Goal: Task Accomplishment & Management: Complete application form

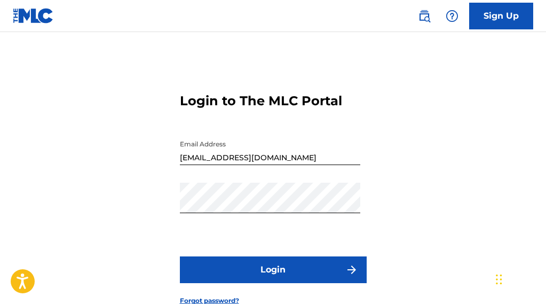
click at [236, 283] on button "Login" at bounding box center [273, 269] width 187 height 27
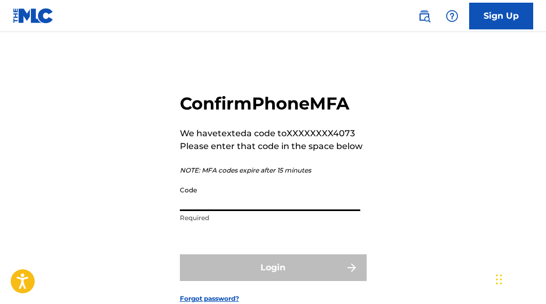
paste input "[URL][DOMAIN_NAME]"
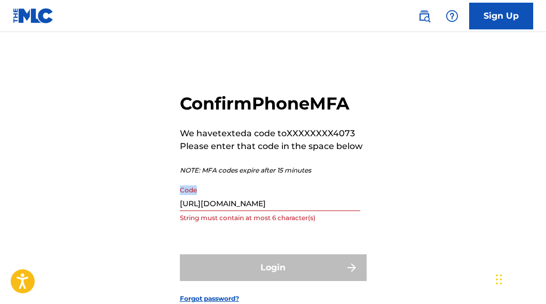
drag, startPoint x: 363, startPoint y: 222, endPoint x: 154, endPoint y: 232, distance: 208.8
click at [154, 232] on div "Confirm Phone MFA We have texted a code to XXXXXXXX4073 Please enter that code …" at bounding box center [273, 189] width 546 height 261
click at [339, 211] on input "[URL][DOMAIN_NAME]" at bounding box center [270, 195] width 180 height 30
drag, startPoint x: 358, startPoint y: 230, endPoint x: -11, endPoint y: 222, distance: 368.7
click at [0, 222] on html "Accessibility Screen-Reader Guide, Feedback, and Issue Reporting | New window C…" at bounding box center [273, 152] width 546 height 304
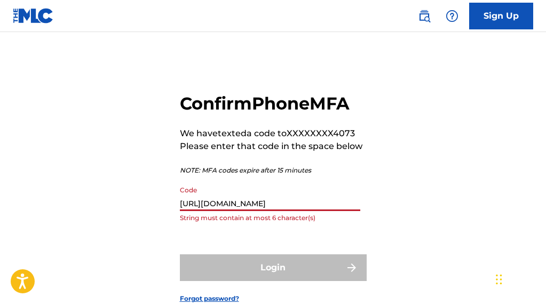
type input "u8HBKL7"
drag, startPoint x: 240, startPoint y: 230, endPoint x: 55, endPoint y: 221, distance: 185.3
click at [55, 221] on div "Confirm Phone MFA We have texted a code to XXXXXXXX4073 Please enter that code …" at bounding box center [273, 189] width 546 height 261
type input "2"
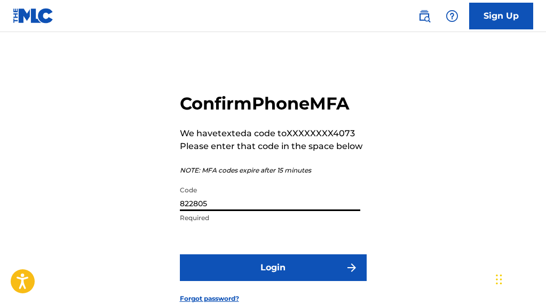
type input "822805"
click at [240, 281] on button "Login" at bounding box center [273, 267] width 187 height 27
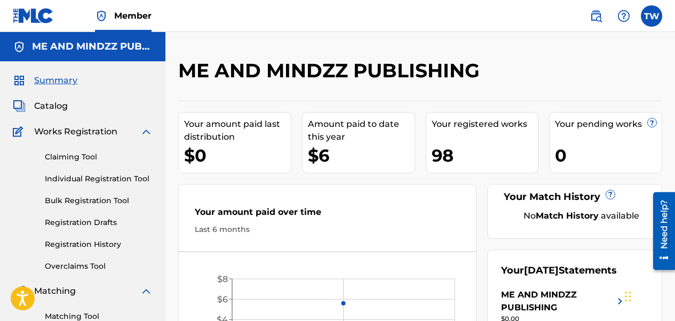
click at [68, 180] on link "Individual Registration Tool" at bounding box center [99, 178] width 108 height 11
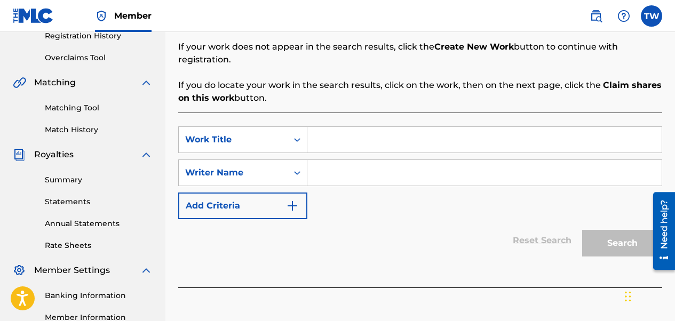
scroll to position [213, 0]
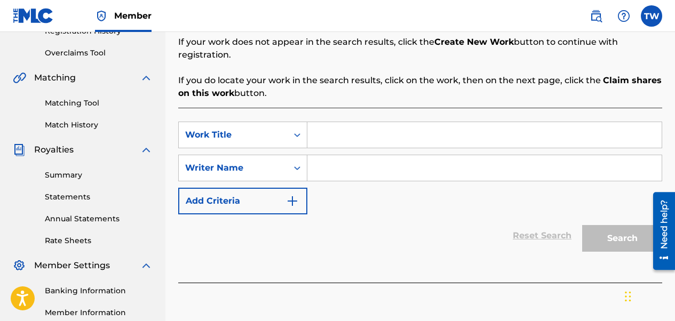
click at [346, 129] on input "Search Form" at bounding box center [484, 135] width 354 height 26
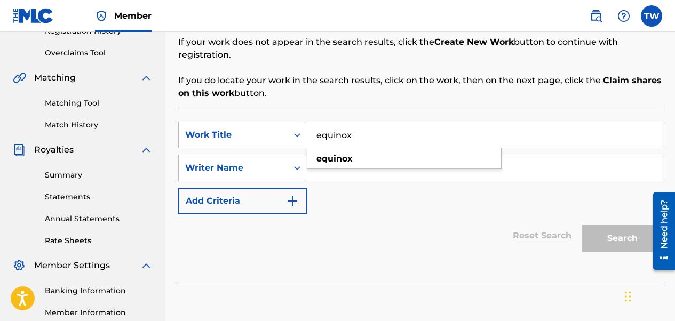
type input "equinox"
click at [344, 155] on input "Search Form" at bounding box center [484, 168] width 354 height 26
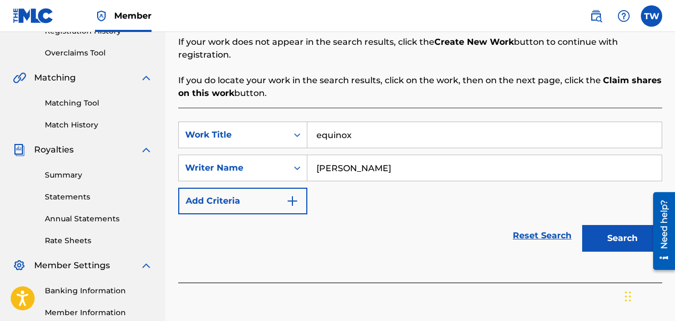
type input "[PERSON_NAME]"
click at [545, 225] on button "Search" at bounding box center [622, 238] width 80 height 27
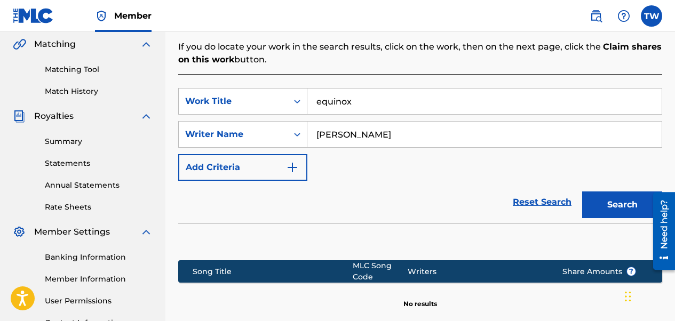
scroll to position [247, 0]
drag, startPoint x: 391, startPoint y: 91, endPoint x: 275, endPoint y: 91, distance: 115.2
click at [273, 92] on div "SearchWithCriteriad4cc9c2e-4406-427b-b209-640d3b56db8e Work Title equinox" at bounding box center [420, 101] width 484 height 27
paste input "What a Wondaful World"
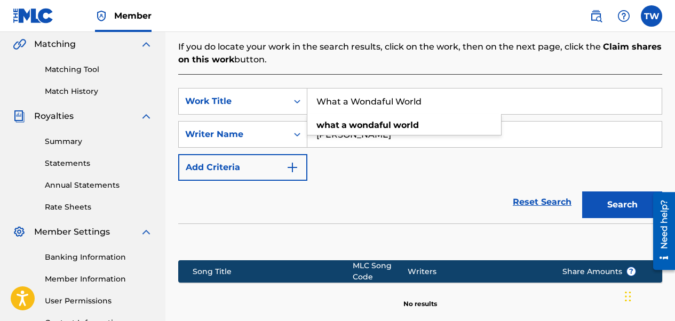
type input "What a Wondaful World"
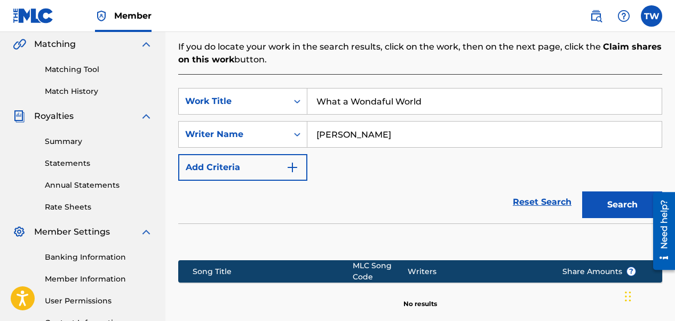
click at [545, 196] on button "Search" at bounding box center [622, 205] width 80 height 27
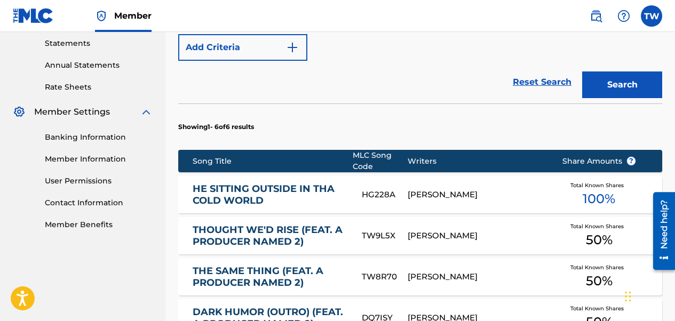
scroll to position [207, 0]
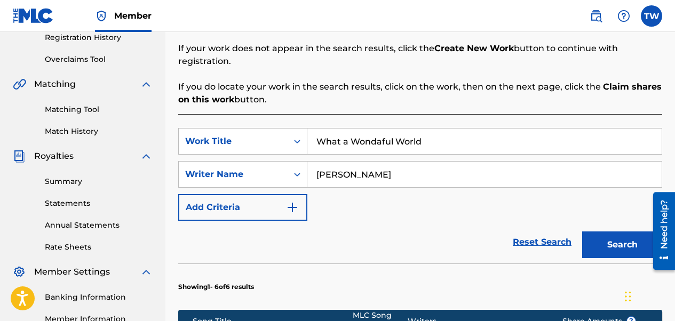
click at [78, 108] on link "Matching Tool" at bounding box center [99, 109] width 108 height 11
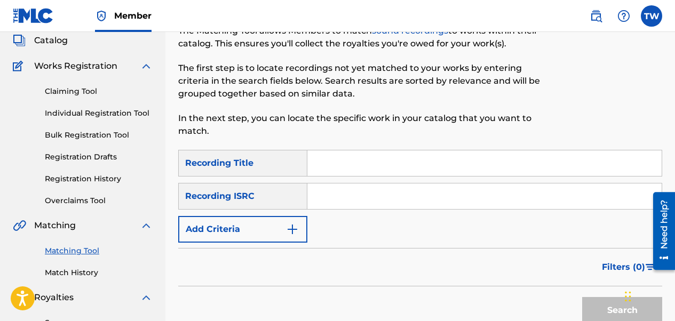
scroll to position [107, 0]
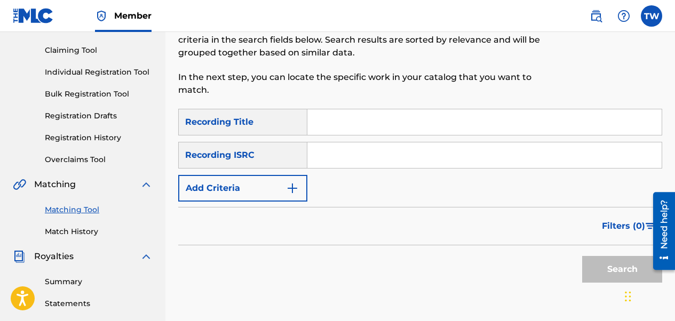
click at [352, 132] on input "Search Form" at bounding box center [484, 122] width 354 height 26
paste input "What a Wondaful World"
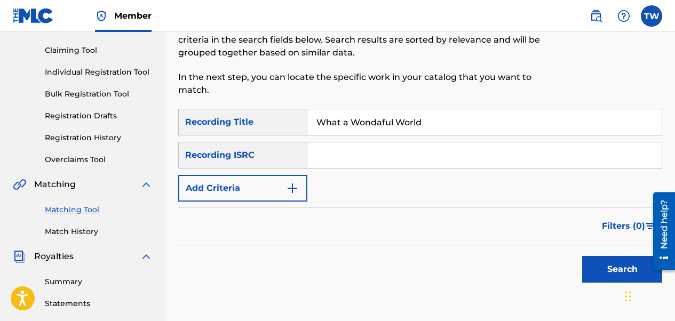
type input "What a Wondaful World"
click at [545, 266] on button "Search" at bounding box center [622, 269] width 80 height 27
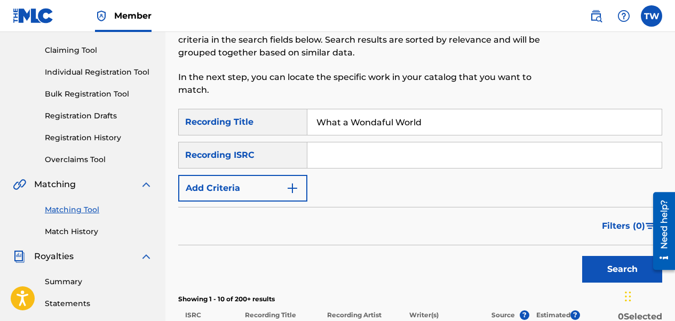
click at [289, 161] on div "Recording ISRC" at bounding box center [242, 155] width 129 height 27
paste input "CALVP2585622"
click at [545, 266] on button "Search" at bounding box center [622, 269] width 80 height 27
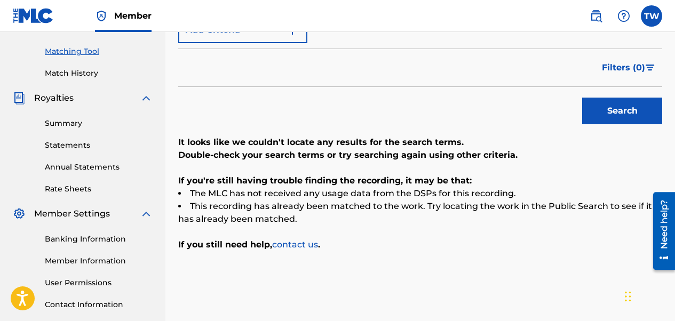
scroll to position [160, 0]
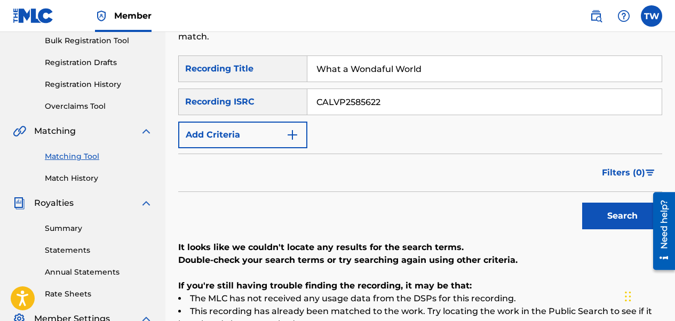
click at [333, 101] on input "CALVP2585622" at bounding box center [484, 102] width 354 height 26
type input "CALVP2585622"
click at [545, 218] on button "Search" at bounding box center [622, 216] width 80 height 27
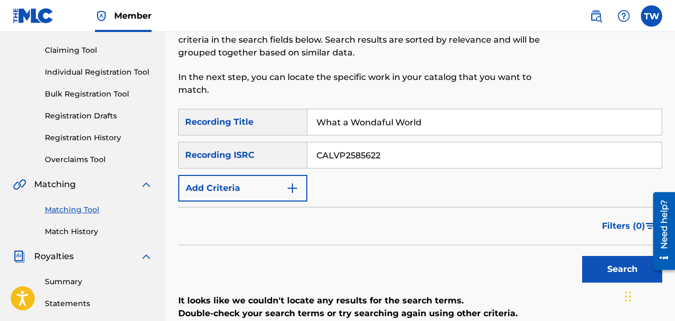
click at [78, 53] on link "Claiming Tool" at bounding box center [99, 50] width 108 height 11
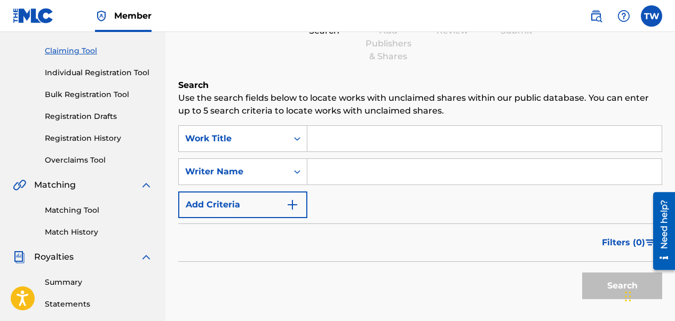
scroll to position [160, 0]
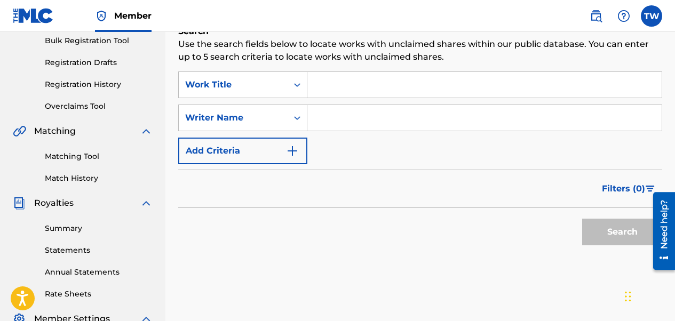
drag, startPoint x: 334, startPoint y: 87, endPoint x: 317, endPoint y: 113, distance: 31.5
click at [317, 113] on input "Search Form" at bounding box center [484, 118] width 354 height 26
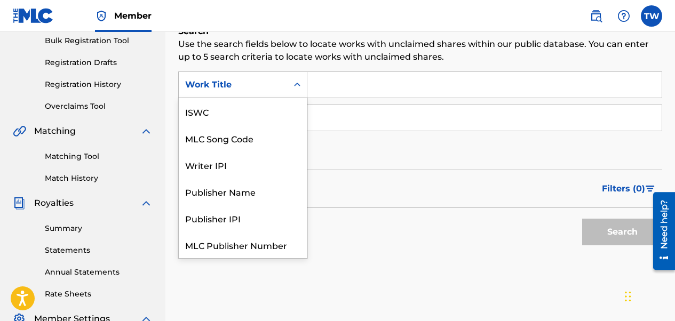
click at [304, 83] on div "Search Form" at bounding box center [297, 84] width 19 height 19
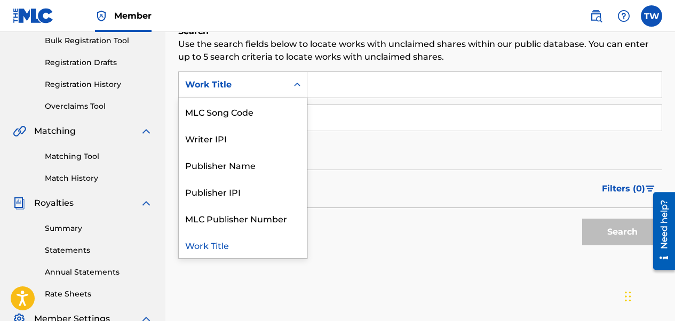
click at [245, 251] on div "Work Title" at bounding box center [243, 245] width 128 height 27
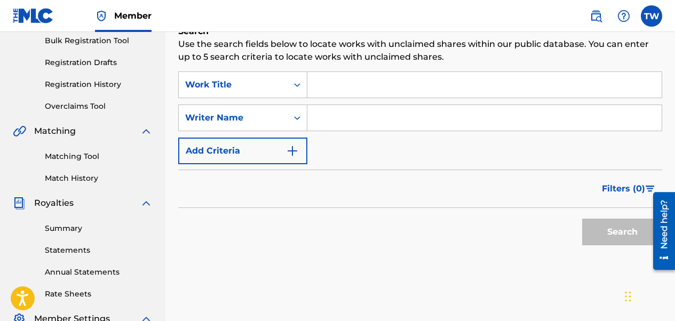
click at [348, 84] on input "Search Form" at bounding box center [484, 85] width 354 height 26
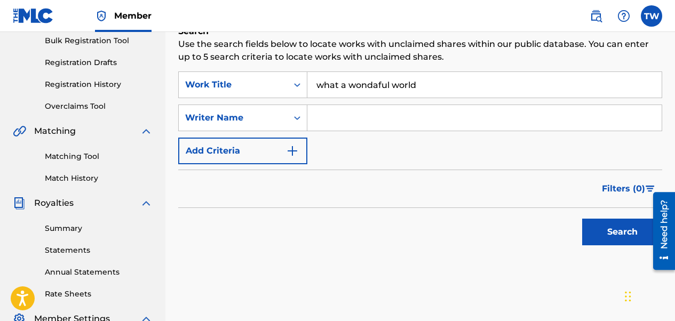
type input "what a wondaful world"
click at [355, 117] on input "Search Form" at bounding box center [484, 118] width 354 height 26
click at [545, 236] on button "Search" at bounding box center [622, 232] width 80 height 27
click at [350, 120] on input "[PERSON_NAME]" at bounding box center [484, 118] width 354 height 26
click at [545, 226] on button "Search" at bounding box center [622, 232] width 80 height 27
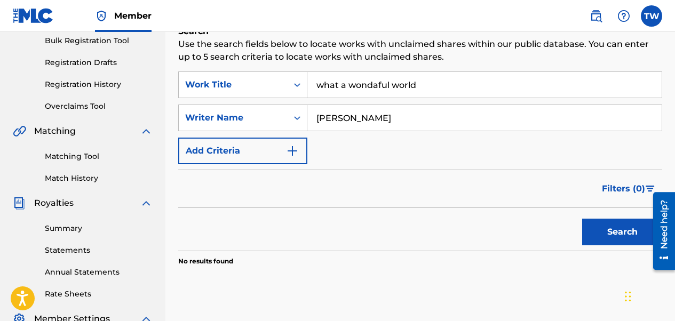
click at [332, 115] on input "[PERSON_NAME]" at bounding box center [484, 118] width 354 height 26
type input "[PERSON_NAME]"
click at [545, 219] on button "Search" at bounding box center [622, 232] width 80 height 27
click at [274, 148] on button "Add Criteria" at bounding box center [242, 151] width 129 height 27
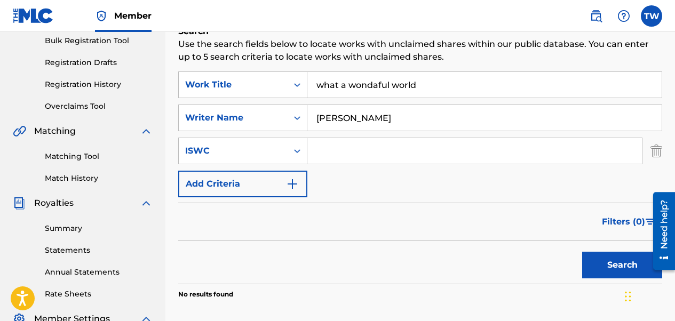
click at [270, 177] on button "Add Criteria" at bounding box center [242, 184] width 129 height 27
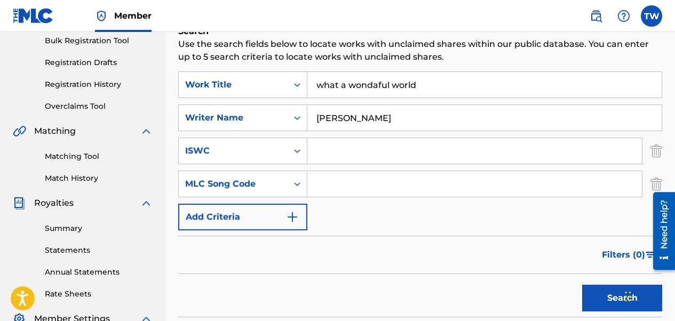
click at [545, 185] on div "Claiming Tool Search Add Publishers & Shares Review Submit Search Use the searc…" at bounding box center [419, 175] width 509 height 552
click at [289, 147] on div "Search Form" at bounding box center [297, 150] width 19 height 19
click at [332, 166] on div "SearchWithCriteria231bdb69-43d6-40d9-bfe4-c8eb80006874 Work Title what a wondaf…" at bounding box center [420, 150] width 484 height 159
click at [302, 184] on icon "Search Form" at bounding box center [297, 184] width 11 height 11
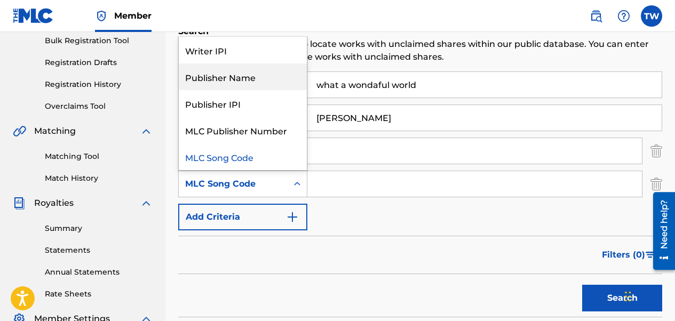
click at [240, 82] on div "Publisher Name" at bounding box center [243, 76] width 128 height 27
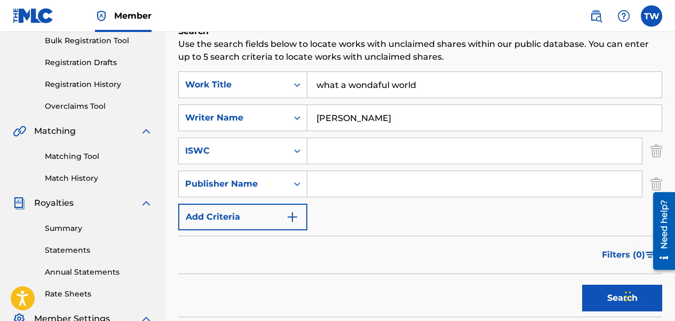
click at [316, 178] on input "Search Form" at bounding box center [474, 184] width 334 height 26
type input "ME AND MINDZZ MUSIC"
click at [545, 294] on button "Search" at bounding box center [622, 298] width 80 height 27
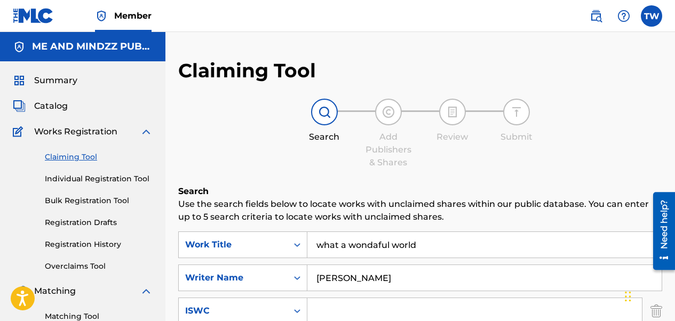
scroll to position [53, 0]
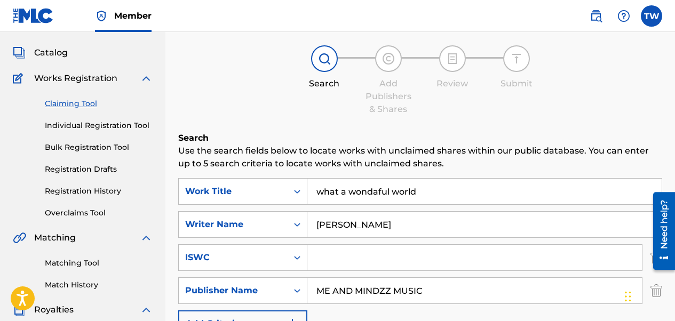
click at [41, 57] on span "Catalog" at bounding box center [51, 52] width 34 height 13
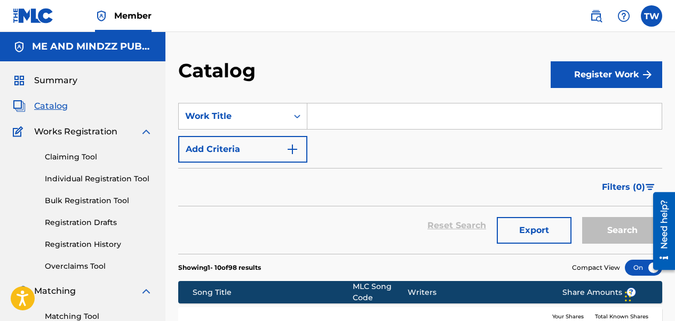
click at [336, 118] on input "Search Form" at bounding box center [484, 116] width 354 height 26
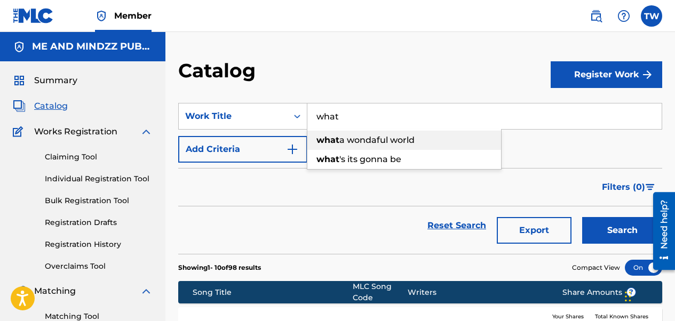
click at [334, 141] on strong "what" at bounding box center [327, 140] width 23 height 10
type input "what a wondaful world"
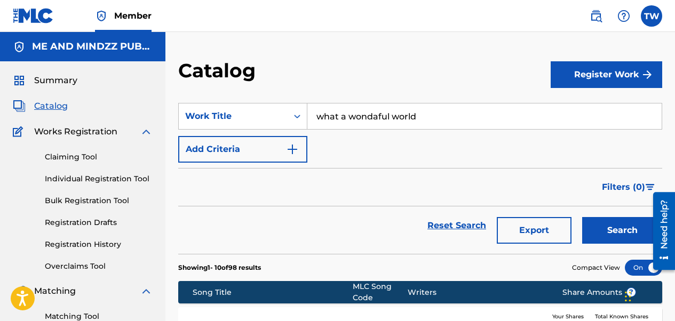
click at [545, 243] on button "Search" at bounding box center [622, 230] width 80 height 27
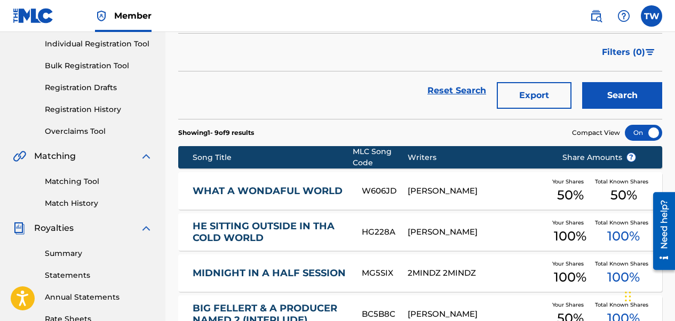
scroll to position [160, 0]
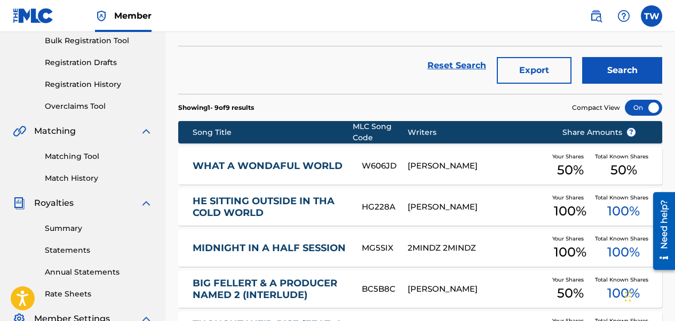
click at [304, 161] on link "WHAT A WONDAFUL WORLD" at bounding box center [270, 166] width 155 height 12
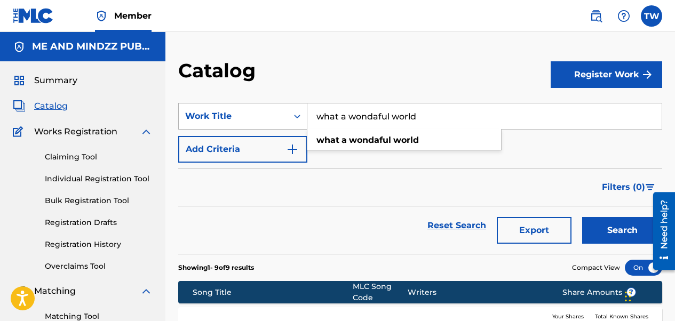
drag, startPoint x: 379, startPoint y: 125, endPoint x: 286, endPoint y: 128, distance: 93.4
click at [288, 128] on div "SearchWithCriteriab5ebd18e-2e28-4632-b0db-5477e006945d Work Title what a wondaf…" at bounding box center [420, 116] width 484 height 27
click at [545, 217] on button "Search" at bounding box center [622, 230] width 80 height 27
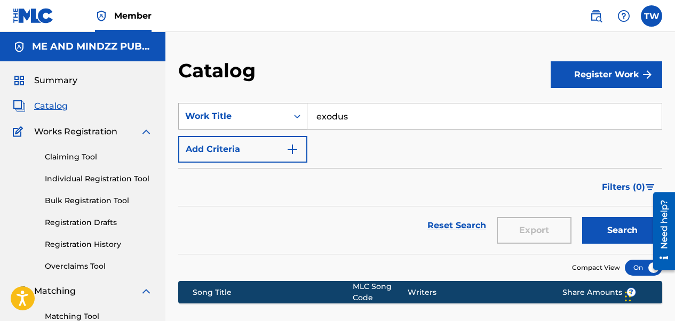
drag, startPoint x: 359, startPoint y: 112, endPoint x: 261, endPoint y: 117, distance: 97.2
click at [262, 117] on div "SearchWithCriteriab5ebd18e-2e28-4632-b0db-5477e006945d Work Title exodus" at bounding box center [420, 116] width 484 height 27
type input "equinox"
click at [545, 217] on button "Search" at bounding box center [622, 230] width 80 height 27
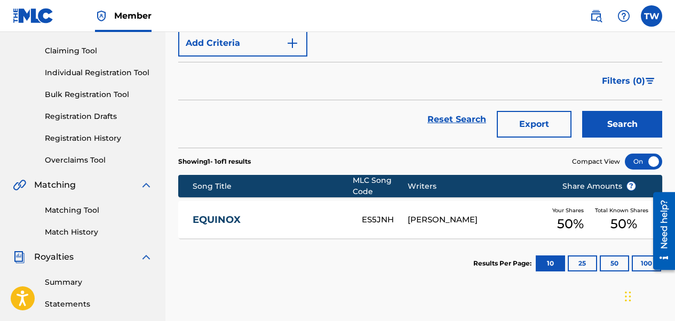
scroll to position [107, 0]
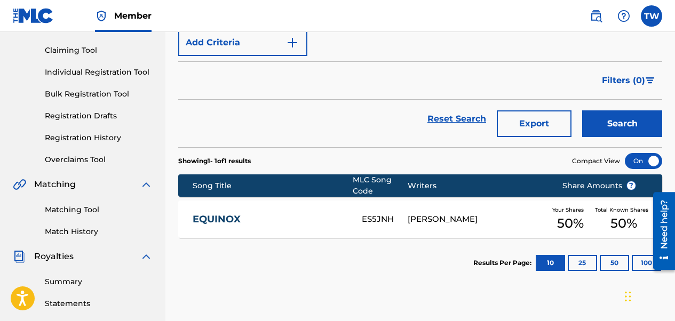
click at [371, 225] on div "EQUINOX ES5JNH [PERSON_NAME] Your Shares 50 % Total Known Shares 50 %" at bounding box center [420, 219] width 484 height 37
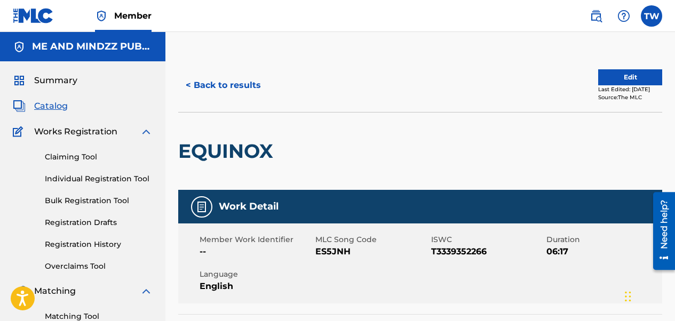
click at [206, 84] on button "< Back to results" at bounding box center [223, 85] width 90 height 27
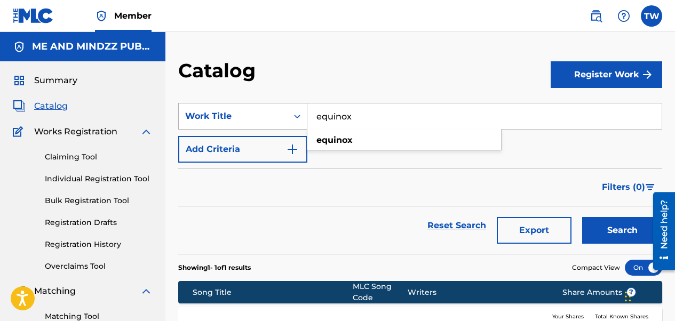
drag, startPoint x: 315, startPoint y: 121, endPoint x: 273, endPoint y: 121, distance: 42.1
click at [273, 121] on div "SearchWithCriteriab5ebd18e-2e28-4632-b0db-5477e006945d Work Title equinox equin…" at bounding box center [420, 116] width 484 height 27
paste input "Beautiful Struggle"
type input "Beautiful Struggle"
click at [545, 217] on button "Search" at bounding box center [622, 230] width 80 height 27
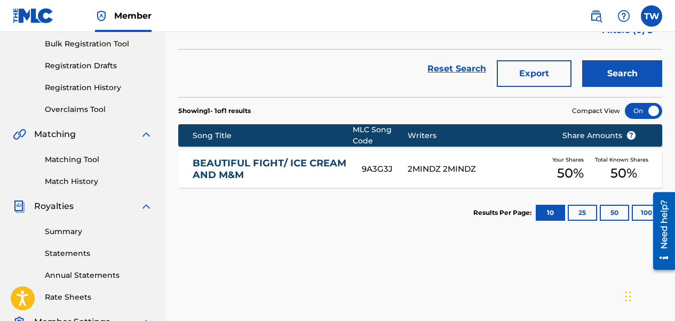
scroll to position [160, 0]
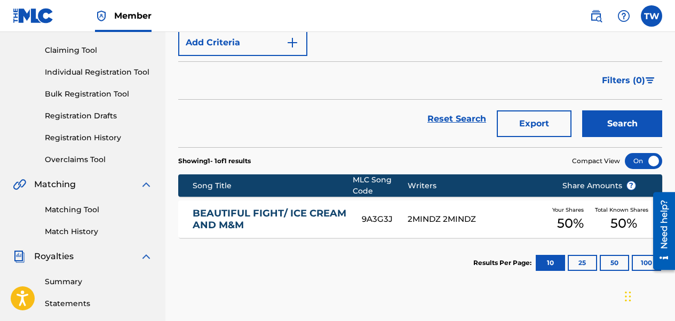
scroll to position [53, 0]
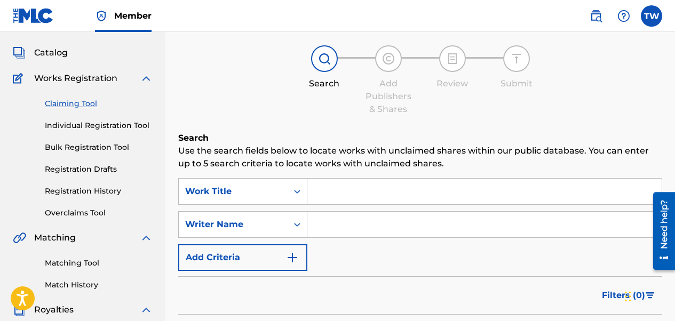
click at [114, 130] on link "Individual Registration Tool" at bounding box center [99, 125] width 108 height 11
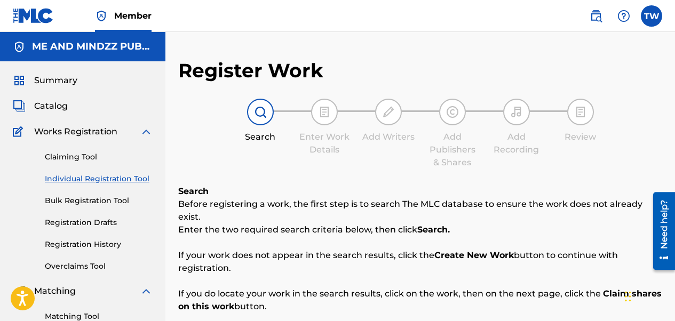
scroll to position [160, 0]
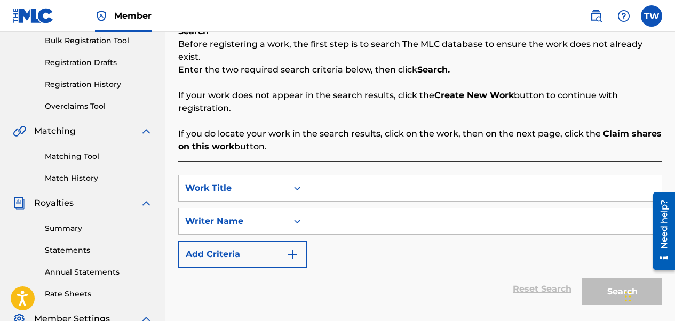
paste input "Beautiful Struggle"
type input "Beautiful Struggle"
click at [352, 209] on input "Search Form" at bounding box center [484, 222] width 354 height 26
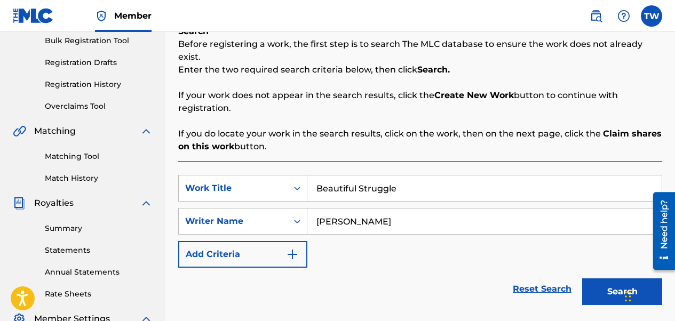
type input "[PERSON_NAME]"
click at [545, 278] on button "Search" at bounding box center [622, 291] width 80 height 27
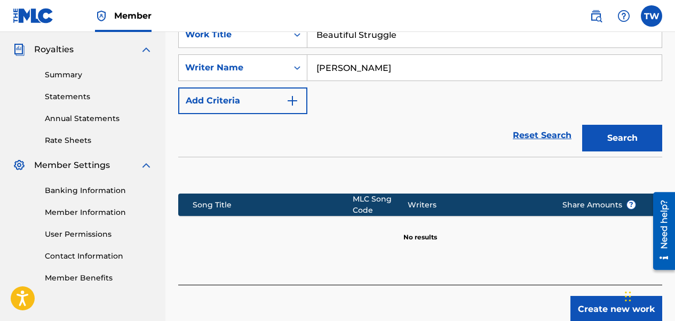
scroll to position [320, 0]
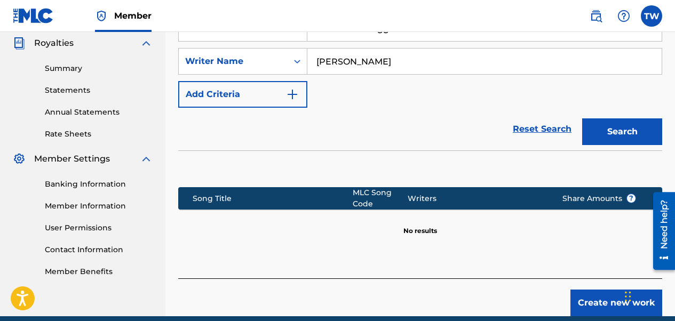
click at [545, 290] on button "Create new work" at bounding box center [616, 303] width 92 height 27
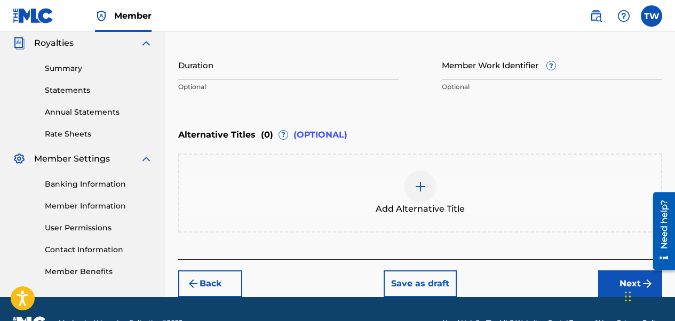
click at [424, 184] on img at bounding box center [420, 186] width 13 height 13
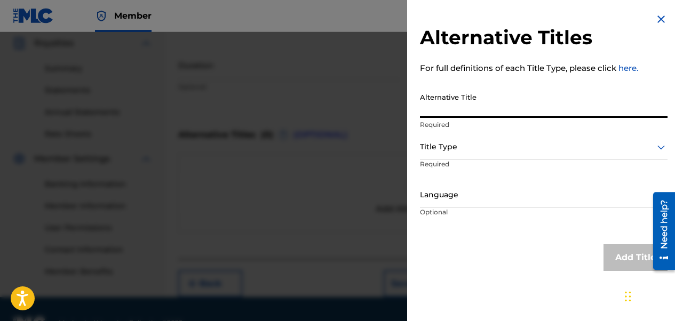
paste input "Beautiful Struggle"
type input "Beautiful Struggle"
click at [458, 144] on div at bounding box center [544, 146] width 248 height 13
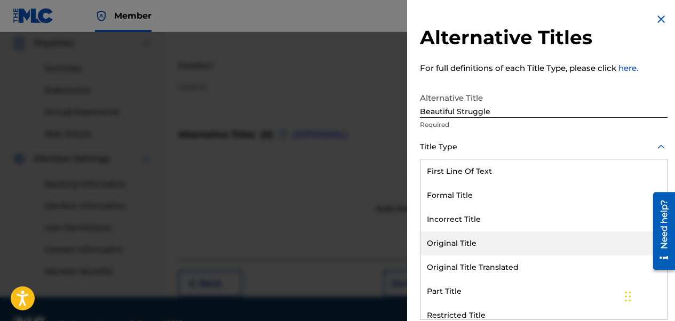
click at [459, 250] on div "Original Title" at bounding box center [543, 244] width 246 height 24
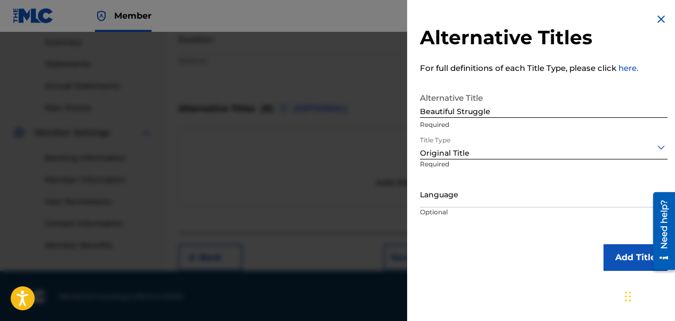
scroll to position [347, 0]
click at [545, 259] on button "Add Title" at bounding box center [635, 257] width 64 height 27
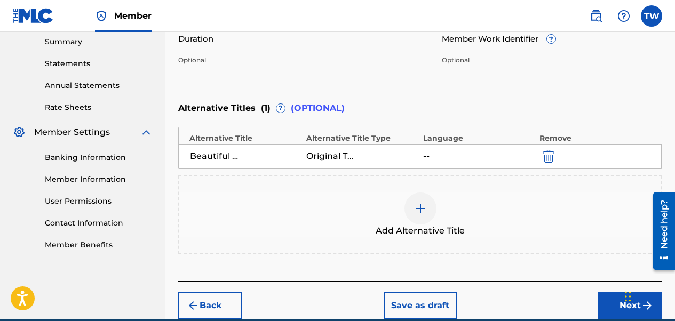
scroll to position [396, 0]
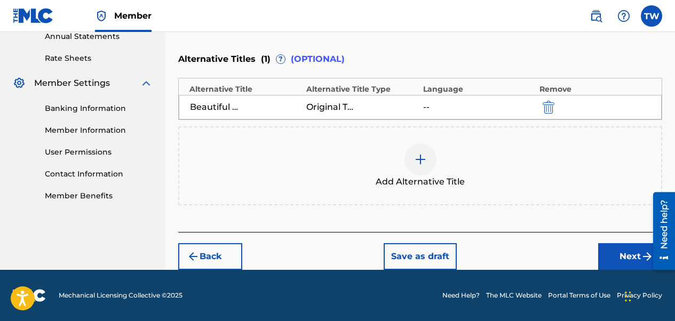
click at [429, 160] on div at bounding box center [420, 160] width 32 height 32
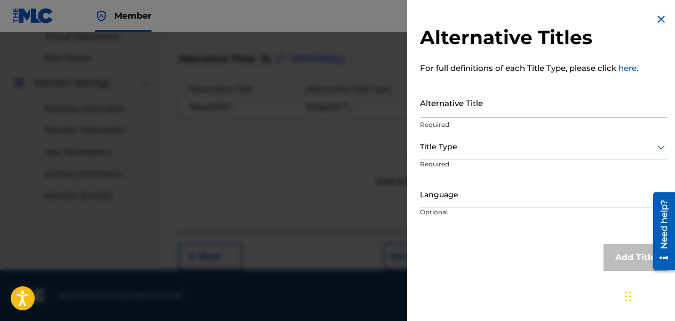
click at [545, 24] on div "Alternative Titles For full definitions of each Title Type, please click here. …" at bounding box center [543, 160] width 273 height 321
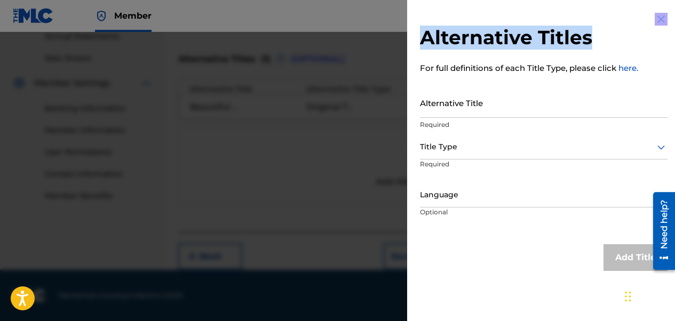
drag, startPoint x: 662, startPoint y: 24, endPoint x: 656, endPoint y: 23, distance: 6.4
click at [545, 23] on img at bounding box center [661, 19] width 13 height 13
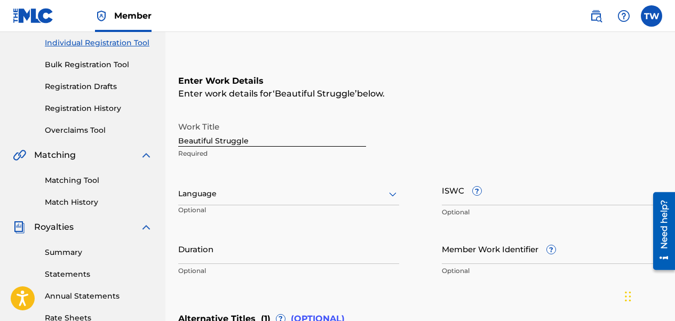
scroll to position [236, 0]
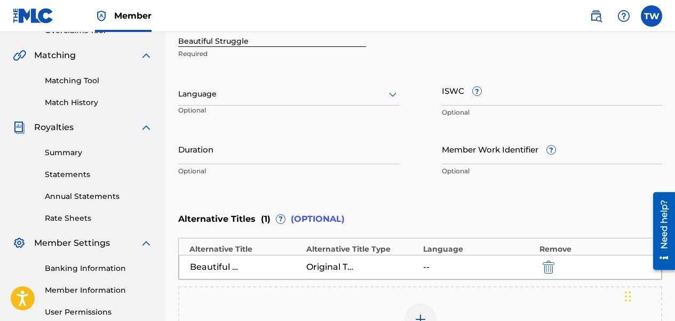
click at [238, 186] on div "Enter Work Details Enter work details for ‘ Beautiful Struggle ’ below. Work Ti…" at bounding box center [420, 78] width 484 height 258
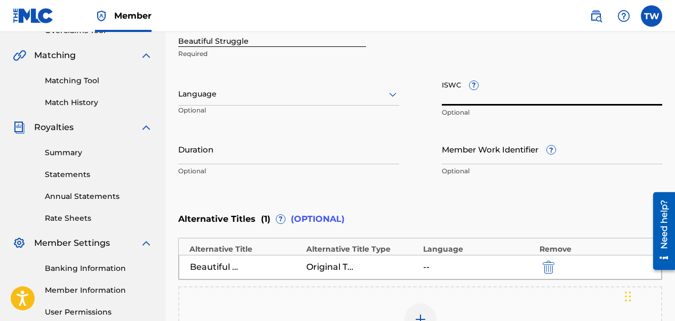
paste input "T3339351116"
type input "T3339351116"
click at [249, 147] on input "Duration" at bounding box center [288, 149] width 221 height 30
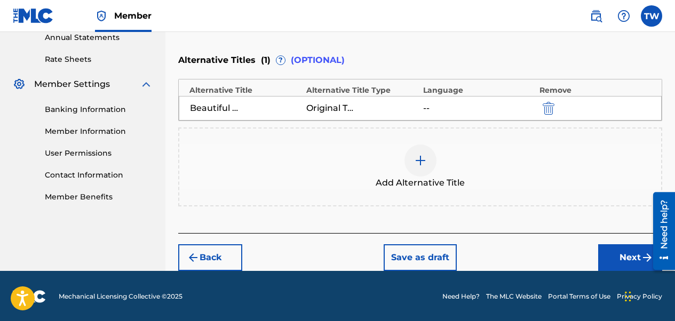
scroll to position [396, 0]
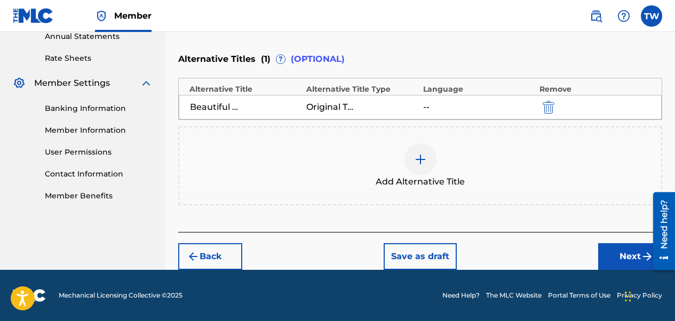
type input "03:12"
click at [545, 258] on button "Next" at bounding box center [630, 256] width 64 height 27
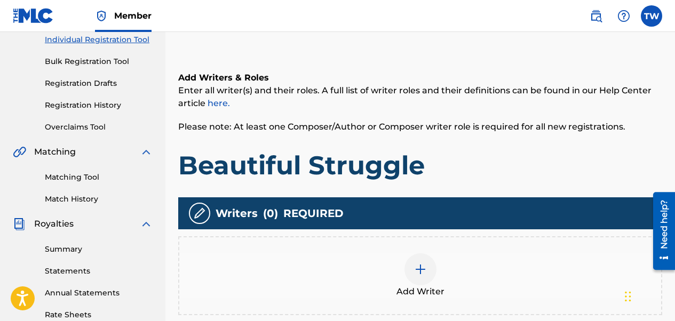
scroll to position [261, 0]
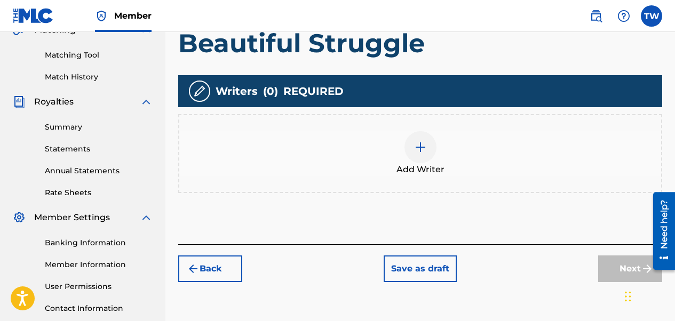
click at [421, 145] on img at bounding box center [420, 147] width 13 height 13
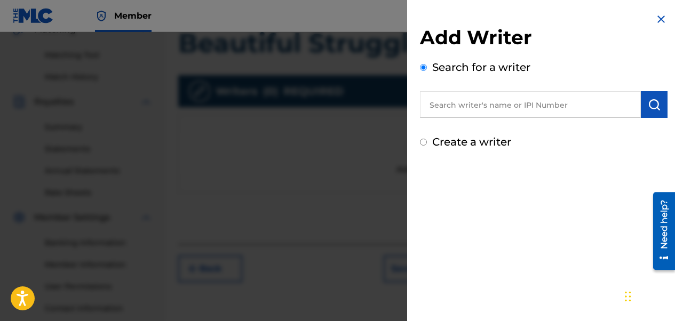
click at [463, 114] on input "text" at bounding box center [530, 104] width 221 height 27
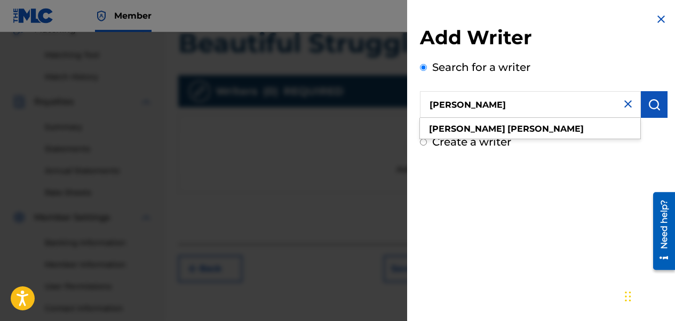
type input "[PERSON_NAME]"
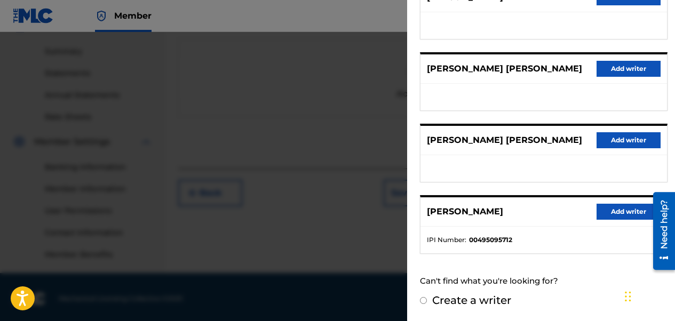
scroll to position [340, 0]
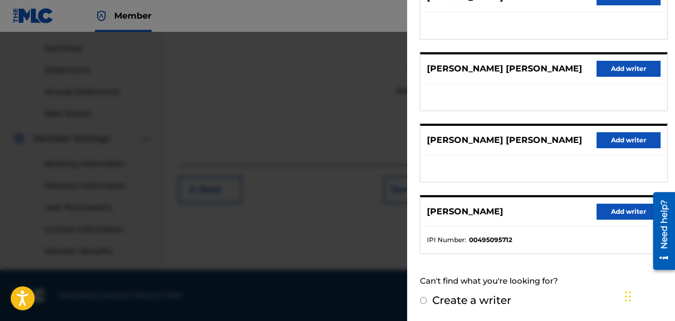
click at [545, 211] on button "Add writer" at bounding box center [628, 212] width 64 height 16
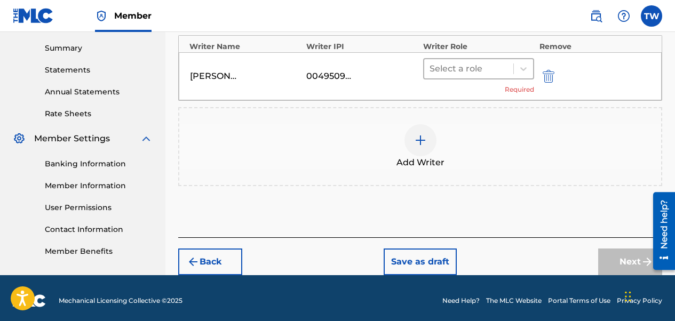
click at [474, 70] on div at bounding box center [468, 68] width 78 height 15
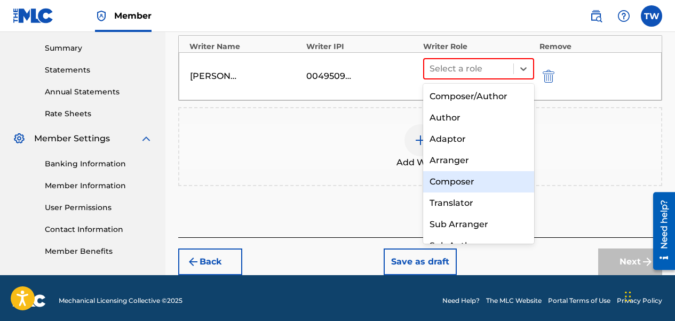
click at [468, 178] on div "Composer" at bounding box center [478, 181] width 111 height 21
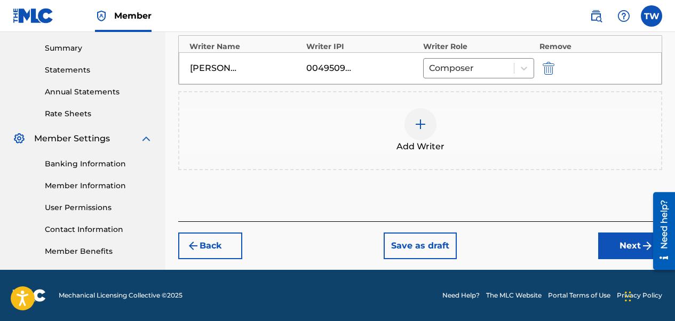
click at [545, 250] on button "Next" at bounding box center [630, 246] width 64 height 27
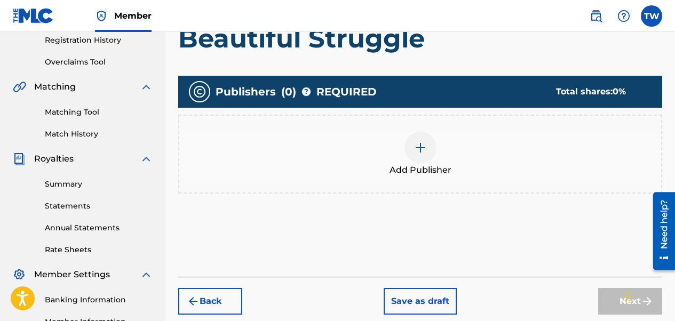
scroll to position [208, 0]
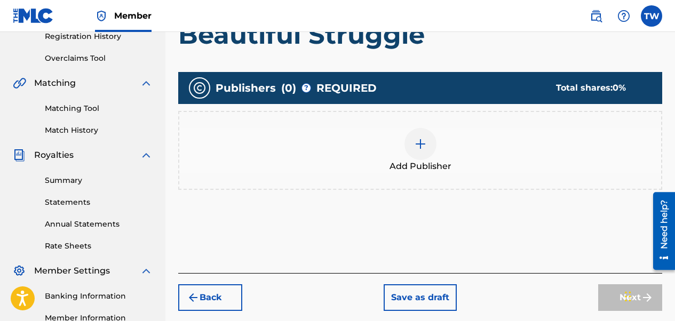
click at [428, 145] on div at bounding box center [420, 144] width 32 height 32
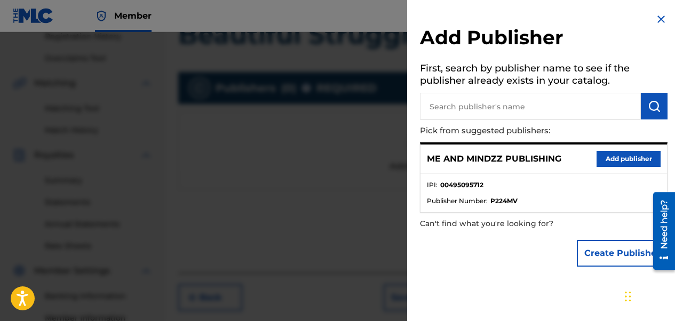
click at [545, 161] on button "Add publisher" at bounding box center [628, 159] width 64 height 16
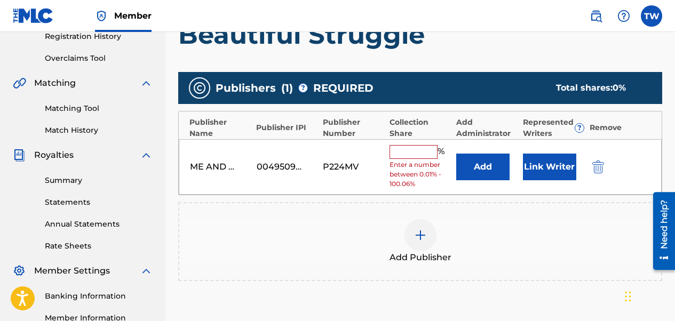
click at [426, 144] on div "ME AND MINDZZ PUBLISHING 00495095712 P224MV % Enter a number between 0.01% - 10…" at bounding box center [420, 167] width 483 height 56
click at [423, 150] on input "text" at bounding box center [413, 152] width 48 height 14
type input "50"
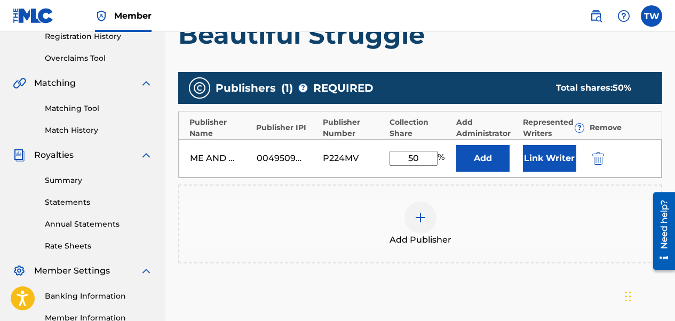
click at [545, 168] on button "Link Writer" at bounding box center [549, 158] width 53 height 27
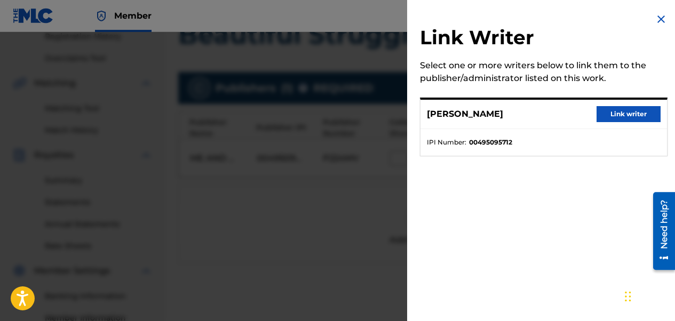
click at [545, 119] on button "Link writer" at bounding box center [628, 114] width 64 height 16
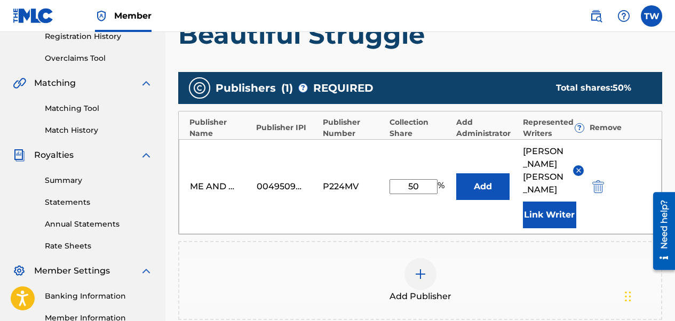
scroll to position [354, 0]
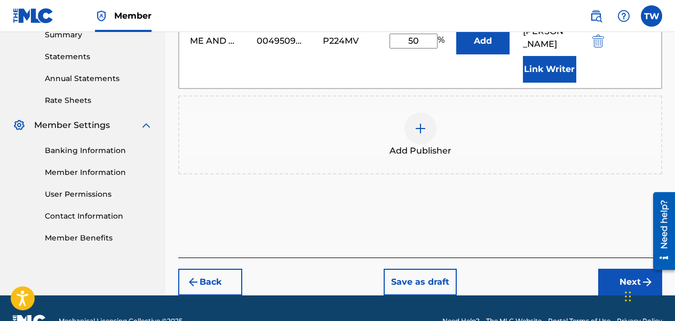
click at [545, 269] on button "Next" at bounding box center [630, 282] width 64 height 27
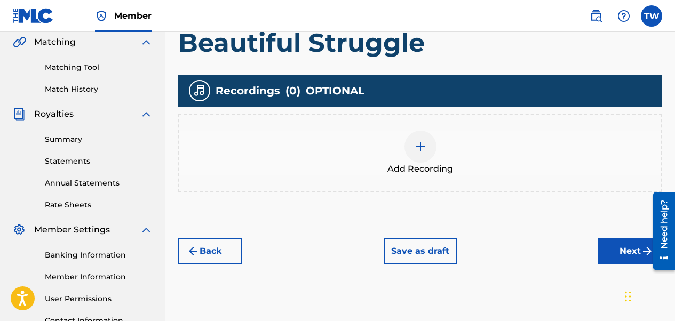
scroll to position [261, 0]
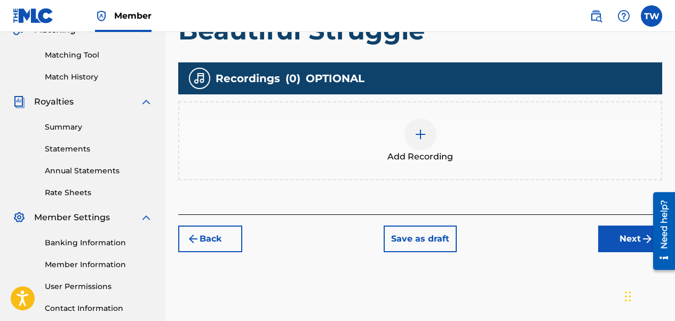
click at [422, 131] on img at bounding box center [420, 134] width 13 height 13
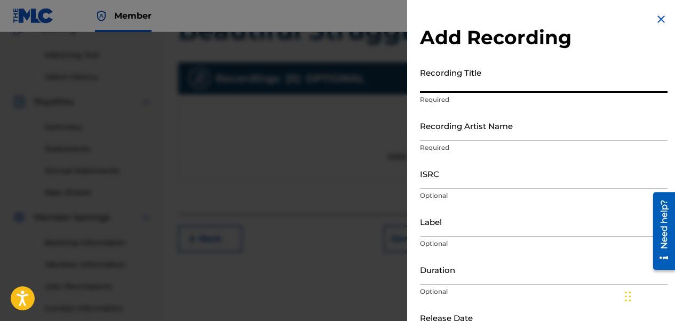
click at [474, 77] on input "Recording Title" at bounding box center [544, 77] width 248 height 30
drag, startPoint x: 471, startPoint y: 79, endPoint x: 441, endPoint y: 77, distance: 30.0
click at [441, 77] on input "Recording Title" at bounding box center [544, 77] width 248 height 30
type input "Beautiful Struggle"
click at [467, 128] on input "Recording Artist Name" at bounding box center [544, 125] width 248 height 30
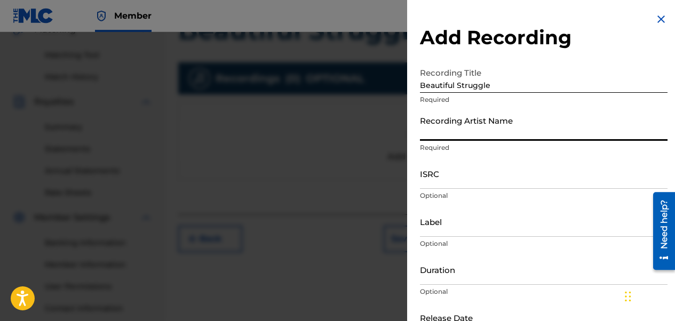
type input "A PRODUCER NAMED 2 & ACEWONDA"
type input "ME AND MINDZZ MUSIC / [PERSON_NAME] Alliance"
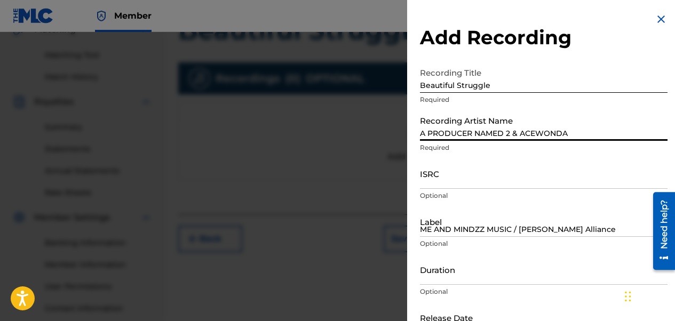
type input "06:17"
type input "[DATE]"
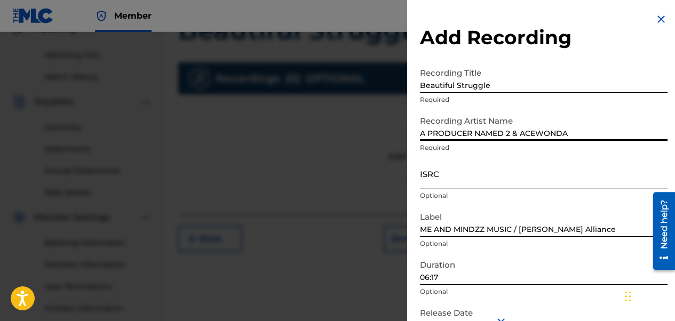
scroll to position [53, 0]
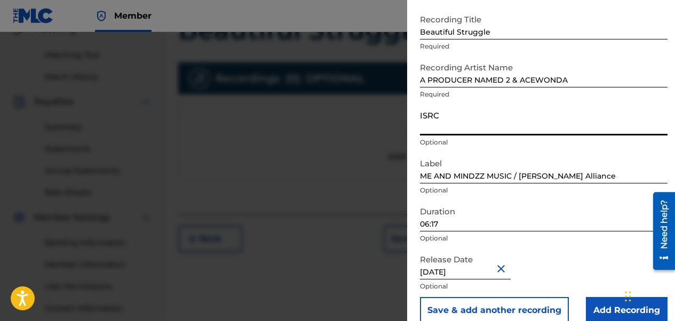
paste input "CALVP2585624"
type input "CALVP2585624"
drag, startPoint x: 440, startPoint y: 224, endPoint x: 377, endPoint y: 226, distance: 63.5
click at [377, 226] on div "Add Recording Recording Title Beautiful Struggle Required Recording Artist Name…" at bounding box center [337, 176] width 675 height 289
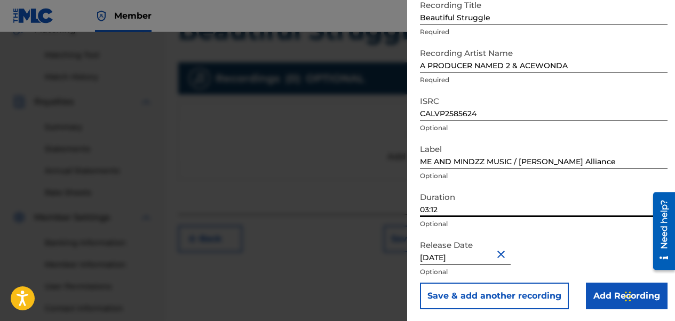
scroll to position [69, 0]
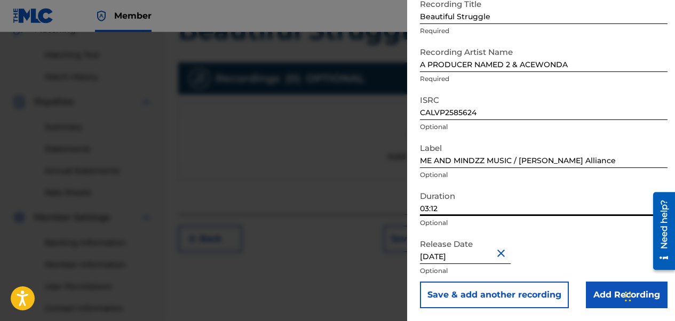
type input "03:12"
click at [545, 300] on input "Add Recording" at bounding box center [627, 295] width 82 height 27
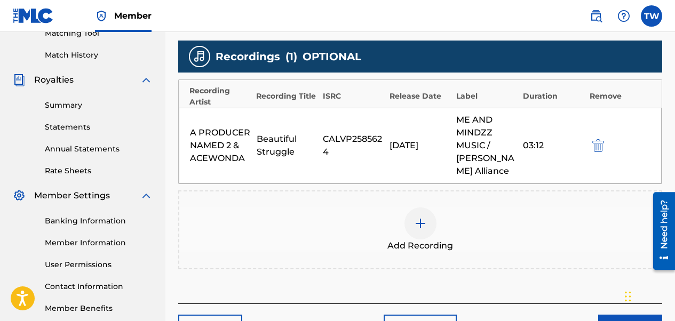
scroll to position [355, 0]
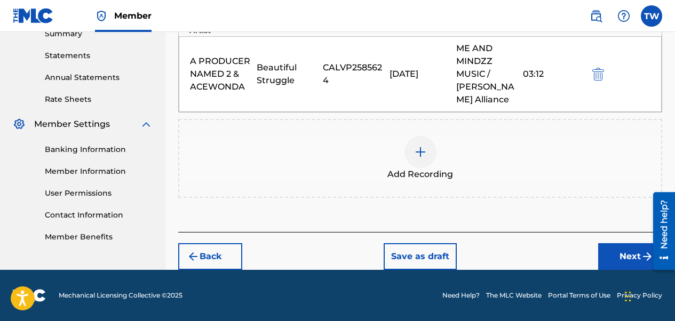
click at [545, 262] on button "Next" at bounding box center [630, 256] width 64 height 27
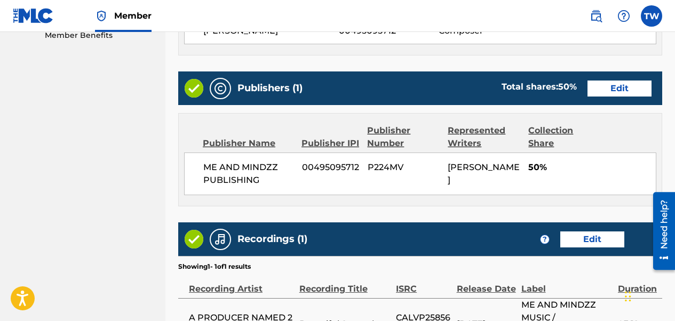
scroll to position [677, 0]
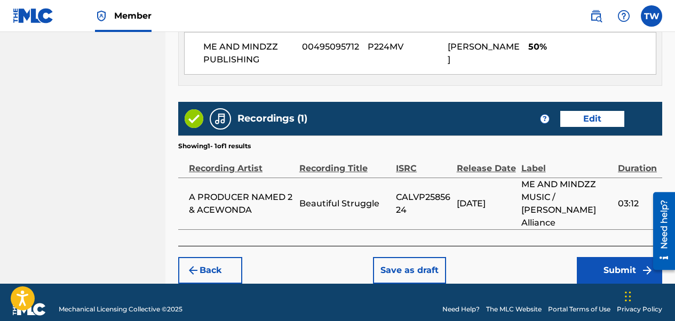
click at [545, 259] on button "Submit" at bounding box center [619, 270] width 85 height 27
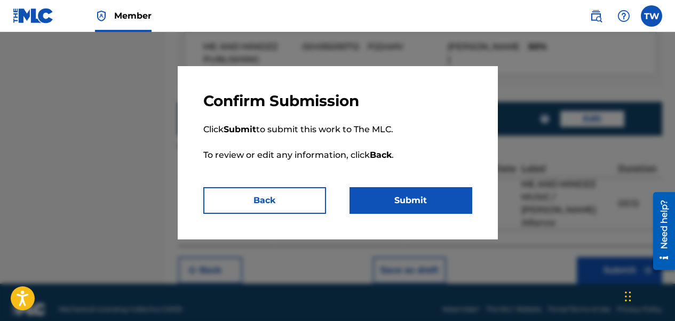
click at [369, 191] on button "Submit" at bounding box center [410, 200] width 123 height 27
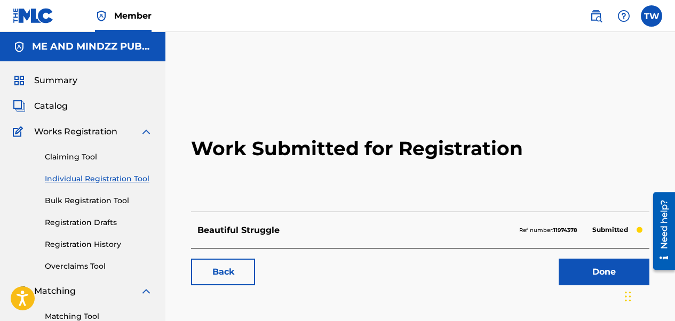
click at [545, 276] on link "Done" at bounding box center [604, 272] width 91 height 27
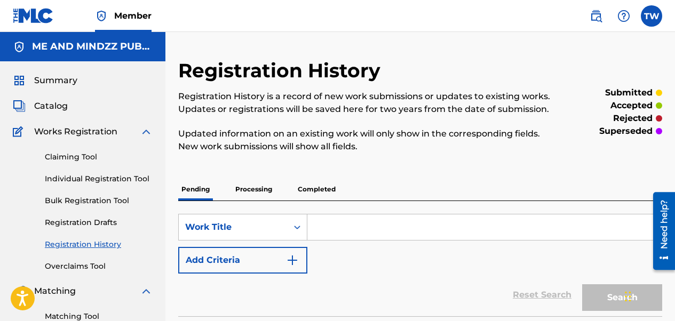
scroll to position [160, 0]
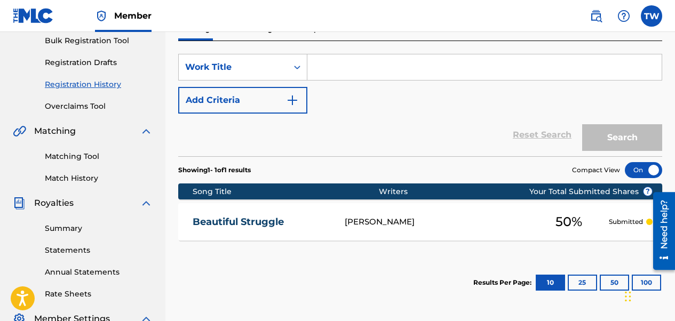
paste input "PERSPECTIVE 3 - EARTH'S WHISPER"
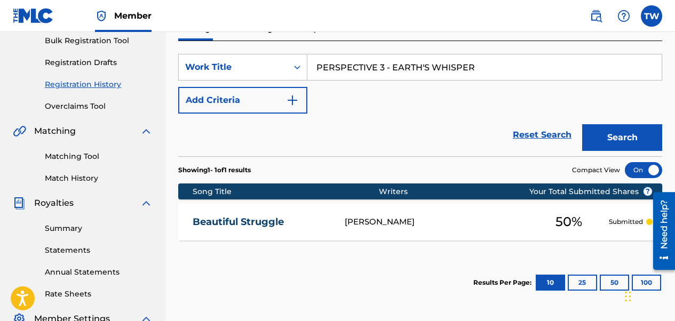
type input "PERSPECTIVE 3 - EARTH'S WHISPER"
click at [545, 137] on button "Search" at bounding box center [622, 137] width 80 height 27
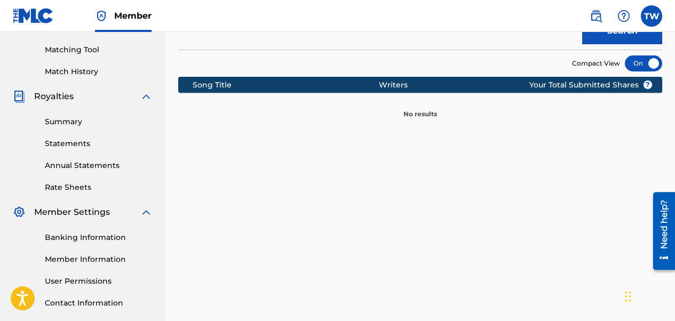
scroll to position [213, 0]
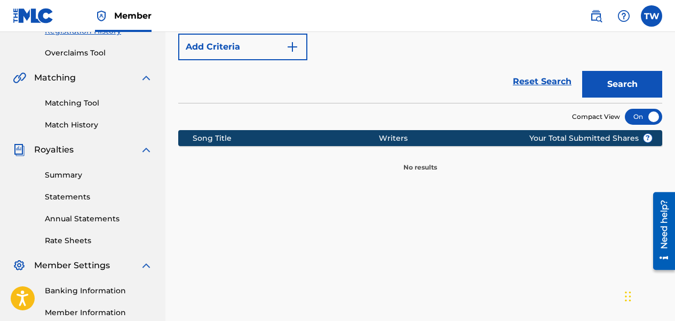
click at [281, 54] on button "Add Criteria" at bounding box center [242, 47] width 129 height 27
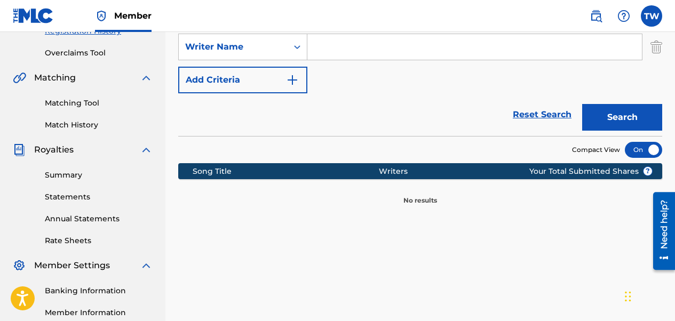
click at [348, 53] on input "Search Form" at bounding box center [474, 47] width 334 height 26
type input "[PERSON_NAME]"
click at [545, 115] on button "Search" at bounding box center [622, 117] width 80 height 27
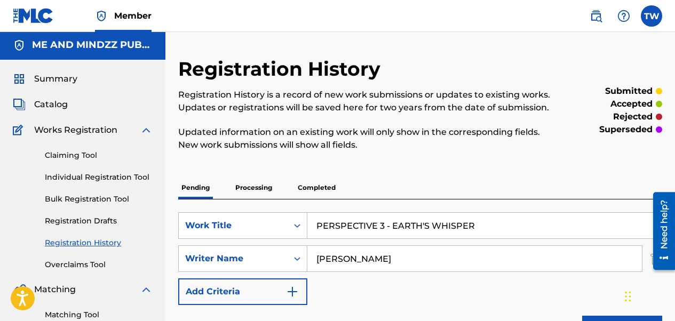
scroll to position [0, 0]
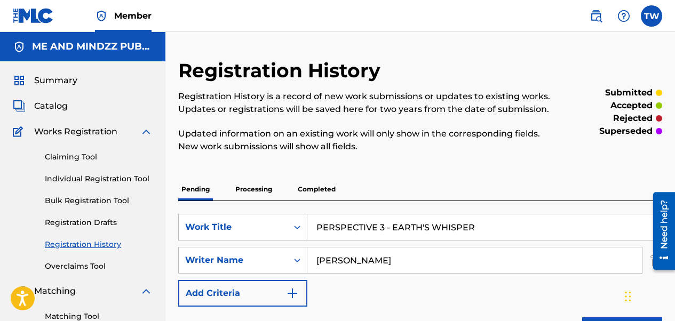
click at [92, 176] on link "Individual Registration Tool" at bounding box center [99, 178] width 108 height 11
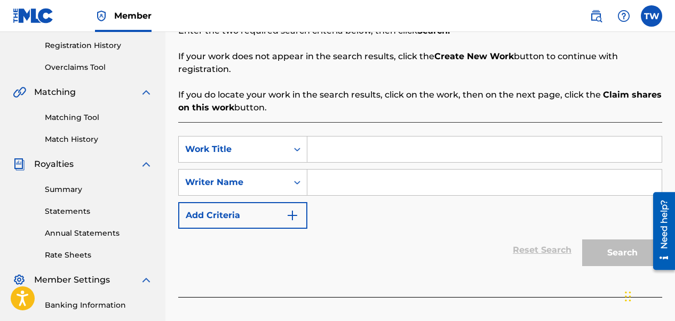
scroll to position [213, 0]
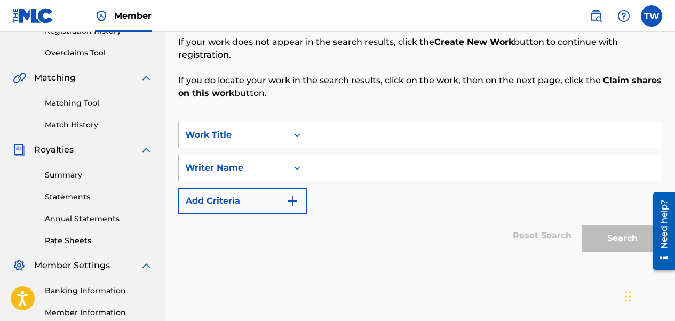
paste input "PERSPECTIVE 3 - EARTH'S WHISPER"
type input "PERSPECTIVE 3 - EARTH'S WHISPER"
click at [378, 157] on input "Search Form" at bounding box center [484, 168] width 354 height 26
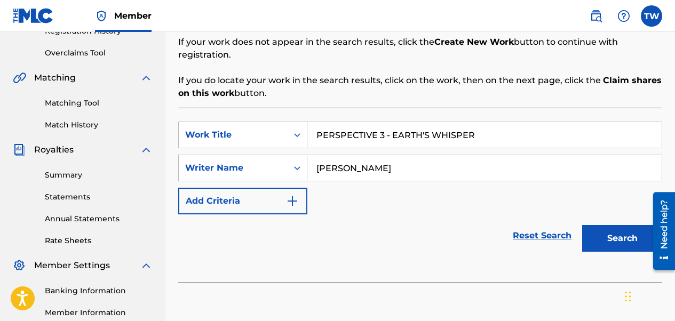
type input "[PERSON_NAME]"
click at [545, 225] on button "Search" at bounding box center [622, 238] width 80 height 27
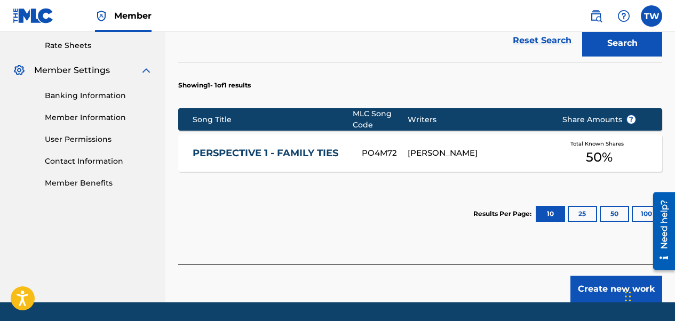
scroll to position [427, 0]
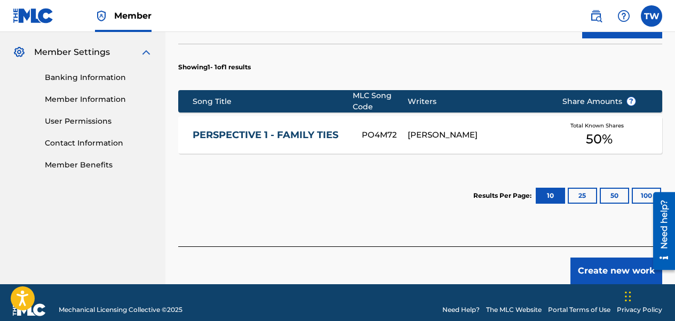
click at [545, 258] on button "Create new work" at bounding box center [616, 271] width 92 height 27
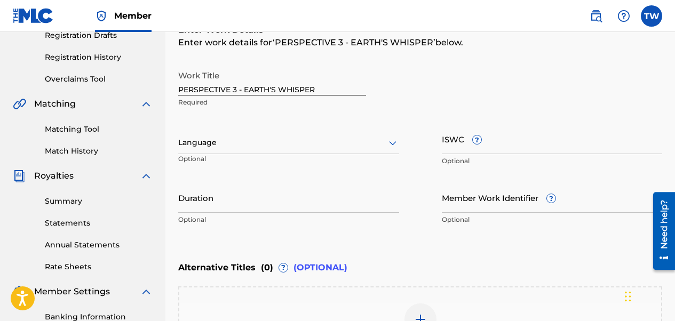
scroll to position [187, 0]
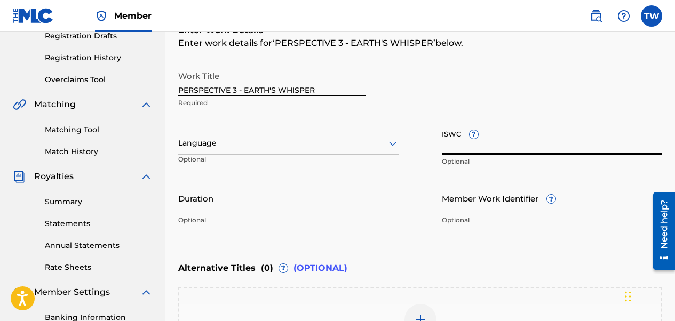
paste input "T3339351263"
type input "T3339351263"
click at [263, 213] on div "Duration Optional" at bounding box center [288, 207] width 221 height 48
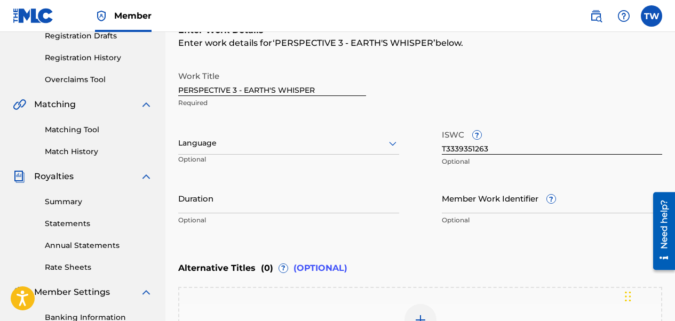
click at [266, 205] on input "Duration" at bounding box center [288, 198] width 221 height 30
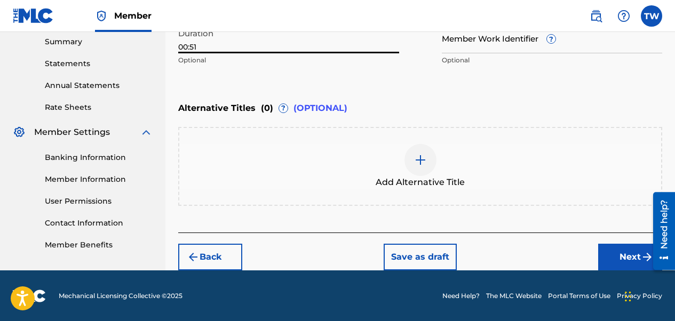
scroll to position [347, 0]
type input "00:51"
click at [545, 252] on button "Next" at bounding box center [630, 257] width 64 height 27
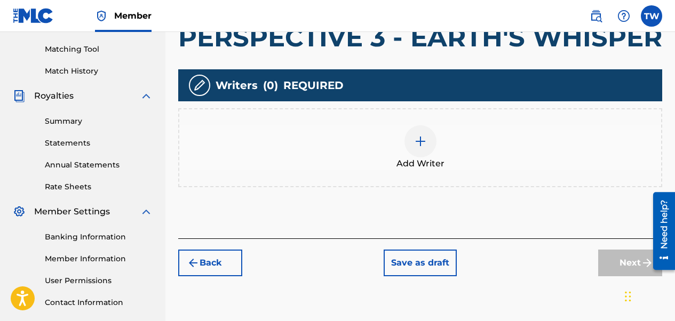
scroll to position [340, 0]
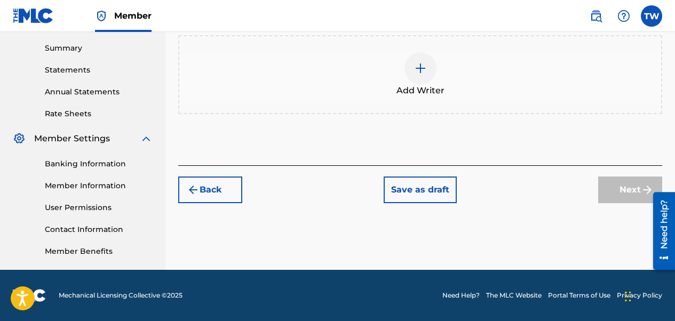
click at [427, 73] on div at bounding box center [420, 68] width 32 height 32
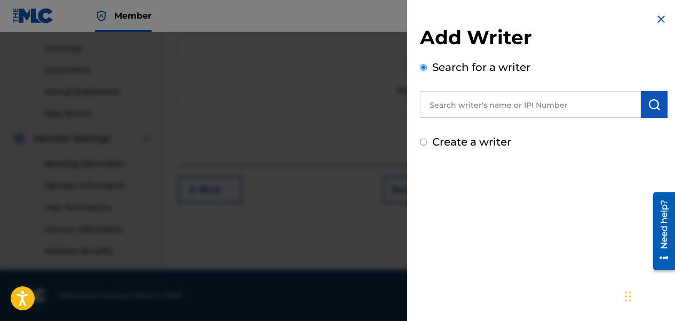
click at [479, 109] on input "text" at bounding box center [530, 104] width 221 height 27
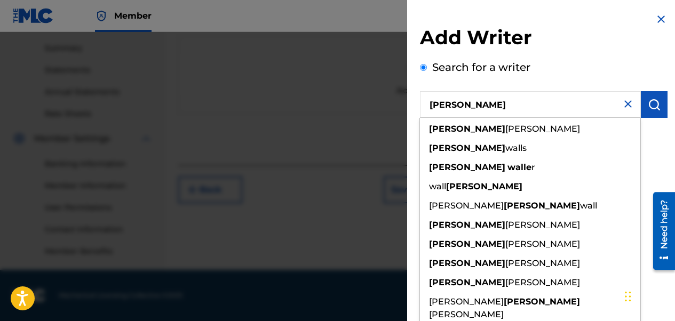
type input "[PERSON_NAME]"
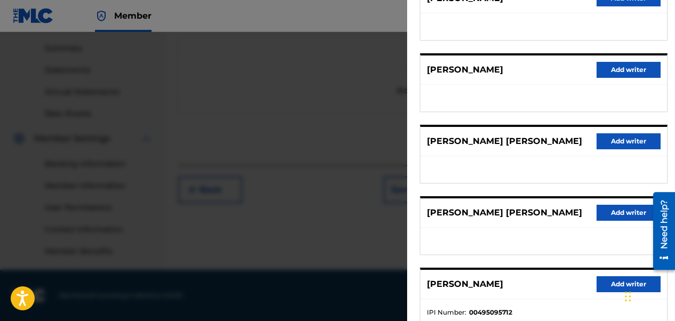
scroll to position [160, 0]
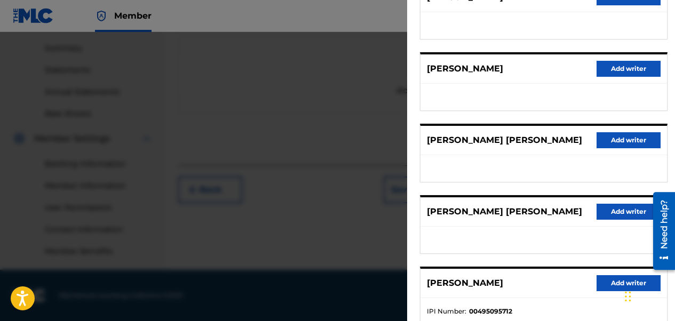
click at [545, 140] on button "Add writer" at bounding box center [628, 140] width 64 height 16
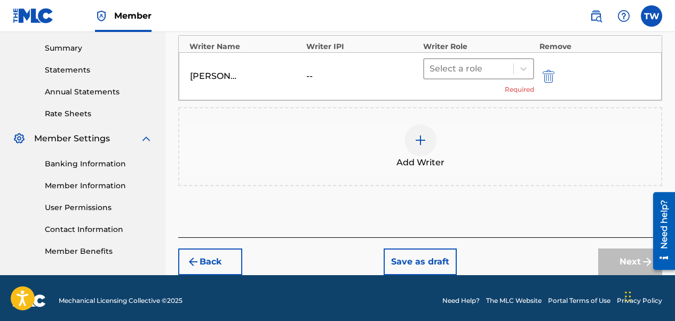
click at [501, 61] on div at bounding box center [468, 68] width 78 height 15
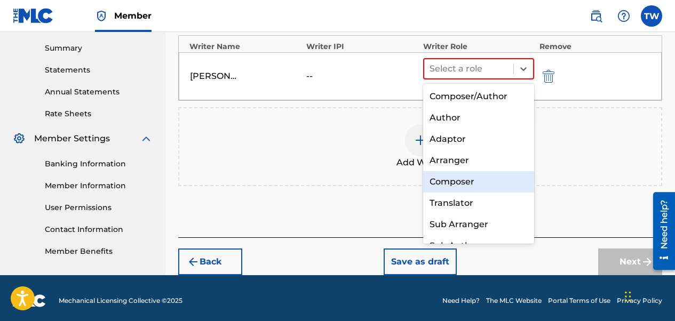
click at [453, 181] on div "Composer" at bounding box center [478, 181] width 111 height 21
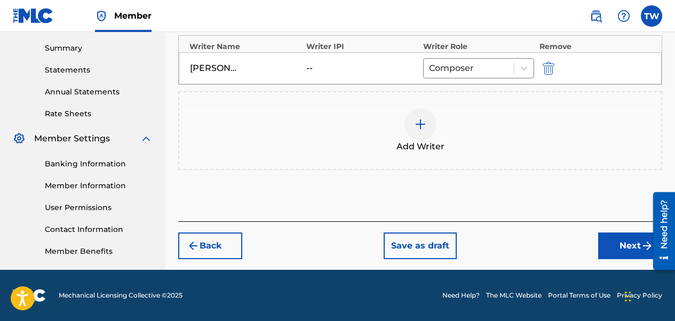
click at [545, 244] on button "Next" at bounding box center [630, 246] width 64 height 27
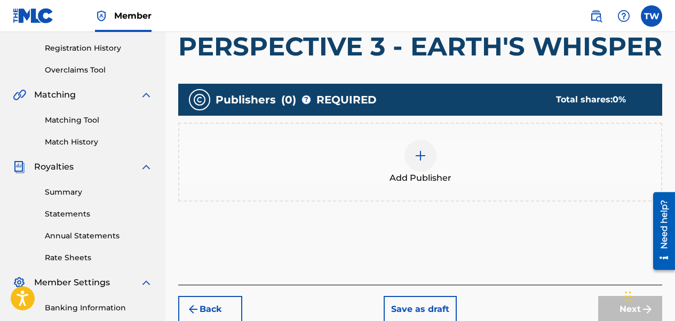
scroll to position [208, 0]
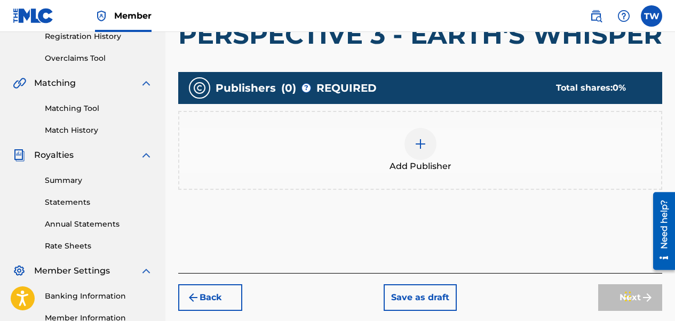
click at [420, 147] on img at bounding box center [420, 144] width 13 height 13
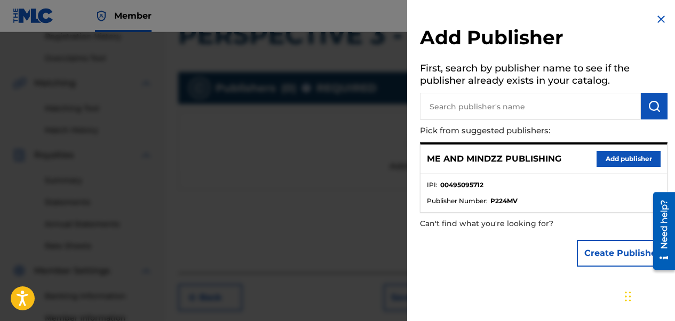
click at [545, 159] on button "Add publisher" at bounding box center [628, 159] width 64 height 16
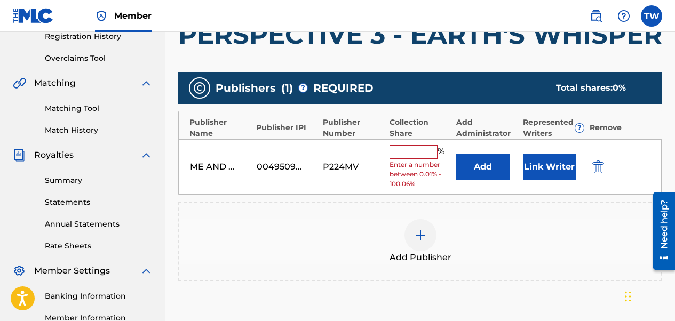
click at [545, 165] on button "Link Writer" at bounding box center [549, 167] width 53 height 27
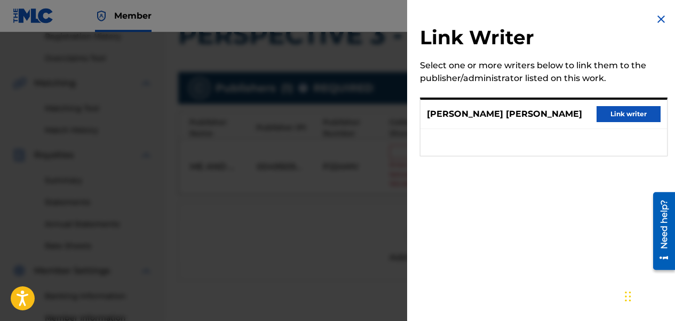
click at [545, 116] on button "Link writer" at bounding box center [628, 114] width 64 height 16
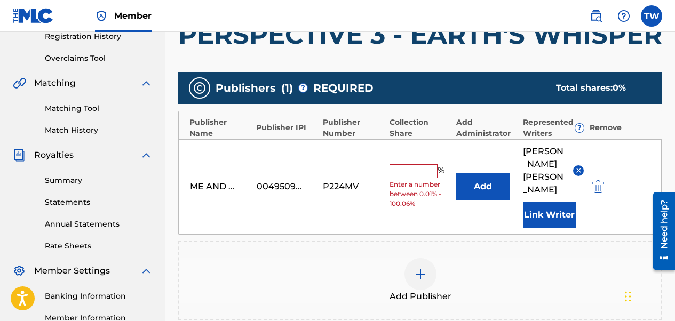
click at [545, 166] on img at bounding box center [579, 170] width 8 height 8
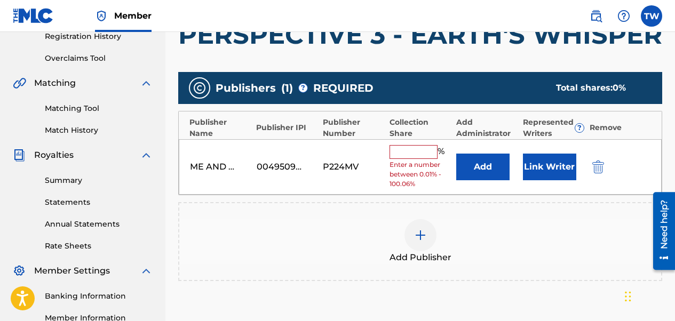
click at [545, 168] on button "Link Writer" at bounding box center [549, 167] width 53 height 27
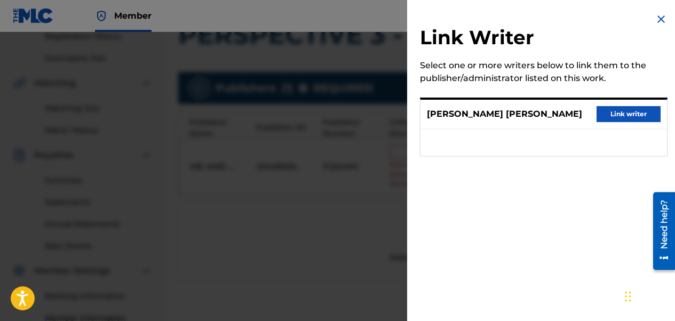
click at [545, 119] on button "Link writer" at bounding box center [628, 114] width 64 height 16
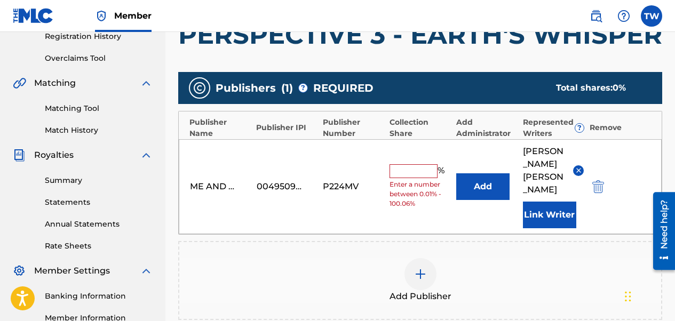
click at [415, 164] on input "text" at bounding box center [413, 171] width 48 height 14
type input "50"
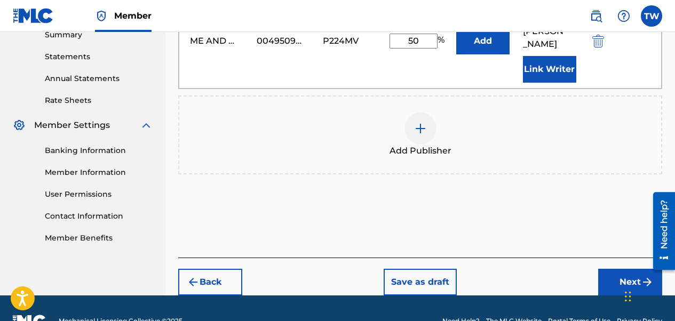
click at [545, 269] on button "Next" at bounding box center [630, 282] width 64 height 27
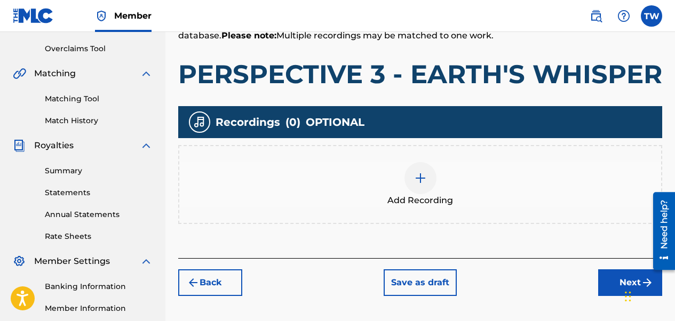
scroll to position [261, 0]
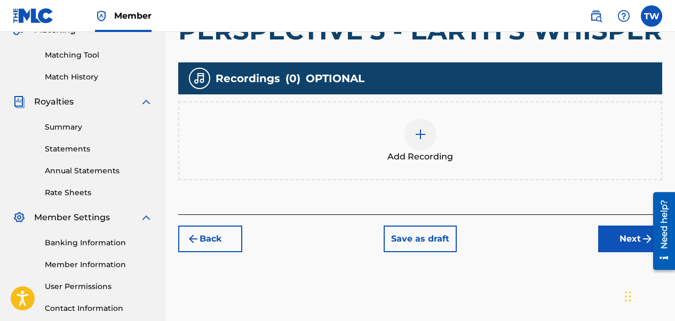
click at [419, 144] on div at bounding box center [420, 134] width 32 height 32
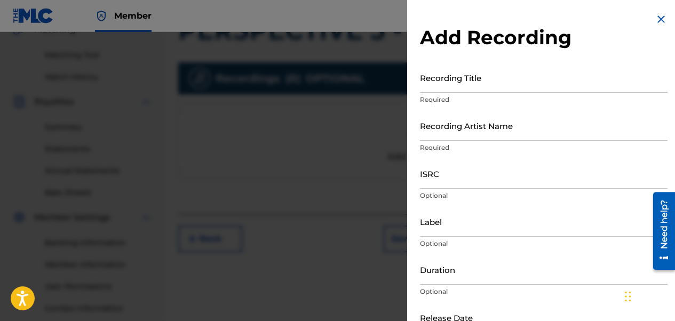
click at [434, 84] on input "Recording Title" at bounding box center [544, 77] width 248 height 30
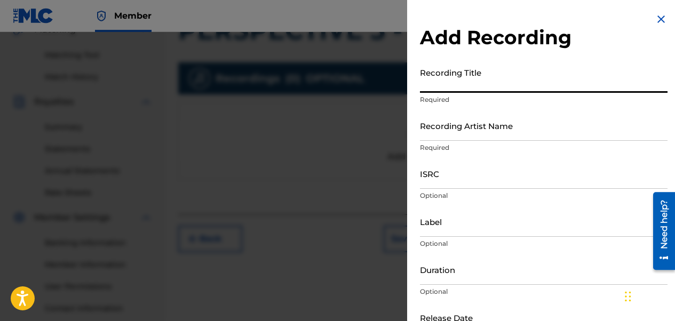
paste input "T3339351263"
type input "T3339351263"
drag, startPoint x: 468, startPoint y: 87, endPoint x: 347, endPoint y: 83, distance: 121.7
click at [347, 83] on div "Add Recording Recording Title T3339351263 Required Recording Artist Name Requir…" at bounding box center [337, 176] width 675 height 289
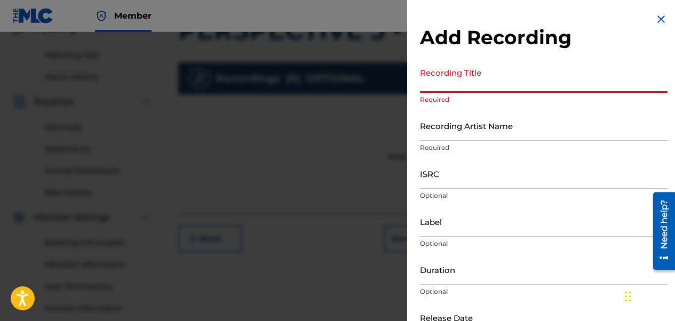
paste input "Perspective 3 - Earth's Whisper"
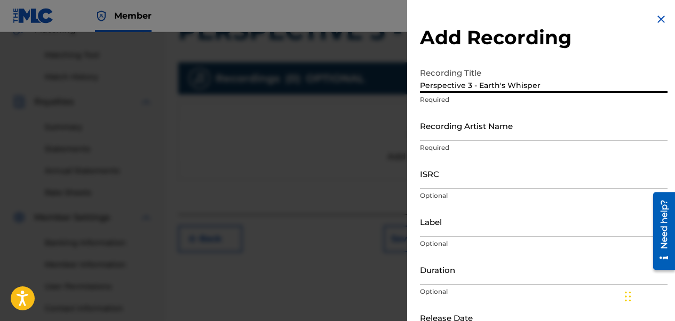
type input "Perspective 3 - Earth's Whisper"
click at [464, 131] on input "Recording Artist Name" at bounding box center [544, 125] width 248 height 30
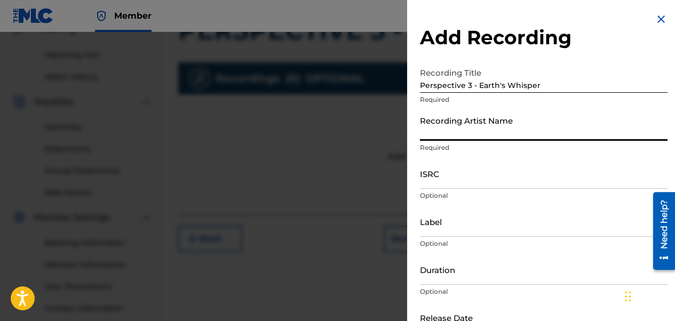
type input "A PRODUCER NAMED 2 & ACEWONDA"
type input "ME AND MINDZZ MUSIC / [PERSON_NAME] Alliance"
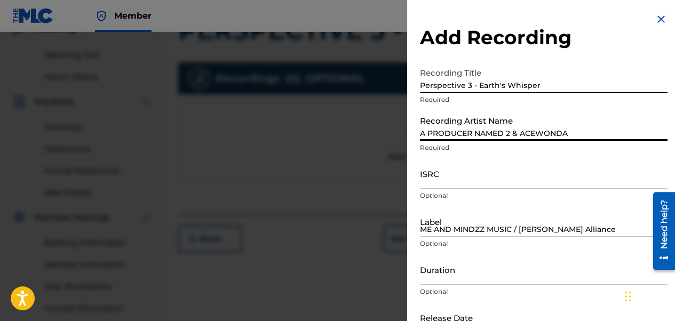
type input "03:12"
type input "[DATE]"
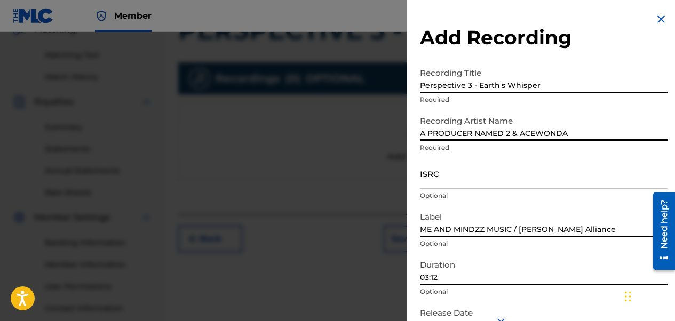
click at [451, 177] on input "ISRC" at bounding box center [544, 173] width 248 height 30
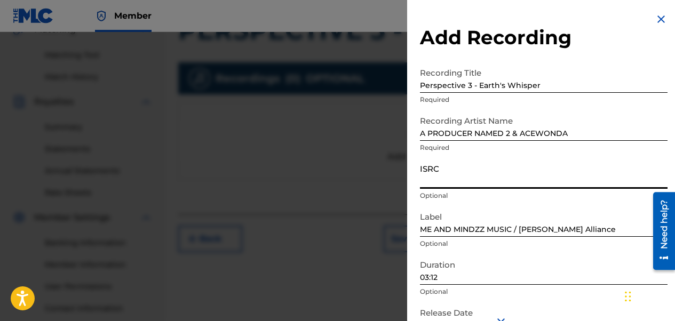
paste input "CALVP2585625"
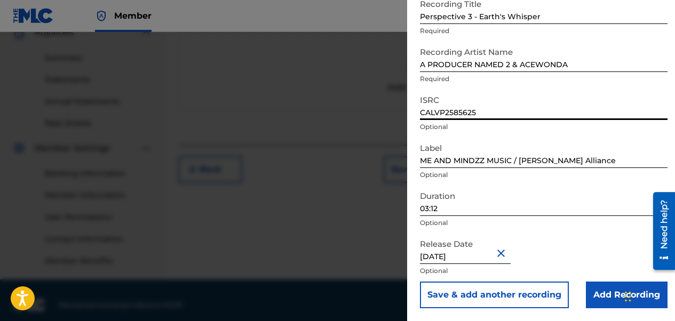
scroll to position [340, 0]
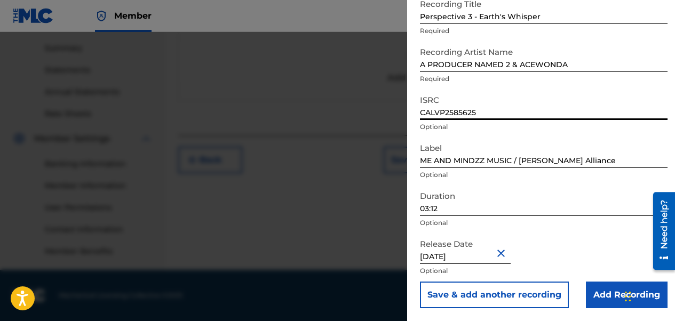
type input "CALVP2585625"
click at [427, 209] on input "03:12" at bounding box center [544, 201] width 248 height 30
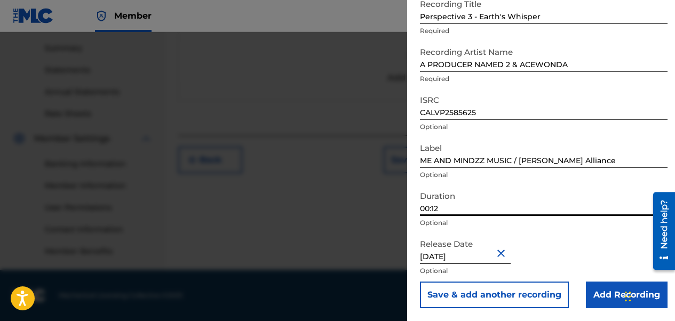
click at [448, 205] on input "00:12" at bounding box center [544, 201] width 248 height 30
type input "00:51"
click at [545, 294] on input "Add Recording" at bounding box center [627, 295] width 82 height 27
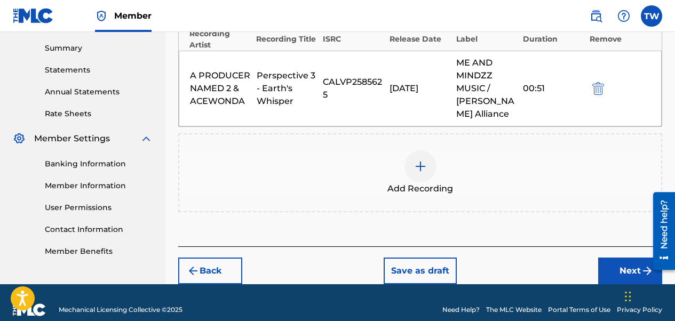
click at [545, 261] on button "Next" at bounding box center [630, 271] width 64 height 27
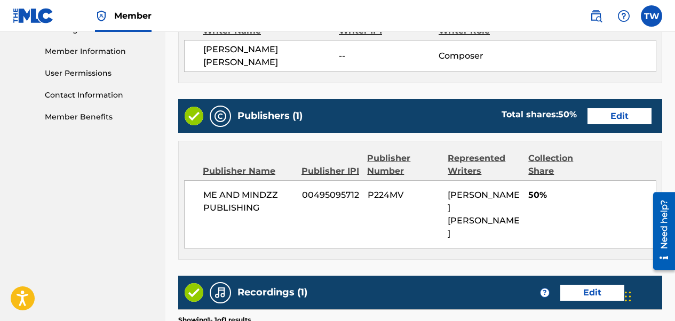
scroll to position [581, 0]
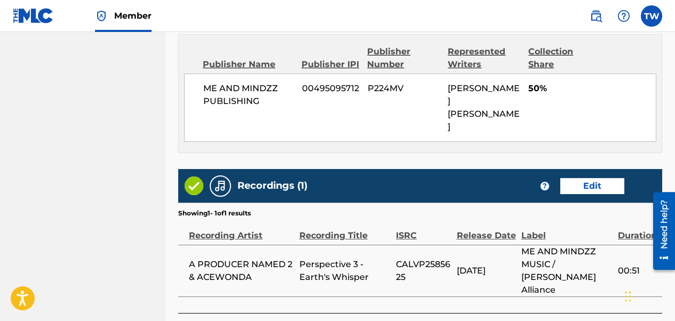
click at [469, 50] on div "Represented Writers" at bounding box center [484, 58] width 73 height 26
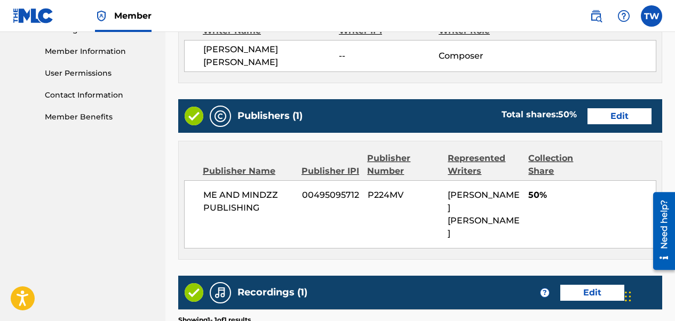
scroll to position [421, 0]
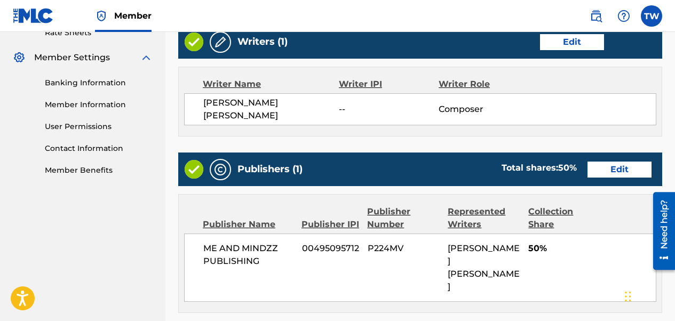
click at [545, 169] on button "Edit" at bounding box center [619, 170] width 64 height 16
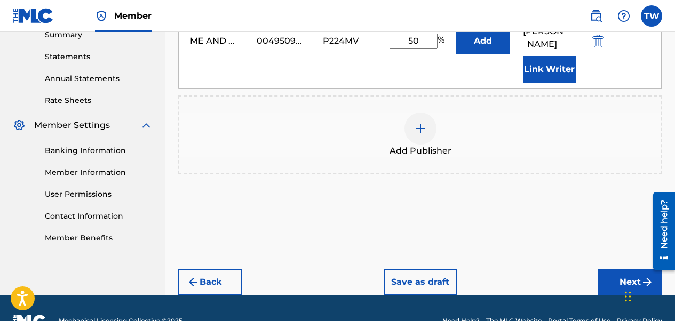
scroll to position [247, 0]
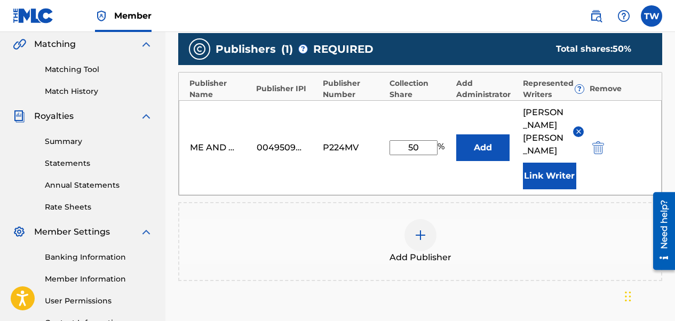
click at [545, 128] on img at bounding box center [579, 132] width 8 height 8
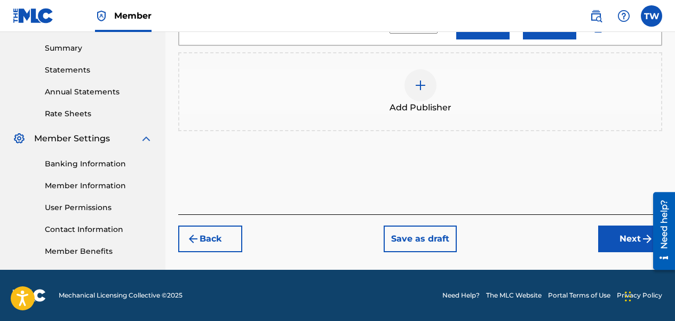
click at [545, 237] on button "Next" at bounding box center [630, 239] width 64 height 27
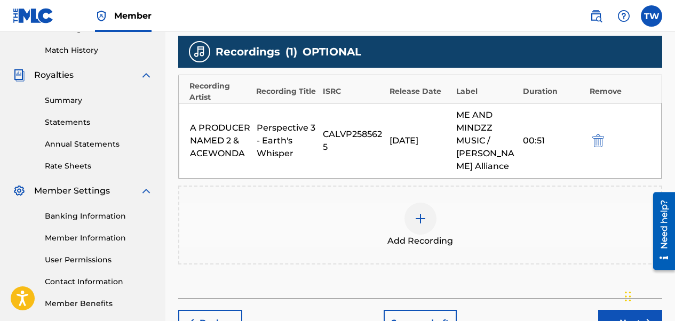
scroll to position [341, 0]
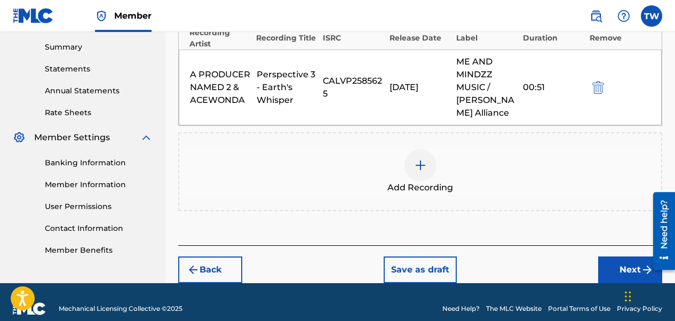
click at [545, 269] on button "Next" at bounding box center [630, 270] width 64 height 27
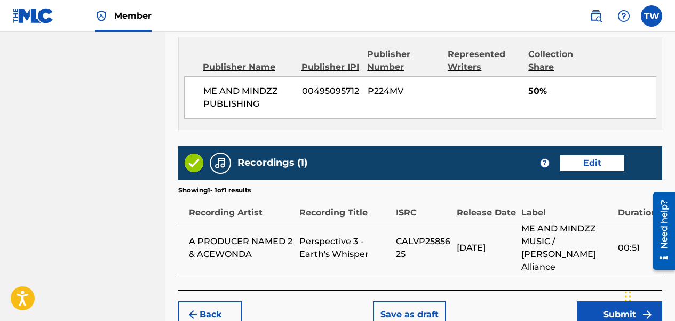
scroll to position [618, 0]
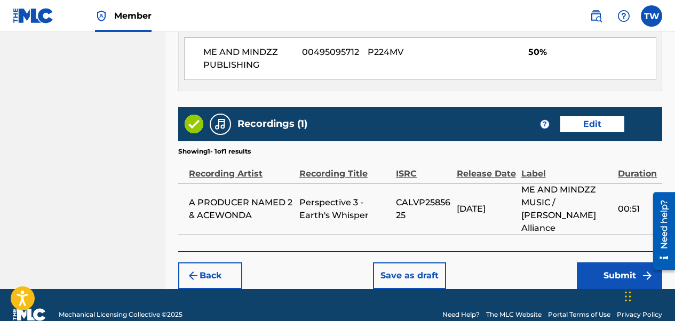
click at [545, 262] on button "Submit" at bounding box center [619, 275] width 85 height 27
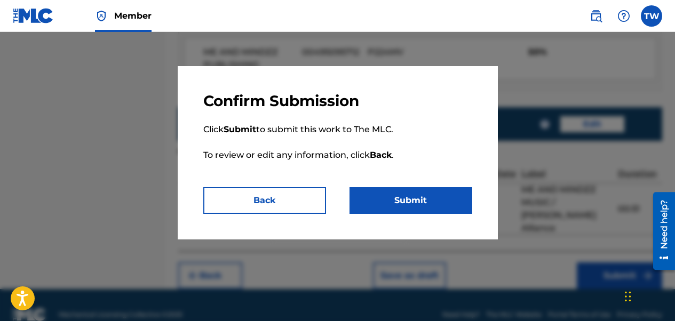
click at [429, 210] on button "Submit" at bounding box center [410, 200] width 123 height 27
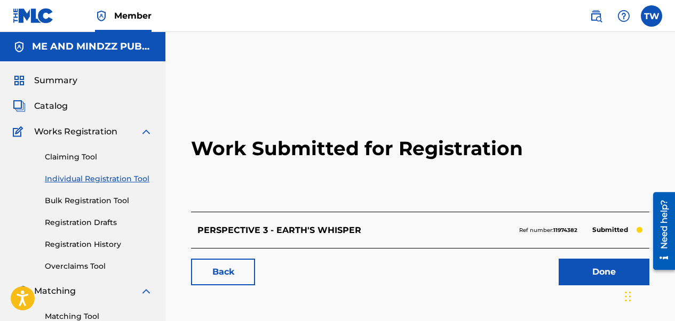
click at [145, 132] on img at bounding box center [146, 131] width 13 height 13
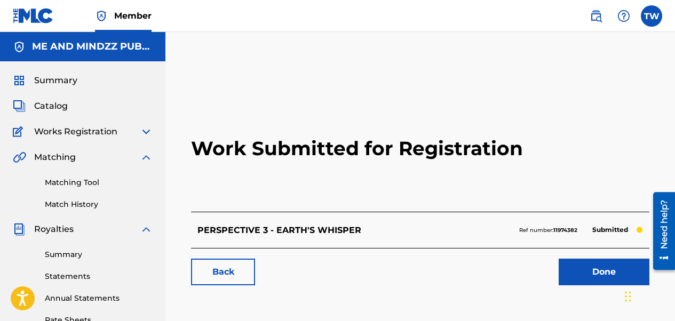
click at [140, 134] on img at bounding box center [146, 131] width 13 height 13
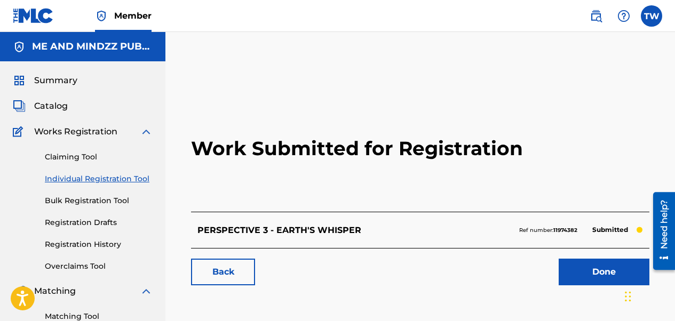
click at [93, 179] on link "Individual Registration Tool" at bounding box center [99, 178] width 108 height 11
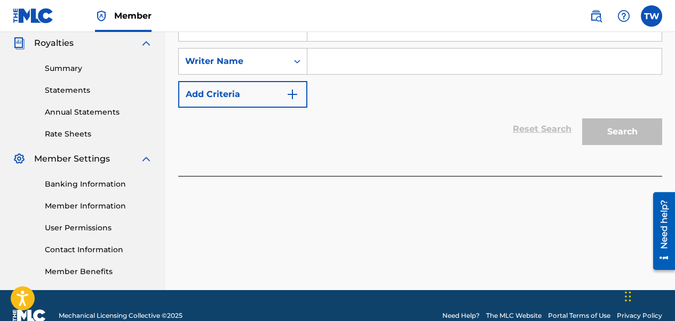
scroll to position [213, 0]
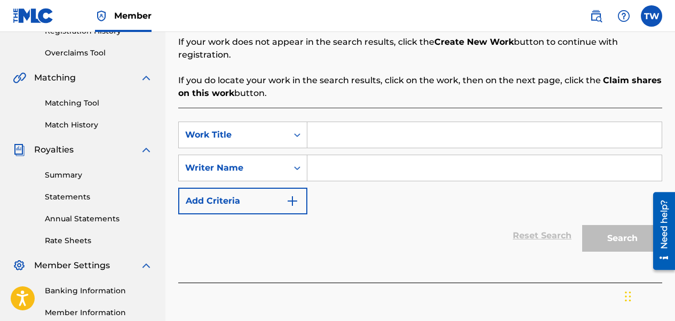
click at [338, 122] on input "Search Form" at bounding box center [484, 135] width 354 height 26
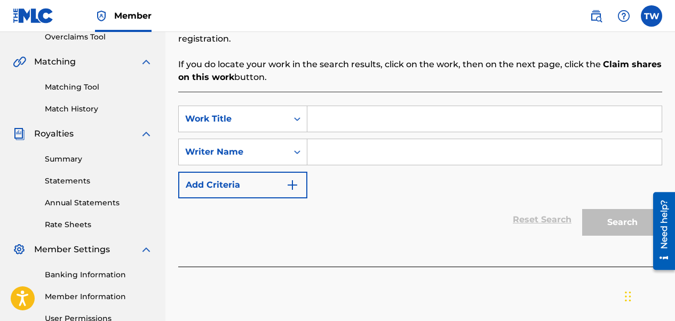
scroll to position [234, 0]
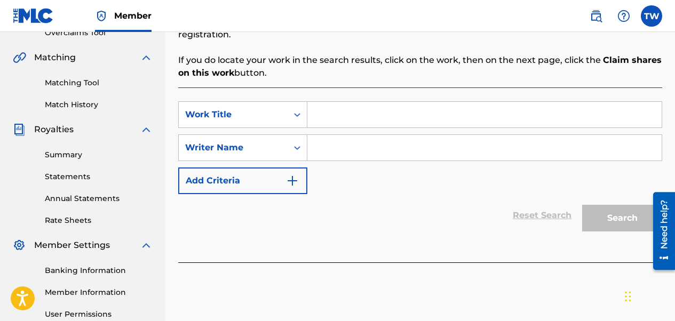
paste input "Smile"
type input "Smile"
click at [336, 137] on input "Search Form" at bounding box center [484, 148] width 354 height 26
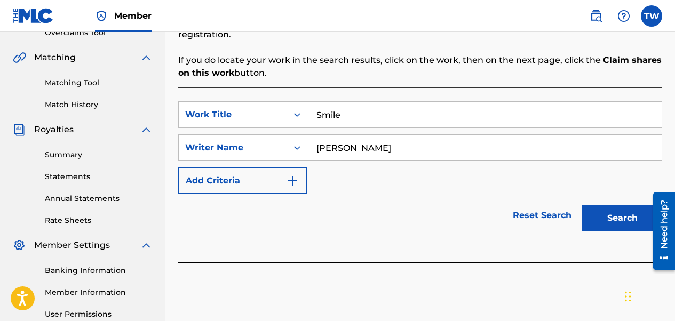
type input "[PERSON_NAME]"
click at [545, 205] on button "Search" at bounding box center [622, 218] width 80 height 27
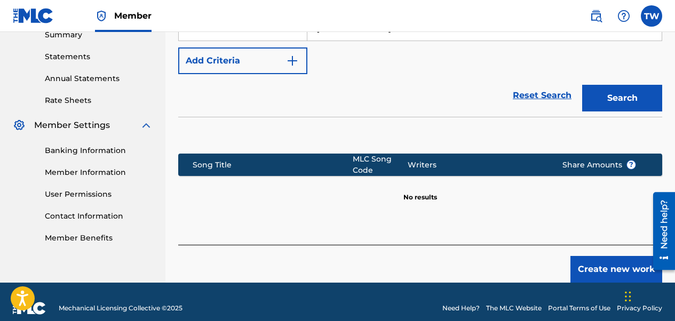
click at [545, 256] on button "Create new work" at bounding box center [616, 269] width 92 height 27
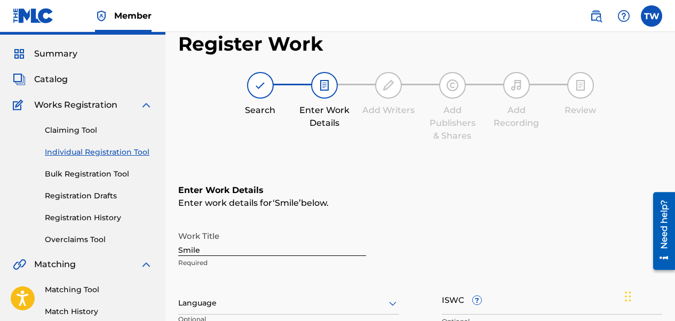
scroll to position [133, 0]
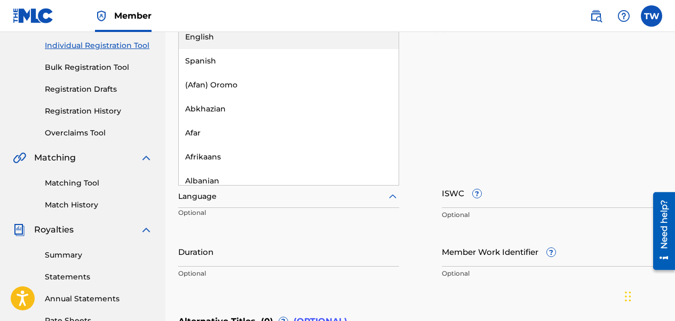
click at [328, 205] on div "Language" at bounding box center [288, 197] width 221 height 22
click at [241, 35] on div "English" at bounding box center [289, 37] width 220 height 24
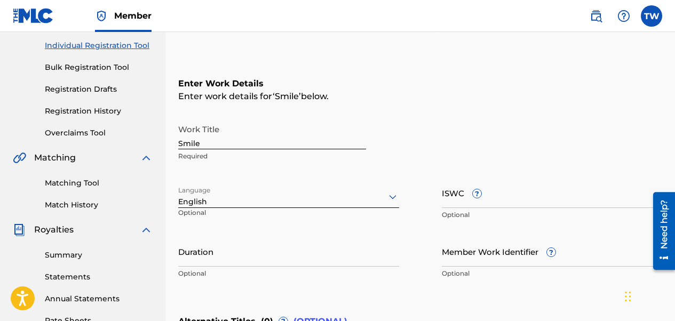
click at [457, 196] on input "ISWC ?" at bounding box center [552, 193] width 221 height 30
paste input "T3339351127"
type input "T3339351127"
click at [214, 254] on input "Duration" at bounding box center [288, 251] width 221 height 30
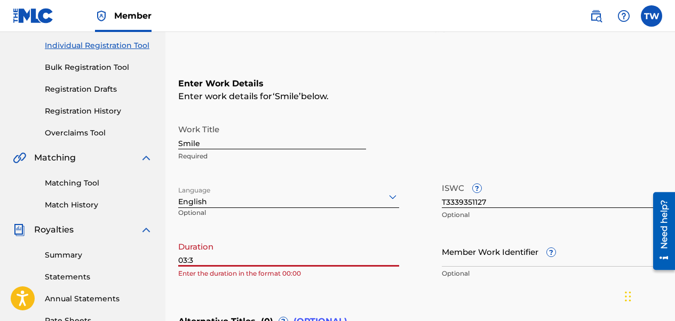
type input "03:30"
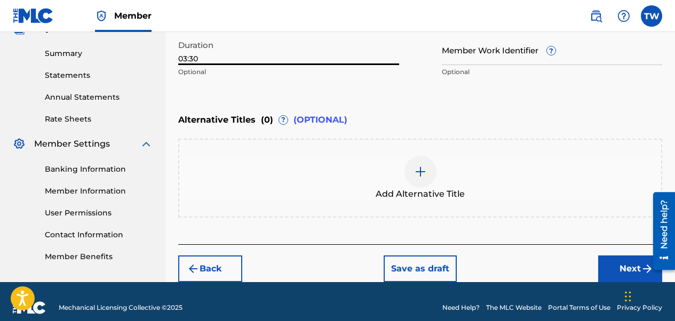
scroll to position [347, 0]
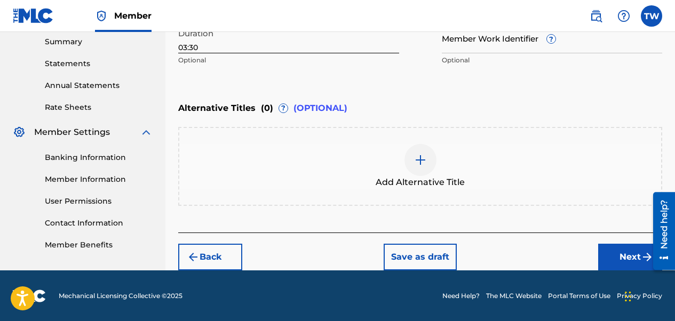
click at [545, 258] on button "Next" at bounding box center [630, 257] width 64 height 27
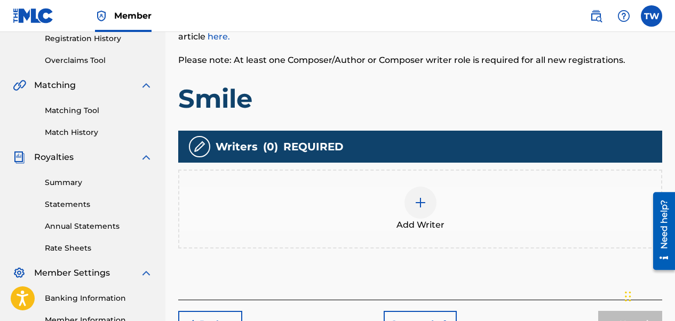
scroll to position [208, 0]
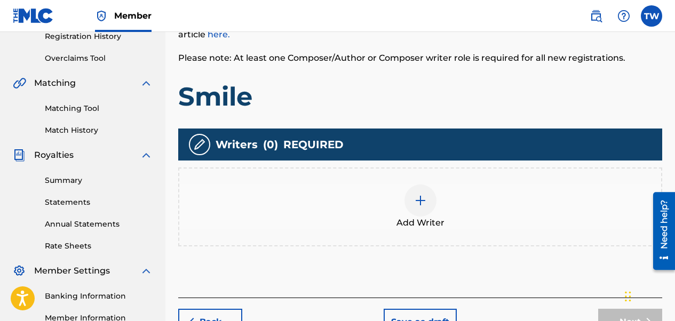
click at [429, 196] on div at bounding box center [420, 201] width 32 height 32
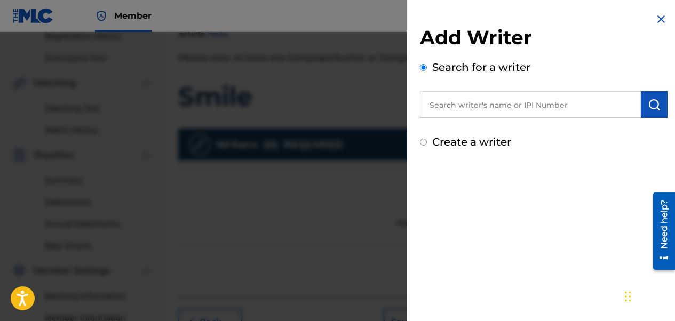
click at [468, 100] on input "text" at bounding box center [530, 104] width 221 height 27
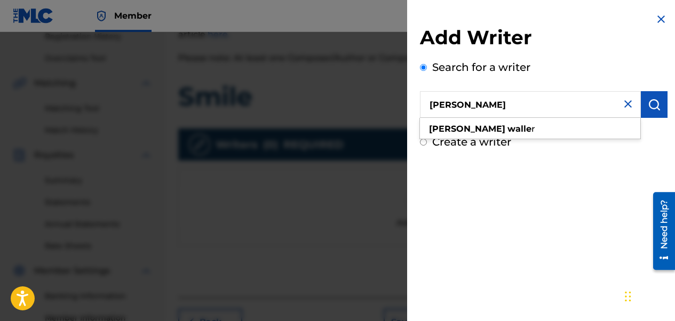
type input "[PERSON_NAME]"
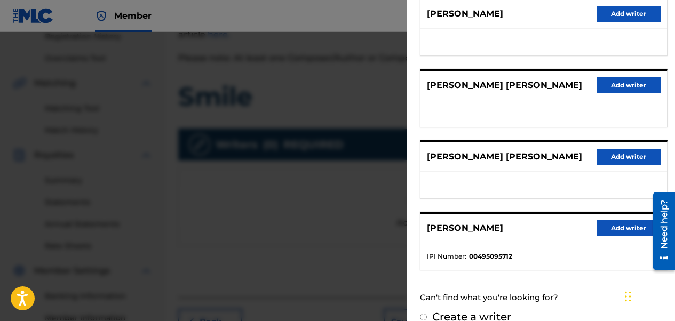
scroll to position [241, 0]
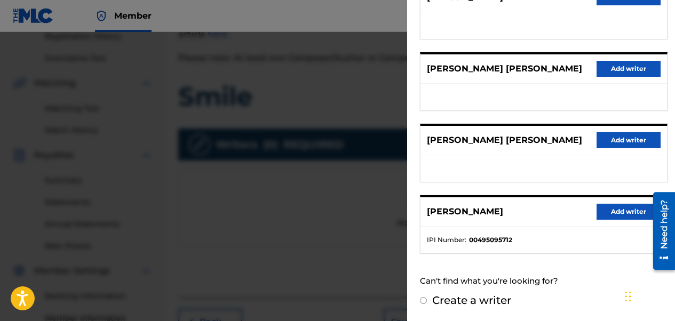
click at [545, 211] on button "Add writer" at bounding box center [628, 212] width 64 height 16
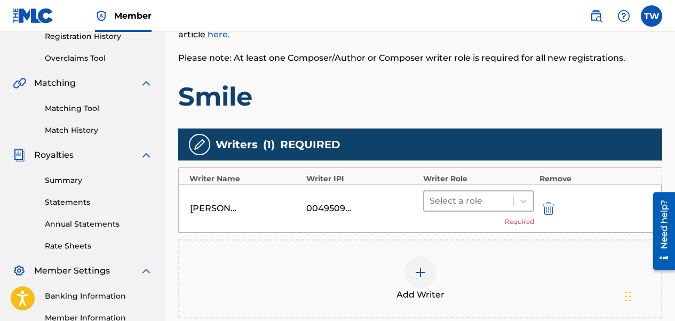
click at [474, 204] on div at bounding box center [468, 201] width 78 height 15
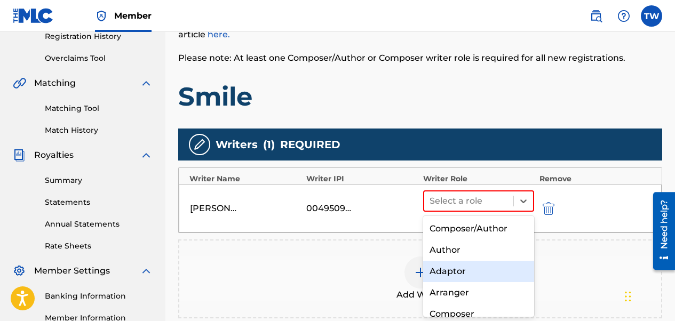
scroll to position [53, 0]
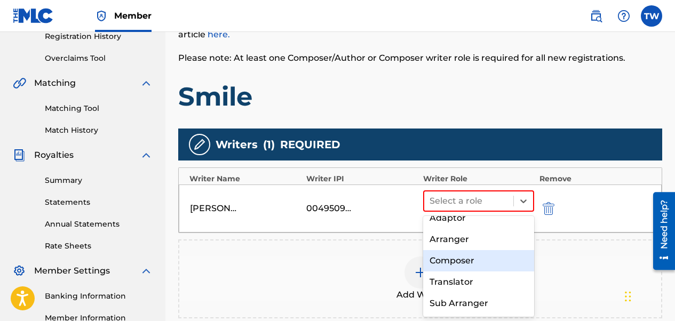
click at [472, 264] on div "Composer" at bounding box center [478, 260] width 111 height 21
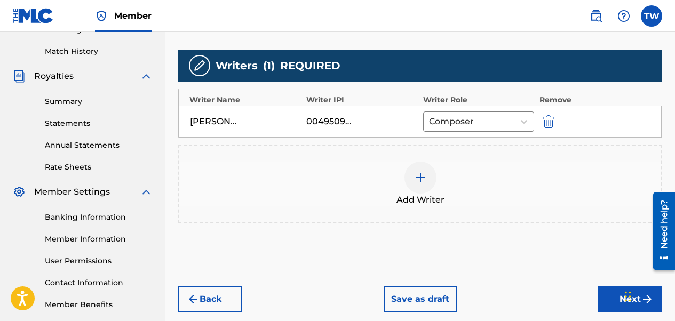
scroll to position [340, 0]
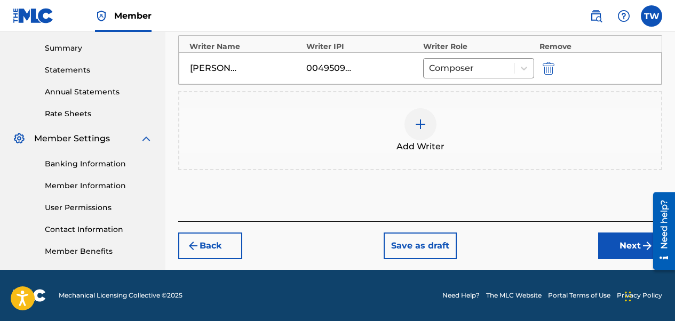
click at [545, 242] on button "Next" at bounding box center [630, 246] width 64 height 27
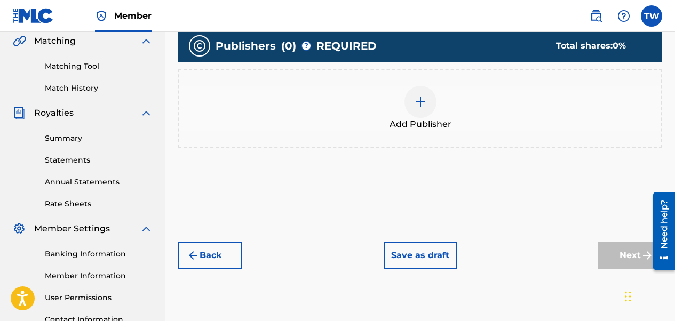
scroll to position [261, 0]
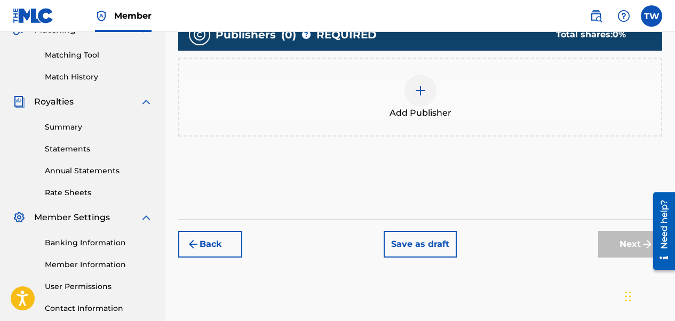
click at [420, 100] on div at bounding box center [420, 91] width 32 height 32
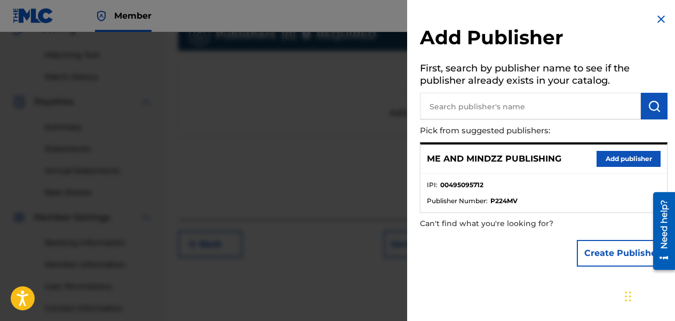
click at [545, 158] on button "Add publisher" at bounding box center [628, 159] width 64 height 16
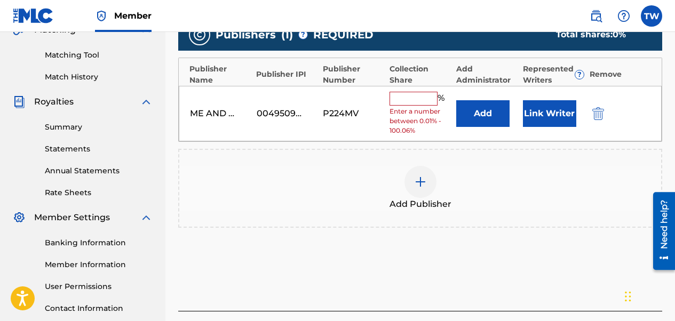
click at [409, 93] on input "text" at bounding box center [413, 99] width 48 height 14
type input "50"
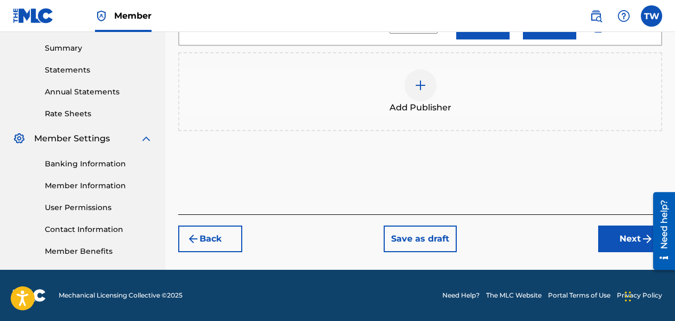
click at [545, 241] on button "Next" at bounding box center [630, 239] width 64 height 27
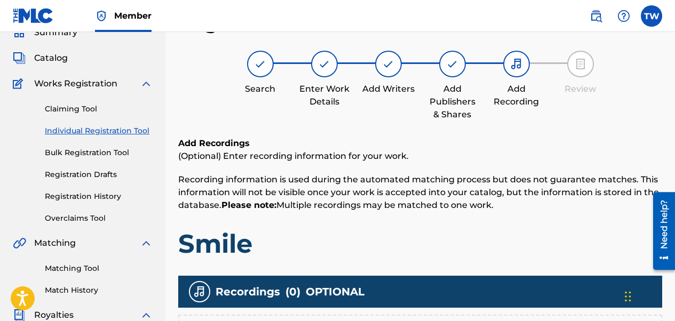
scroll to position [208, 0]
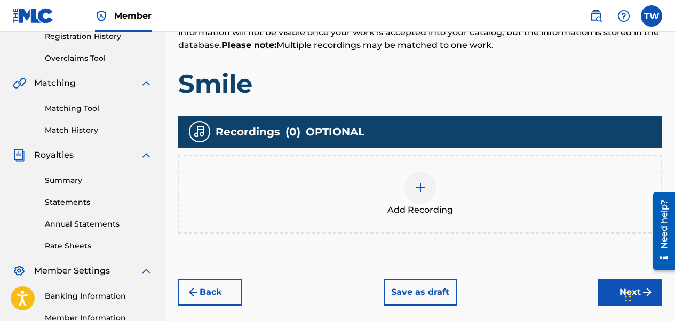
click at [422, 188] on img at bounding box center [420, 187] width 13 height 13
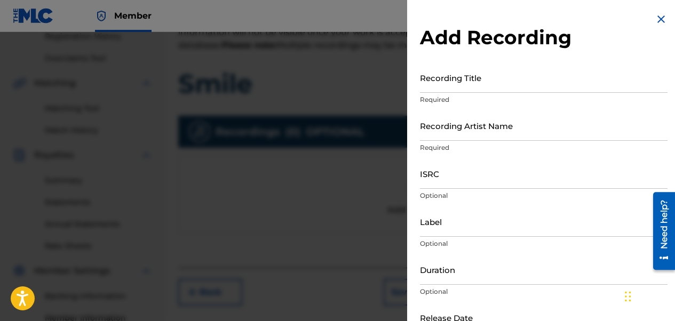
click at [438, 76] on input "Recording Title" at bounding box center [544, 77] width 248 height 30
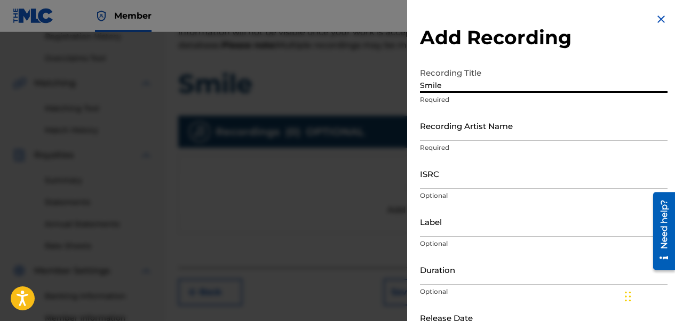
type input "Smile"
click at [447, 127] on input "Recording Artist Name" at bounding box center [544, 125] width 248 height 30
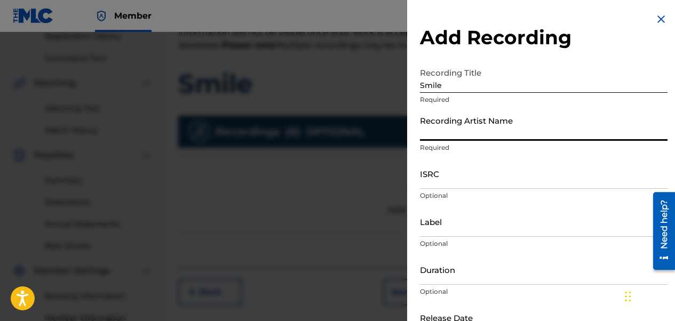
type input "A PRODUCER NAMED 2 & ACEWONDA"
type input "ME AND MINDZZ MUSIC / [PERSON_NAME] Alliance"
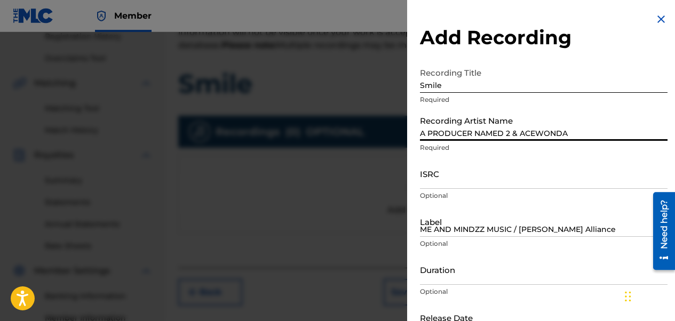
type input "00:51"
type input "[DATE]"
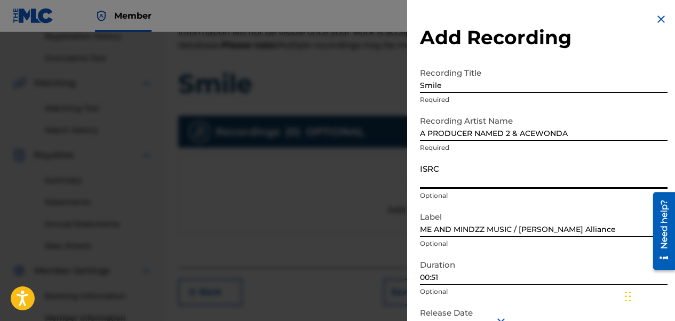
drag, startPoint x: 439, startPoint y: 180, endPoint x: 373, endPoint y: 181, distance: 65.6
click at [373, 181] on div "Add Recording Recording Title Smile Required Recording Artist Name A PRODUCER N…" at bounding box center [337, 176] width 675 height 289
paste input "CALVP2585626"
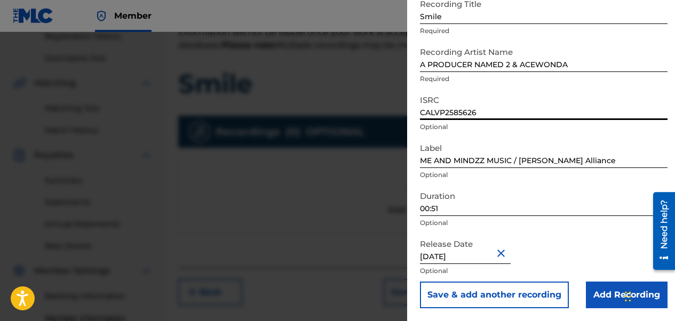
type input "CALVP2585626"
click at [430, 207] on input "00:51" at bounding box center [544, 201] width 248 height 30
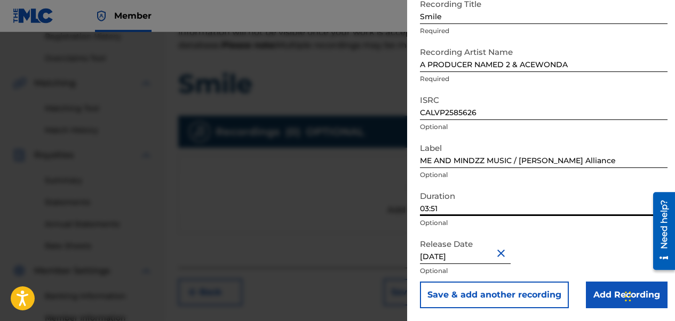
click at [444, 203] on input "03:51" at bounding box center [544, 201] width 248 height 30
type input "03:30"
click at [545, 296] on input "Add Recording" at bounding box center [627, 295] width 82 height 27
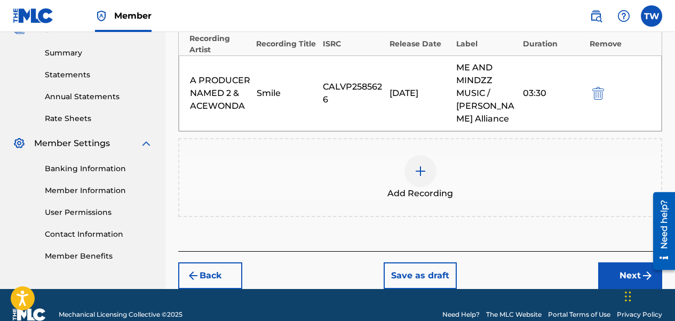
scroll to position [355, 0]
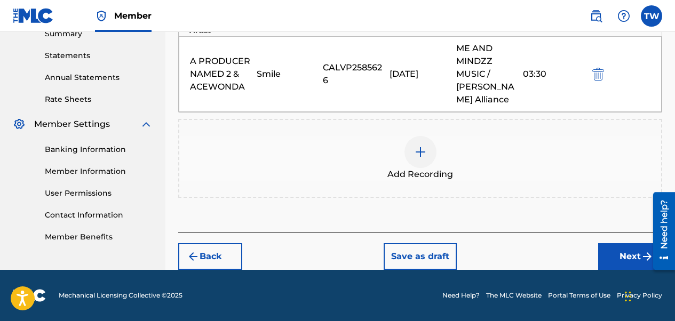
click at [545, 259] on button "Next" at bounding box center [630, 256] width 64 height 27
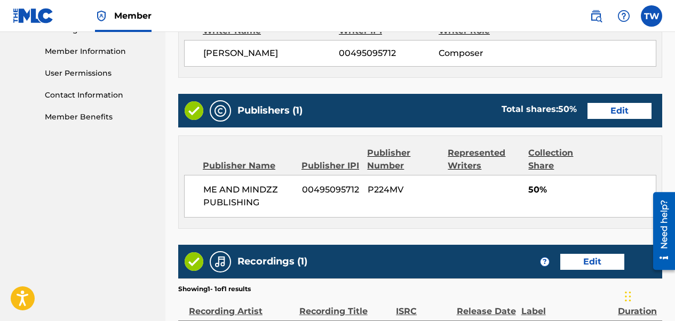
scroll to position [618, 0]
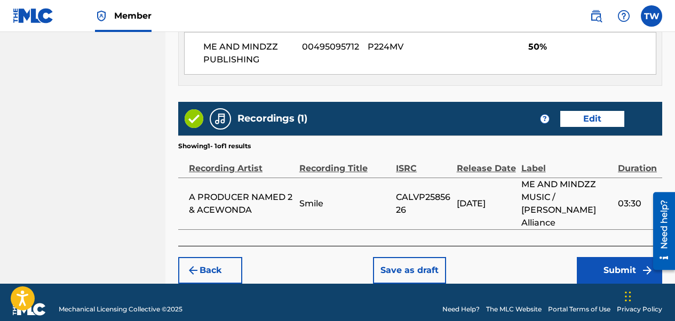
click at [545, 257] on button "Submit" at bounding box center [619, 270] width 85 height 27
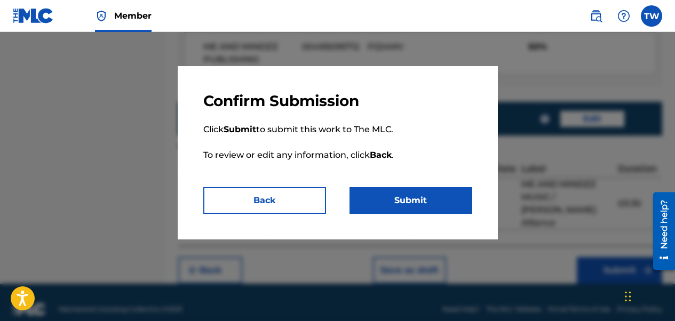
click at [416, 204] on button "Submit" at bounding box center [410, 200] width 123 height 27
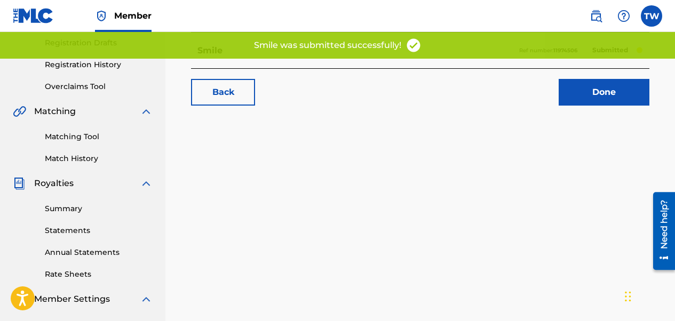
scroll to position [213, 0]
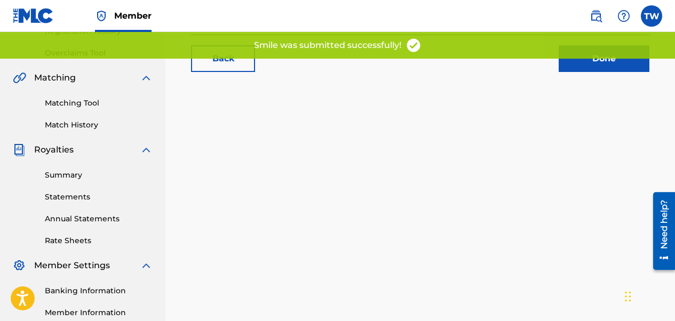
click at [545, 69] on link "Done" at bounding box center [604, 58] width 91 height 27
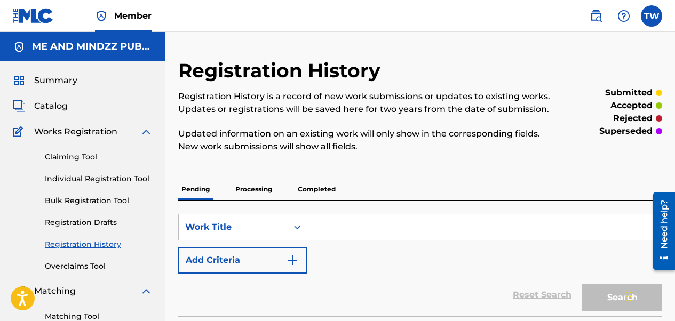
click at [69, 178] on link "Individual Registration Tool" at bounding box center [99, 178] width 108 height 11
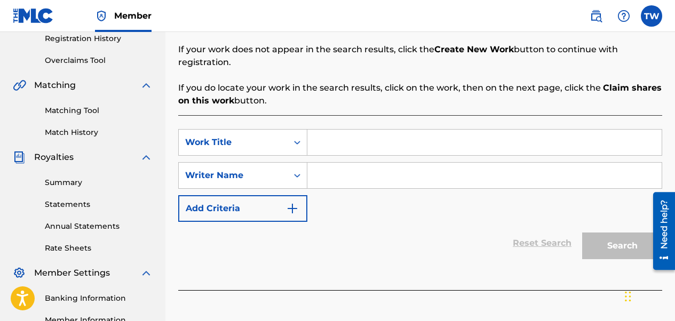
scroll to position [213, 0]
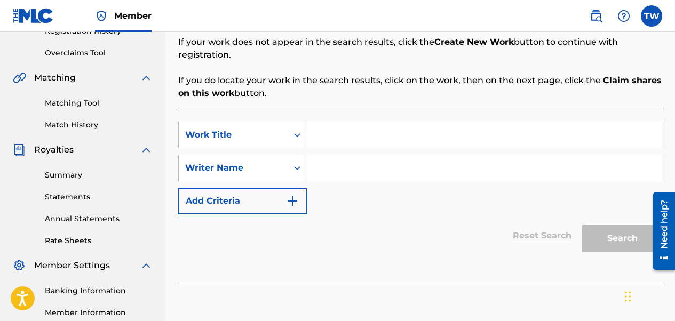
paste input "Vi-King"
type input "Vi-King"
click at [316, 158] on input "Search Form" at bounding box center [484, 168] width 354 height 26
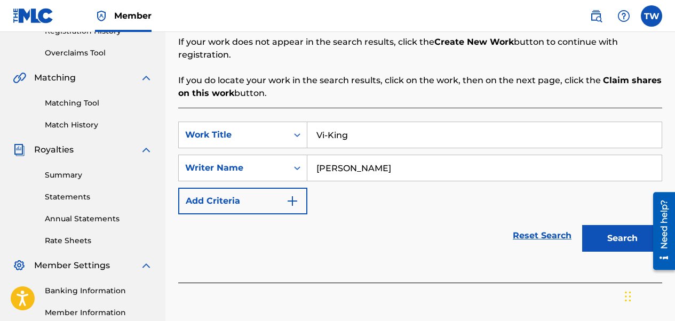
type input "[PERSON_NAME]"
click at [545, 225] on button "Search" at bounding box center [622, 238] width 80 height 27
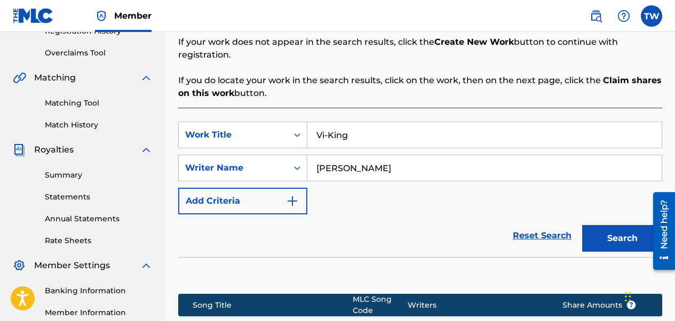
scroll to position [354, 0]
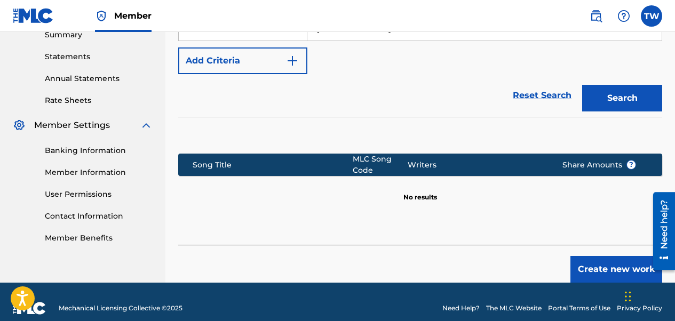
click at [545, 257] on button "Create new work" at bounding box center [616, 269] width 92 height 27
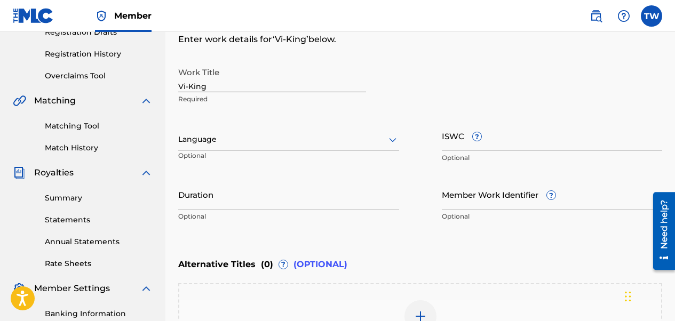
scroll to position [187, 0]
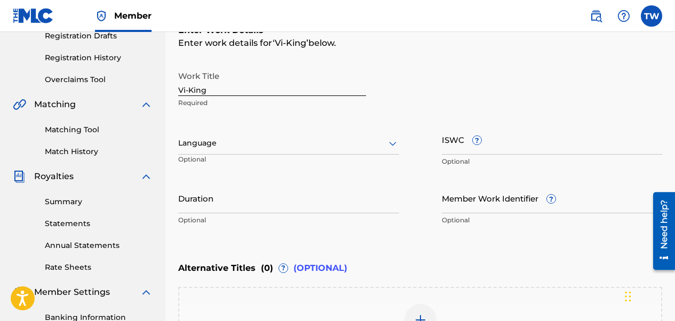
click at [206, 152] on div "Language" at bounding box center [288, 143] width 221 height 22
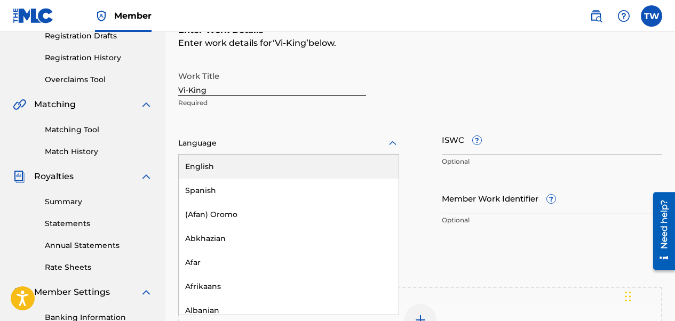
drag, startPoint x: 208, startPoint y: 171, endPoint x: 295, endPoint y: 172, distance: 87.5
click at [208, 171] on div "English" at bounding box center [289, 167] width 220 height 24
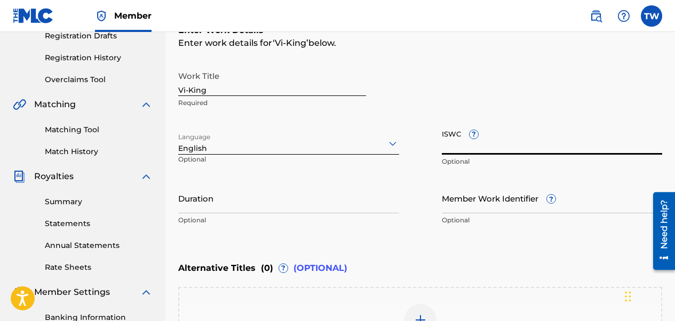
paste input "T3339349854"
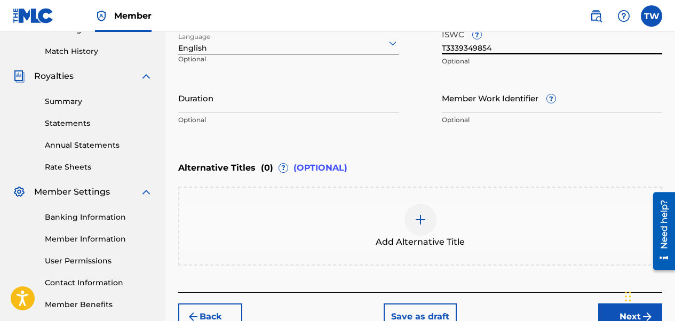
scroll to position [293, 0]
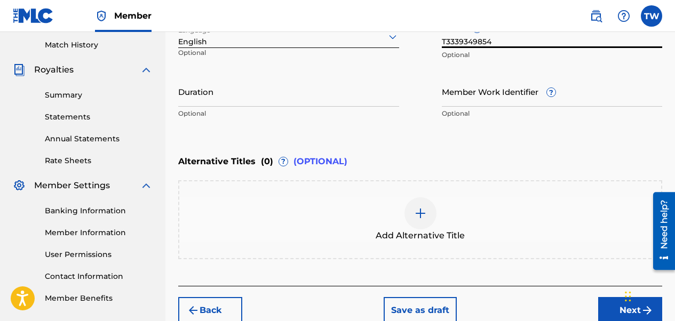
type input "T3339349854"
click at [207, 96] on input "Duration" at bounding box center [288, 91] width 221 height 30
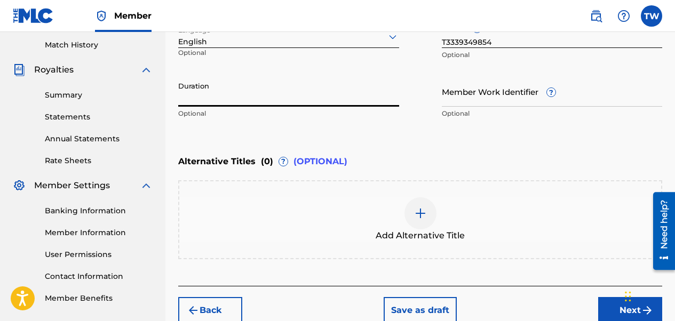
click at [198, 97] on input "Duration" at bounding box center [288, 91] width 221 height 30
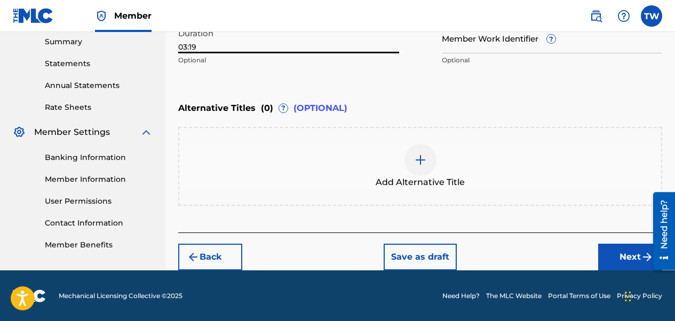
type input "03:19"
click at [545, 252] on button "Next" at bounding box center [630, 257] width 64 height 27
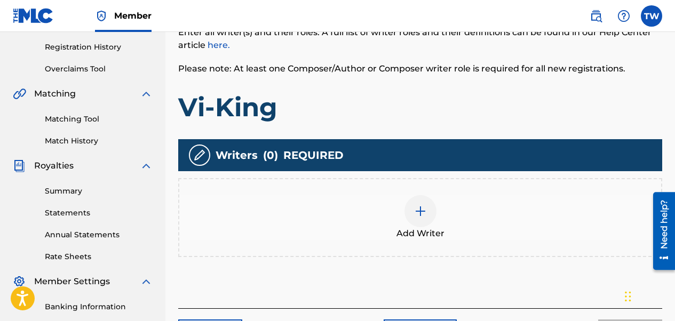
scroll to position [261, 0]
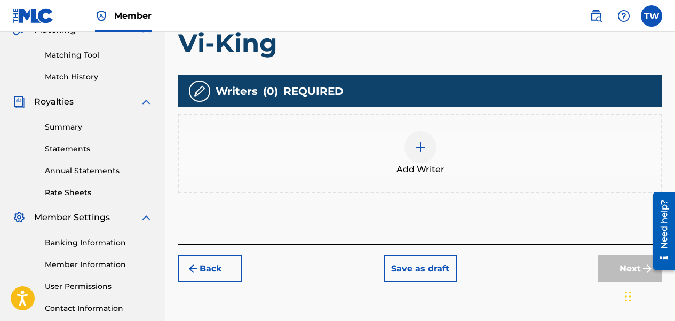
click at [416, 144] on img at bounding box center [420, 147] width 13 height 13
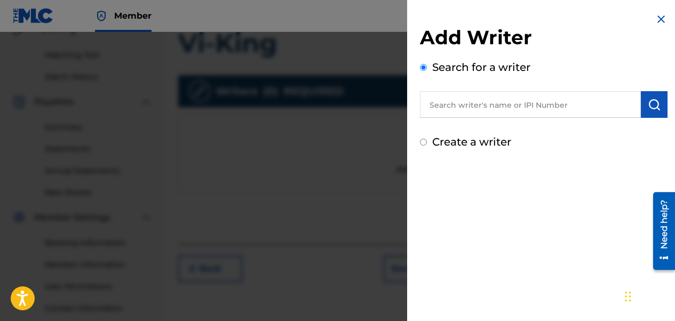
click at [471, 102] on input "text" at bounding box center [530, 104] width 221 height 27
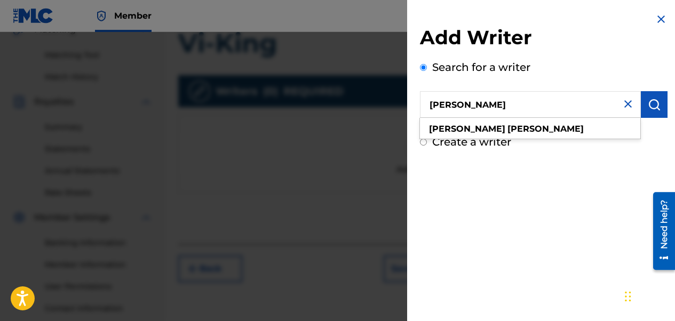
type input "[PERSON_NAME]"
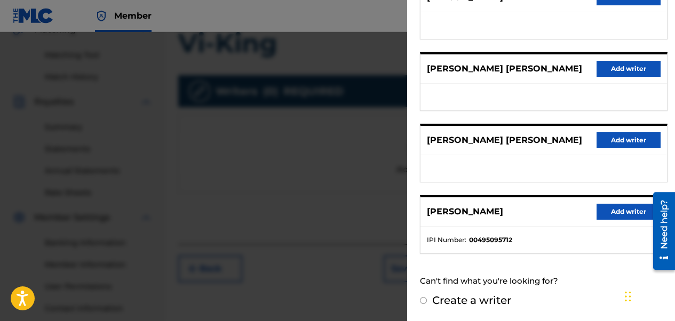
scroll to position [241, 0]
click at [545, 209] on button "Add writer" at bounding box center [628, 212] width 64 height 16
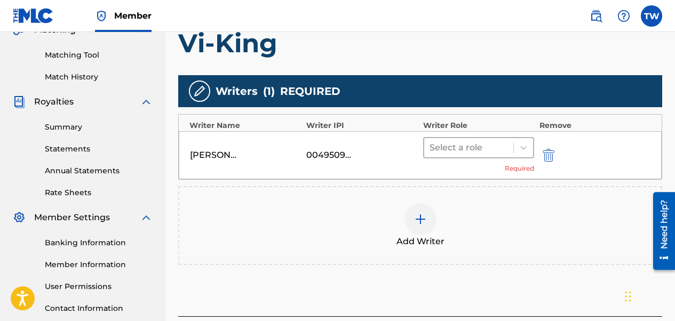
click at [474, 150] on div at bounding box center [468, 147] width 78 height 15
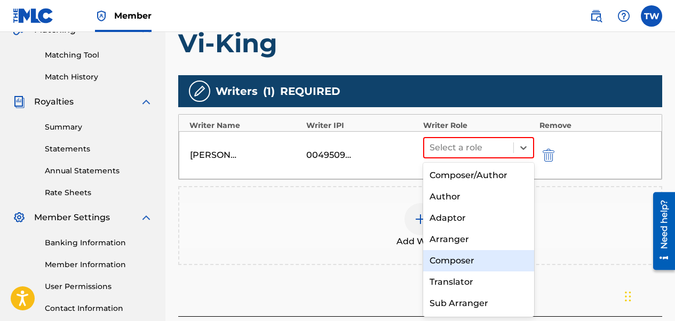
click at [454, 256] on div "Composer" at bounding box center [478, 260] width 111 height 21
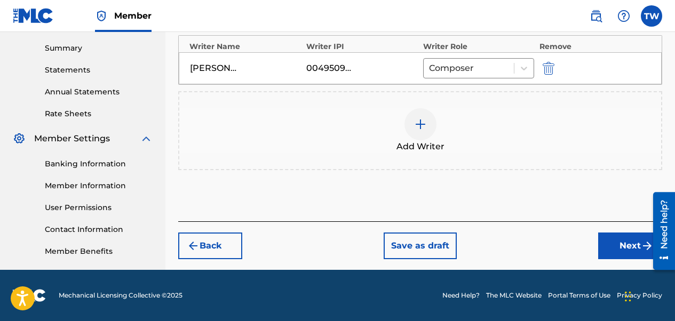
click at [545, 249] on button "Next" at bounding box center [630, 246] width 64 height 27
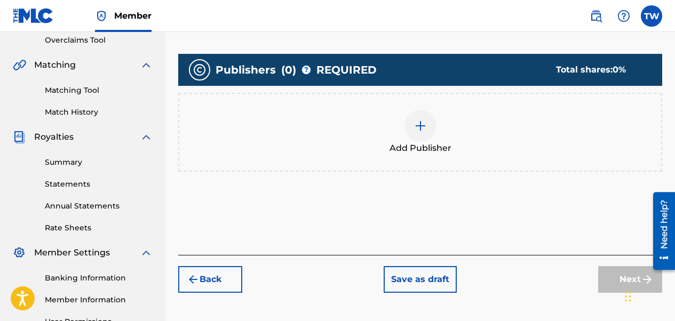
scroll to position [261, 0]
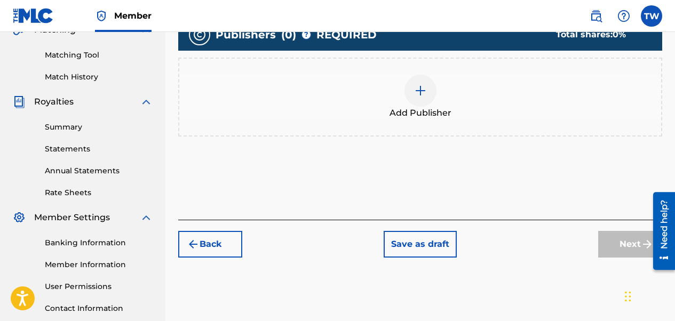
click at [414, 103] on div at bounding box center [420, 91] width 32 height 32
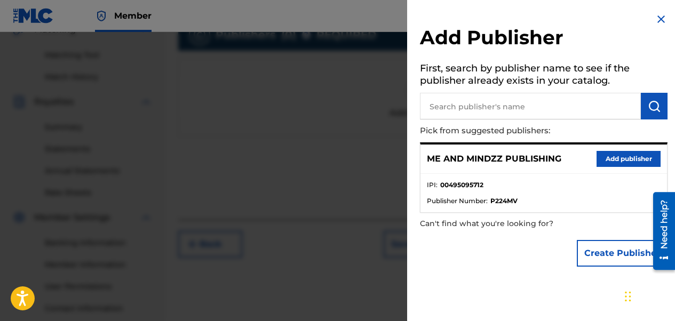
click at [545, 161] on button "Add publisher" at bounding box center [628, 159] width 64 height 16
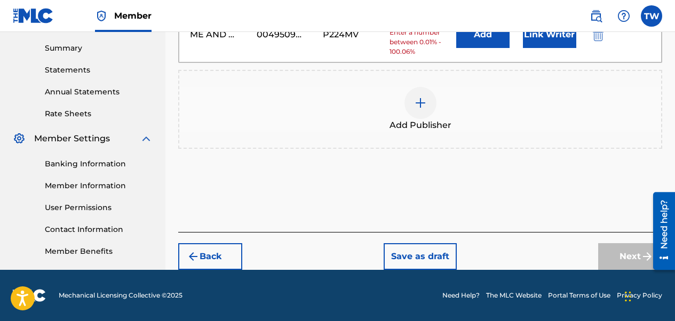
scroll to position [234, 0]
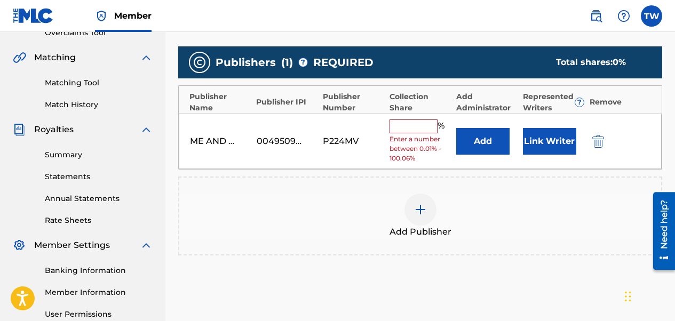
click at [415, 120] on input "text" at bounding box center [413, 127] width 48 height 14
type input "50"
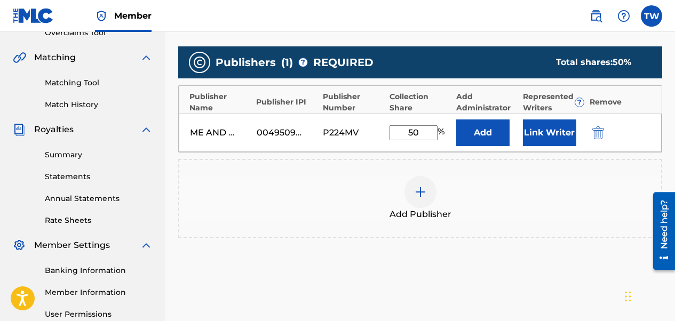
scroll to position [340, 0]
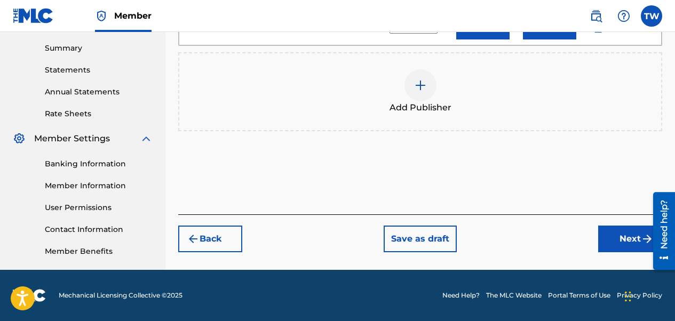
click at [545, 247] on button "Next" at bounding box center [630, 239] width 64 height 27
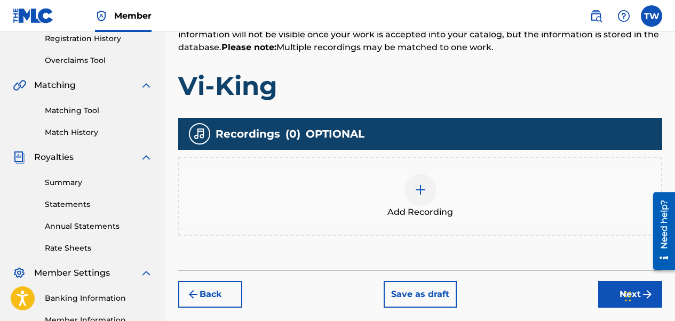
scroll to position [208, 0]
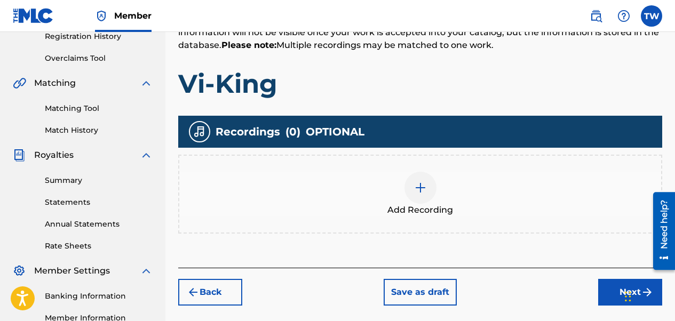
click at [418, 186] on img at bounding box center [420, 187] width 13 height 13
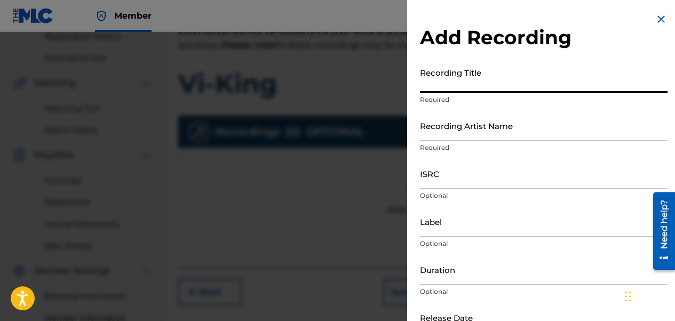
click at [434, 82] on input "Recording Title" at bounding box center [544, 77] width 248 height 30
click at [427, 86] on input "Vi-king" at bounding box center [544, 77] width 248 height 30
click at [433, 85] on input "VI-king" at bounding box center [544, 77] width 248 height 30
click at [427, 83] on input "VI-king" at bounding box center [544, 77] width 248 height 30
type input "Vi-king"
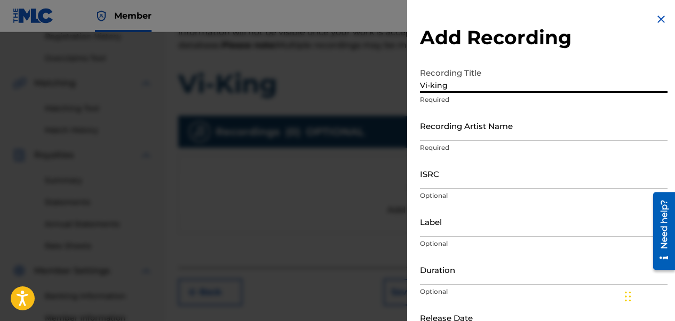
scroll to position [53, 0]
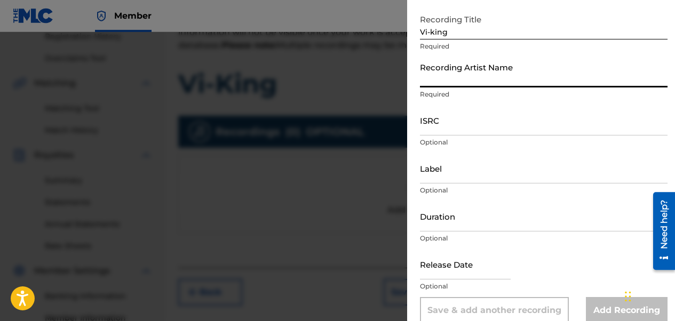
click at [479, 83] on input "Recording Artist Name" at bounding box center [544, 72] width 248 height 30
type input "A PRODUCER NAMED 2 & ACEWONDA"
type input "ME AND MINDZZ MUSIC / [PERSON_NAME] Alliance"
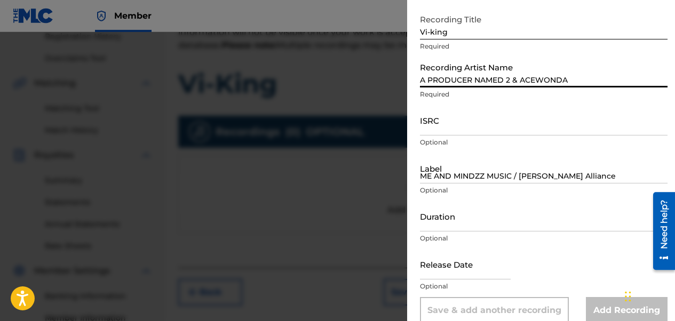
type input "03:30"
type input "[DATE]"
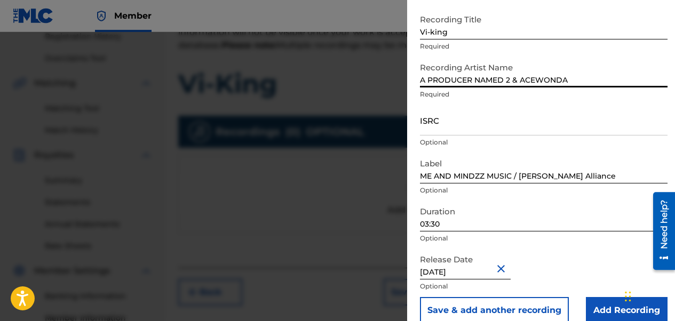
click at [435, 124] on input "ISRC" at bounding box center [544, 120] width 248 height 30
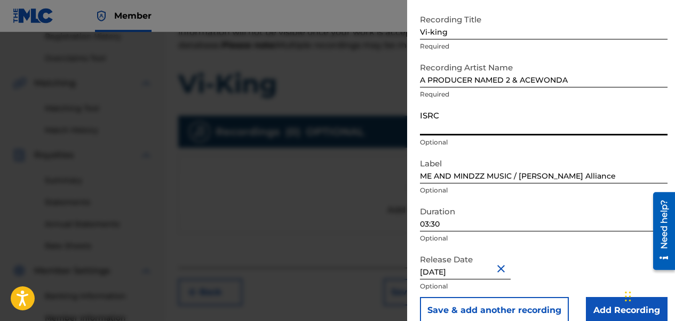
paste input "CALVP2585627"
type input "CALVP2585627"
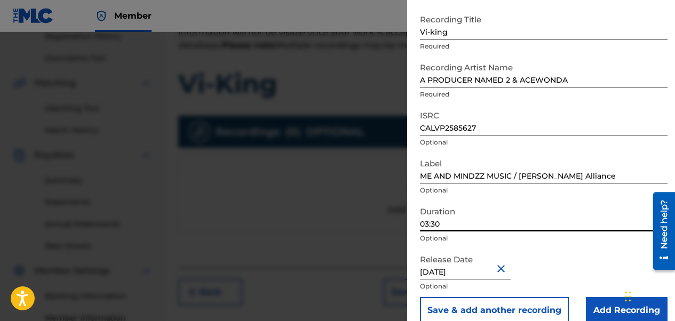
click at [445, 225] on input "03:30" at bounding box center [544, 216] width 248 height 30
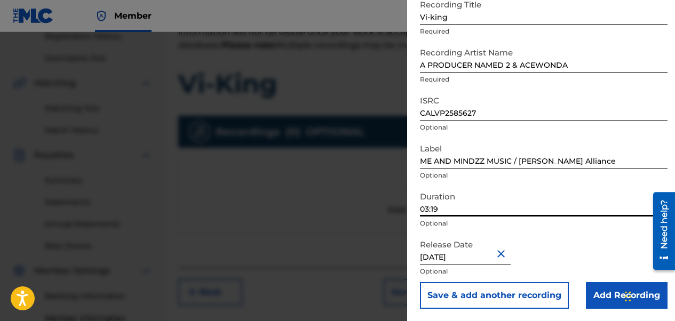
scroll to position [69, 0]
type input "03:19"
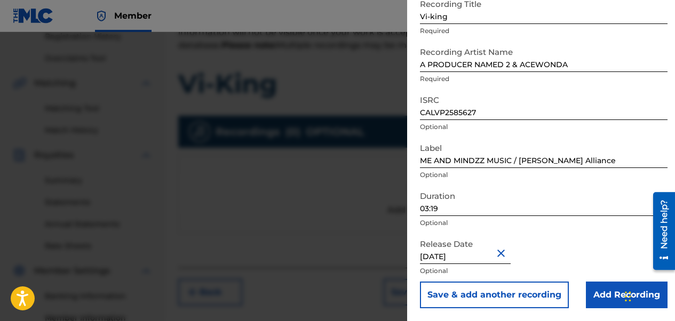
click at [545, 294] on input "Add Recording" at bounding box center [627, 295] width 82 height 27
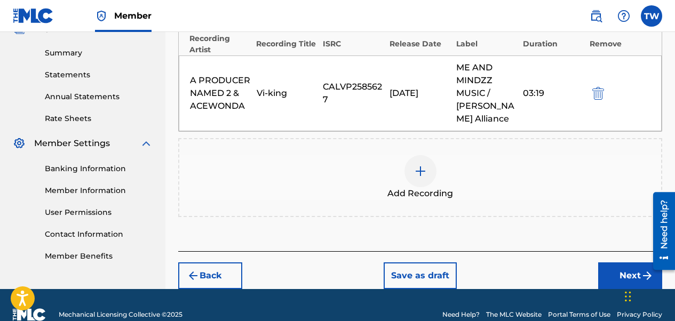
scroll to position [355, 0]
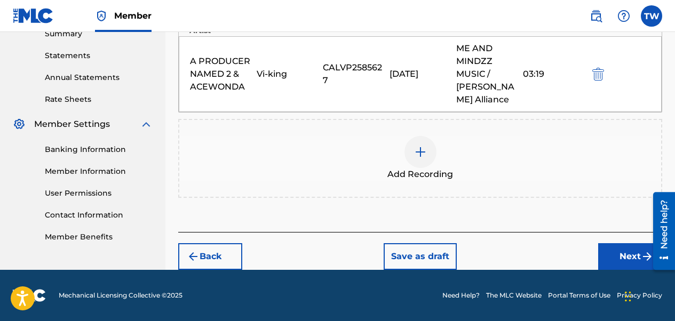
click at [545, 256] on button "Next" at bounding box center [630, 256] width 64 height 27
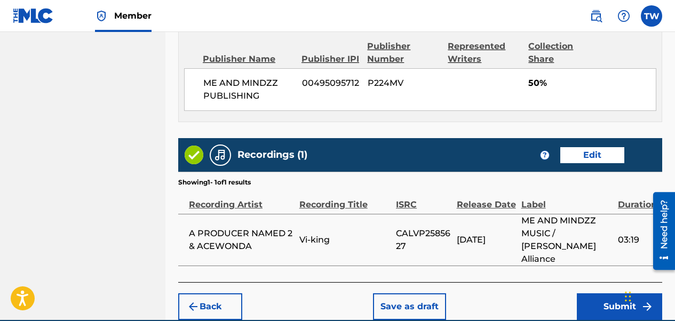
scroll to position [618, 0]
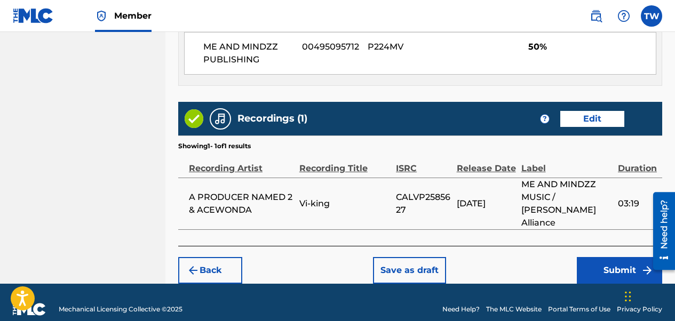
click at [545, 257] on button "Submit" at bounding box center [619, 270] width 85 height 27
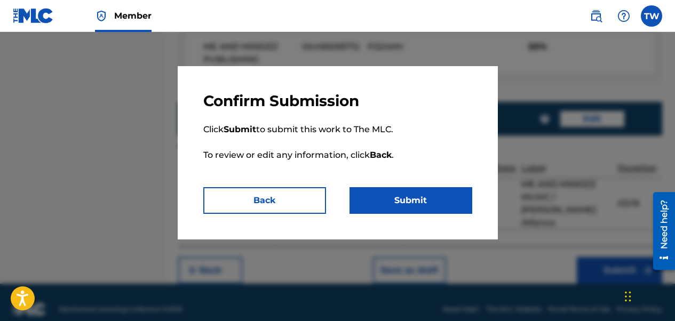
click at [436, 210] on button "Submit" at bounding box center [410, 200] width 123 height 27
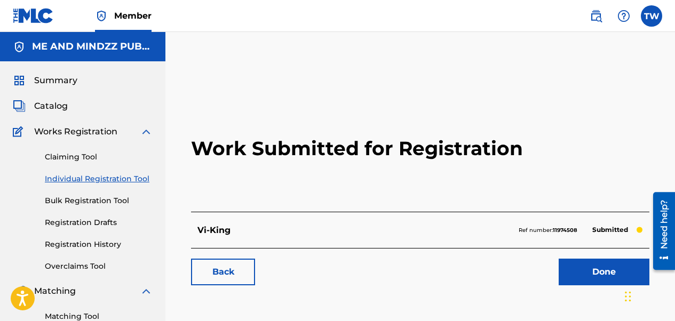
click at [545, 283] on link "Done" at bounding box center [604, 272] width 91 height 27
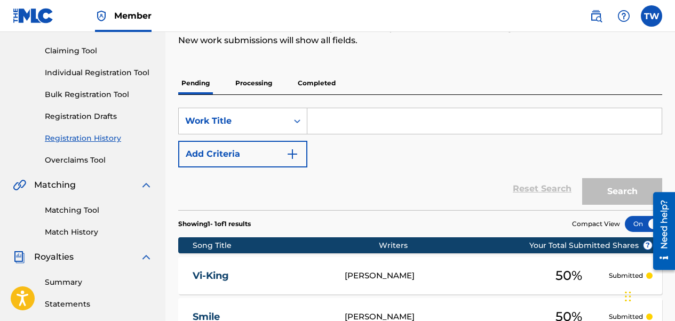
scroll to position [107, 0]
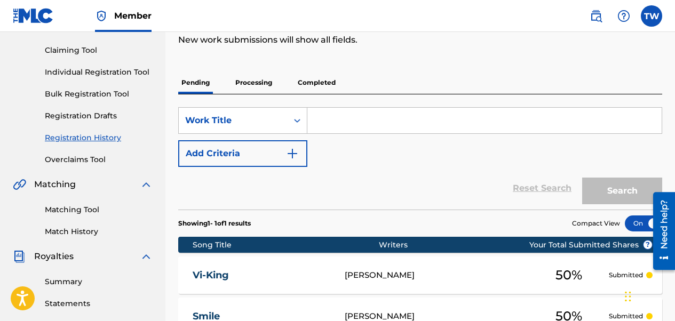
paste input "Still At It"
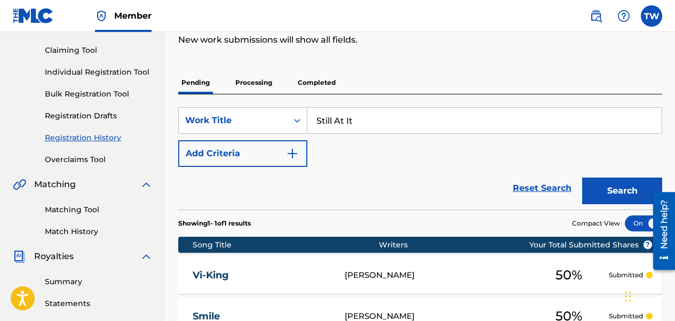
type input "Still At It"
click at [545, 194] on button "Search" at bounding box center [622, 191] width 80 height 27
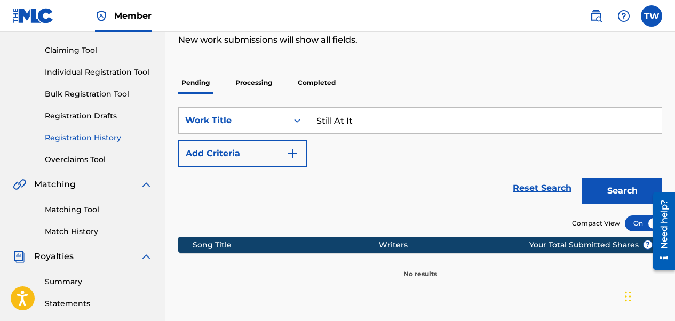
click at [126, 75] on link "Individual Registration Tool" at bounding box center [99, 72] width 108 height 11
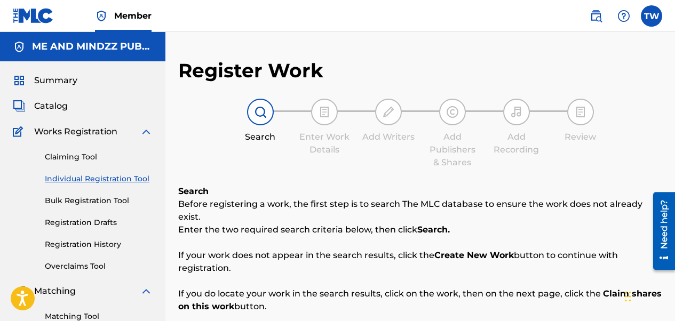
scroll to position [160, 0]
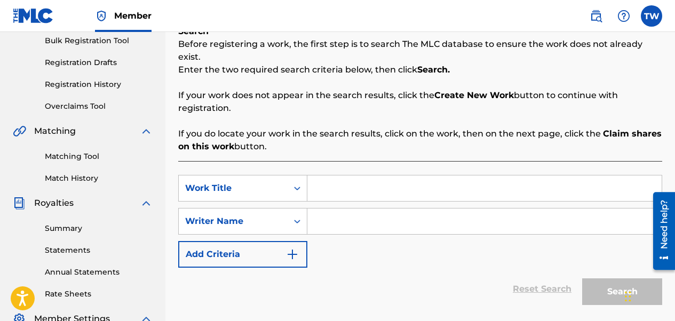
drag, startPoint x: 333, startPoint y: 163, endPoint x: 332, endPoint y: 174, distance: 11.8
paste input "Still At It"
type input "Still At It"
click at [333, 212] on input "Search Form" at bounding box center [484, 222] width 354 height 26
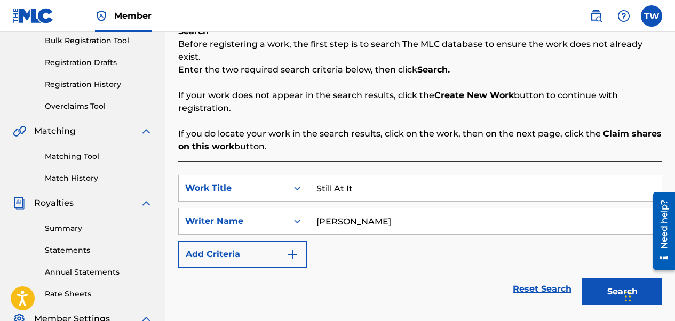
type input "[PERSON_NAME]"
click at [545, 278] on button "Search" at bounding box center [622, 291] width 80 height 27
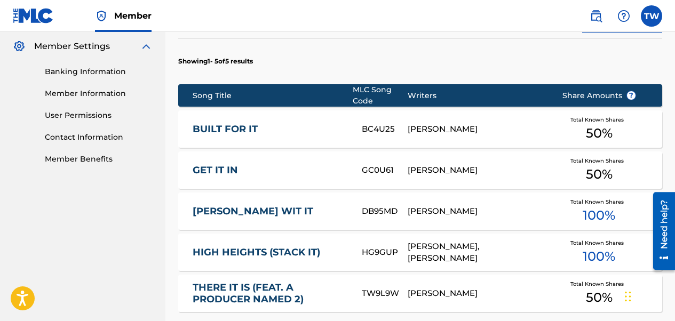
scroll to position [539, 0]
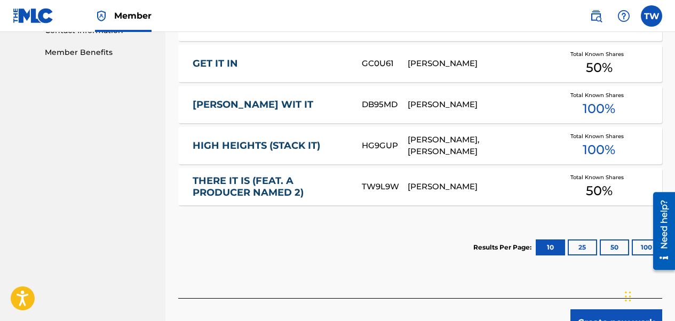
click at [545, 303] on button "Create new work" at bounding box center [616, 322] width 92 height 27
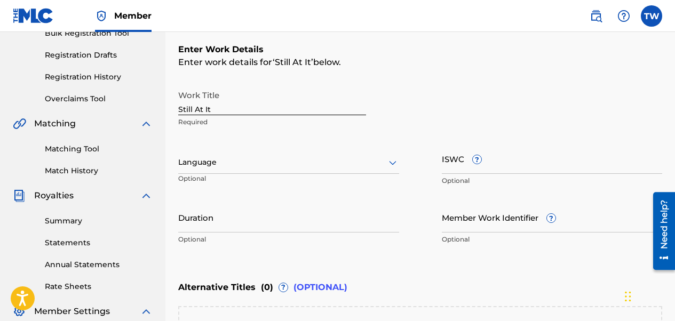
scroll to position [133, 0]
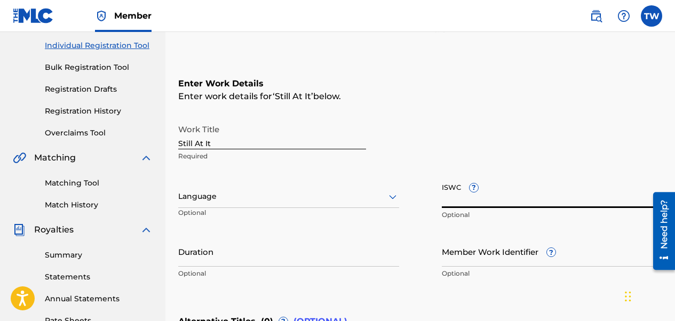
click at [458, 189] on input "ISWC ?" at bounding box center [552, 193] width 221 height 30
click at [216, 256] on input "Duration" at bounding box center [288, 251] width 221 height 30
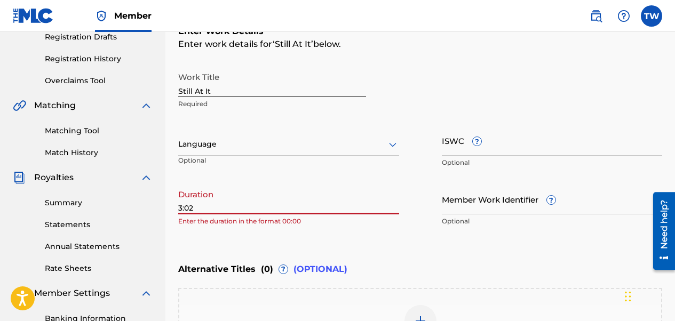
scroll to position [187, 0]
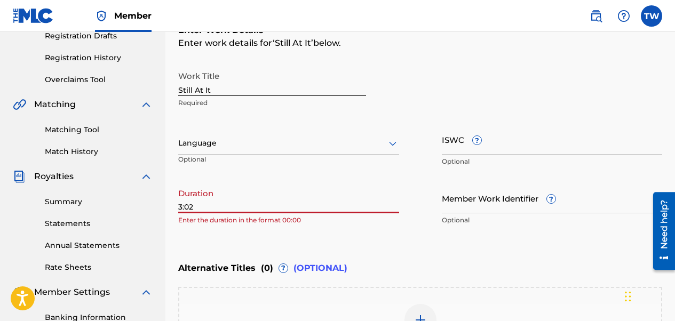
click at [178, 204] on input "3:02" at bounding box center [288, 198] width 221 height 30
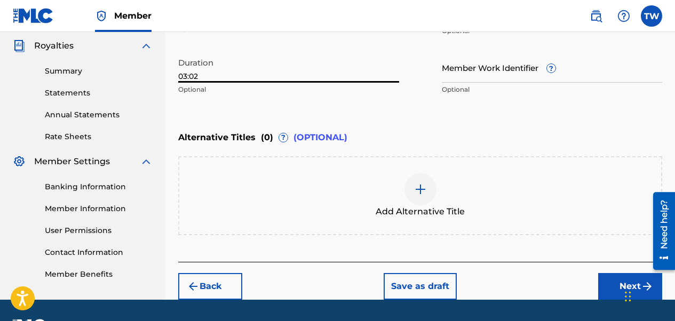
scroll to position [347, 0]
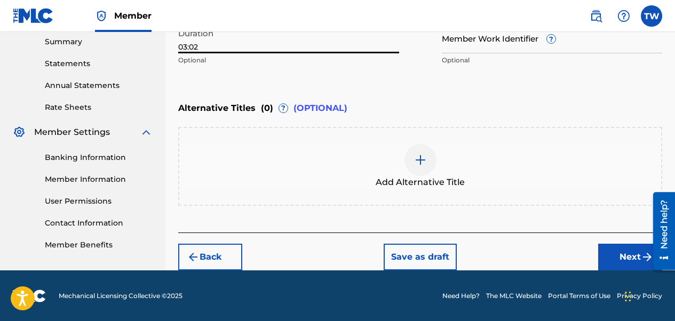
type input "03:02"
click at [545, 257] on button "Next" at bounding box center [630, 257] width 64 height 27
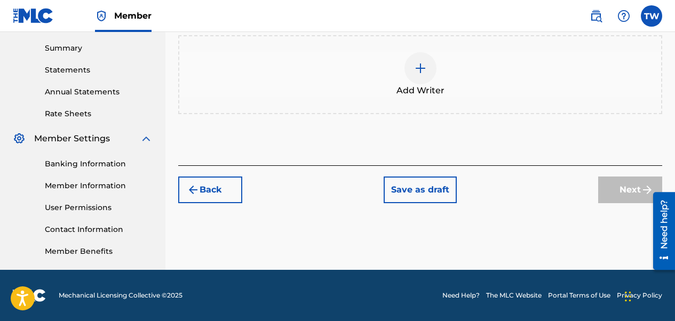
scroll to position [234, 0]
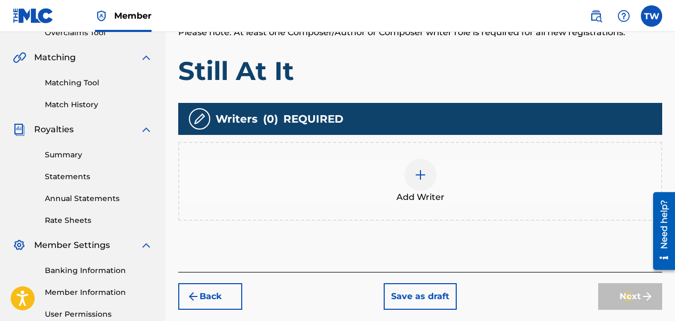
click at [417, 186] on div at bounding box center [420, 175] width 32 height 32
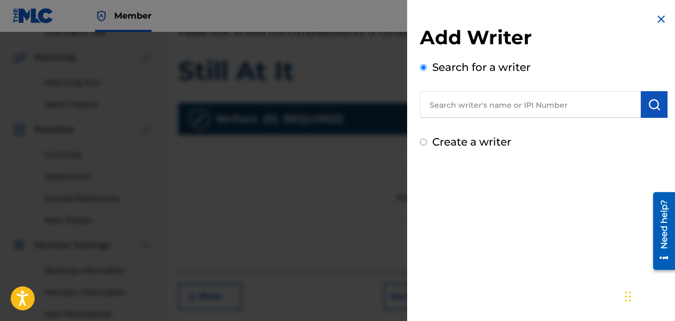
click at [545, 111] on input "text" at bounding box center [530, 104] width 221 height 27
click at [534, 109] on input "text" at bounding box center [530, 104] width 221 height 27
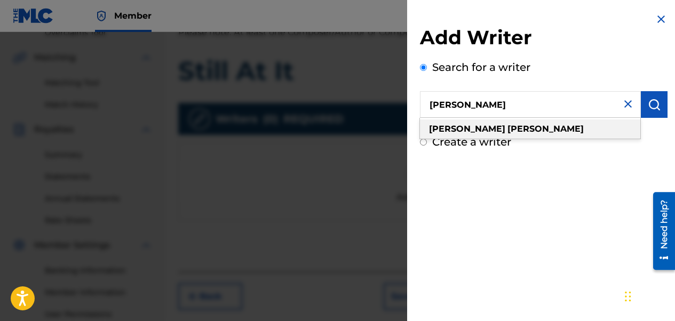
type input "[PERSON_NAME]"
click at [460, 130] on strong "[PERSON_NAME]" at bounding box center [467, 129] width 76 height 10
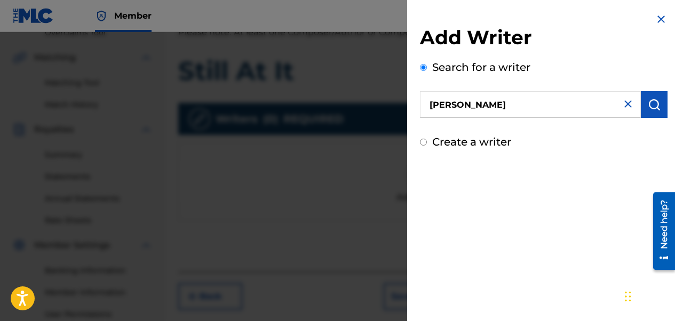
click at [545, 110] on button "submit" at bounding box center [654, 104] width 27 height 27
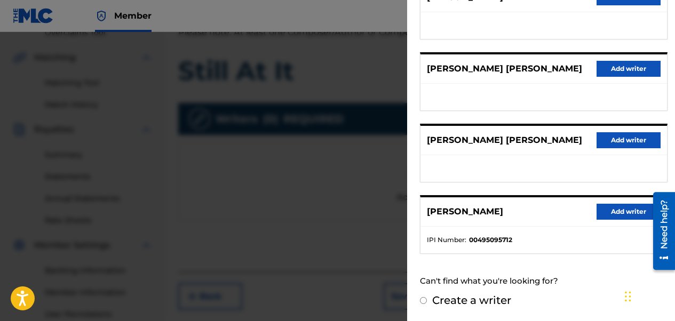
scroll to position [241, 0]
click at [545, 209] on button "Add writer" at bounding box center [628, 212] width 64 height 16
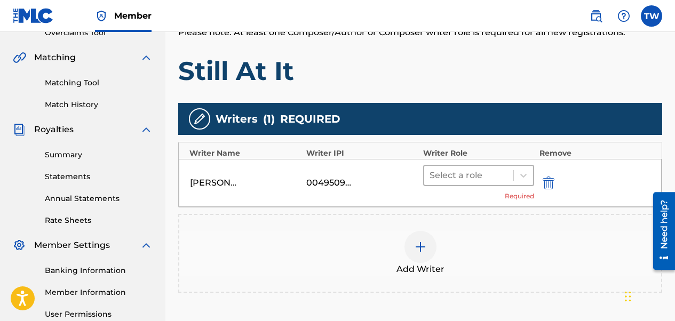
click at [477, 179] on div at bounding box center [468, 175] width 78 height 15
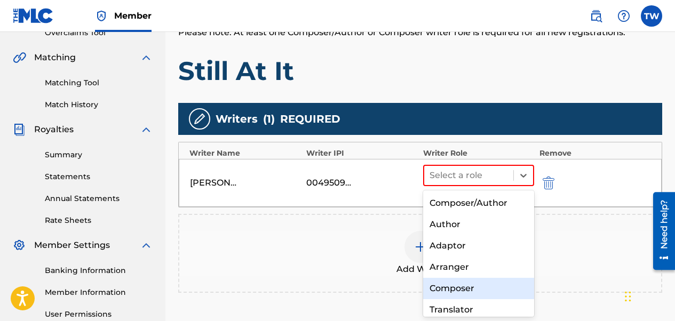
click at [445, 284] on div "Composer" at bounding box center [478, 288] width 111 height 21
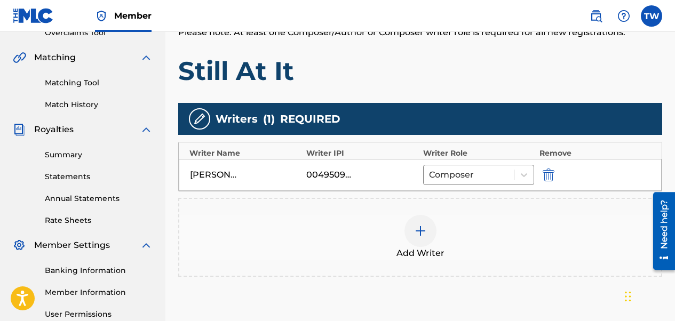
scroll to position [340, 0]
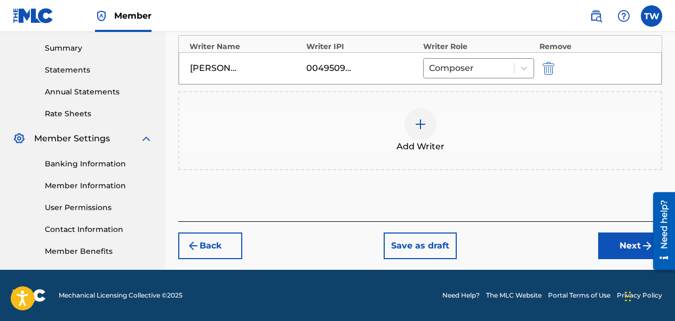
click at [545, 244] on button "Next" at bounding box center [630, 246] width 64 height 27
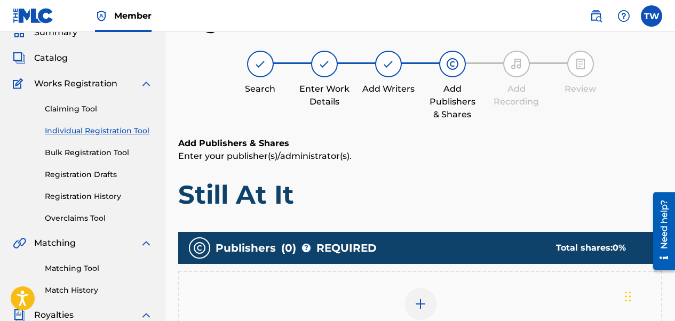
scroll to position [48, 0]
click at [417, 303] on img at bounding box center [420, 304] width 13 height 13
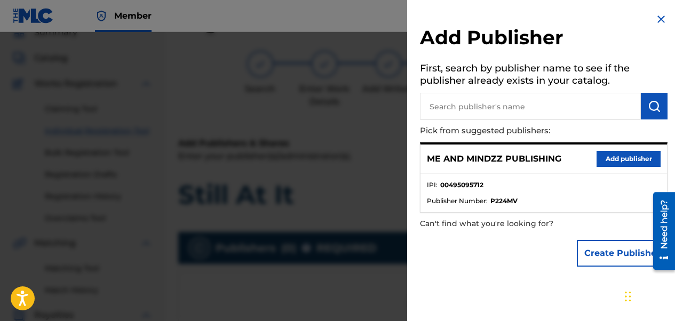
click at [545, 155] on button "Add publisher" at bounding box center [628, 159] width 64 height 16
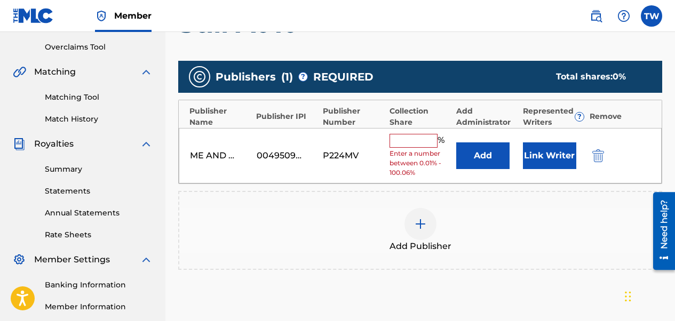
scroll to position [261, 0]
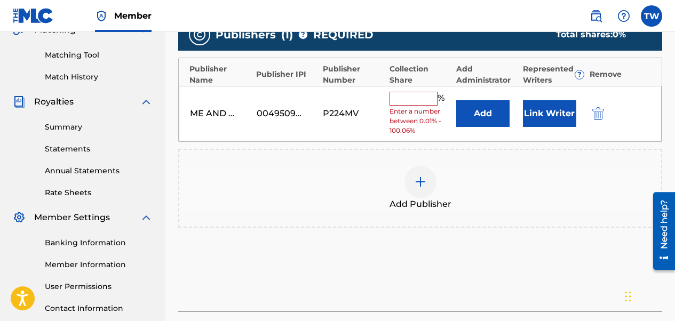
click at [425, 103] on input "text" at bounding box center [413, 99] width 48 height 14
type input "50"
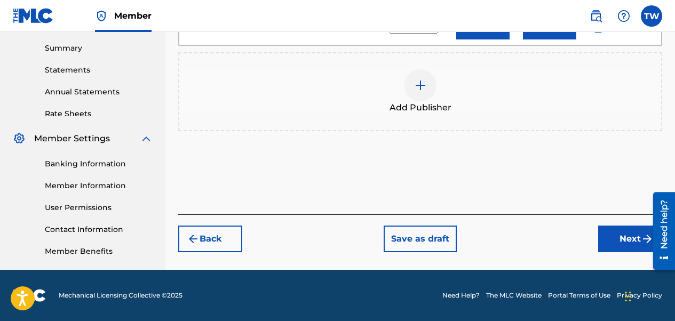
click at [545, 238] on button "Next" at bounding box center [630, 239] width 64 height 27
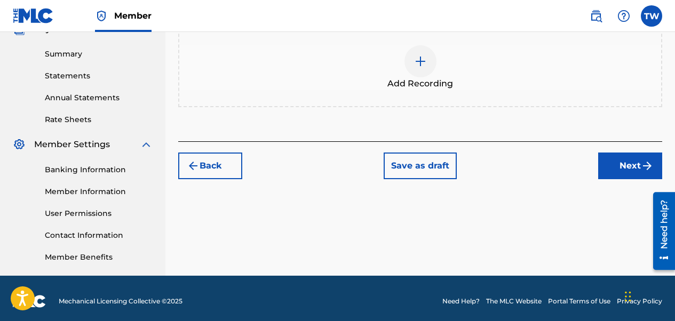
scroll to position [340, 0]
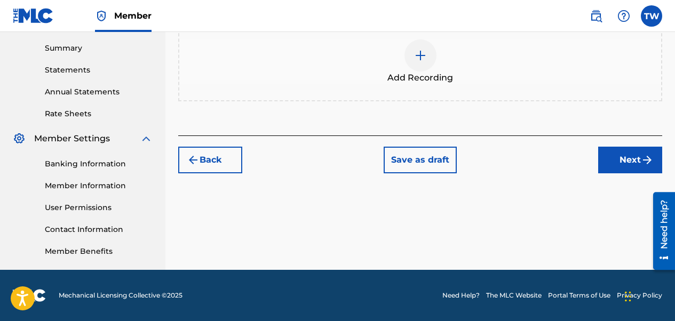
click at [428, 59] on div at bounding box center [420, 55] width 32 height 32
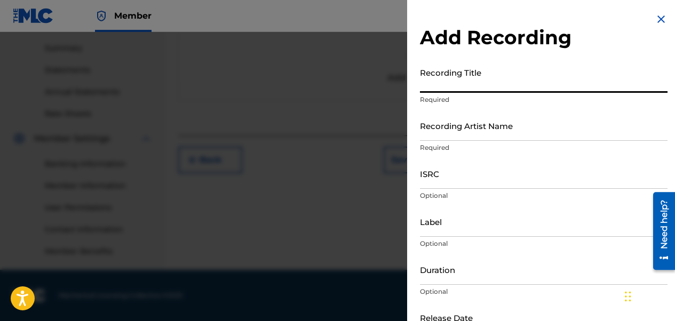
click at [445, 86] on input "Recording Title" at bounding box center [544, 77] width 248 height 30
type input "still at it"
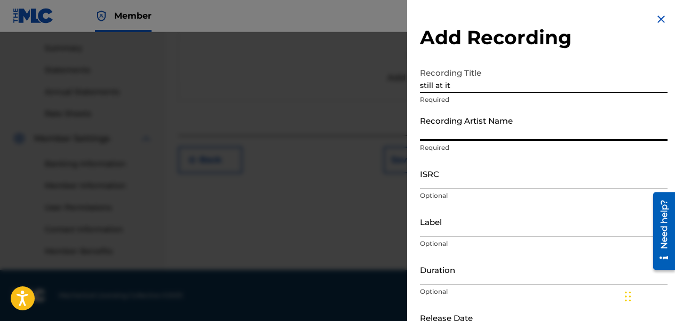
click at [437, 120] on input "Recording Artist Name" at bounding box center [544, 125] width 248 height 30
type input "A PRODUCER NAMED 2 & ACEWONDA"
type input "ME AND MINDZZ MUSIC / [PERSON_NAME] Alliance"
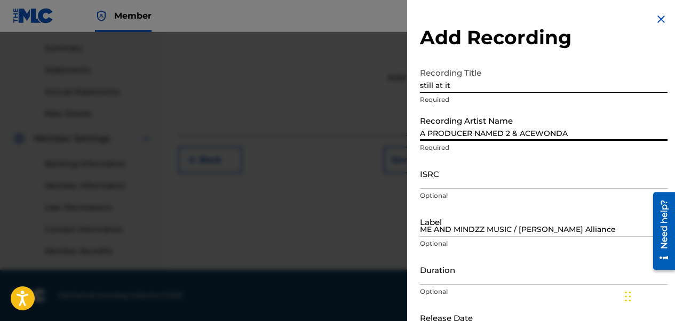
type input "03:19"
type input "[DATE]"
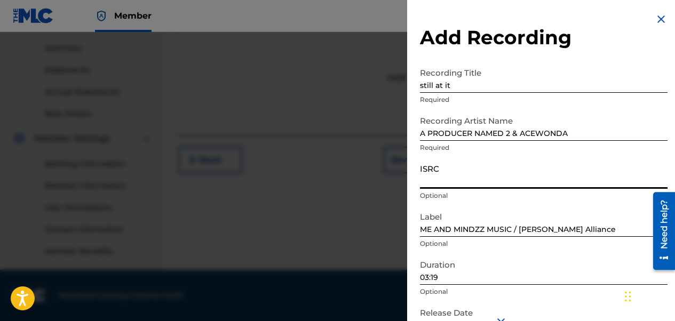
drag, startPoint x: 432, startPoint y: 179, endPoint x: 413, endPoint y: 182, distance: 19.0
click at [413, 184] on div "Add Recording Recording Title still at it Required Recording Artist Name A PROD…" at bounding box center [543, 195] width 273 height 390
paste input "CALVP2585628"
type input "CALVP2585628"
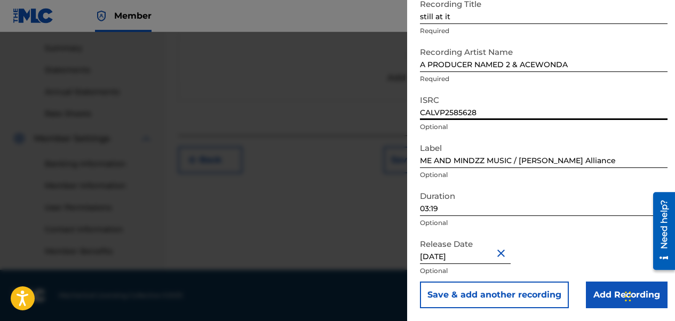
click at [545, 292] on input "Add Recording" at bounding box center [627, 295] width 82 height 27
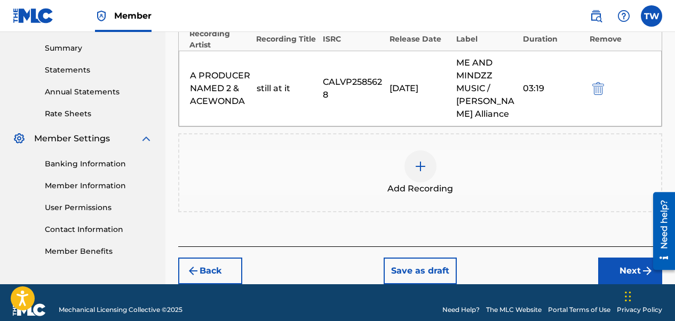
click at [545, 275] on button "Next" at bounding box center [630, 271] width 64 height 27
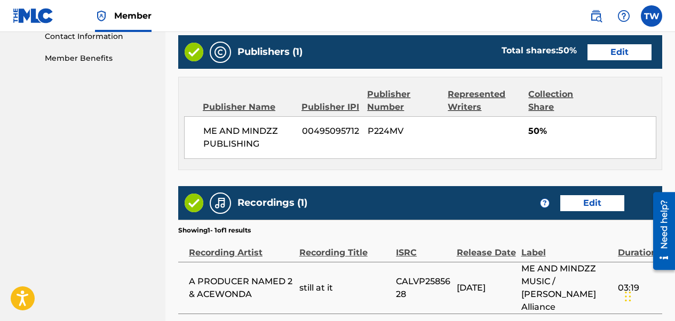
scroll to position [618, 0]
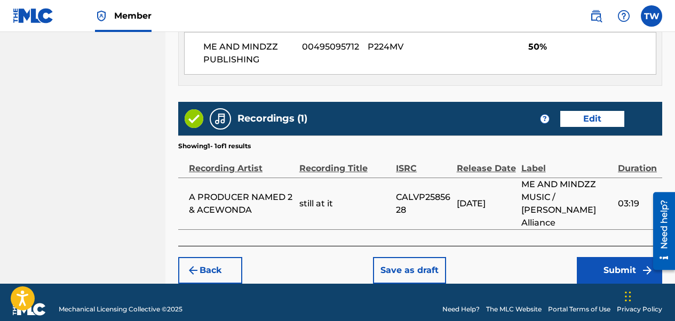
click at [545, 259] on button "Submit" at bounding box center [619, 270] width 85 height 27
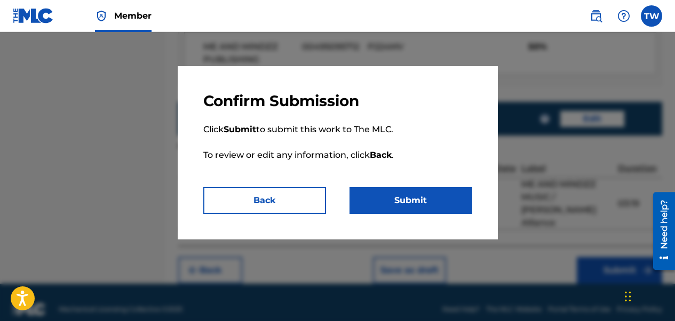
click at [408, 191] on button "Submit" at bounding box center [410, 200] width 123 height 27
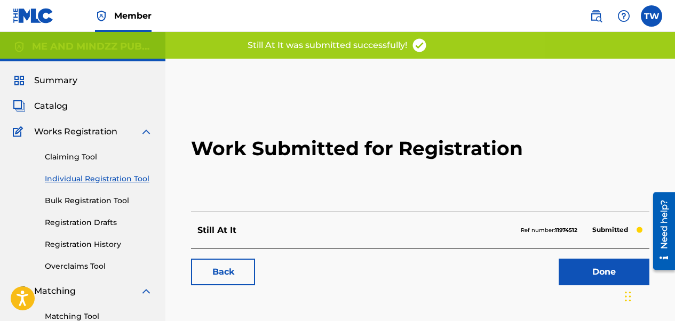
click at [84, 177] on link "Individual Registration Tool" at bounding box center [99, 178] width 108 height 11
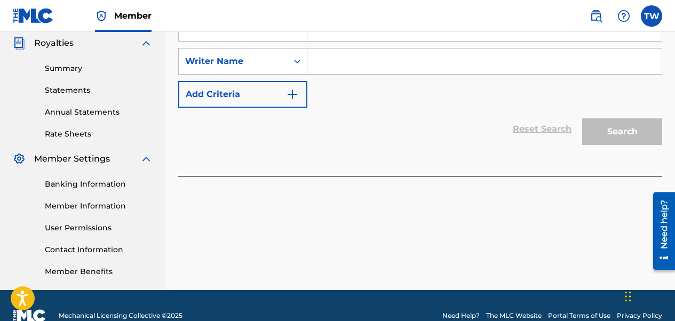
scroll to position [213, 0]
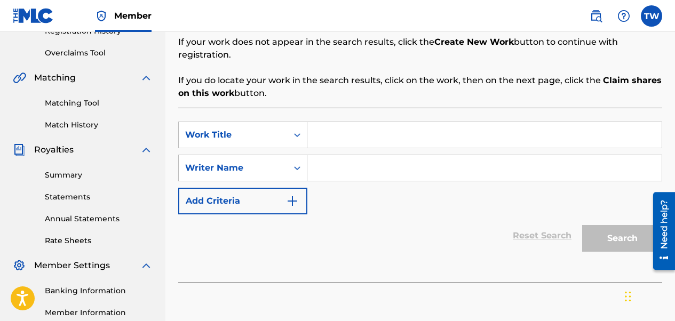
click at [334, 125] on input "Search Form" at bounding box center [484, 135] width 354 height 26
type input "t"
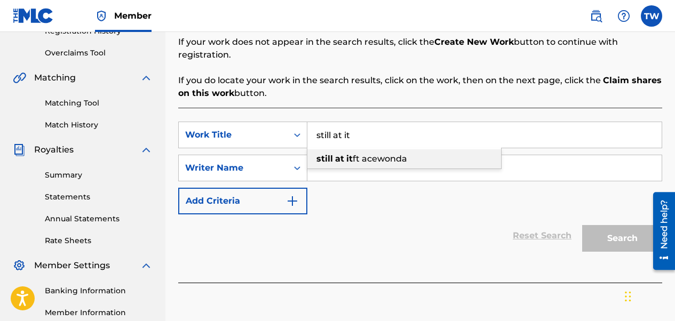
click at [335, 154] on strong "at" at bounding box center [339, 159] width 9 height 10
type input "still at it ft acewonda"
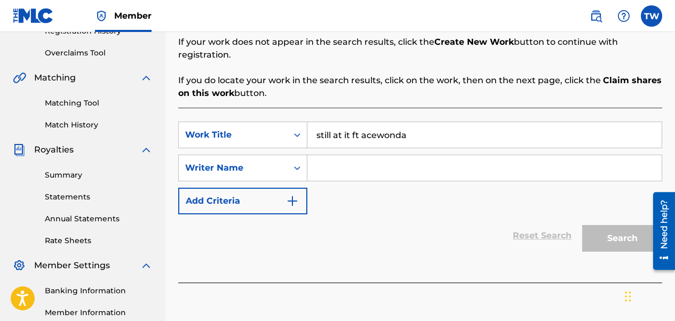
click at [334, 155] on input "Search Form" at bounding box center [484, 168] width 354 height 26
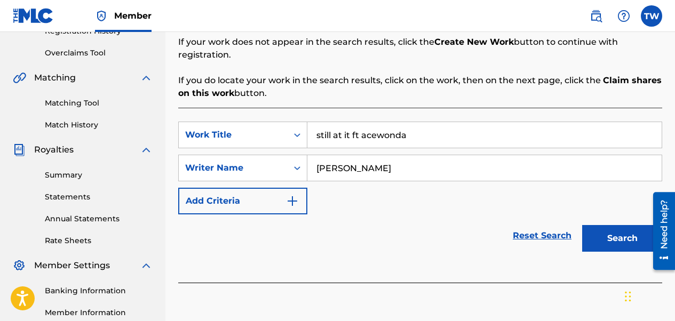
type input "[PERSON_NAME]"
click at [545, 225] on button "Search" at bounding box center [622, 238] width 80 height 27
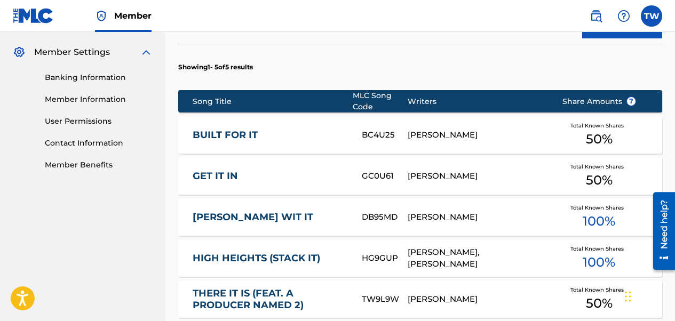
scroll to position [587, 0]
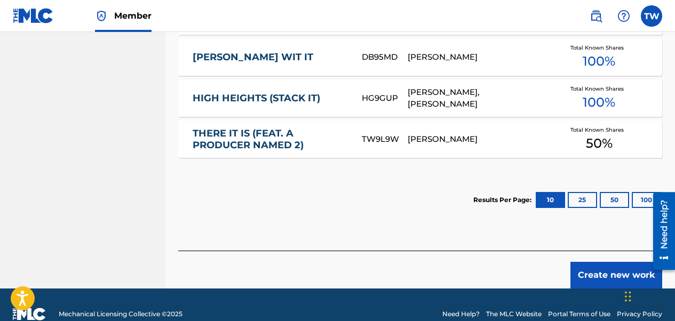
click at [545, 262] on button "Create new work" at bounding box center [616, 275] width 92 height 27
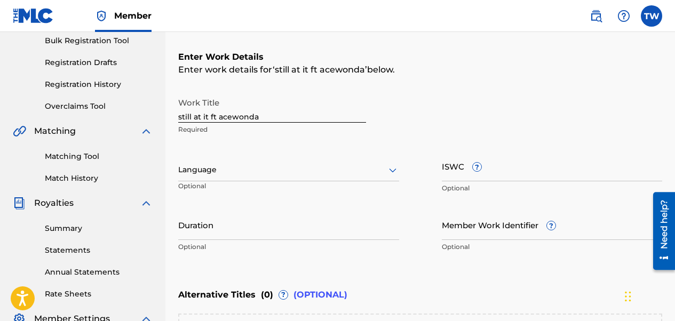
scroll to position [133, 0]
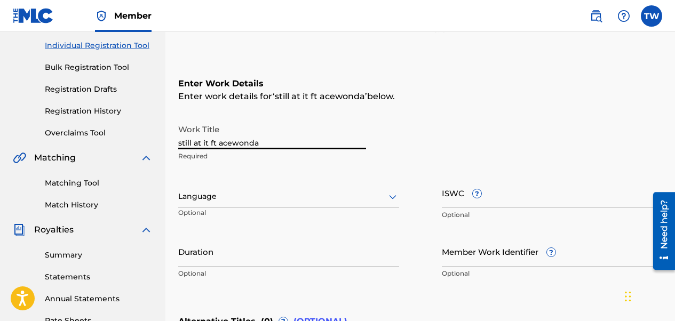
drag, startPoint x: 266, startPoint y: 143, endPoint x: 211, endPoint y: 150, distance: 55.5
click at [211, 150] on div "Work Title still at it ft acewonda Required" at bounding box center [272, 143] width 188 height 48
type input "still at it"
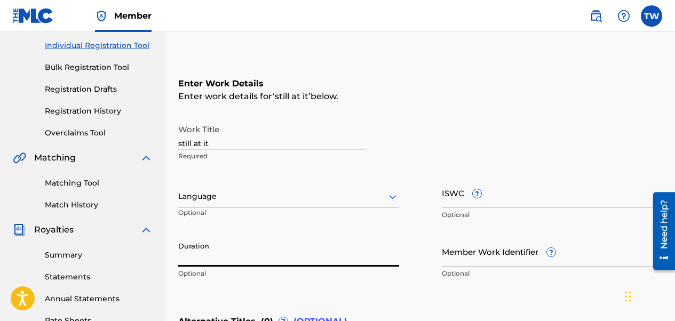
click at [181, 256] on input "Duration" at bounding box center [288, 251] width 221 height 30
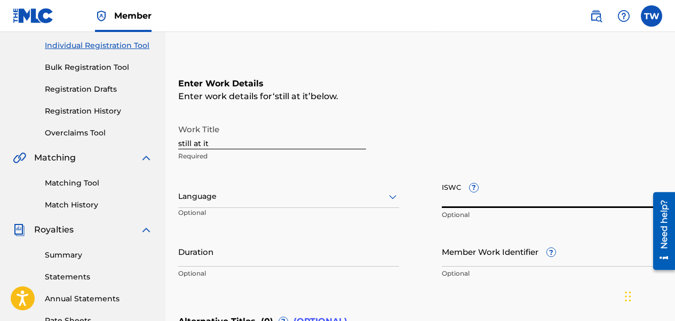
paste input "T3311067177"
type input "T3311067177"
click at [198, 250] on input "Duration" at bounding box center [288, 251] width 221 height 30
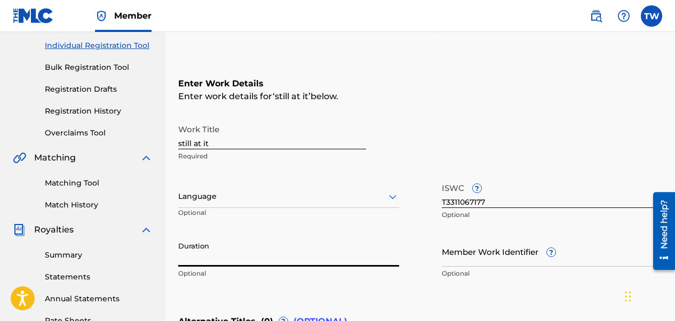
click at [187, 256] on input "Duration" at bounding box center [288, 251] width 221 height 30
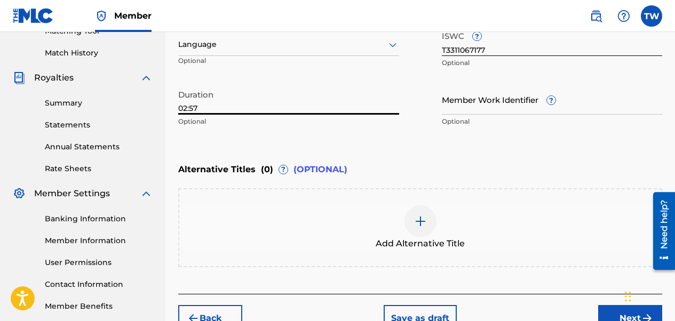
scroll to position [347, 0]
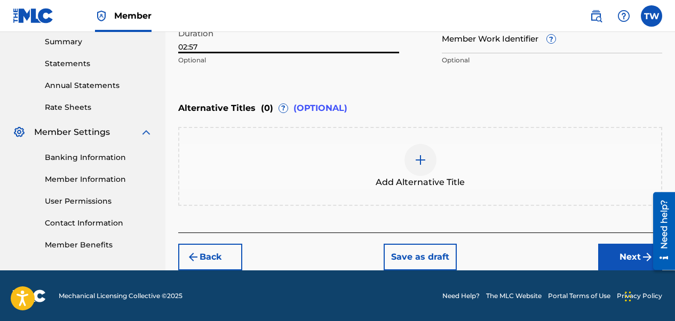
type input "02:57"
click at [545, 251] on button "Next" at bounding box center [630, 257] width 64 height 27
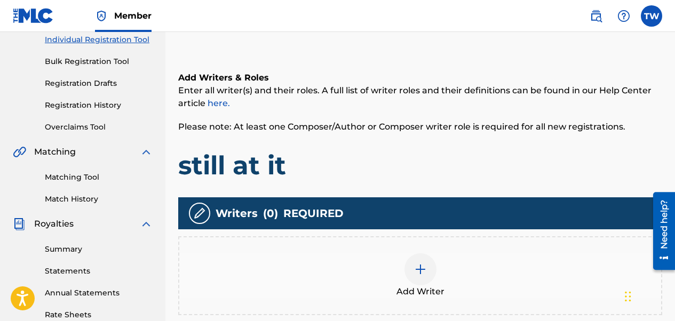
scroll to position [208, 0]
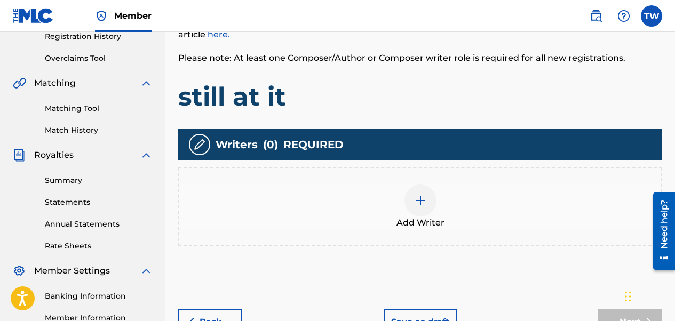
click at [420, 202] on img at bounding box center [420, 200] width 13 height 13
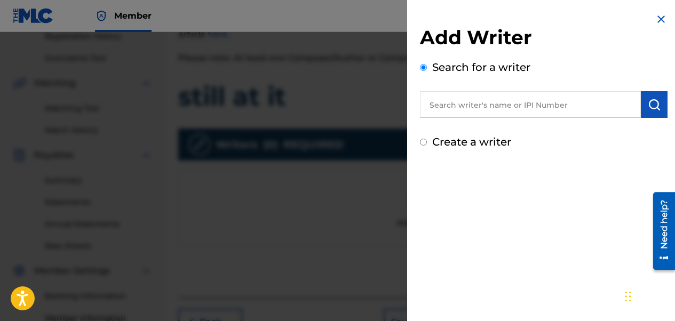
click at [482, 99] on input "text" at bounding box center [530, 104] width 221 height 27
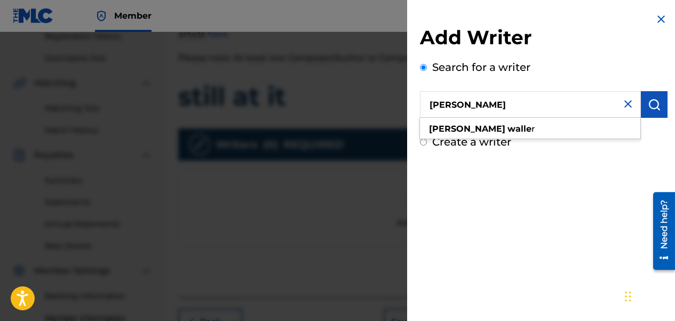
type input "[PERSON_NAME]"
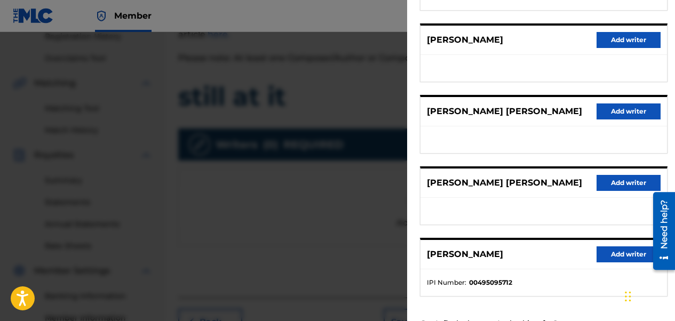
scroll to position [213, 0]
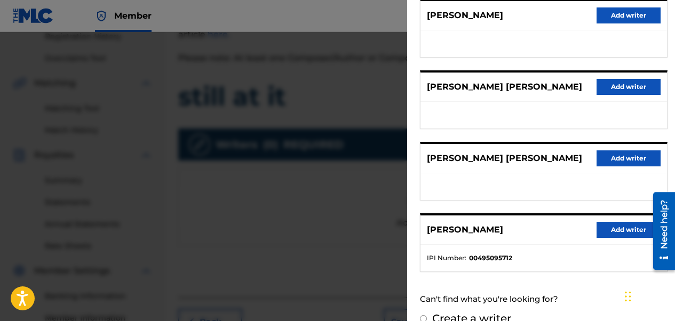
click at [545, 238] on button "Add writer" at bounding box center [628, 230] width 64 height 16
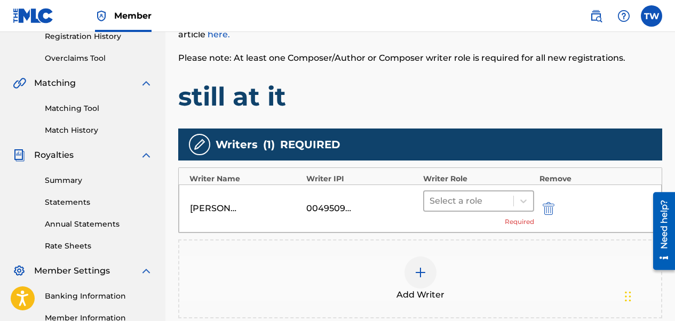
click at [449, 196] on div at bounding box center [468, 201] width 78 height 15
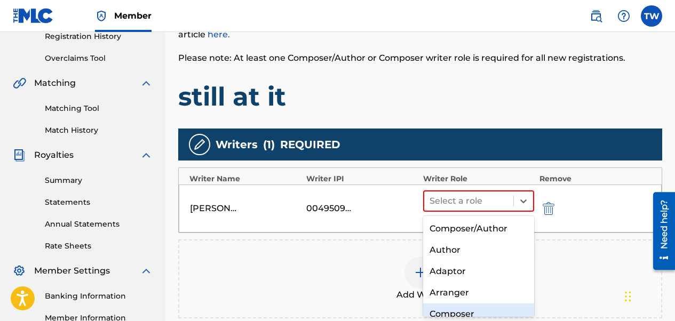
click at [437, 303] on div "Composer" at bounding box center [478, 314] width 111 height 21
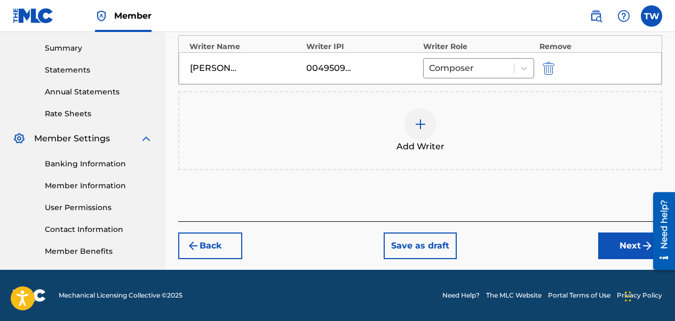
click at [545, 248] on button "Next" at bounding box center [630, 246] width 64 height 27
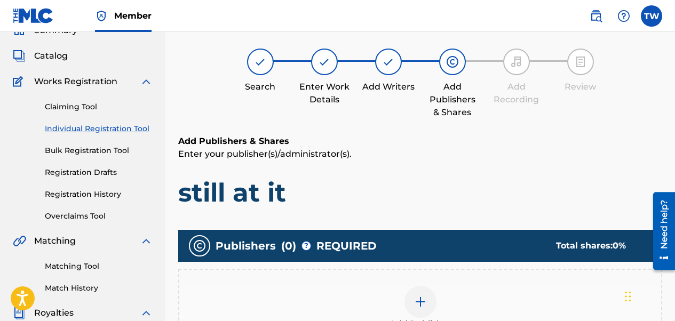
scroll to position [48, 0]
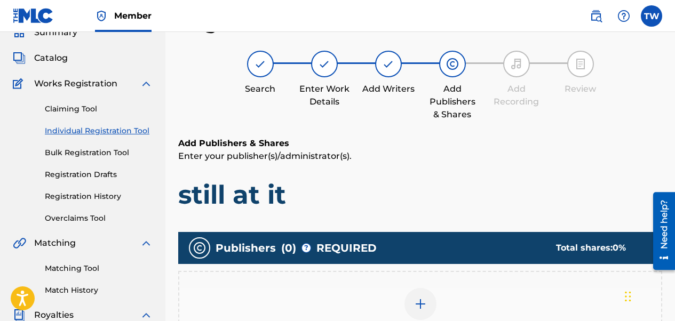
click at [421, 297] on div at bounding box center [420, 304] width 32 height 32
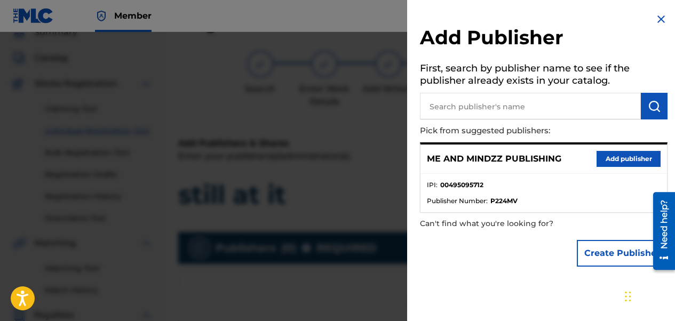
click at [545, 156] on button "Add publisher" at bounding box center [628, 159] width 64 height 16
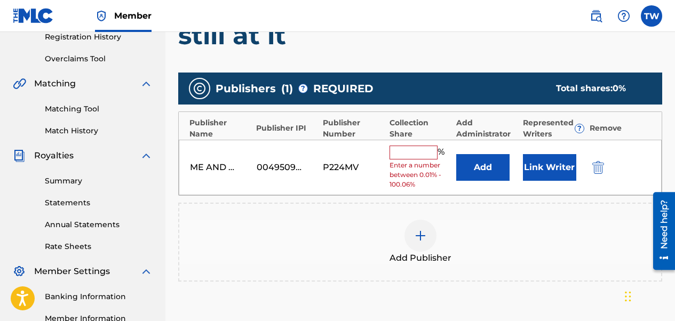
scroll to position [208, 0]
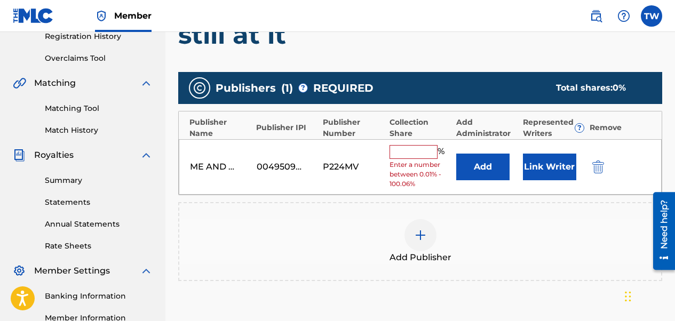
click at [420, 152] on input "text" at bounding box center [413, 152] width 48 height 14
type input "50"
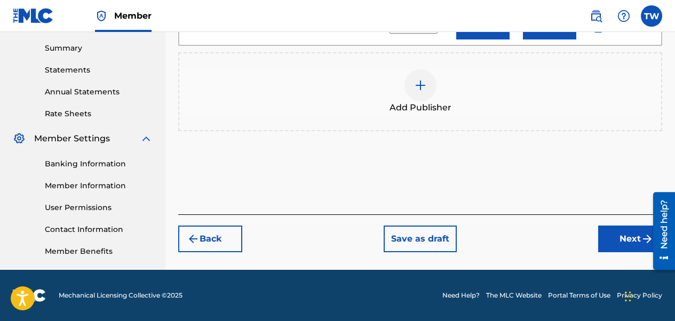
click at [545, 240] on button "Next" at bounding box center [630, 239] width 64 height 27
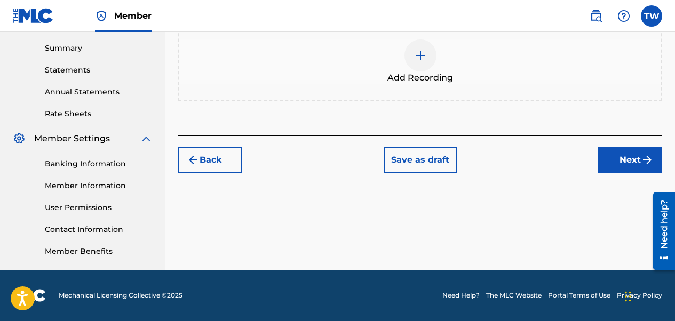
scroll to position [234, 0]
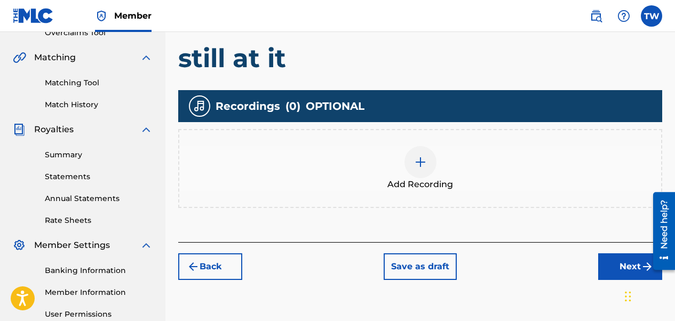
click at [415, 167] on img at bounding box center [420, 162] width 13 height 13
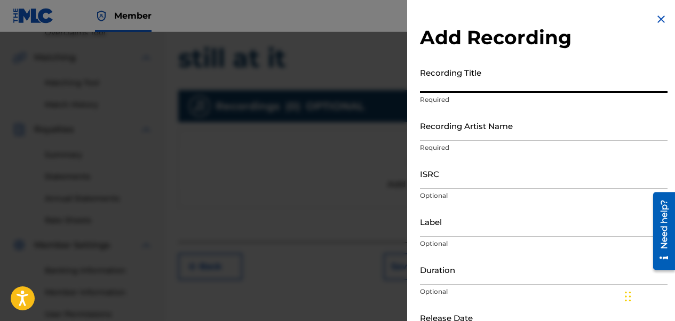
click at [455, 82] on input "Recording Title" at bounding box center [544, 77] width 248 height 30
type input "Still At It feat [PERSON_NAME]"
click at [488, 132] on input "Recording Artist Name" at bounding box center [544, 125] width 248 height 30
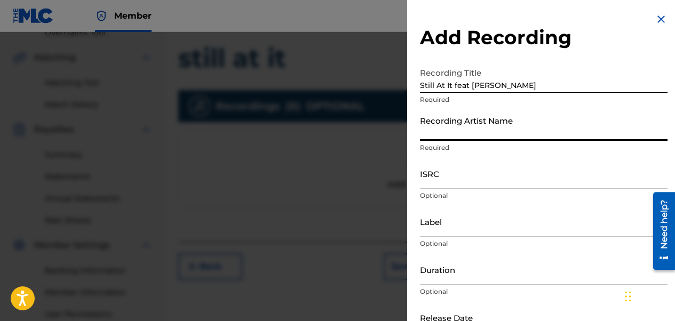
type input "A PRODUCER NAMED 2 & ACEWONDA"
type input "ME AND MINDZZ MUSIC / [PERSON_NAME] Alliance"
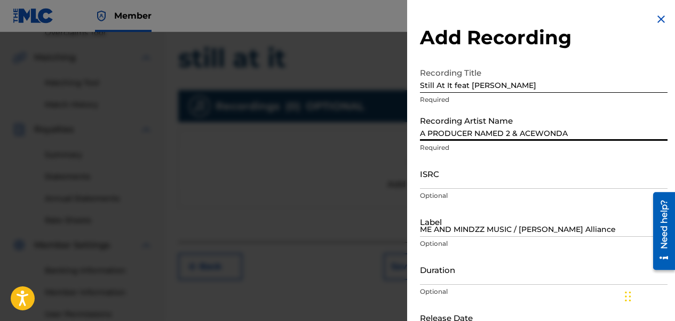
type input "03:19"
type input "[DATE]"
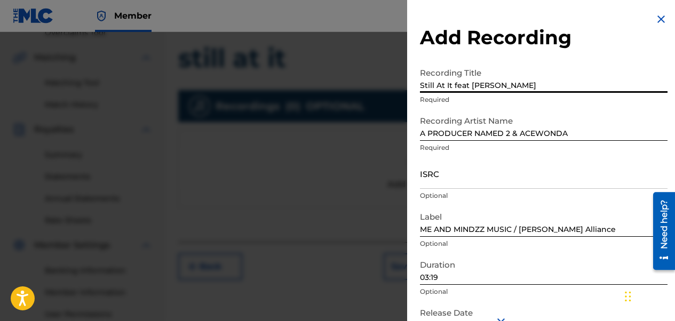
drag, startPoint x: 525, startPoint y: 88, endPoint x: 518, endPoint y: 96, distance: 10.6
click at [518, 96] on div "Recording Title Still At It feat [PERSON_NAME] Required" at bounding box center [544, 86] width 248 height 48
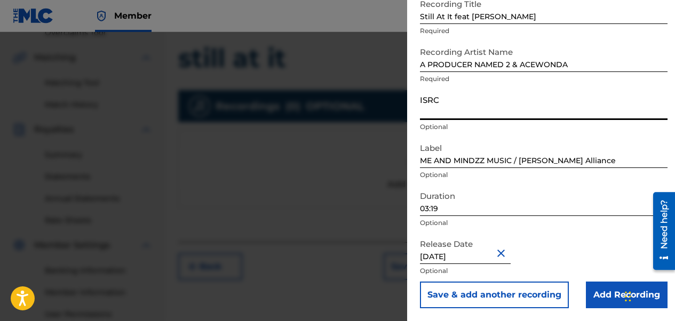
paste input "QZHNA2548354"
type input "QZHNA2548354"
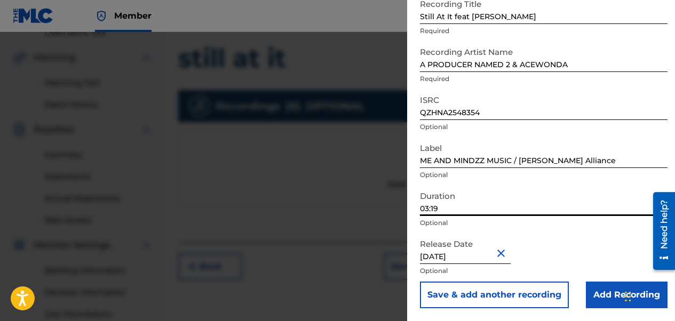
click at [427, 209] on input "03:19" at bounding box center [544, 201] width 248 height 30
click at [449, 211] on input "02:19" at bounding box center [544, 201] width 248 height 30
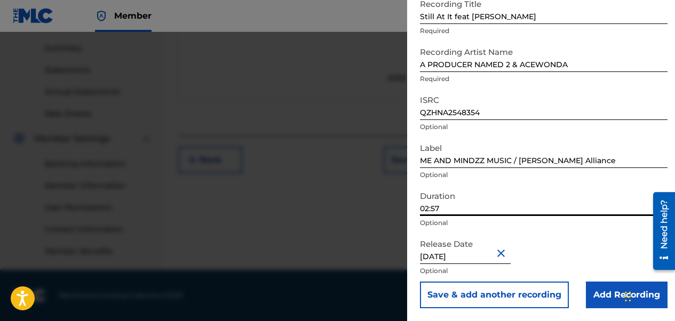
type input "02:57"
click at [545, 289] on input "Add Recording" at bounding box center [627, 295] width 82 height 27
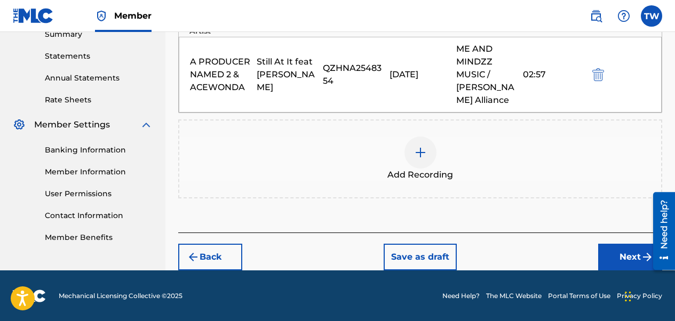
scroll to position [355, 0]
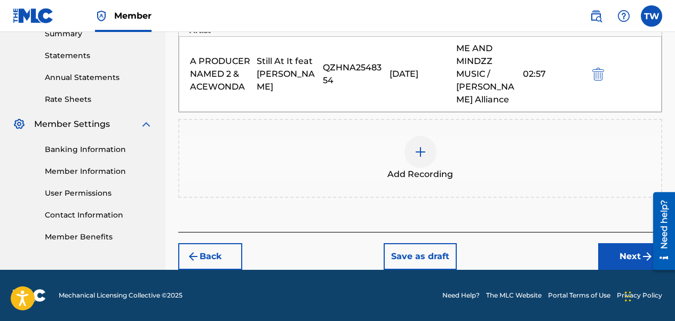
click at [545, 252] on button "Next" at bounding box center [630, 256] width 64 height 27
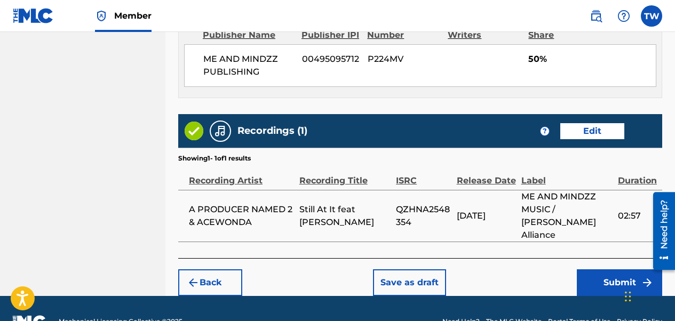
scroll to position [618, 0]
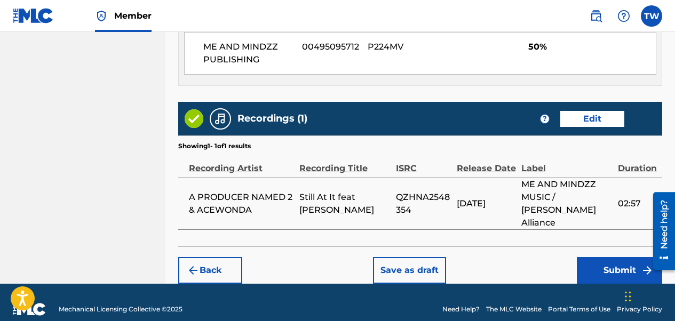
click at [545, 121] on button "Edit" at bounding box center [592, 119] width 64 height 16
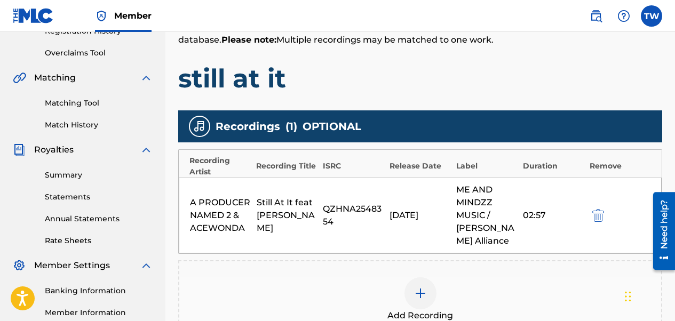
scroll to position [320, 0]
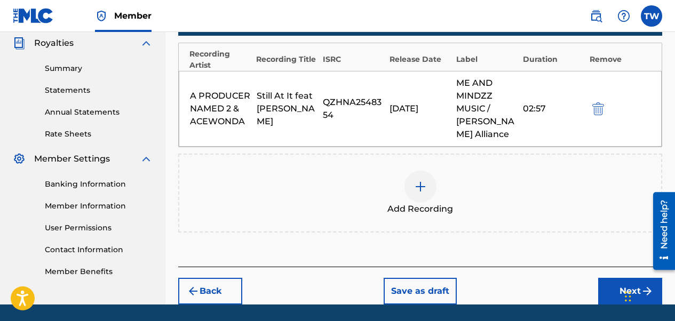
click at [489, 126] on div "ME AND MINDZZ MUSIC / [PERSON_NAME] Alliance" at bounding box center [486, 109] width 61 height 64
drag, startPoint x: 489, startPoint y: 126, endPoint x: 405, endPoint y: 103, distance: 86.8
click at [405, 103] on div "[DATE]" at bounding box center [419, 108] width 61 height 13
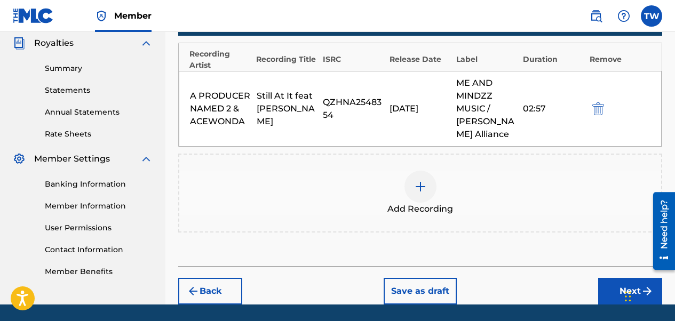
click at [415, 105] on div "[DATE]" at bounding box center [419, 108] width 61 height 13
click at [545, 110] on img "submit" at bounding box center [598, 108] width 12 height 13
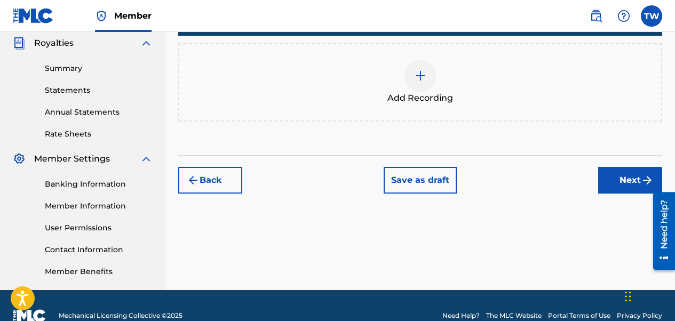
scroll to position [213, 0]
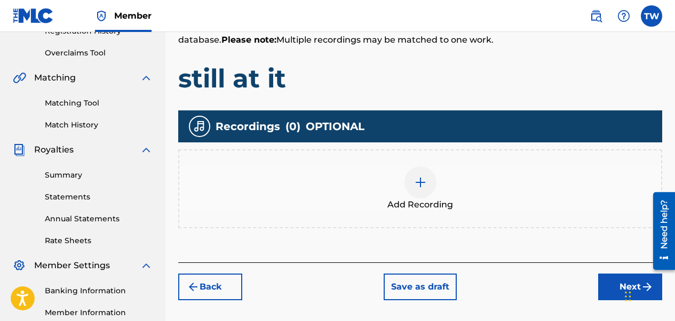
click at [420, 184] on img at bounding box center [420, 182] width 13 height 13
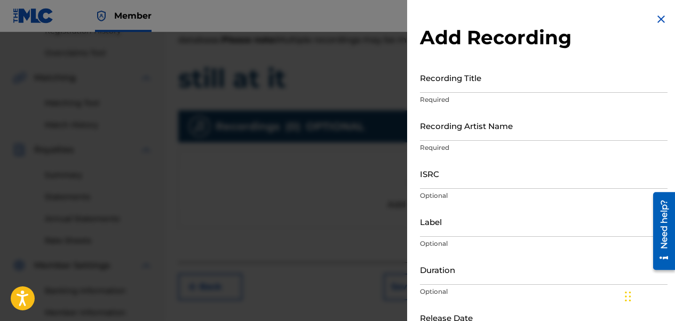
click at [469, 81] on input "Recording Title" at bounding box center [544, 77] width 248 height 30
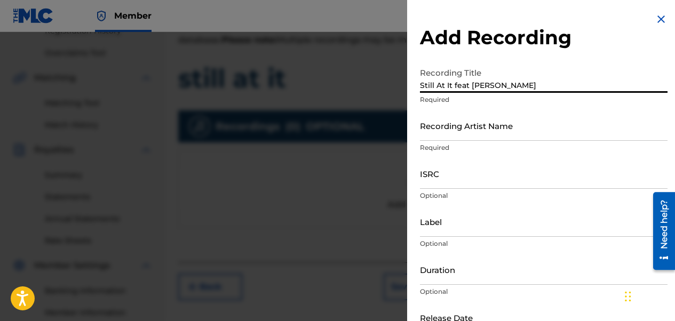
type input "Still At It feat [PERSON_NAME]"
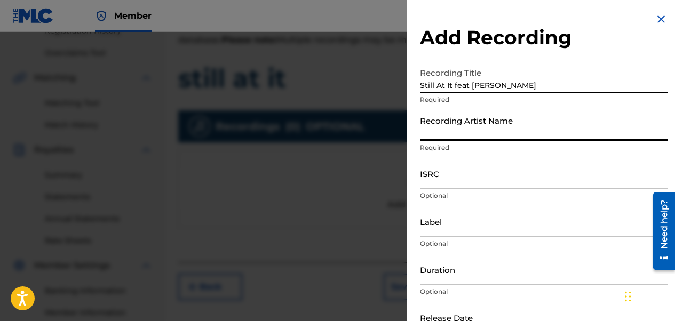
click at [484, 130] on input "Recording Artist Name" at bounding box center [544, 125] width 248 height 30
type input "A PRODUCER NAMED 2 & ACEWONDA"
type input "ME AND MINDZZ MUSIC / [PERSON_NAME] Alliance"
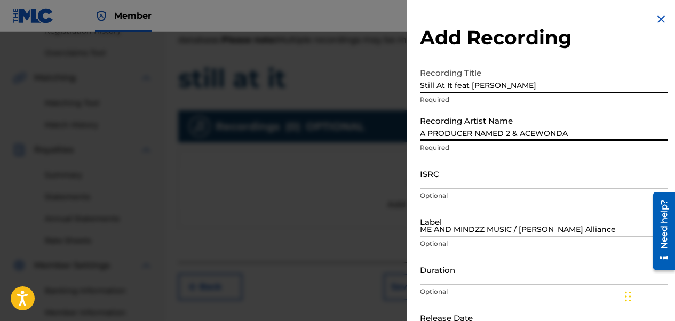
type input "02:57"
type input "[DATE]"
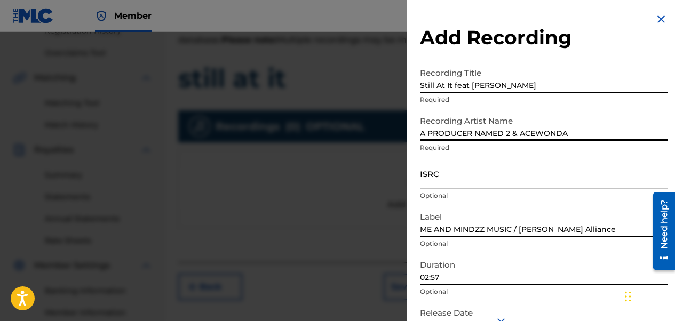
scroll to position [69, 0]
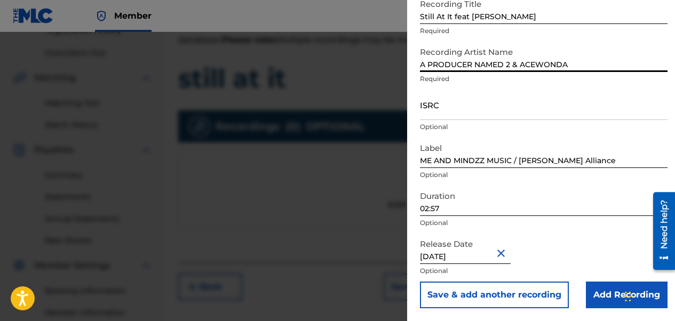
click at [467, 261] on input "[DATE]" at bounding box center [465, 249] width 91 height 30
select select "7"
select select "2025"
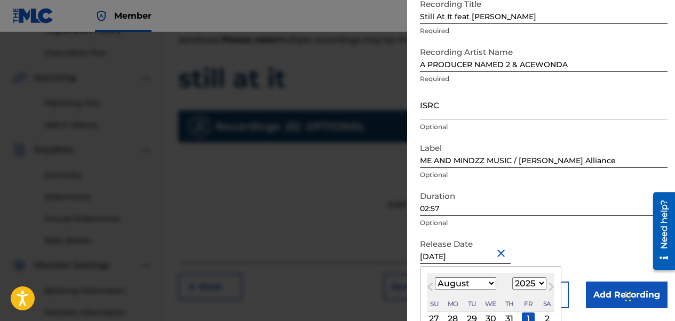
scroll to position [168, 0]
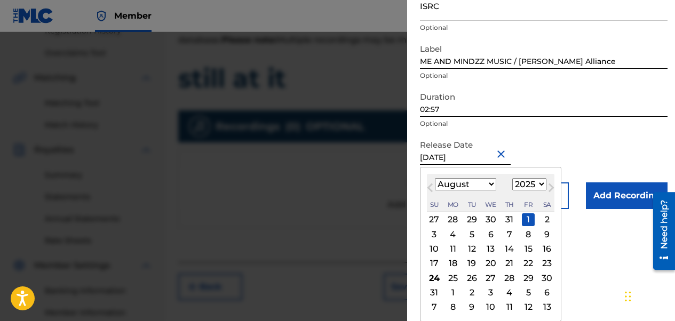
click at [487, 185] on select "January February March April May June July August September October November De…" at bounding box center [465, 184] width 61 height 12
select select "2"
click at [435, 178] on select "January February March April May June July August September October November De…" at bounding box center [465, 184] width 61 height 12
click at [525, 230] on div "7" at bounding box center [528, 234] width 13 height 13
type input "[DATE]"
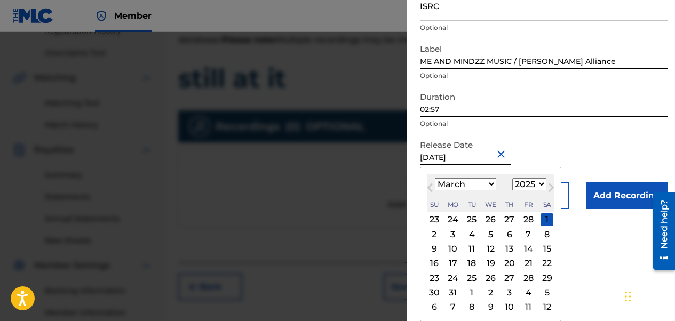
scroll to position [69, 0]
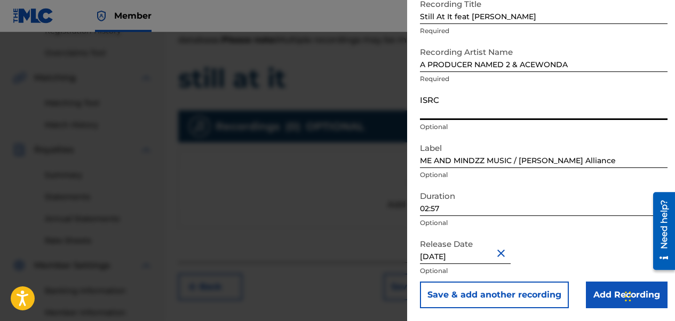
paste input "QZHNA2548354"
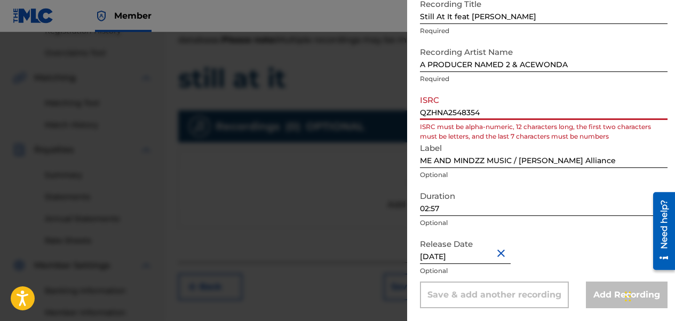
click at [424, 110] on input "QZHNA2548354" at bounding box center [544, 105] width 248 height 30
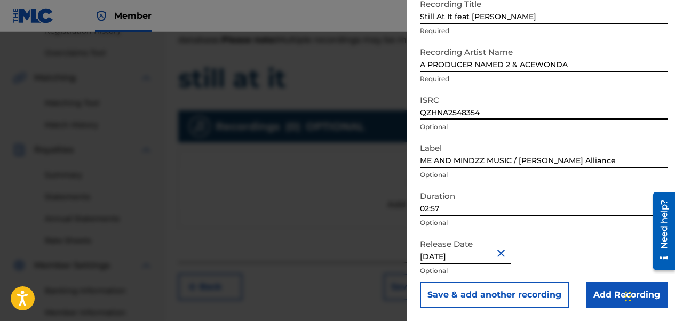
type input "QZHNA2548354"
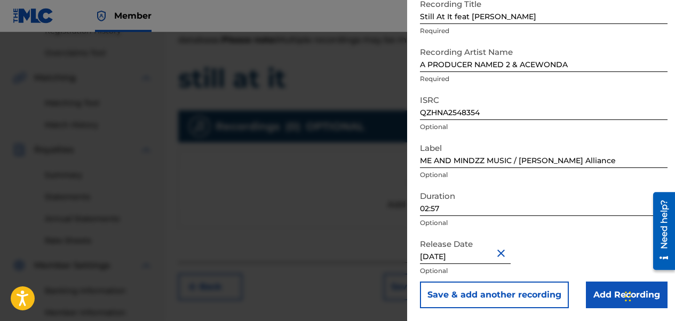
click at [545, 296] on input "Add Recording" at bounding box center [627, 295] width 82 height 27
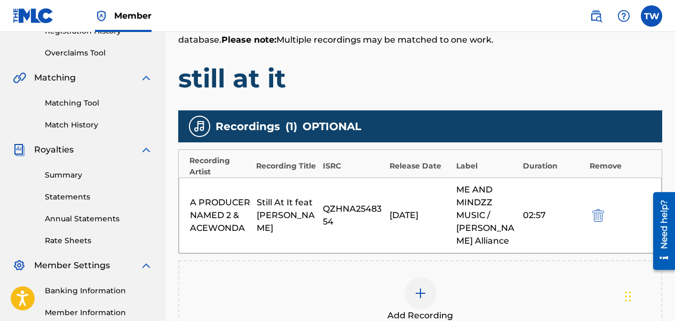
scroll to position [355, 0]
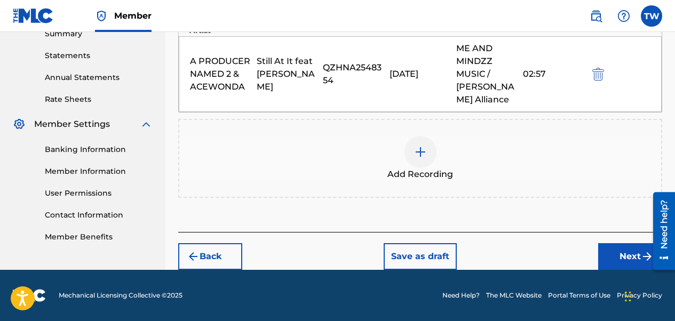
click at [545, 253] on button "Next" at bounding box center [630, 256] width 64 height 27
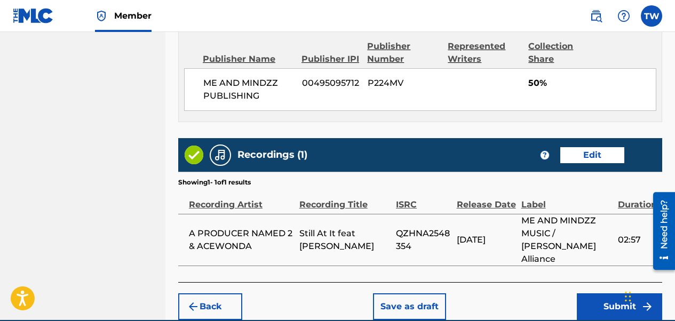
scroll to position [618, 0]
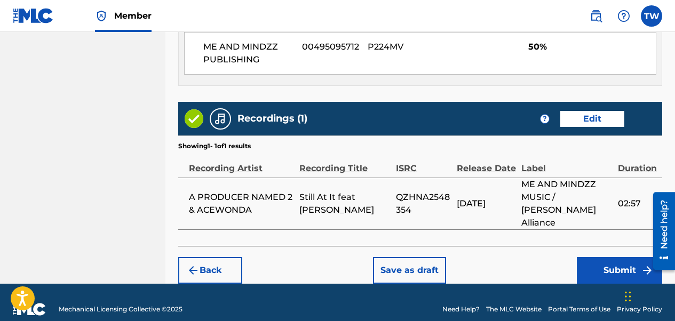
click at [545, 257] on button "Submit" at bounding box center [619, 270] width 85 height 27
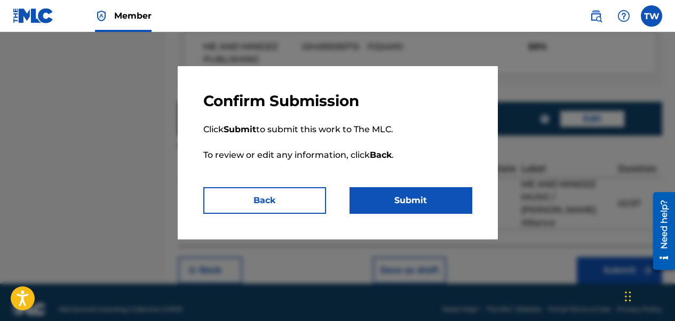
click at [396, 201] on button "Submit" at bounding box center [410, 200] width 123 height 27
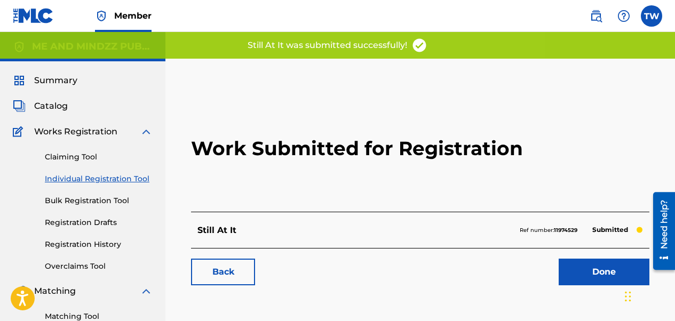
click at [545, 267] on link "Done" at bounding box center [604, 272] width 91 height 27
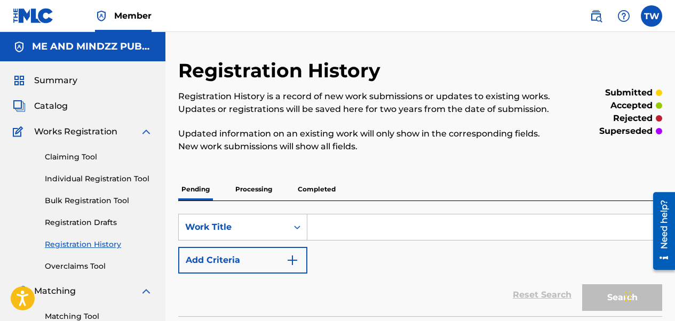
click at [344, 236] on input "Search Form" at bounding box center [484, 227] width 354 height 26
click at [356, 261] on div "SearchWithCriteriae05a5dc2-f60e-49af-8b5e-c1ec81c9204e Work Title Add Criteria" at bounding box center [420, 244] width 484 height 60
click at [89, 183] on link "Individual Registration Tool" at bounding box center [99, 178] width 108 height 11
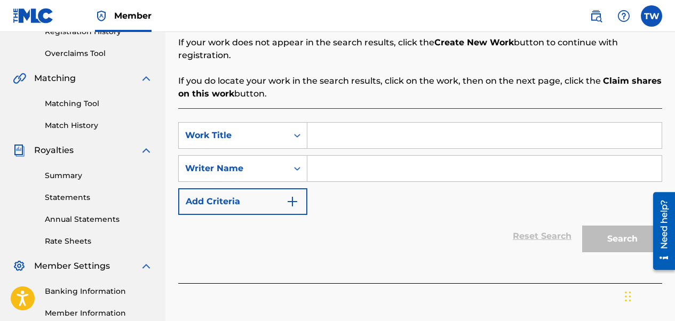
scroll to position [213, 0]
paste input "Perspective 4 - Heart's Embrace"
type input "Perspective 4 - Heart's Embrace"
click at [332, 164] on input "Search Form" at bounding box center [484, 168] width 354 height 26
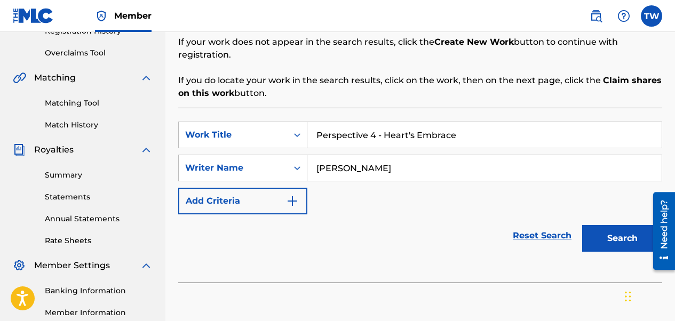
type input "[PERSON_NAME]"
click at [545, 225] on button "Search" at bounding box center [622, 238] width 80 height 27
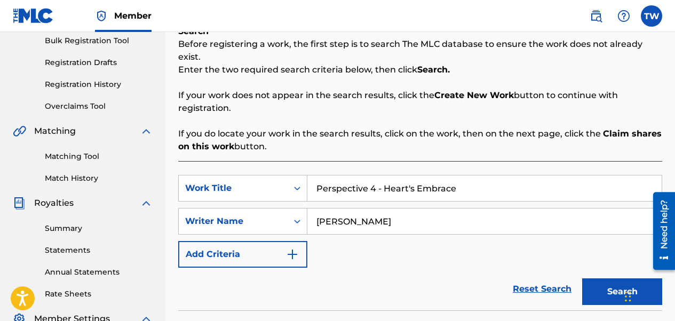
scroll to position [267, 0]
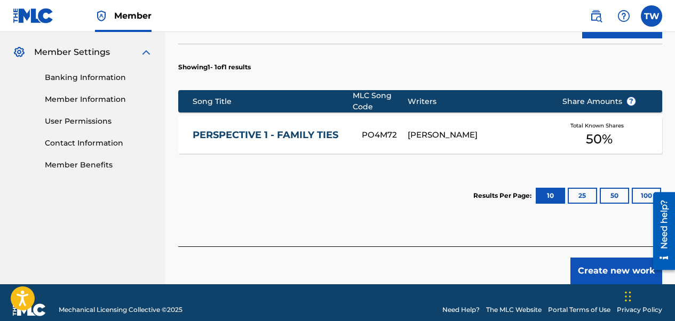
click at [545, 259] on button "Create new work" at bounding box center [616, 271] width 92 height 27
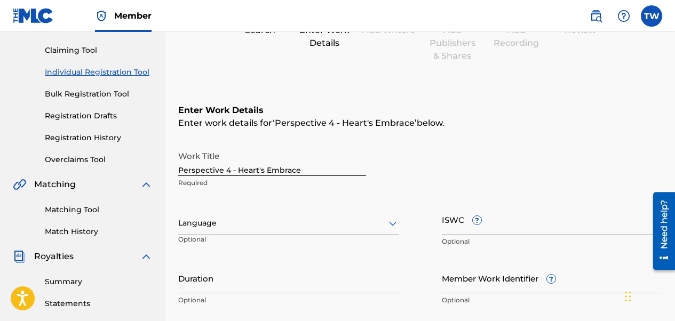
scroll to position [160, 0]
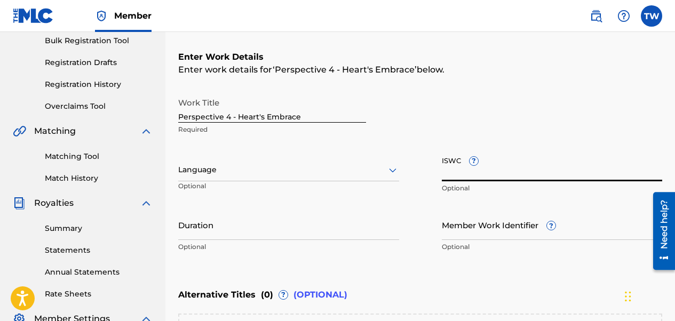
paste input "T3339344100"
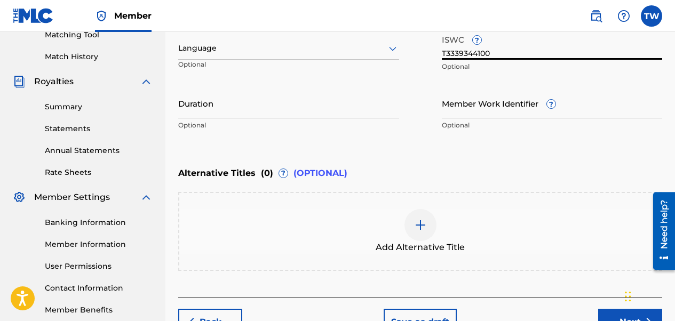
scroll to position [320, 0]
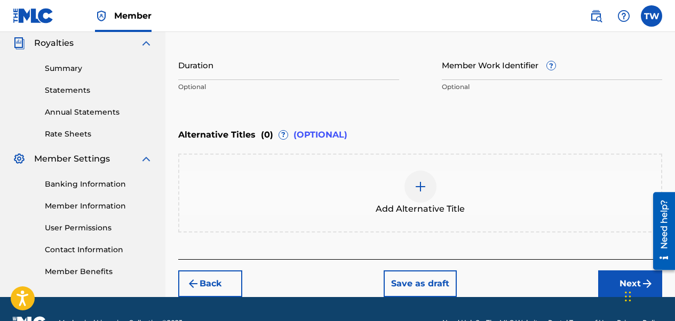
type input "T3339344100"
click at [232, 68] on input "Duration" at bounding box center [288, 65] width 221 height 30
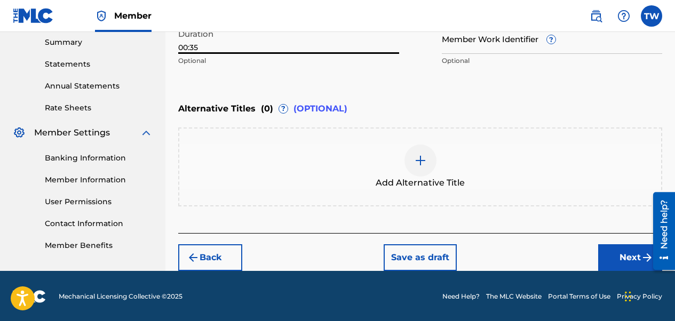
scroll to position [347, 0]
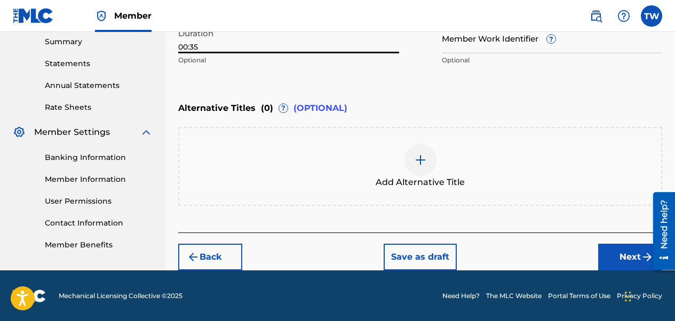
type input "00:35"
click at [413, 163] on div at bounding box center [420, 160] width 32 height 32
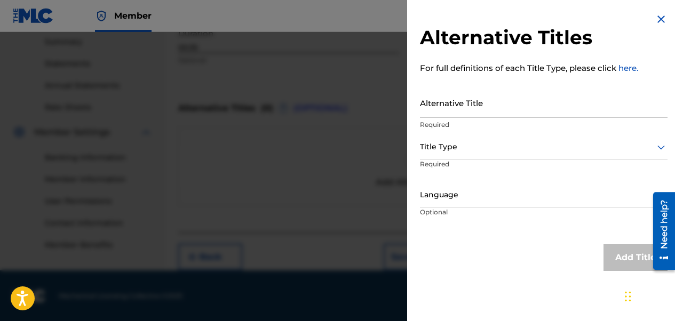
click at [470, 110] on input "Alternative Title" at bounding box center [544, 102] width 248 height 30
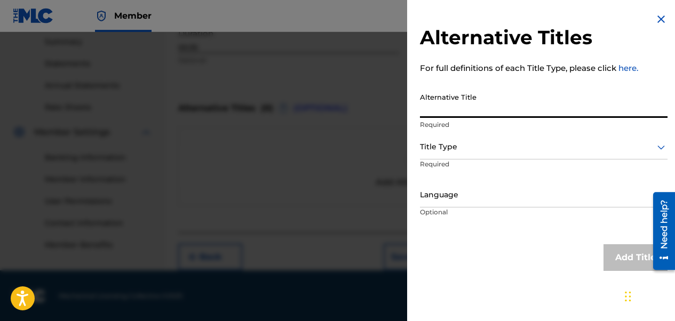
click at [545, 22] on img at bounding box center [661, 19] width 13 height 13
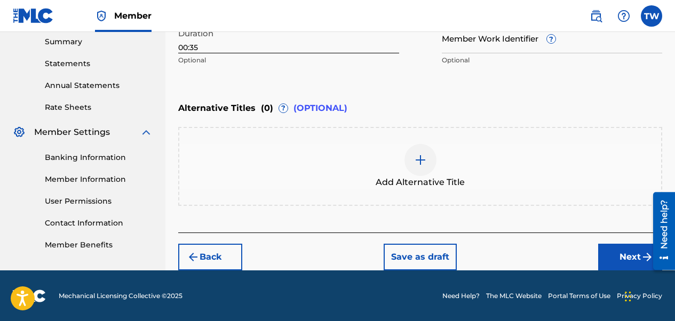
click at [545, 259] on button "Next" at bounding box center [630, 257] width 64 height 27
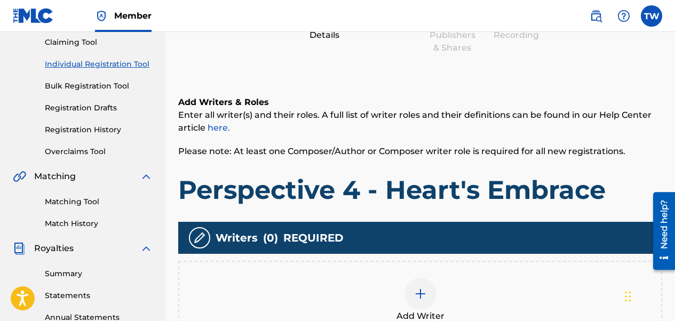
scroll to position [261, 0]
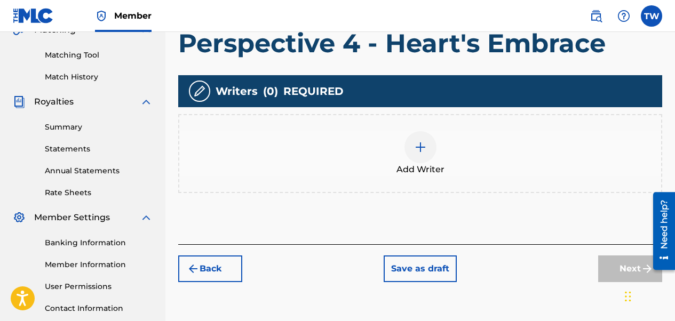
click at [425, 150] on img at bounding box center [420, 147] width 13 height 13
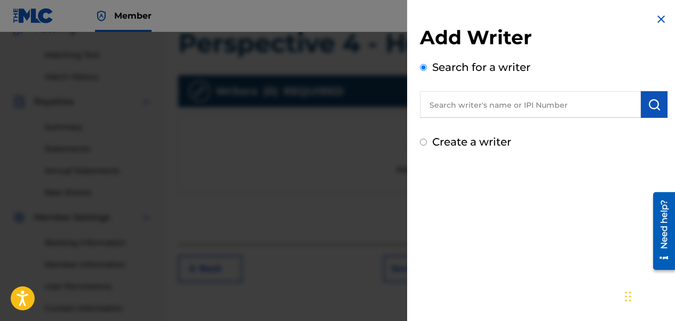
click at [518, 102] on input "text" at bounding box center [530, 104] width 221 height 27
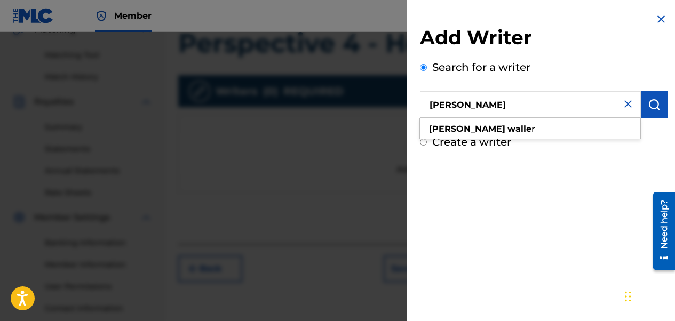
type input "[PERSON_NAME]"
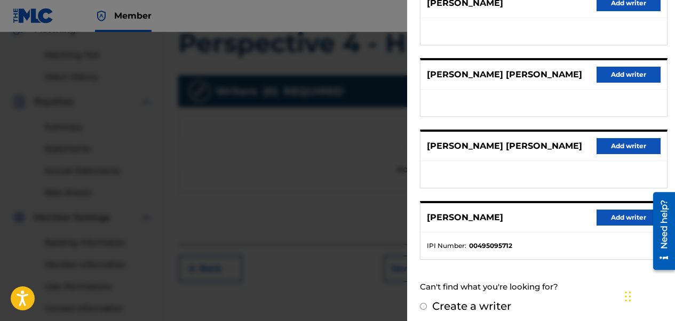
scroll to position [241, 0]
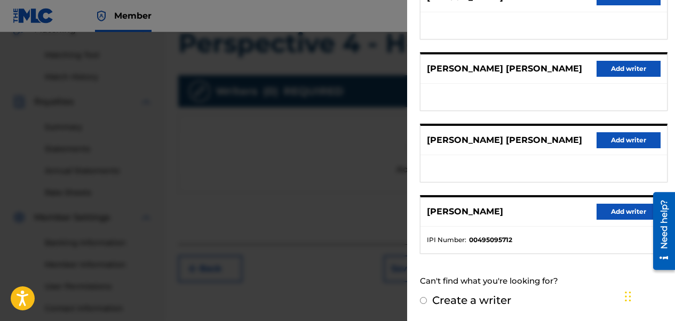
click at [545, 214] on button "Add writer" at bounding box center [628, 212] width 64 height 16
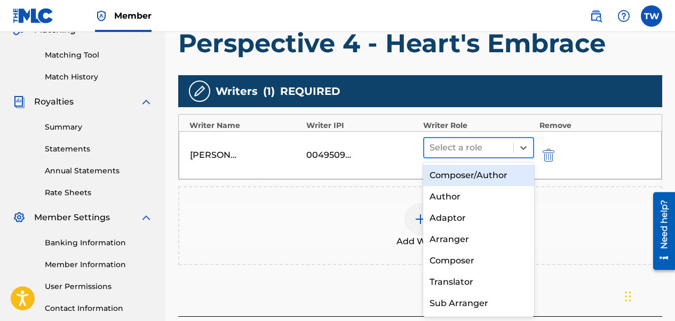
click at [459, 139] on div "Select a role" at bounding box center [468, 147] width 89 height 19
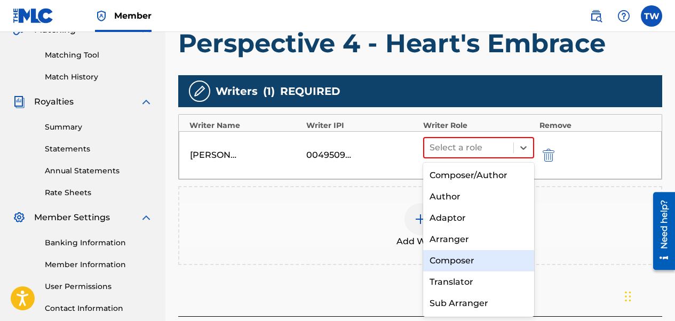
click at [457, 267] on div "Composer" at bounding box center [478, 260] width 111 height 21
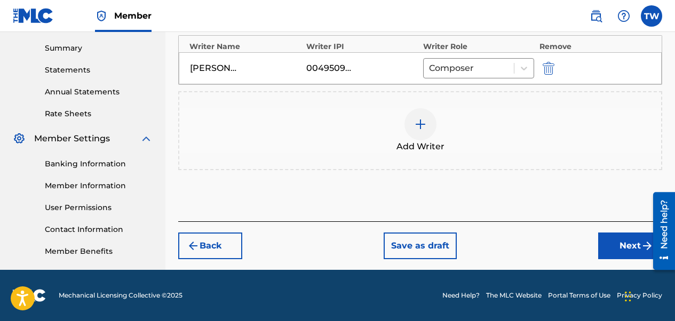
click at [545, 251] on button "Next" at bounding box center [630, 246] width 64 height 27
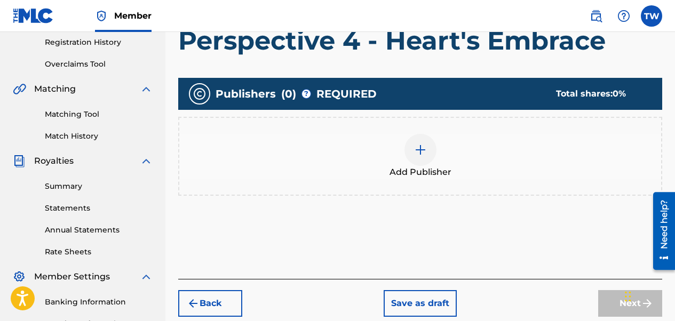
scroll to position [208, 0]
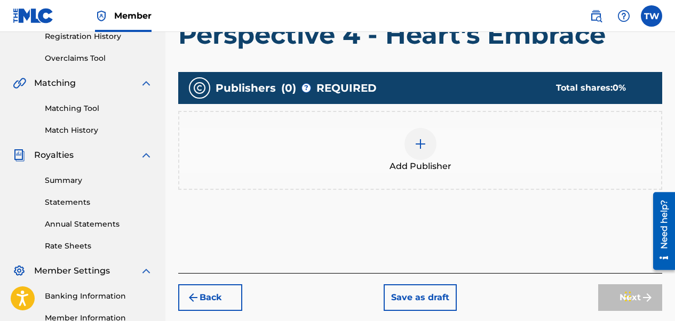
click at [421, 144] on img at bounding box center [420, 144] width 13 height 13
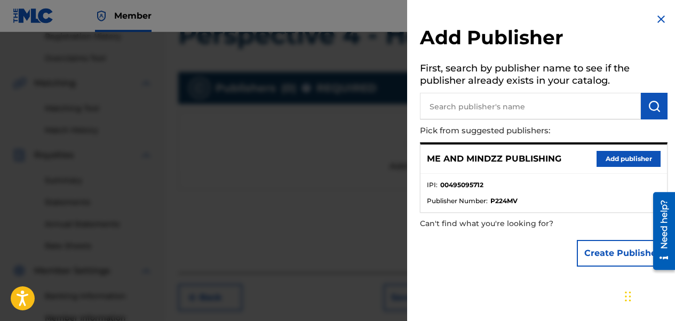
click at [545, 153] on button "Add publisher" at bounding box center [628, 159] width 64 height 16
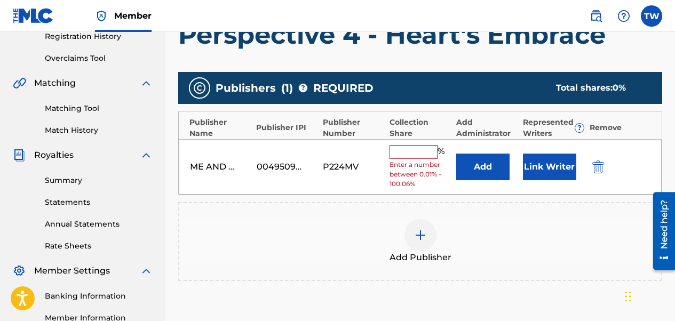
click at [426, 153] on input "text" at bounding box center [413, 152] width 48 height 14
type input "50"
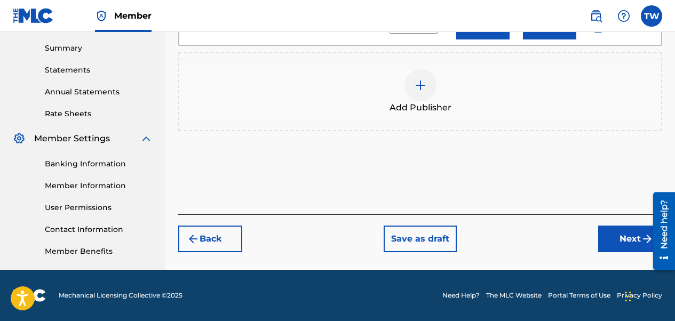
click at [545, 242] on button "Next" at bounding box center [630, 239] width 64 height 27
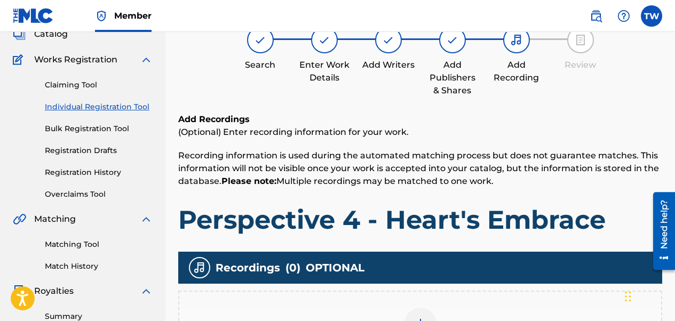
scroll to position [261, 0]
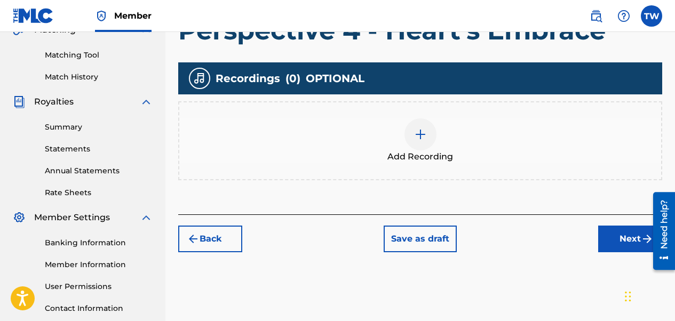
click at [421, 134] on img at bounding box center [420, 134] width 13 height 13
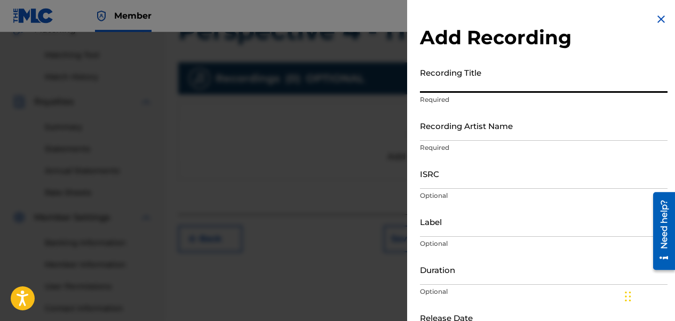
click at [436, 90] on input "Recording Title" at bounding box center [544, 77] width 248 height 30
click at [436, 82] on input "Recording Title" at bounding box center [544, 77] width 248 height 30
paste input "PERSPECTIVE 4 - HEART'S EMBRACE"
type input "PERSPECTIVE 4 - HEART'S EMBRACE"
click at [447, 122] on input "Recording Artist Name" at bounding box center [544, 125] width 248 height 30
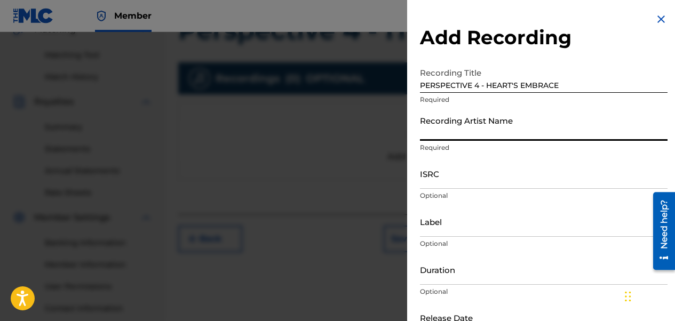
type input "A PRODUCER NAMED 2 & ACEWONDA"
type input "ME AND MINDZZ MUSIC / [PERSON_NAME] Alliance"
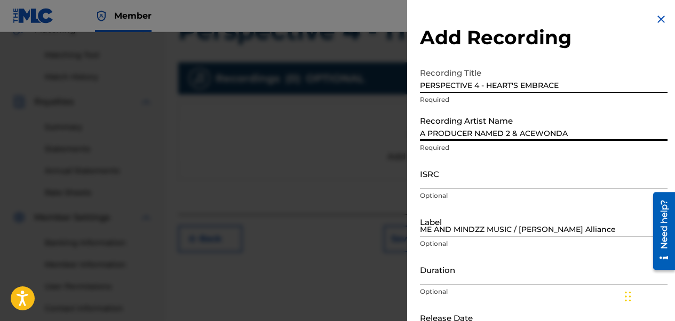
type input "02:57"
type input "[DATE]"
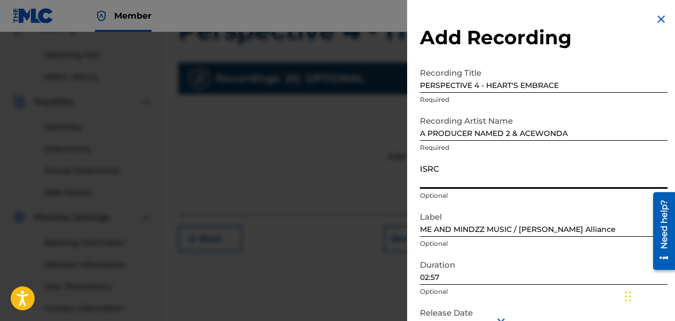
paste input "CALVP2585629"
type input "CALVP2585629"
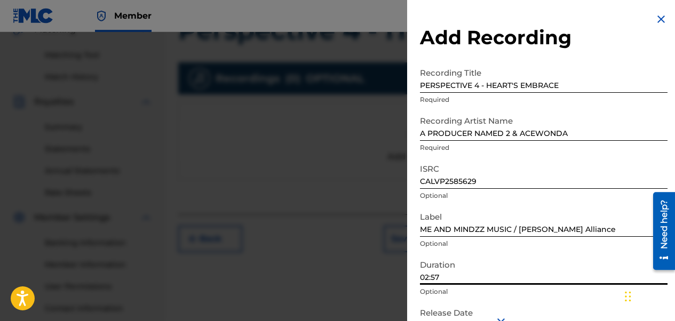
click at [428, 276] on input "02:57" at bounding box center [544, 269] width 248 height 30
click at [442, 277] on input "00:57" at bounding box center [544, 269] width 248 height 30
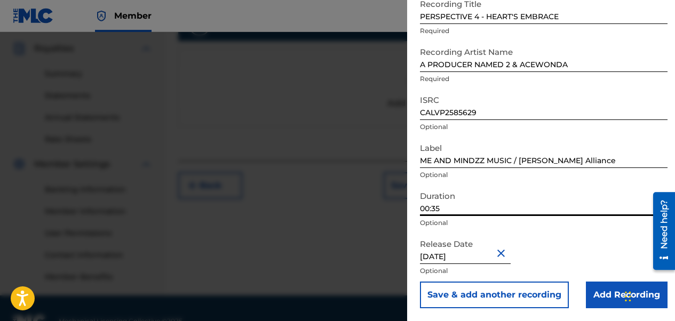
scroll to position [340, 0]
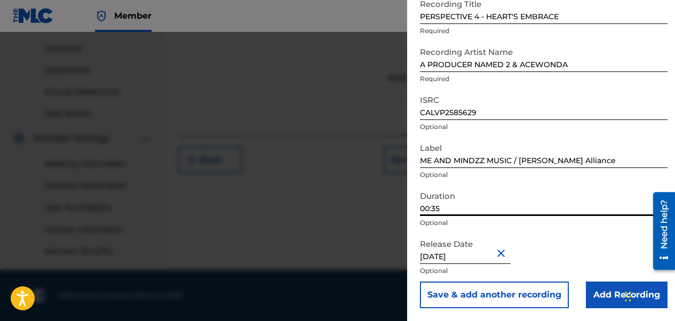
type input "00:35"
click at [468, 262] on input "[DATE]" at bounding box center [465, 249] width 91 height 30
select select "2"
select select "2025"
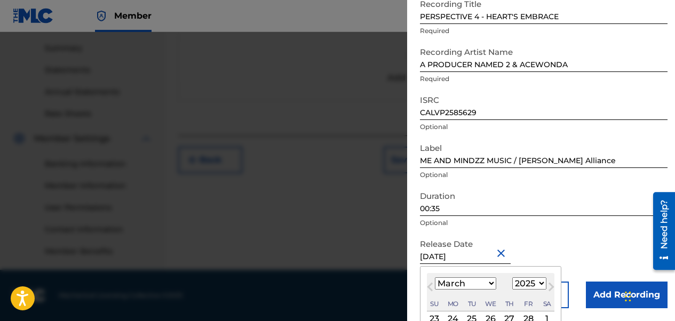
click at [491, 284] on select "January February March April May June July August September October November De…" at bounding box center [465, 283] width 61 height 12
select select "7"
click at [435, 277] on select "January February March April May June July August September October November De…" at bounding box center [465, 283] width 61 height 12
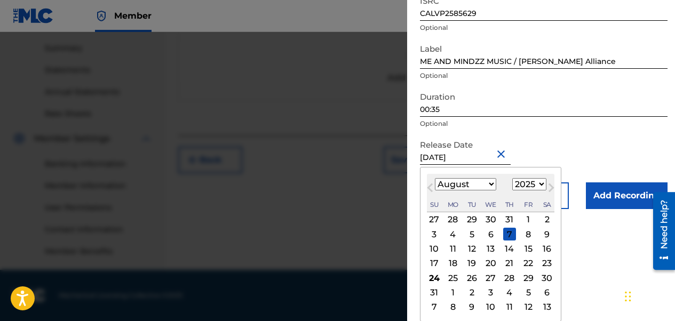
click at [530, 219] on div "1" at bounding box center [528, 219] width 13 height 13
type input "[DATE]"
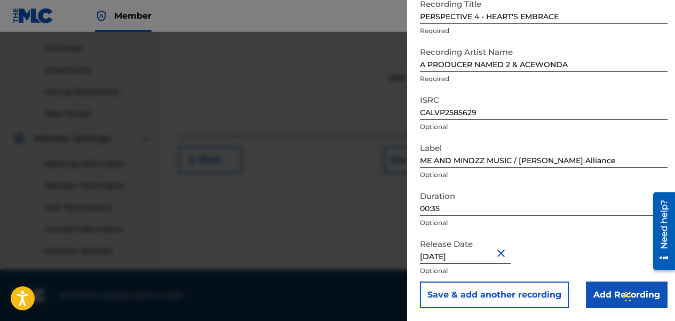
click at [545, 293] on input "Add Recording" at bounding box center [627, 295] width 82 height 27
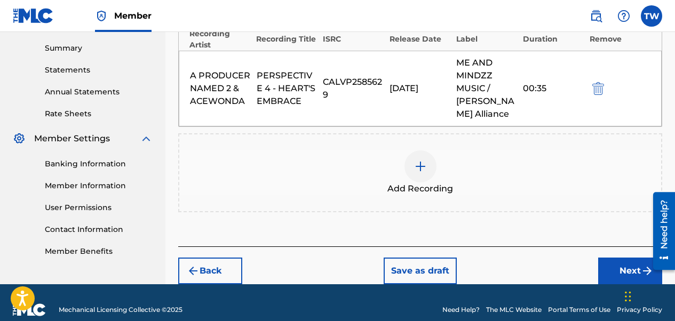
click at [545, 272] on button "Next" at bounding box center [630, 271] width 64 height 27
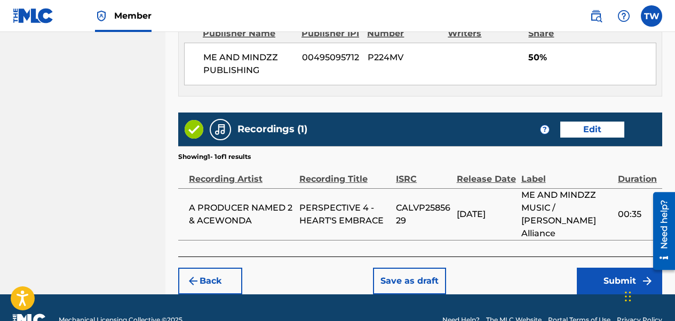
scroll to position [618, 0]
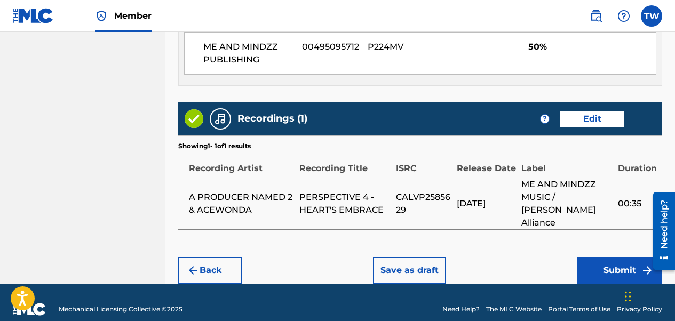
click at [545, 257] on button "Submit" at bounding box center [619, 270] width 85 height 27
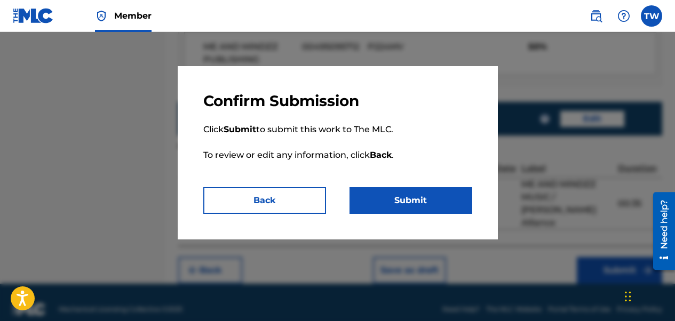
click at [389, 194] on button "Submit" at bounding box center [410, 200] width 123 height 27
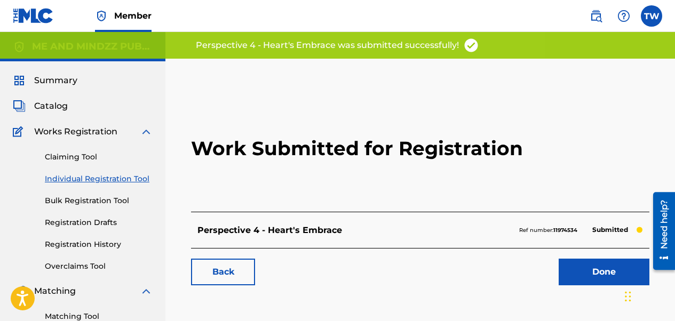
scroll to position [160, 0]
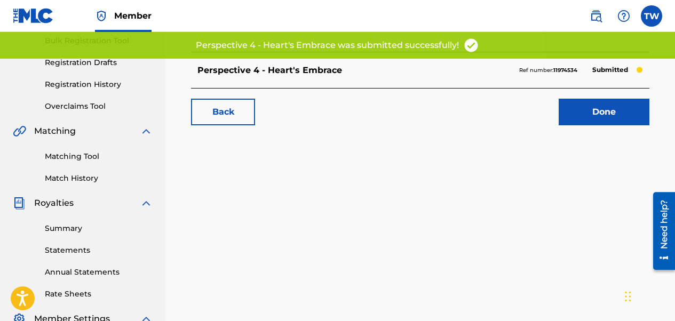
click at [545, 113] on link "Done" at bounding box center [604, 112] width 91 height 27
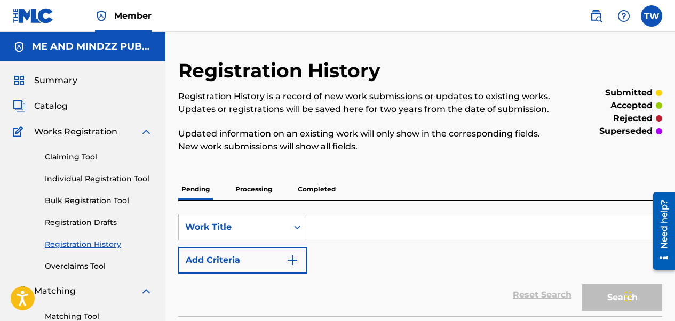
click at [363, 228] on input "Search Form" at bounding box center [484, 227] width 354 height 26
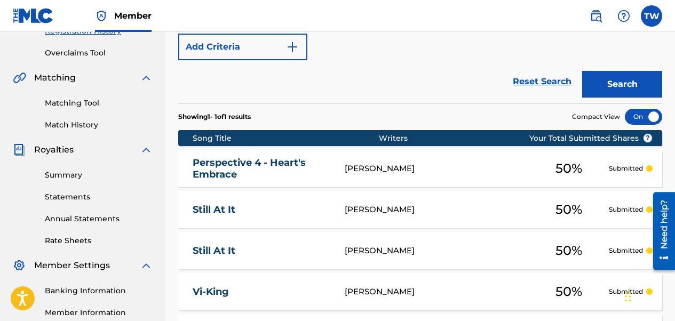
scroll to position [53, 0]
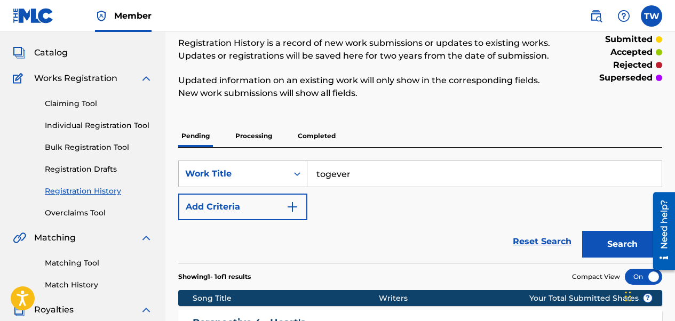
type input "togever"
click at [257, 212] on button "Add Criteria" at bounding box center [242, 207] width 129 height 27
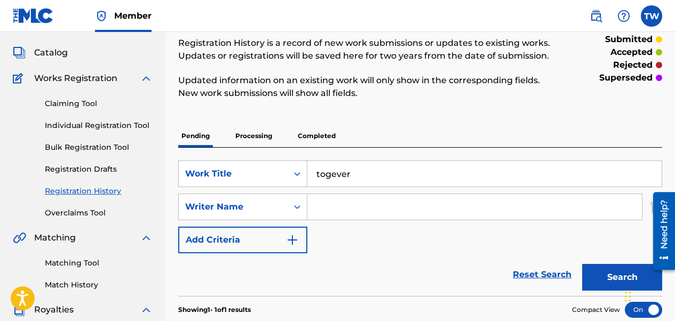
click at [350, 211] on input "Search Form" at bounding box center [474, 207] width 334 height 26
type input "[PERSON_NAME]"
click at [545, 280] on button "Search" at bounding box center [622, 277] width 80 height 27
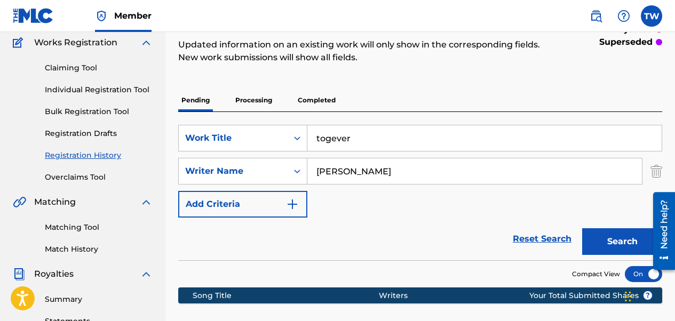
scroll to position [74, 0]
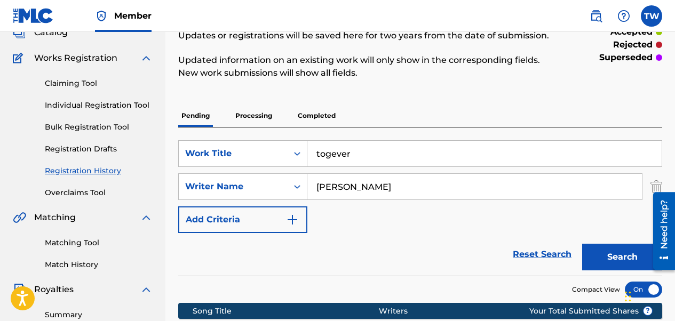
click at [70, 105] on link "Individual Registration Tool" at bounding box center [99, 105] width 108 height 11
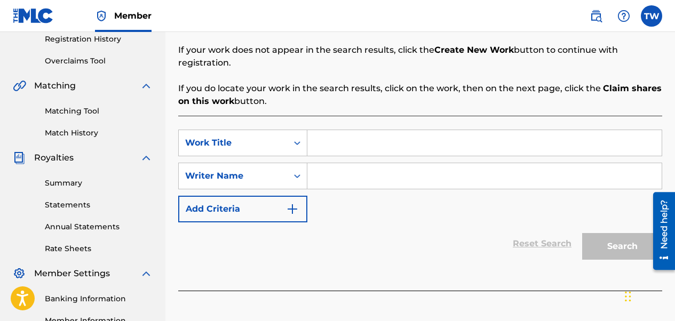
scroll to position [213, 0]
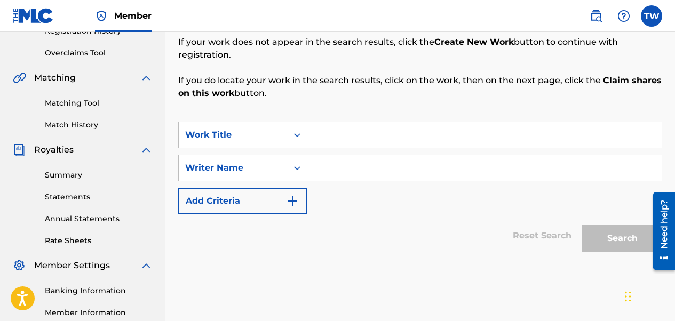
click at [388, 127] on input "Search Form" at bounding box center [484, 135] width 354 height 26
type input "togever"
click at [345, 155] on input "Search Form" at bounding box center [484, 168] width 354 height 26
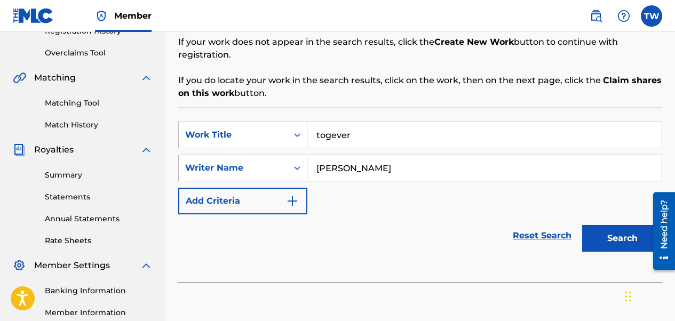
type input "[PERSON_NAME]"
click at [545, 227] on button "Search" at bounding box center [622, 238] width 80 height 27
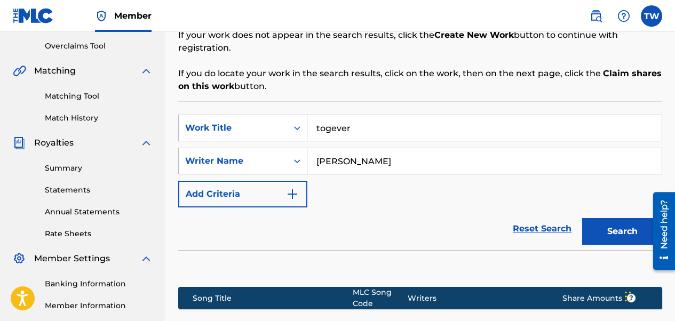
scroll to position [354, 0]
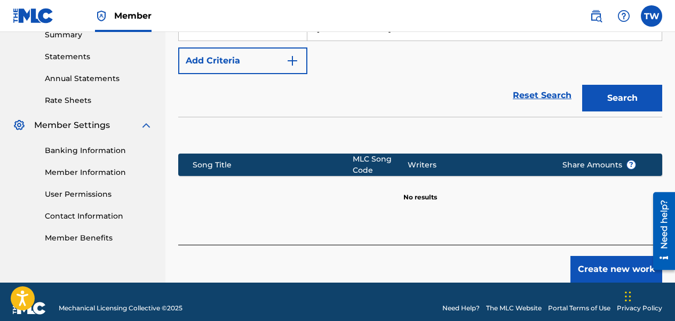
click at [545, 258] on button "Create new work" at bounding box center [616, 269] width 92 height 27
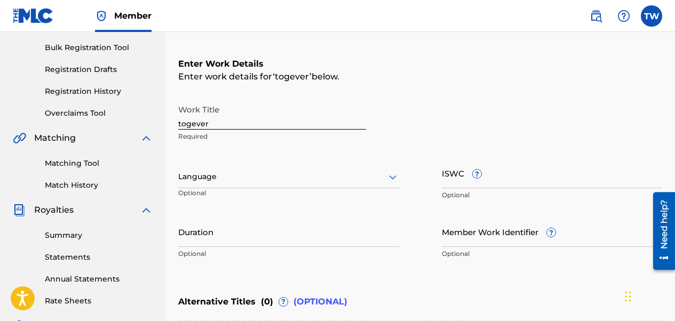
scroll to position [133, 0]
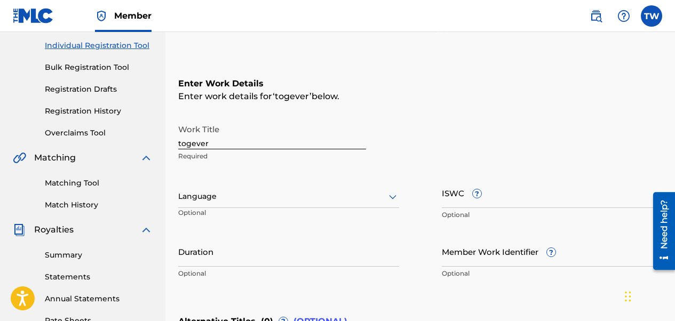
click at [261, 191] on div at bounding box center [288, 196] width 221 height 13
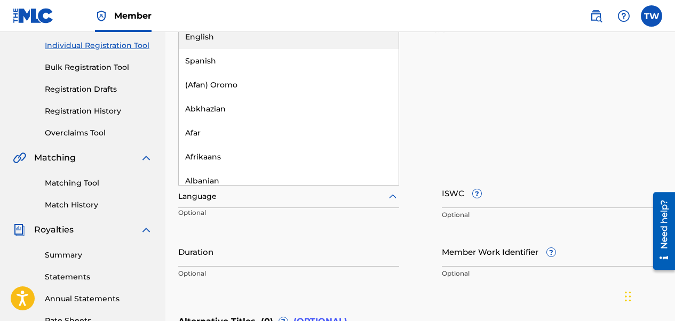
click at [221, 39] on div "English" at bounding box center [289, 37] width 220 height 24
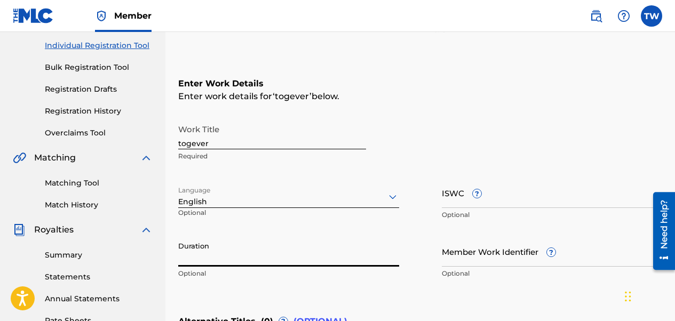
click at [261, 255] on input "Duration" at bounding box center [288, 251] width 221 height 30
type input "02:50"
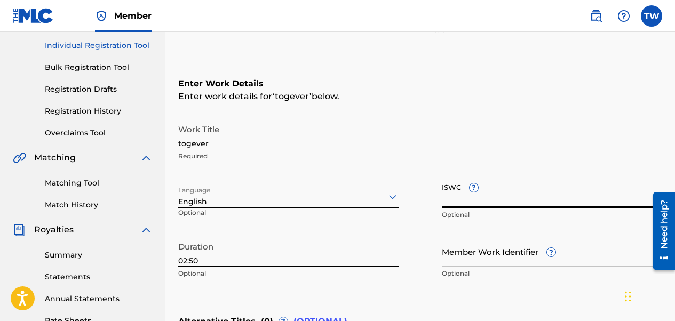
paste input "T3339343889"
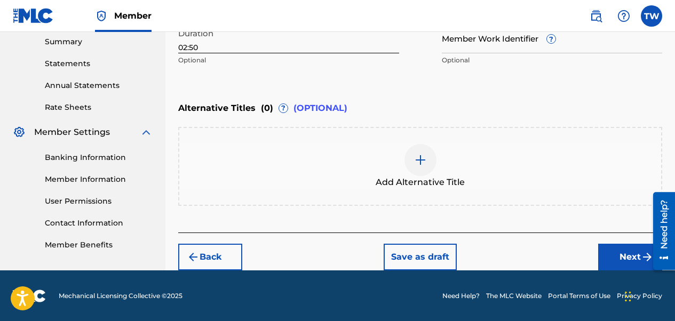
type input "T3339343889"
click at [545, 246] on button "Next" at bounding box center [630, 257] width 64 height 27
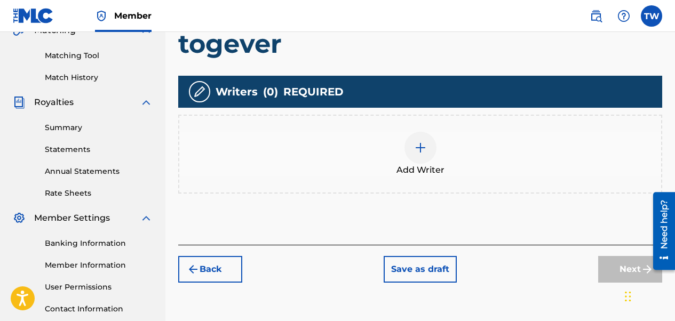
scroll to position [261, 0]
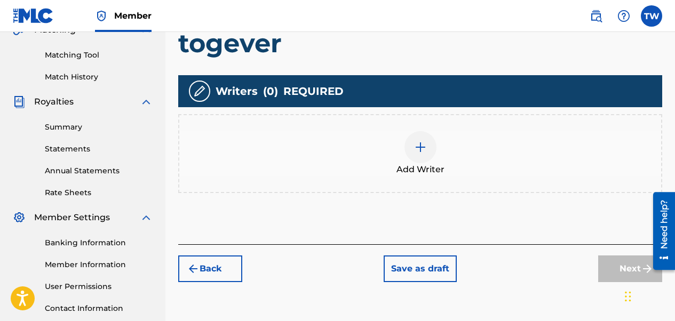
click at [424, 149] on img at bounding box center [420, 147] width 13 height 13
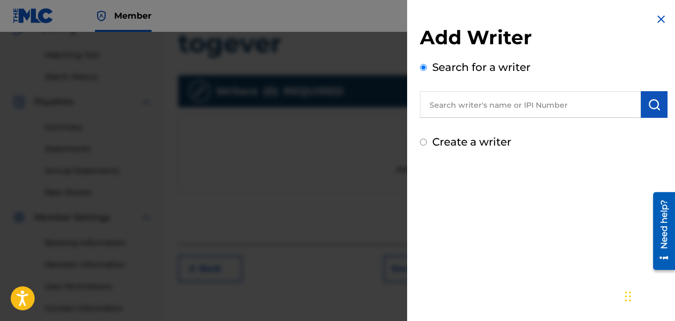
click at [455, 100] on input "text" at bounding box center [530, 104] width 221 height 27
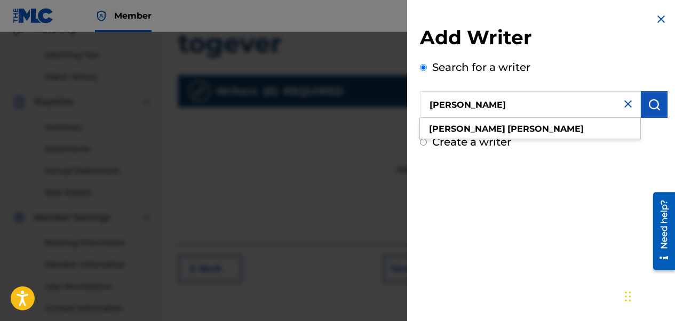
type input "[PERSON_NAME]"
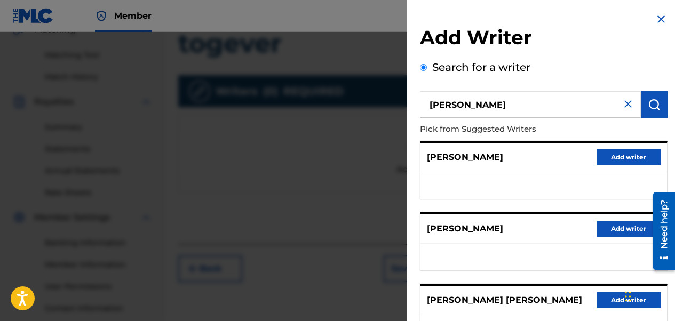
scroll to position [241, 0]
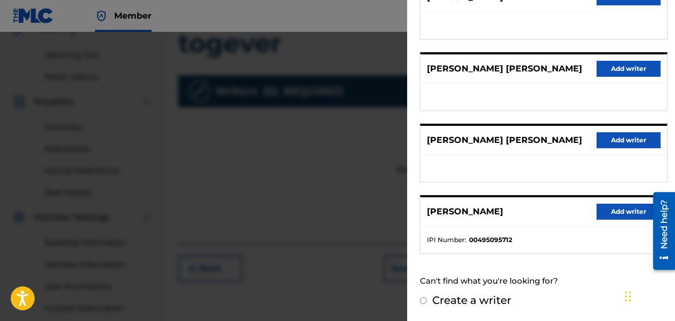
click at [545, 208] on button "Add writer" at bounding box center [628, 212] width 64 height 16
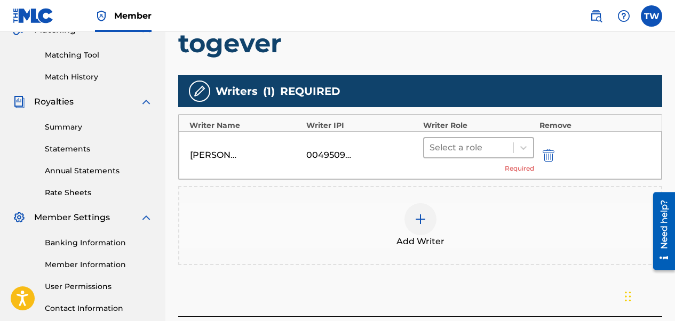
click at [475, 143] on div at bounding box center [468, 147] width 78 height 15
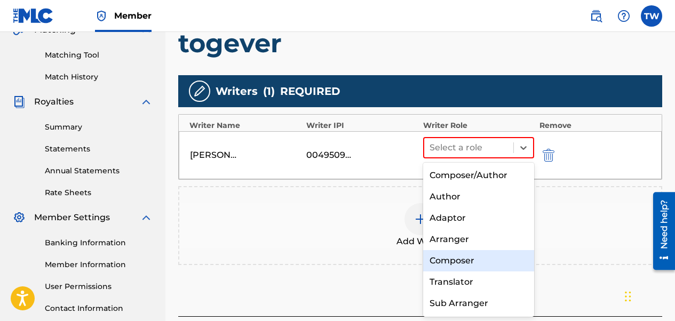
click at [455, 261] on div "Composer" at bounding box center [478, 260] width 111 height 21
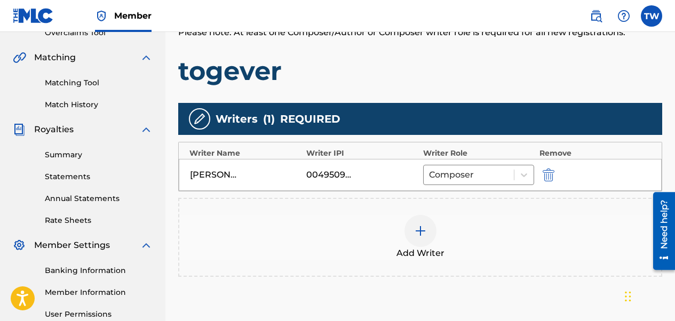
scroll to position [340, 0]
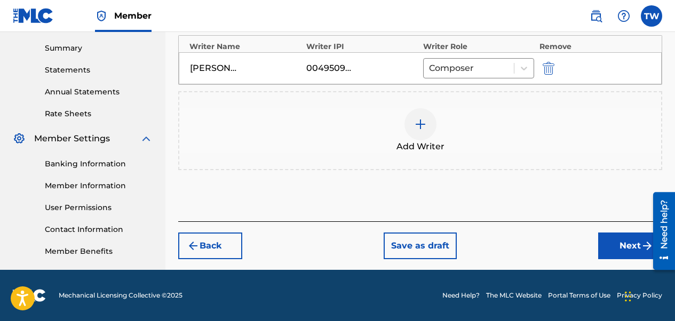
click at [545, 243] on button "Next" at bounding box center [630, 246] width 64 height 27
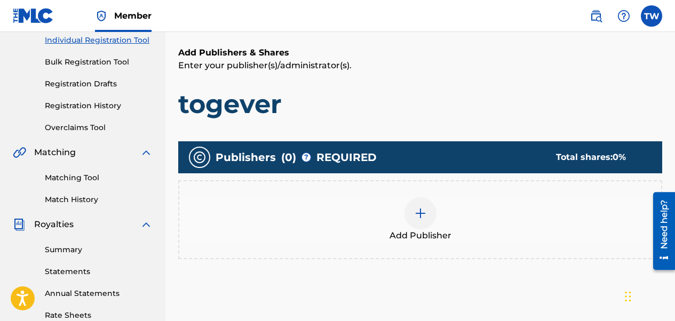
scroll to position [261, 0]
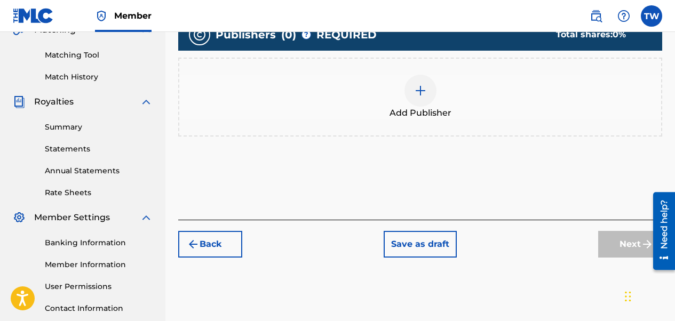
click at [419, 95] on img at bounding box center [420, 90] width 13 height 13
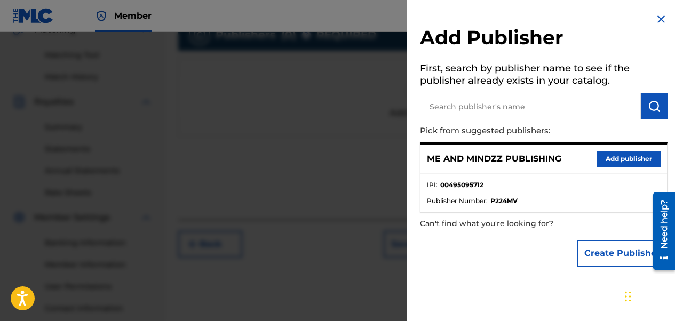
click at [545, 158] on button "Add publisher" at bounding box center [628, 159] width 64 height 16
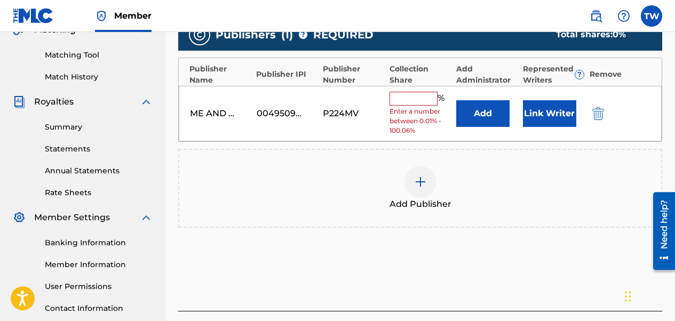
click at [400, 99] on input "text" at bounding box center [413, 99] width 48 height 14
type input "50"
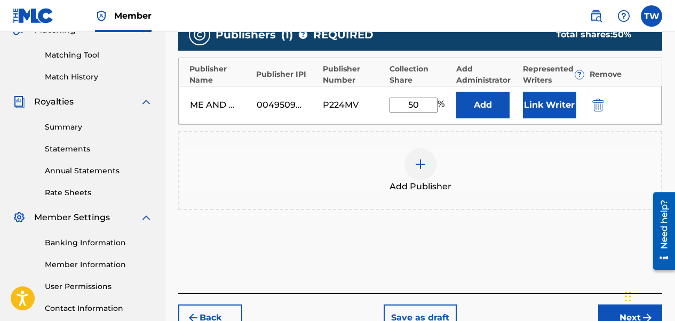
click at [545, 303] on button "Next" at bounding box center [630, 318] width 64 height 27
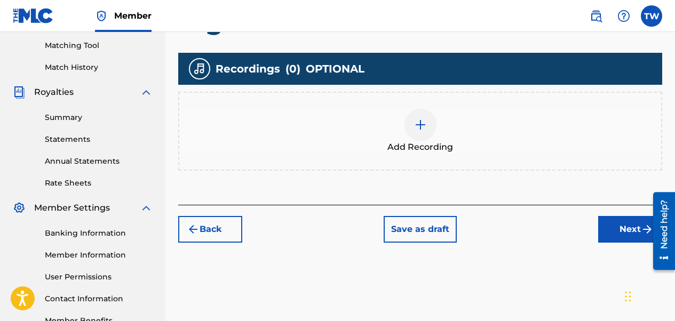
scroll to position [234, 0]
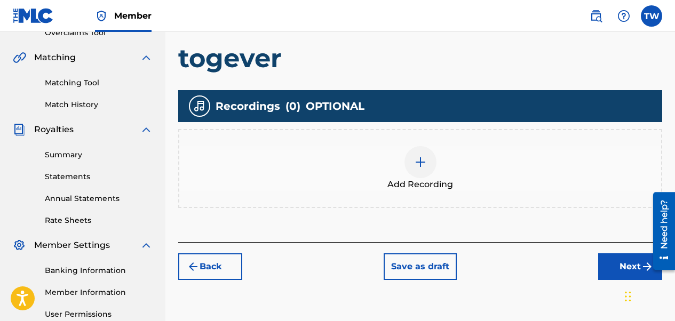
click at [423, 157] on img at bounding box center [420, 162] width 13 height 13
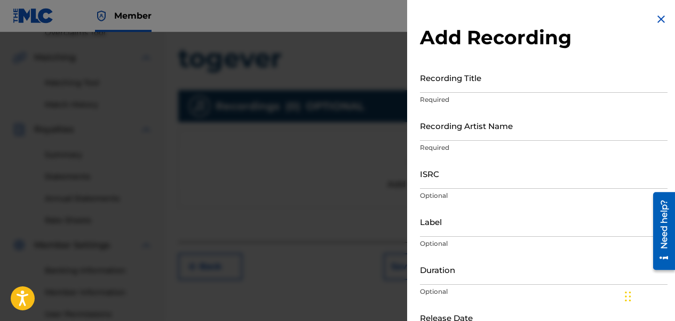
click at [438, 75] on input "Recording Title" at bounding box center [544, 77] width 248 height 30
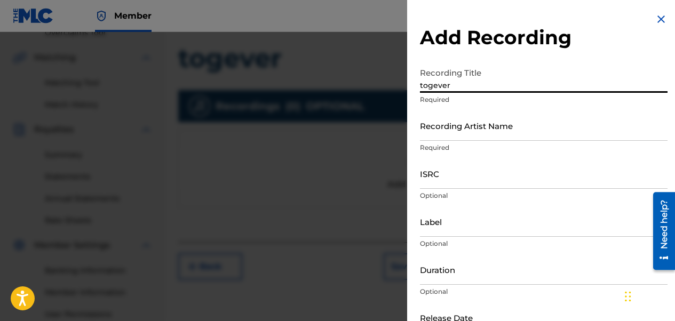
type input "togever"
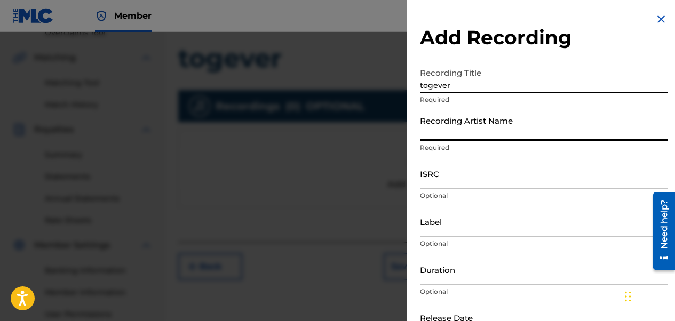
click at [452, 128] on input "Recording Artist Name" at bounding box center [544, 125] width 248 height 30
type input "A PRODUCER NAMED 2 & ACEWONDA"
type input "ME AND MINDZZ MUSIC / [PERSON_NAME] Alliance"
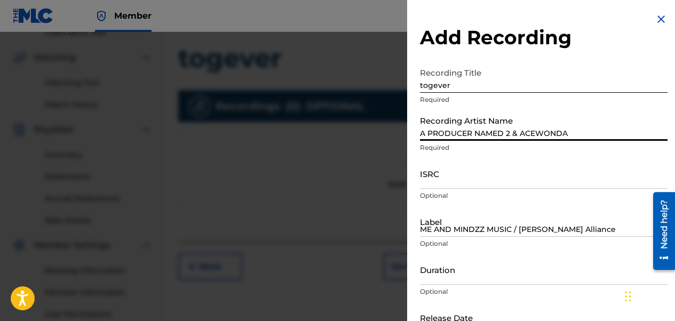
type input "00:35"
type input "[DATE]"
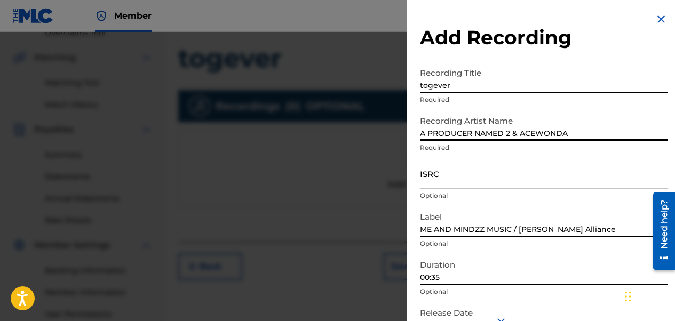
scroll to position [69, 0]
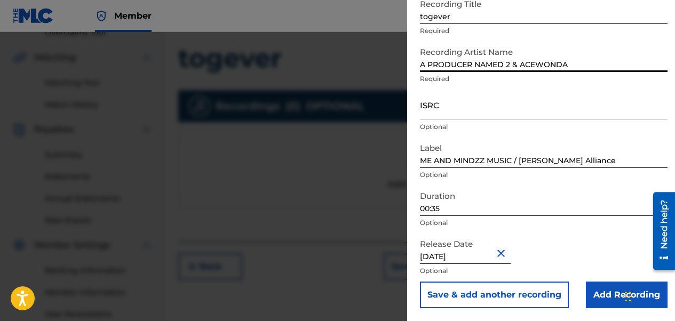
click at [421, 114] on input "ISRC" at bounding box center [544, 105] width 248 height 30
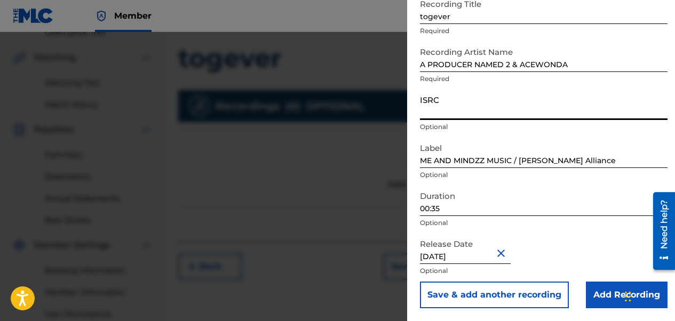
paste input "CALVP2585630"
type input "CALVP2585630"
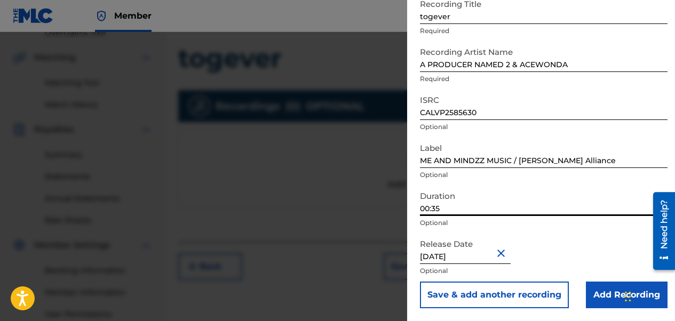
click at [428, 211] on input "00:35" at bounding box center [544, 201] width 248 height 30
click at [445, 211] on input "02:35" at bounding box center [544, 201] width 248 height 30
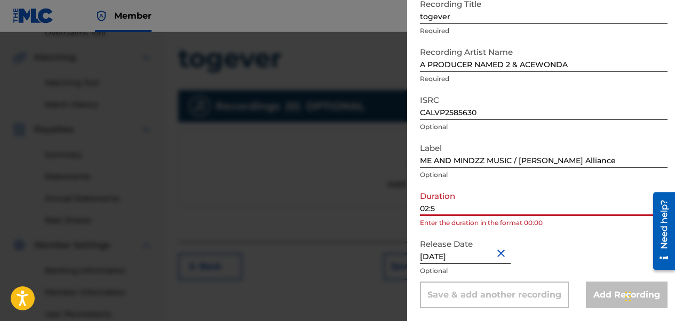
type input "02:50"
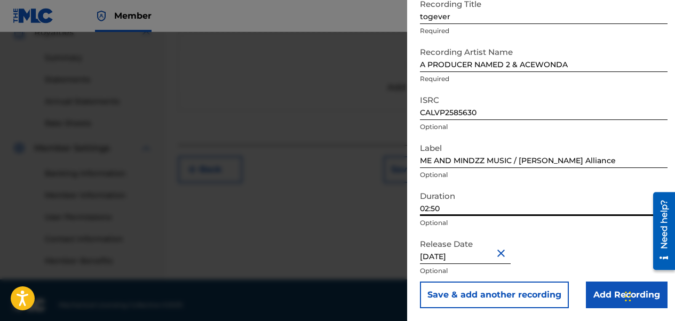
scroll to position [340, 0]
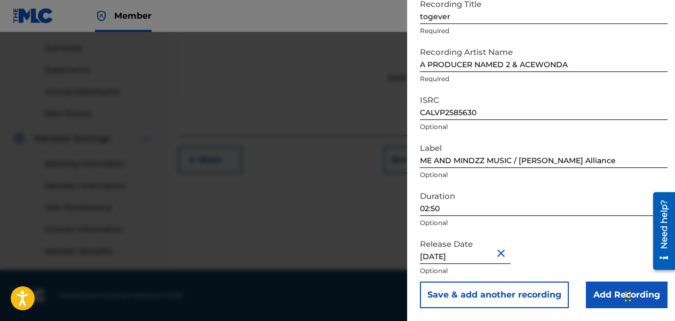
click at [545, 303] on input "Add Recording" at bounding box center [627, 295] width 82 height 27
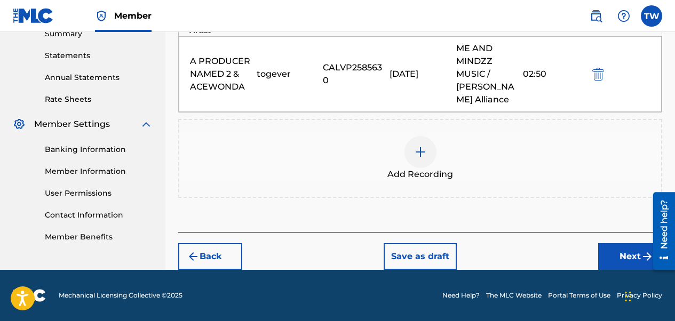
click at [545, 251] on button "Next" at bounding box center [630, 256] width 64 height 27
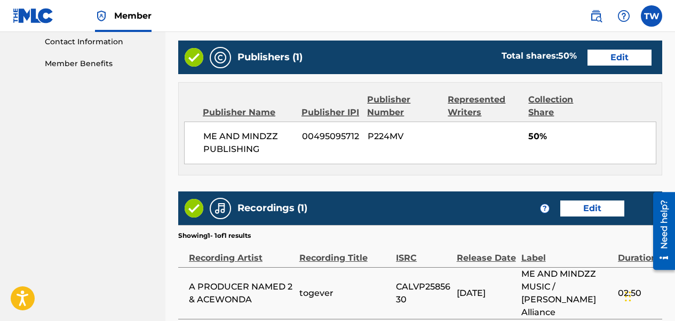
scroll to position [618, 0]
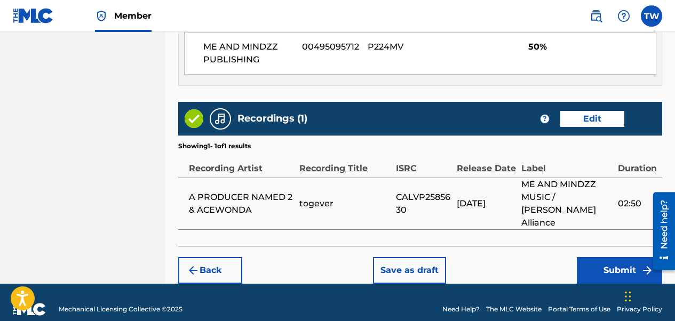
click at [545, 263] on button "Submit" at bounding box center [619, 270] width 85 height 27
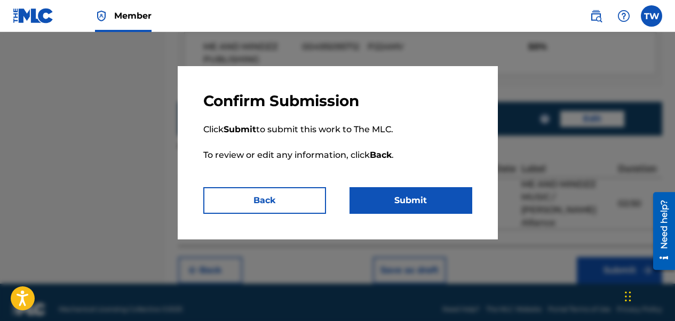
click at [401, 197] on button "Submit" at bounding box center [410, 200] width 123 height 27
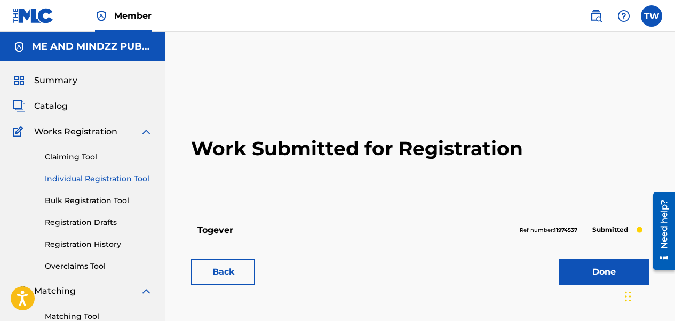
click at [82, 182] on link "Individual Registration Tool" at bounding box center [99, 178] width 108 height 11
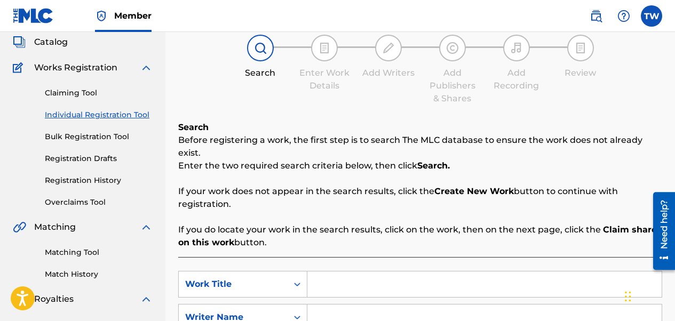
scroll to position [160, 0]
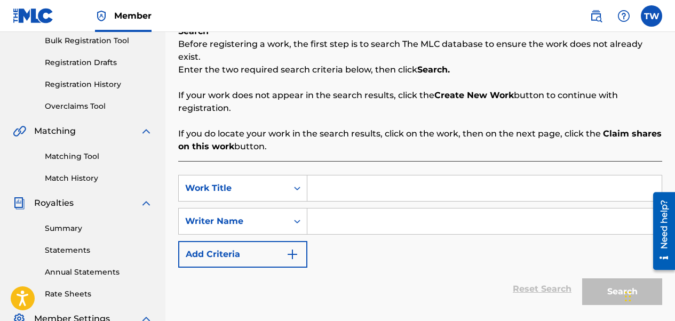
click at [334, 179] on input "Search Form" at bounding box center [484, 189] width 354 height 26
type input "Move On"
click at [357, 211] on input "Search Form" at bounding box center [484, 222] width 354 height 26
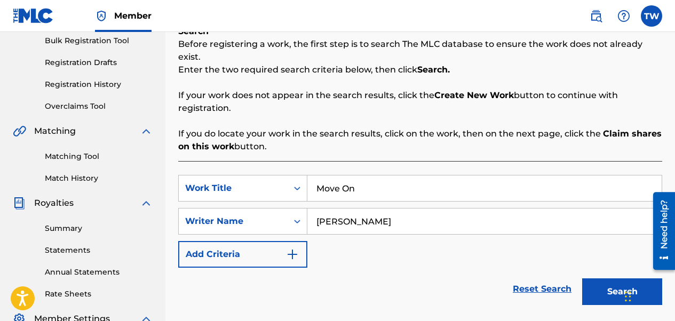
type input "[PERSON_NAME]"
click at [545, 278] on button "Search" at bounding box center [622, 291] width 80 height 27
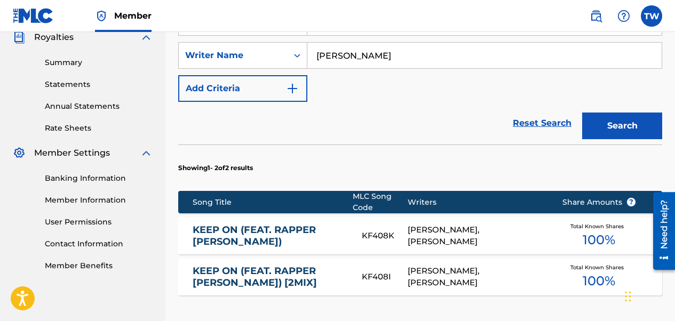
scroll to position [373, 0]
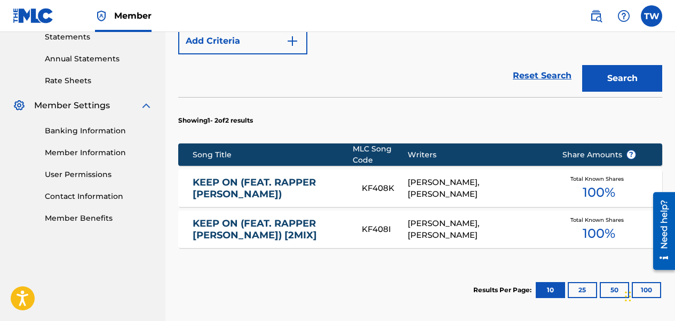
click at [285, 170] on div "KEEP ON (FEAT. RAPPER [PERSON_NAME]) KF408K [PERSON_NAME], [PERSON_NAME] Total …" at bounding box center [420, 188] width 484 height 37
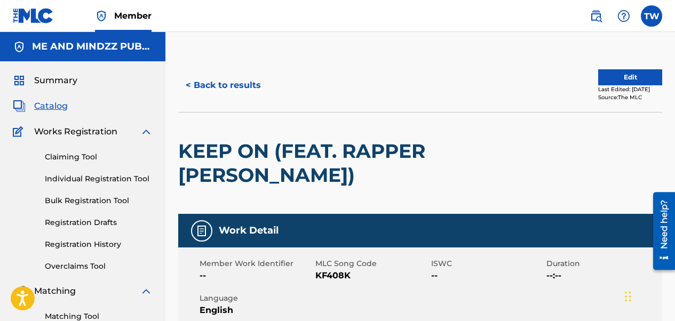
click at [81, 135] on span "Works Registration" at bounding box center [75, 131] width 83 height 13
click at [53, 86] on span "Summary" at bounding box center [55, 80] width 43 height 13
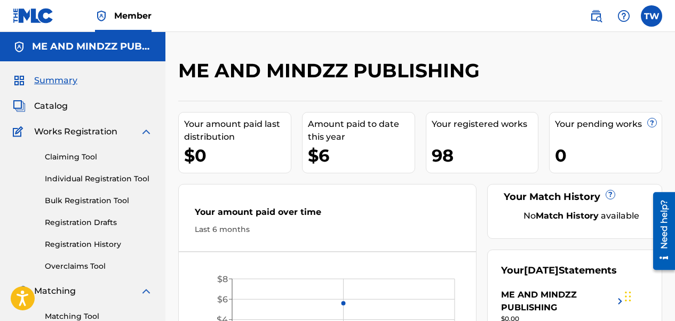
click at [99, 173] on div "Claiming Tool Individual Registration Tool Bulk Registration Tool Registration …" at bounding box center [83, 205] width 140 height 134
click at [99, 178] on link "Individual Registration Tool" at bounding box center [99, 178] width 108 height 11
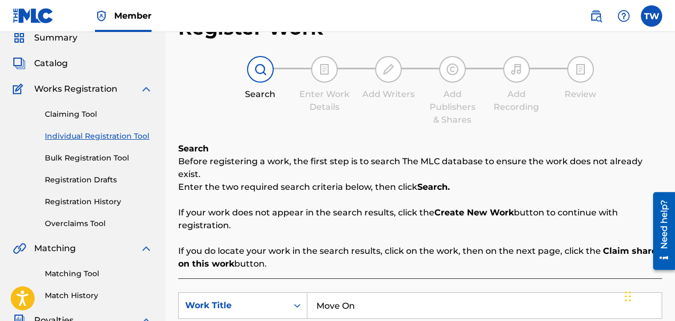
scroll to position [43, 0]
click at [95, 203] on link "Registration History" at bounding box center [99, 201] width 108 height 11
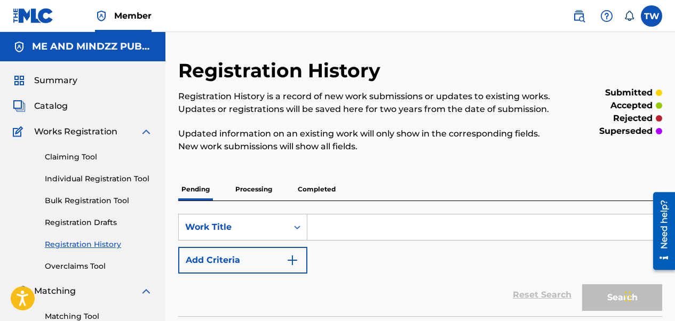
drag, startPoint x: 493, startPoint y: 78, endPoint x: 476, endPoint y: 71, distance: 18.7
click at [493, 77] on div "Registration History Registration History is a record of new work submissions o…" at bounding box center [364, 112] width 372 height 107
click at [361, 224] on input "Search Form" at bounding box center [484, 227] width 354 height 26
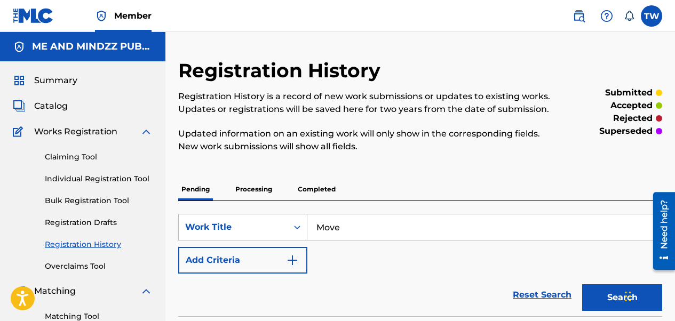
type input "Move"
click at [291, 262] on img "Search Form" at bounding box center [292, 260] width 13 height 13
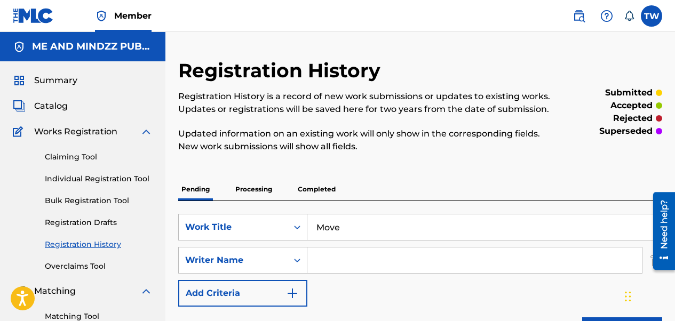
click at [331, 260] on input "Search Form" at bounding box center [474, 261] width 334 height 26
type input "[PERSON_NAME]"
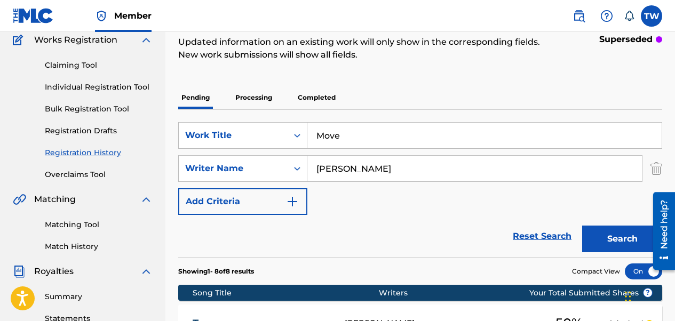
scroll to position [107, 0]
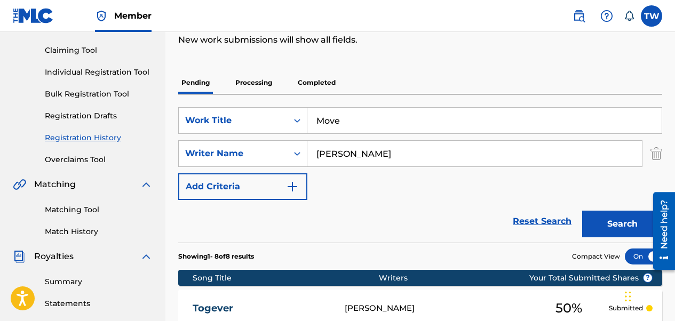
click at [595, 222] on button "Search" at bounding box center [622, 224] width 80 height 27
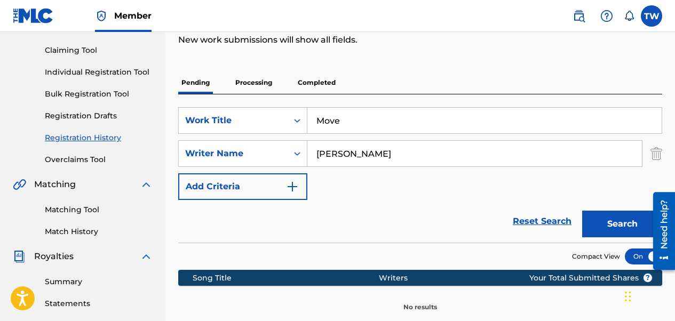
click at [630, 225] on button "Search" at bounding box center [622, 224] width 80 height 27
click at [114, 68] on link "Individual Registration Tool" at bounding box center [99, 72] width 108 height 11
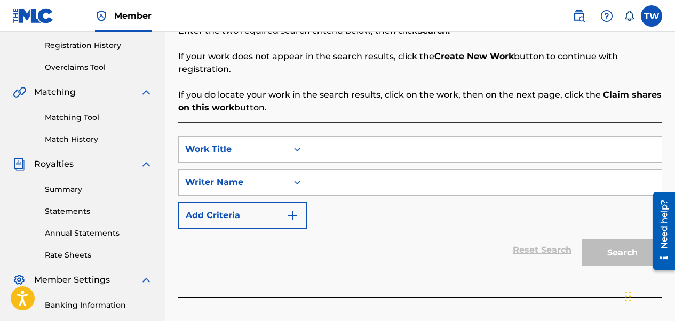
scroll to position [213, 0]
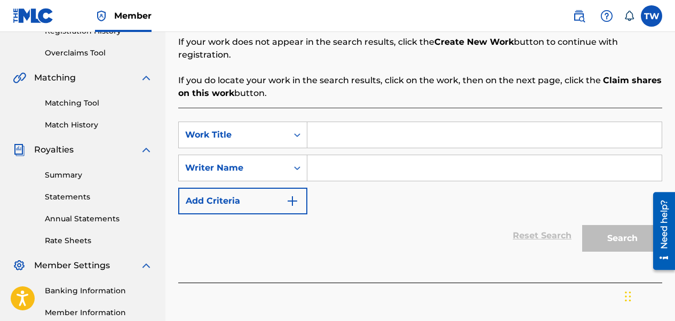
click at [330, 122] on input "Search Form" at bounding box center [484, 135] width 354 height 26
type input "Move On"
click at [340, 155] on input "Search Form" at bounding box center [484, 168] width 354 height 26
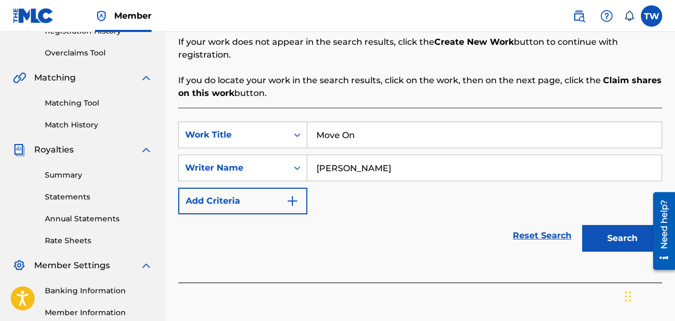
type input "[PERSON_NAME]"
click at [593, 225] on button "Search" at bounding box center [622, 238] width 80 height 27
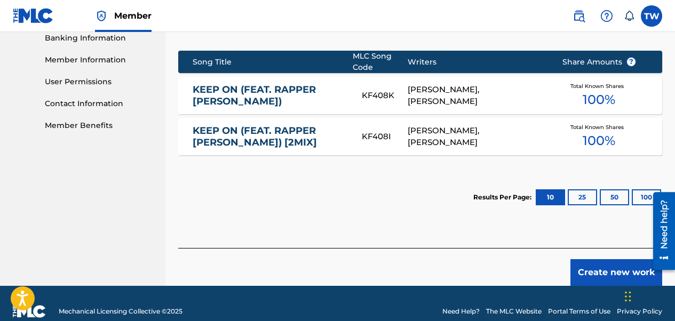
scroll to position [469, 0]
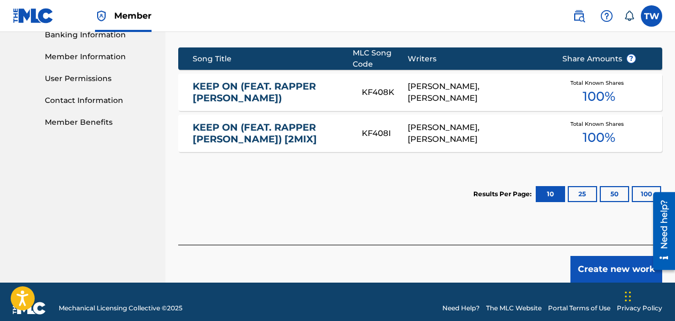
click at [620, 256] on button "Create new work" at bounding box center [616, 269] width 92 height 27
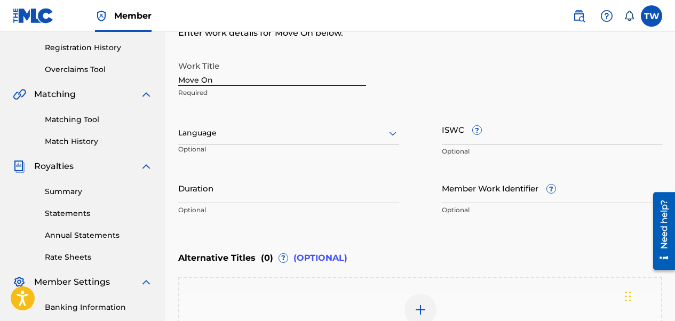
scroll to position [187, 0]
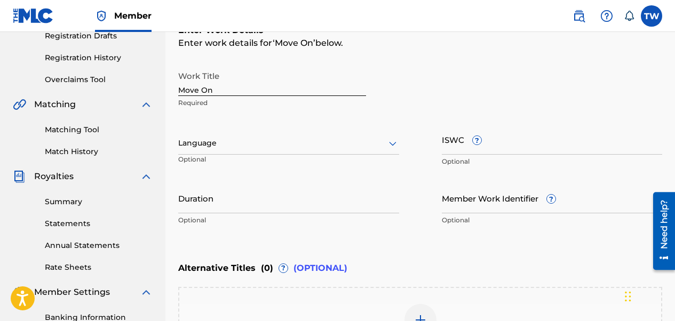
click at [443, 139] on input "ISWC ?" at bounding box center [552, 139] width 221 height 30
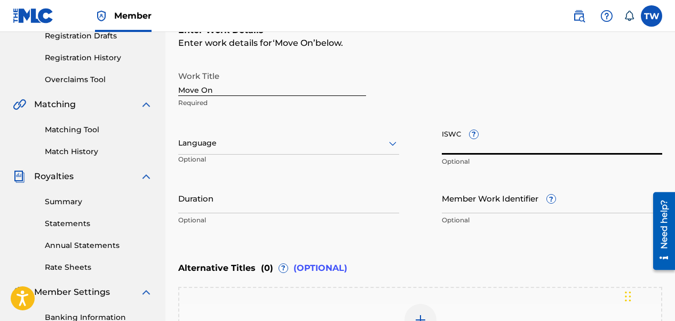
paste input "T3339343709"
type input "T3339343709"
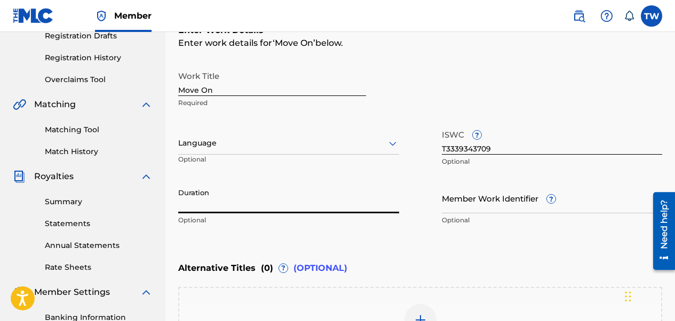
click at [214, 204] on input "Duration" at bounding box center [288, 198] width 221 height 30
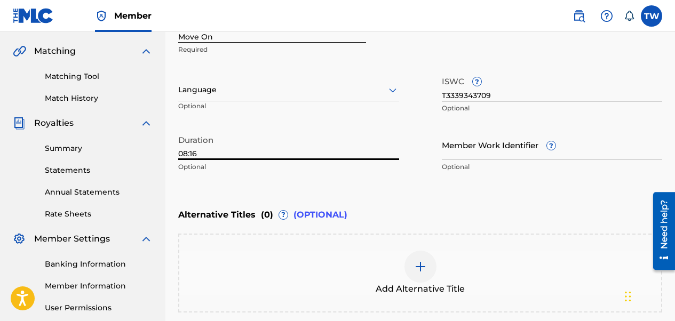
scroll to position [347, 0]
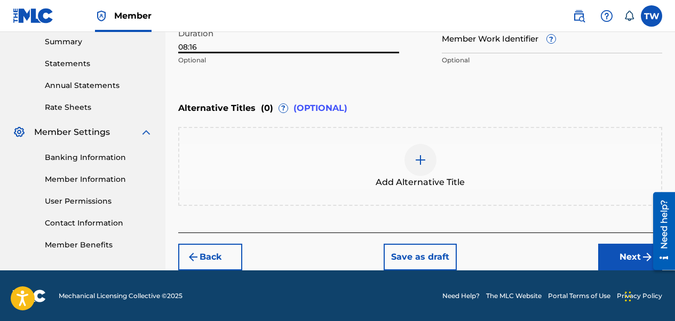
type input "08:16"
click at [608, 250] on button "Next" at bounding box center [630, 257] width 64 height 27
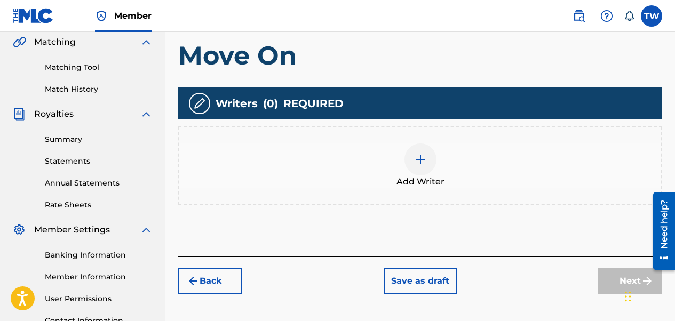
scroll to position [261, 0]
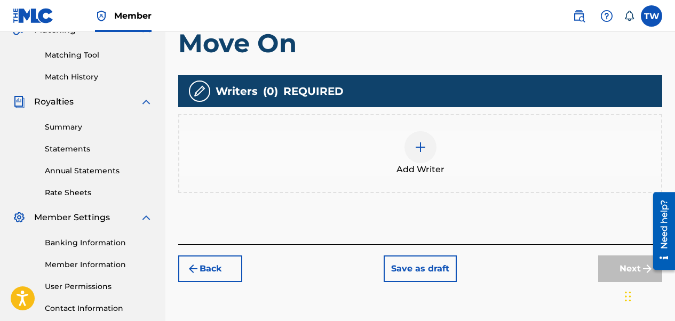
click at [428, 149] on div at bounding box center [420, 147] width 32 height 32
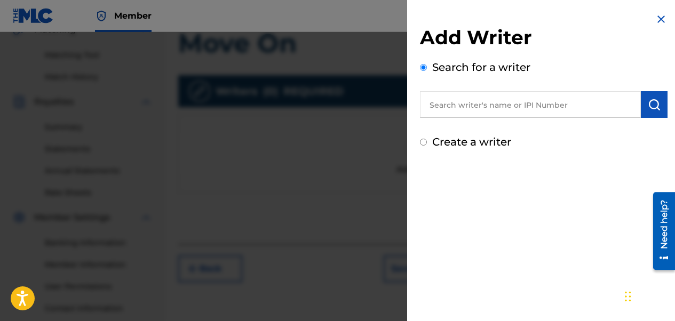
click at [493, 101] on input "text" at bounding box center [530, 104] width 221 height 27
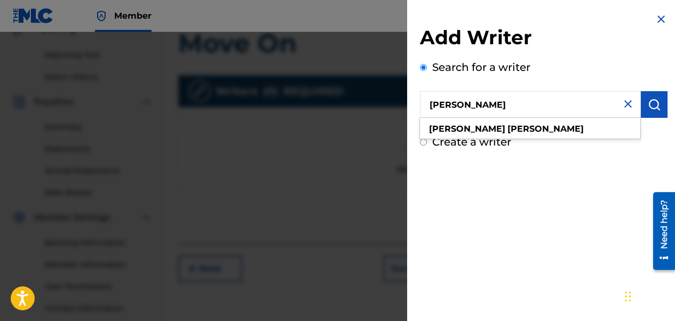
type input "[PERSON_NAME]"
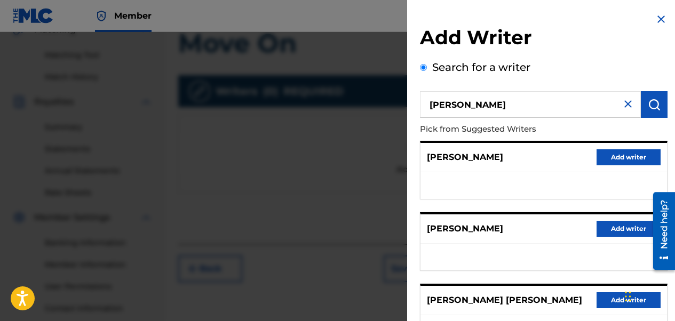
scroll to position [213, 0]
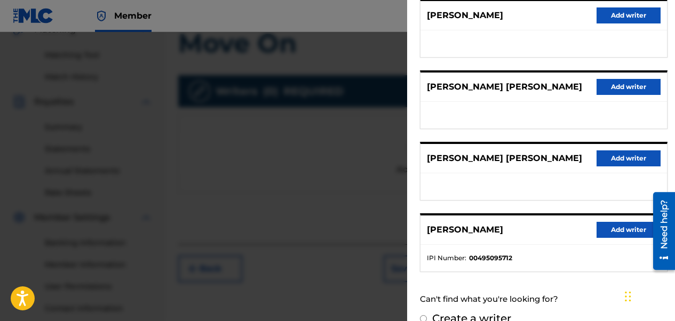
click at [623, 238] on button "Add writer" at bounding box center [628, 230] width 64 height 16
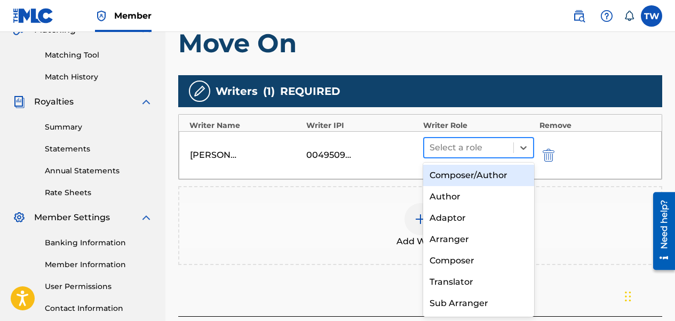
click at [481, 144] on div at bounding box center [468, 147] width 78 height 15
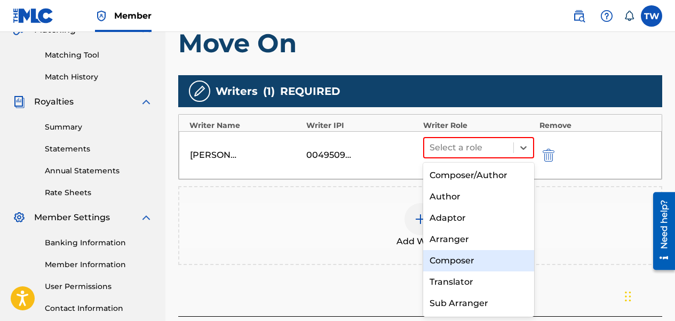
click at [455, 268] on div "Composer" at bounding box center [478, 260] width 111 height 21
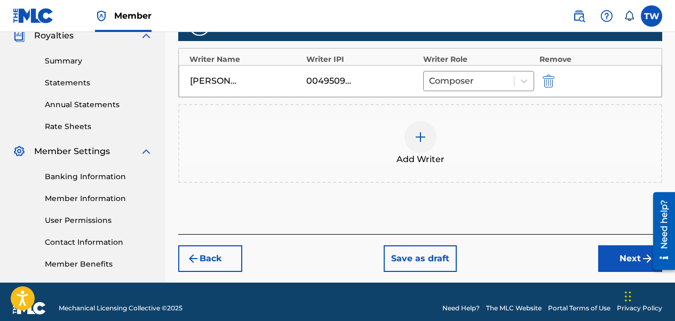
scroll to position [340, 0]
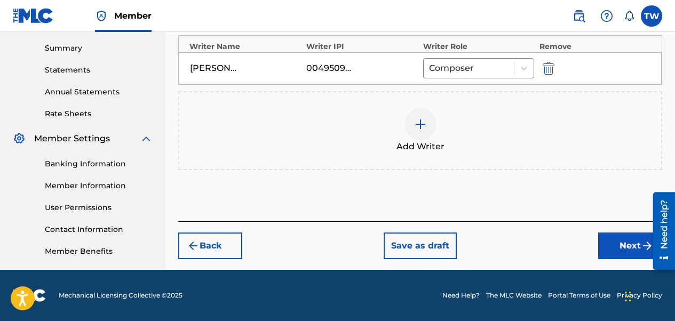
click at [610, 249] on button "Next" at bounding box center [630, 246] width 64 height 27
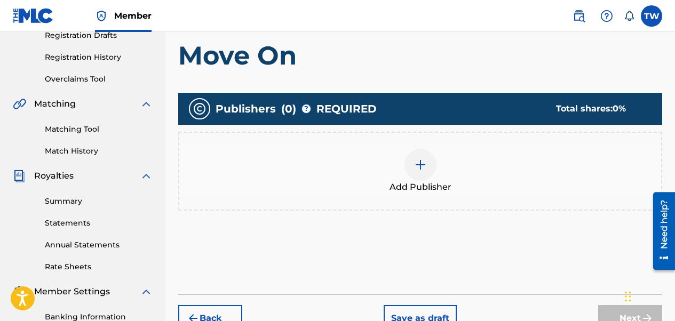
scroll to position [261, 0]
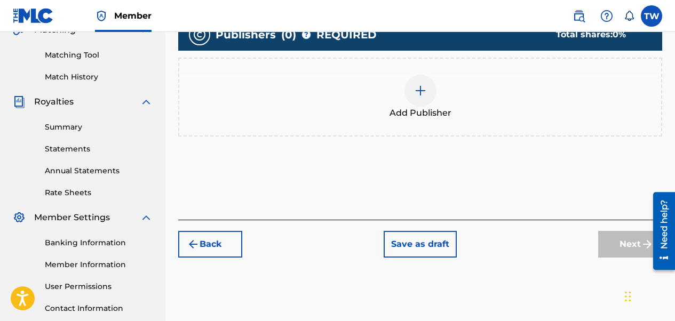
click at [419, 85] on img at bounding box center [420, 90] width 13 height 13
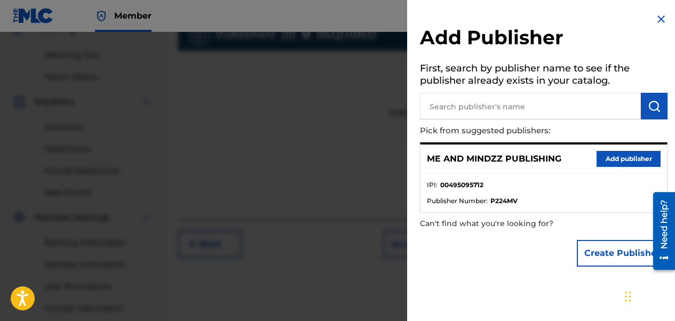
click at [649, 162] on button "Add publisher" at bounding box center [628, 159] width 64 height 16
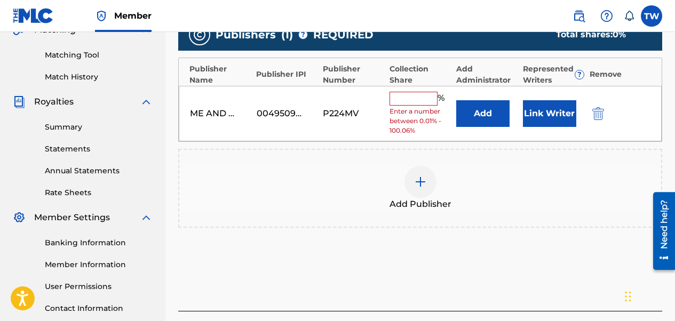
click at [420, 94] on input "text" at bounding box center [413, 99] width 48 height 14
type input "50"
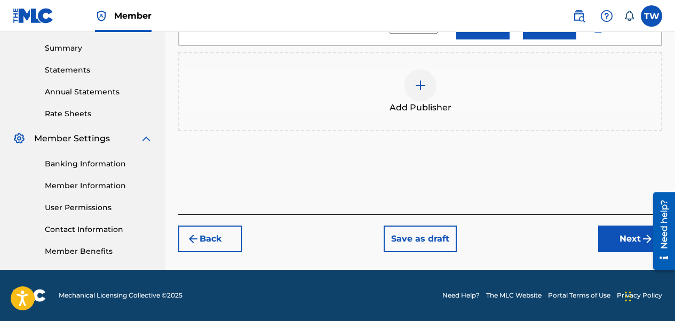
click at [631, 238] on button "Next" at bounding box center [630, 239] width 64 height 27
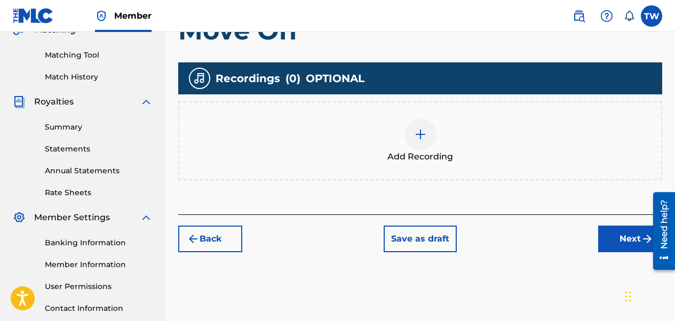
click at [425, 143] on div at bounding box center [420, 134] width 32 height 32
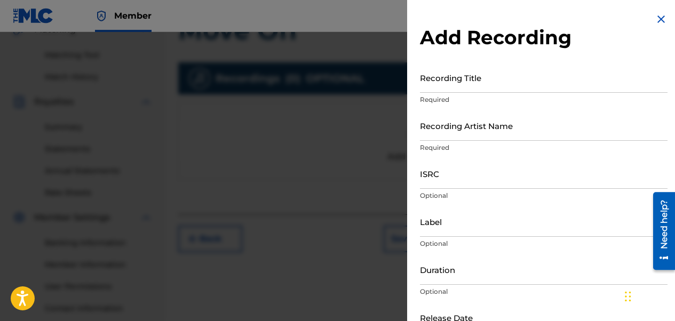
click at [433, 81] on input "Recording Title" at bounding box center [544, 77] width 248 height 30
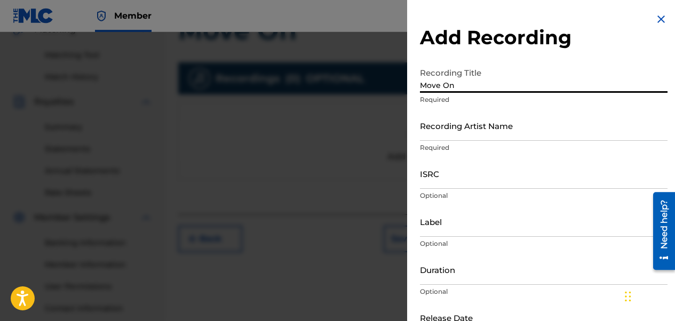
type input "Move On"
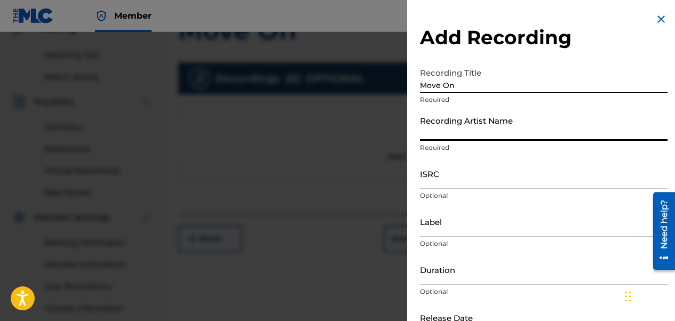
click at [450, 136] on input "Recording Artist Name" at bounding box center [544, 125] width 248 height 30
type input "A PRODUCER NAMED 2 & ACEWONDA"
type input "ME AND MINDZZ MUSIC / [PERSON_NAME] Alliance"
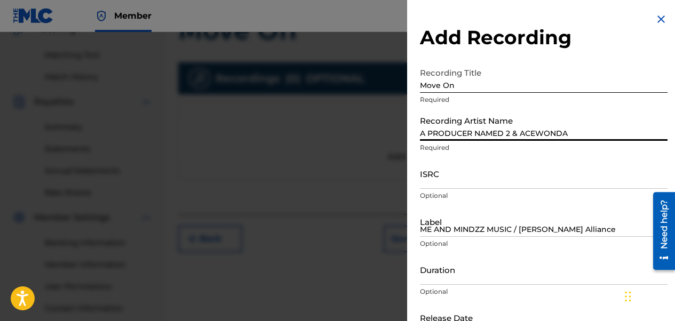
type input "02:50"
type input "[DATE]"
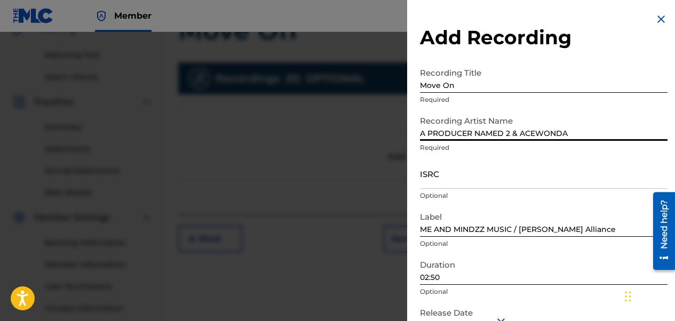
click at [428, 278] on input "02:50" at bounding box center [544, 269] width 248 height 30
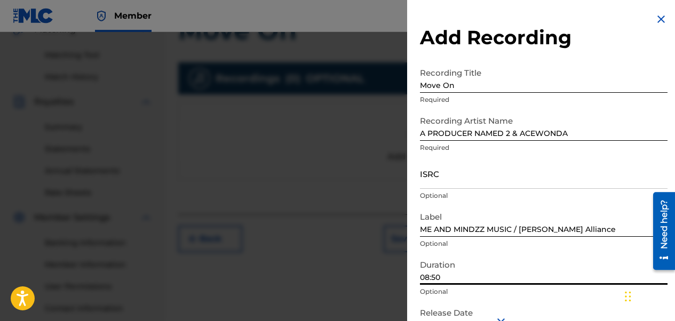
click at [436, 276] on input "08:50" at bounding box center [544, 269] width 248 height 30
click at [440, 278] on input "08:50" at bounding box center [544, 269] width 248 height 30
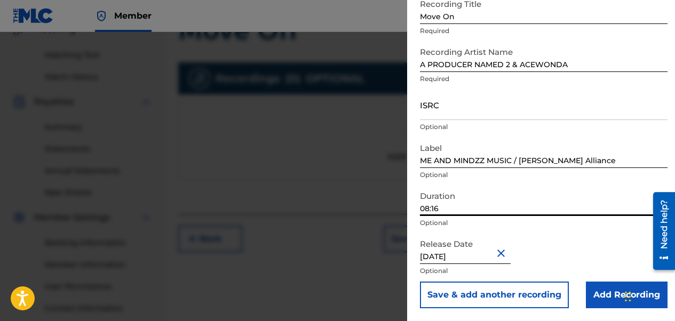
type input "08:16"
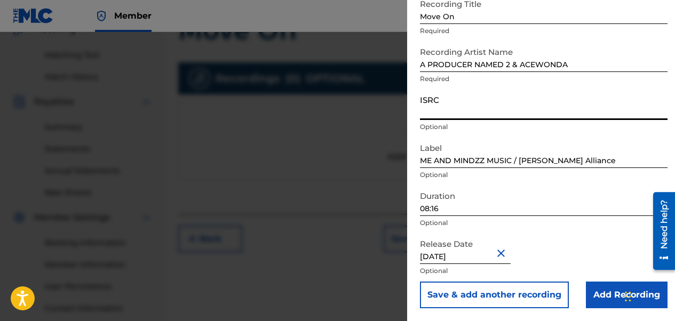
paste input "CALVP2585631"
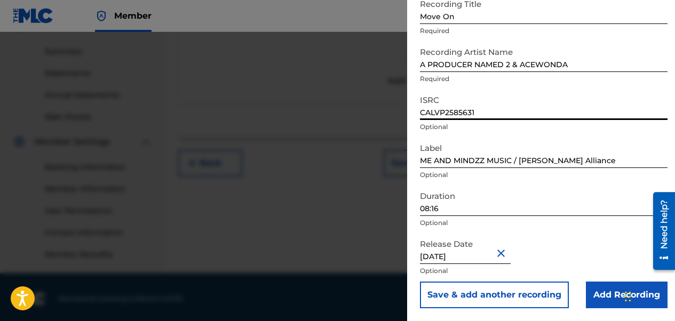
scroll to position [340, 0]
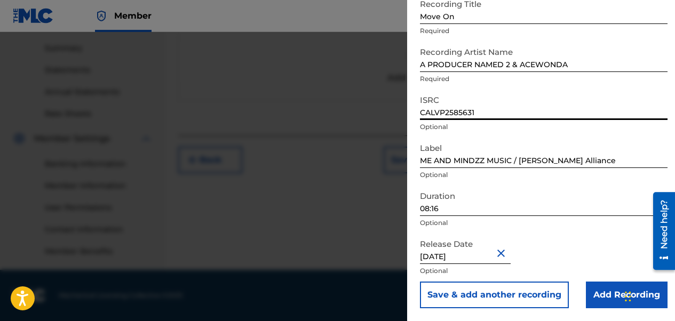
type input "CALVP2585631"
click at [606, 294] on input "Add Recording" at bounding box center [627, 295] width 82 height 27
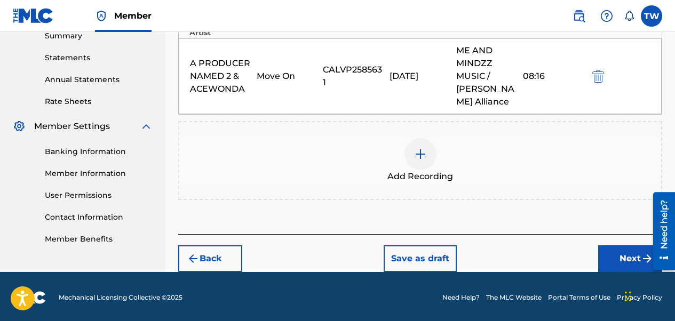
scroll to position [355, 0]
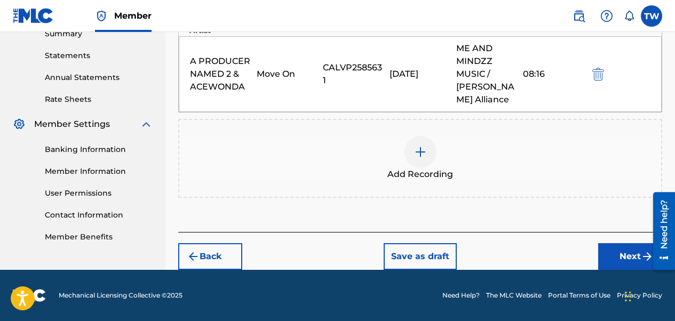
click at [615, 256] on button "Next" at bounding box center [630, 256] width 64 height 27
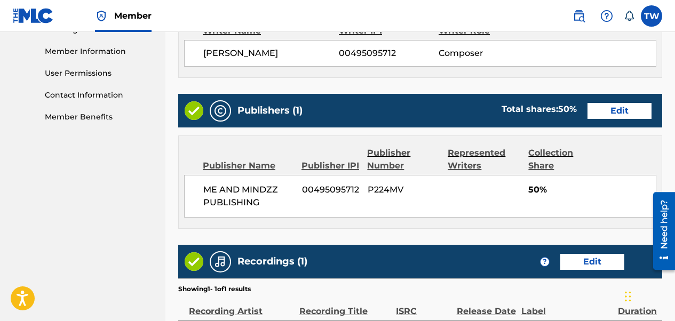
scroll to position [618, 0]
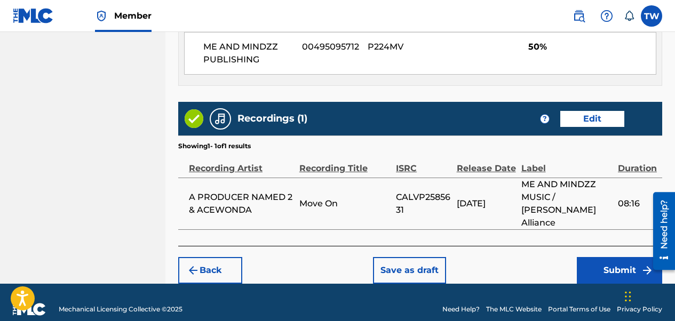
click at [617, 258] on button "Submit" at bounding box center [619, 270] width 85 height 27
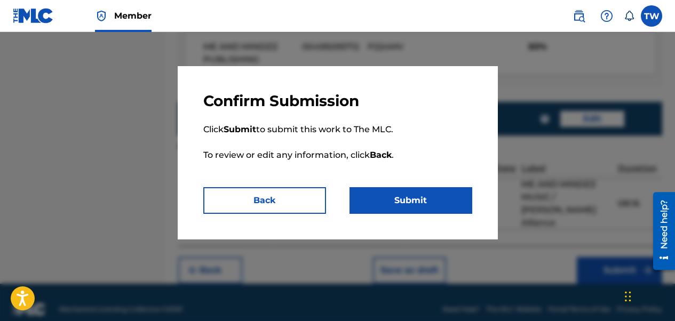
click at [400, 196] on button "Submit" at bounding box center [410, 200] width 123 height 27
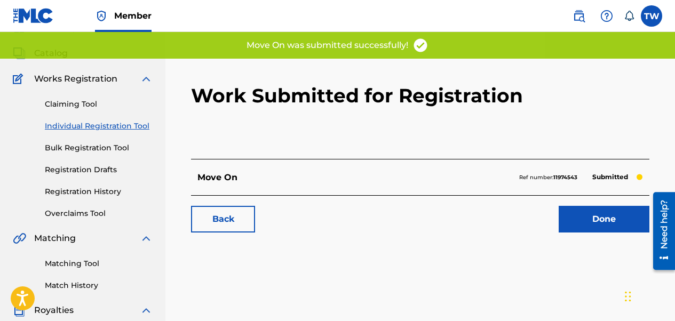
scroll to position [53, 0]
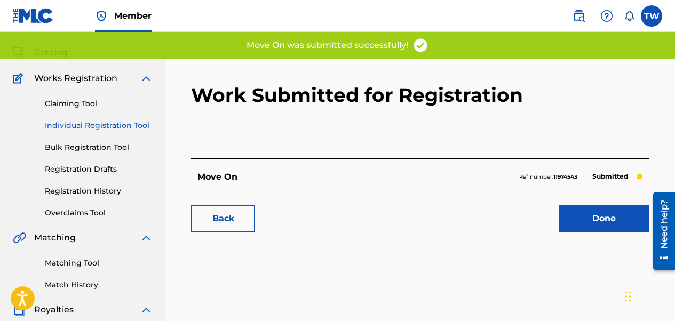
click at [624, 215] on link "Done" at bounding box center [604, 218] width 91 height 27
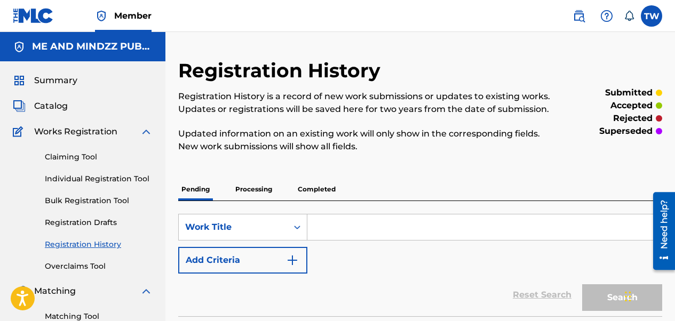
paste input "THOUGHT WE'D RISE (FEAT. A PRODUCER NAMED 2)"
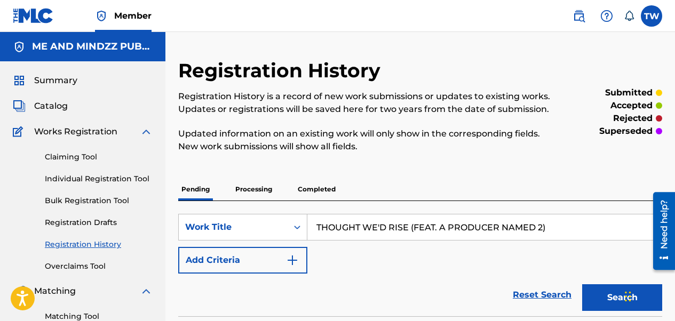
type input "THOUGHT WE'D RISE (FEAT. A PRODUCER NAMED 2)"
click at [278, 259] on button "Add Criteria" at bounding box center [242, 260] width 129 height 27
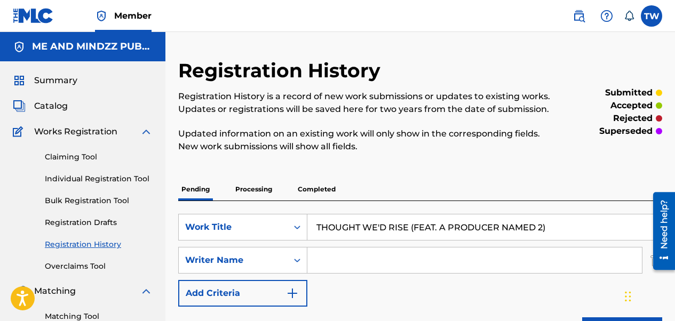
click at [349, 252] on input "Search Form" at bounding box center [474, 261] width 334 height 26
type input "[PERSON_NAME]"
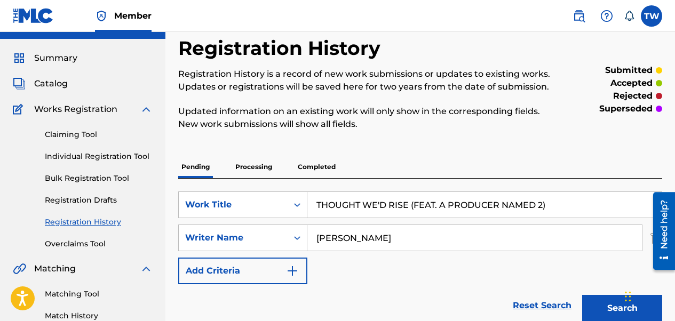
scroll to position [107, 0]
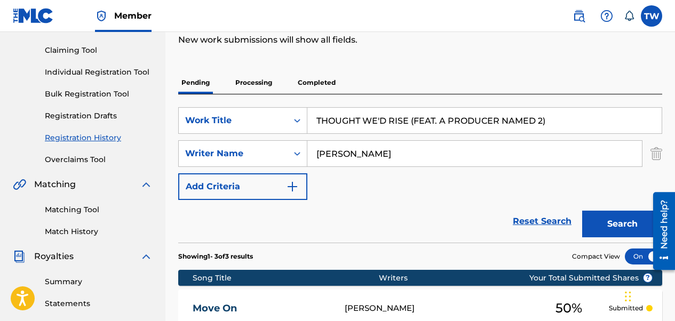
click at [617, 229] on button "Search" at bounding box center [622, 224] width 80 height 27
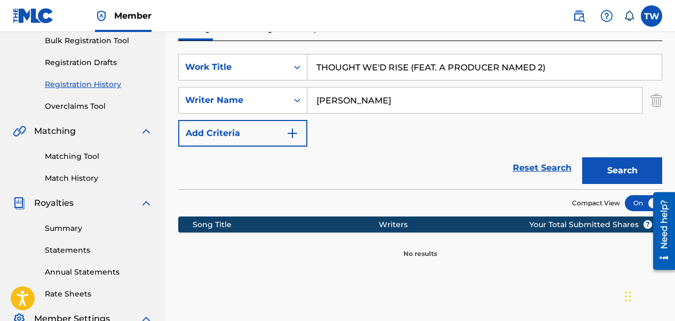
scroll to position [53, 0]
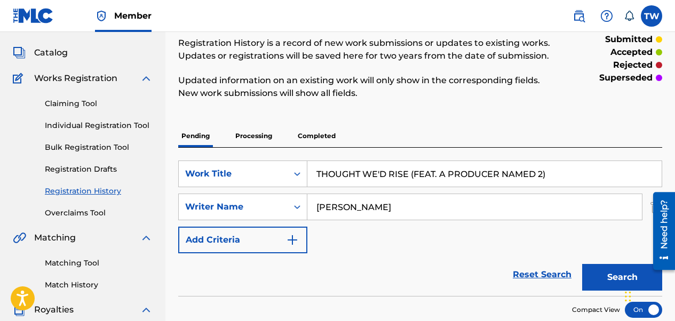
click at [84, 129] on link "Individual Registration Tool" at bounding box center [99, 125] width 108 height 11
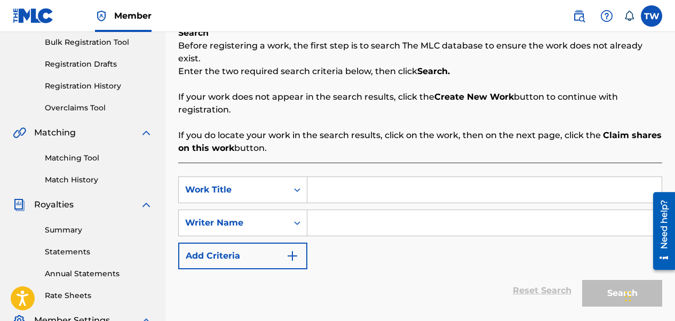
scroll to position [160, 0]
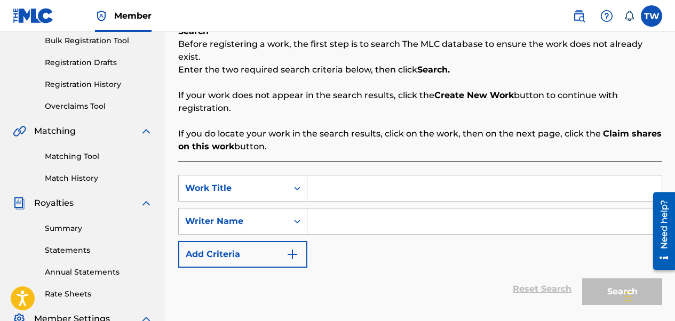
paste input "THOUGHT WE'D RISE (FEAT. A PRODUCER NAMED 2)"
type input "THOUGHT WE'D RISE (FEAT. A PRODUCER NAMED 2)"
click at [375, 209] on input "Search Form" at bounding box center [484, 222] width 354 height 26
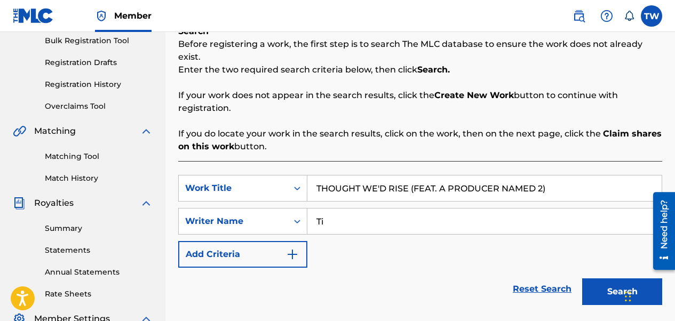
type input "T"
type input "[PERSON_NAME]"
click at [582, 278] on button "Search" at bounding box center [622, 291] width 80 height 27
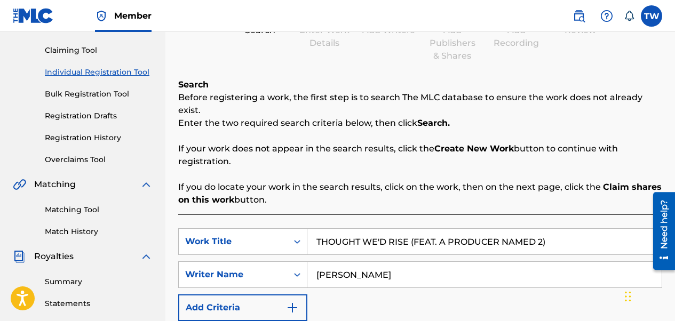
scroll to position [0, 0]
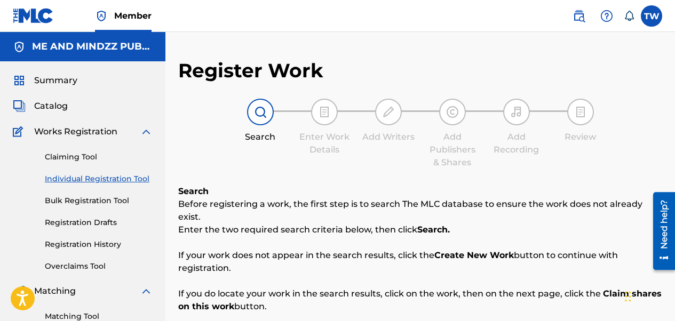
click at [81, 184] on link "Individual Registration Tool" at bounding box center [99, 178] width 108 height 11
click at [84, 181] on link "Individual Registration Tool" at bounding box center [99, 178] width 108 height 11
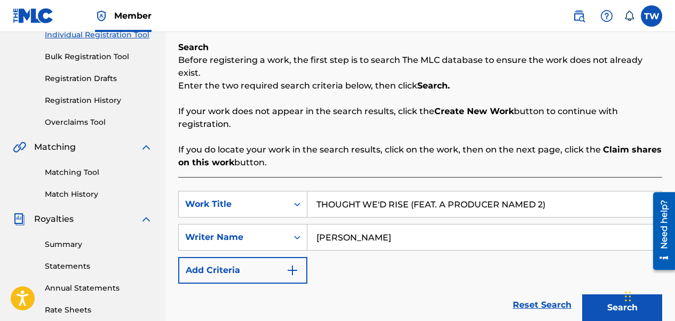
scroll to position [160, 0]
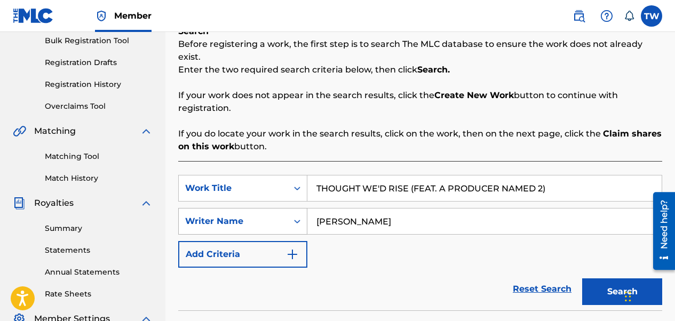
drag, startPoint x: 544, startPoint y: 177, endPoint x: 198, endPoint y: 198, distance: 346.4
click at [197, 203] on div "SearchWithCriteria99c1f766-4f0c-4e86-8105-12d3078a18ca Work Title THOUGHT WE'D …" at bounding box center [420, 221] width 484 height 93
type input ")"
drag, startPoint x: 437, startPoint y: 177, endPoint x: 141, endPoint y: 181, distance: 296.1
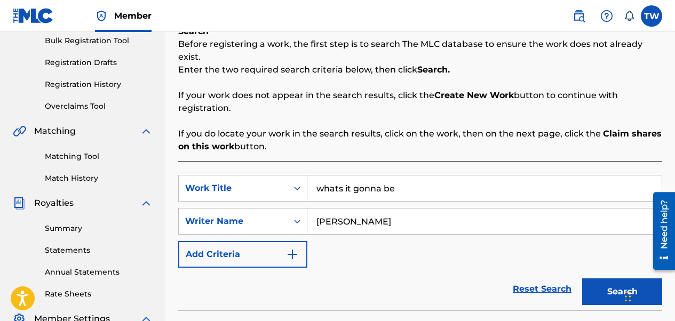
type input "whats it gonna be"
click at [582, 278] on button "Search" at bounding box center [622, 291] width 80 height 27
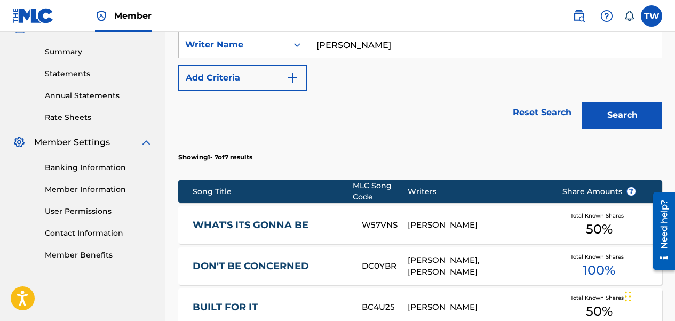
scroll to position [373, 0]
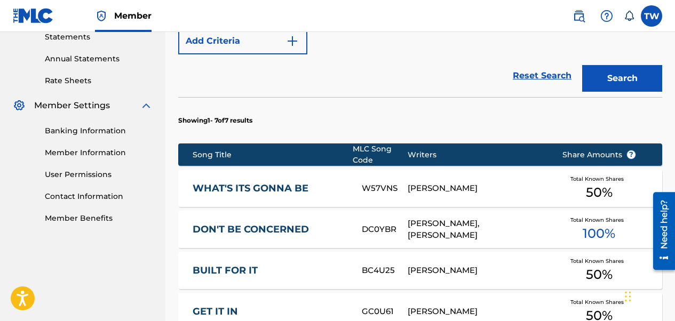
click at [229, 182] on link "WHAT'S ITS GONNA BE" at bounding box center [270, 188] width 155 height 12
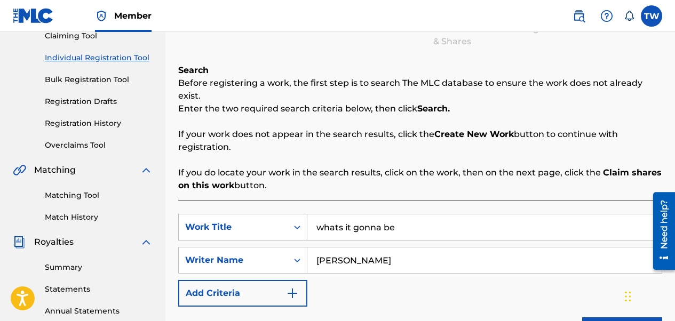
scroll to position [20, 0]
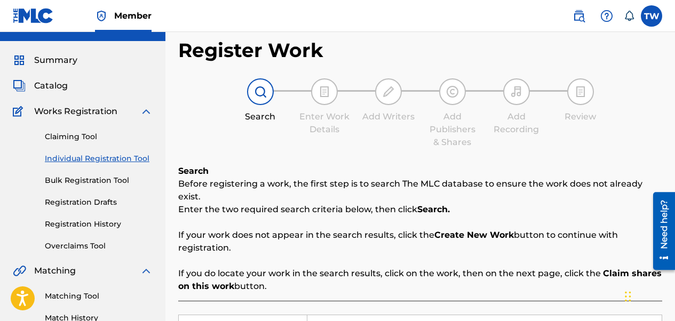
click at [54, 86] on span "Catalog" at bounding box center [51, 85] width 34 height 13
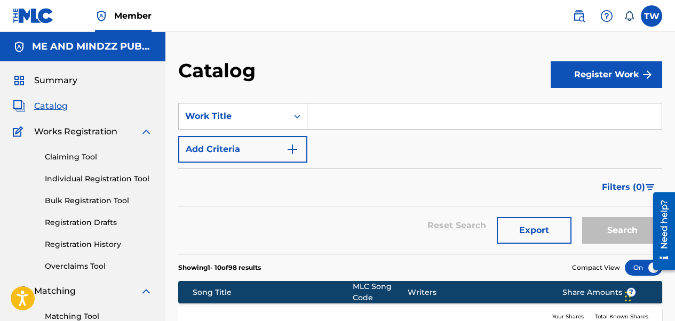
click at [128, 181] on link "Individual Registration Tool" at bounding box center [99, 178] width 108 height 11
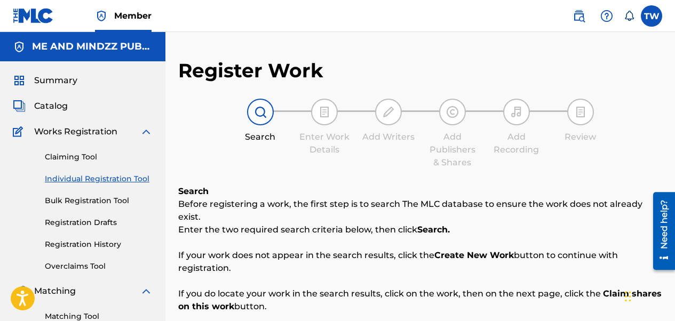
scroll to position [160, 0]
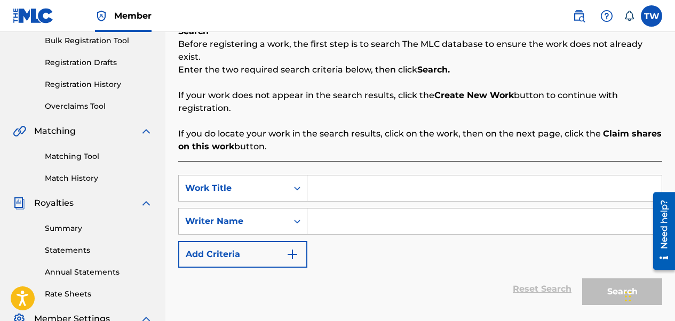
click at [350, 176] on input "Search Form" at bounding box center [484, 189] width 354 height 26
click at [404, 176] on input "Search Form" at bounding box center [484, 189] width 354 height 26
type input "creative space"
click at [388, 218] on input "Search Form" at bounding box center [484, 222] width 354 height 26
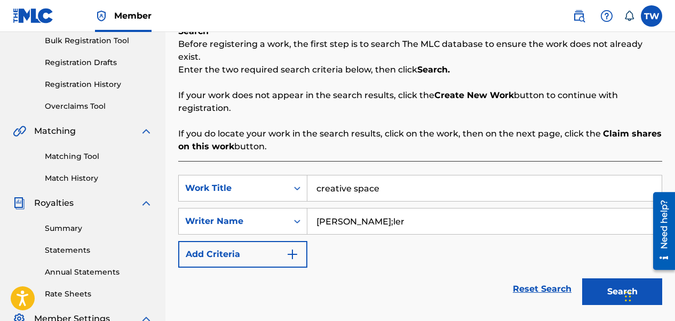
click at [582, 278] on button "Search" at bounding box center [622, 291] width 80 height 27
type input "[PERSON_NAME]"
click at [582, 278] on button "Search" at bounding box center [622, 291] width 80 height 27
click at [616, 285] on button "Search" at bounding box center [622, 291] width 80 height 27
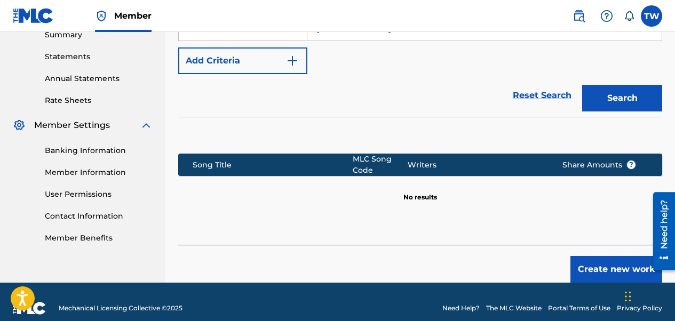
click at [612, 265] on button "Create new work" at bounding box center [616, 269] width 92 height 27
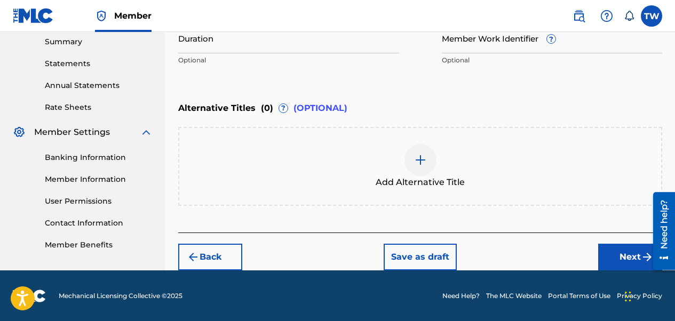
click at [620, 257] on button "Next" at bounding box center [630, 257] width 64 height 27
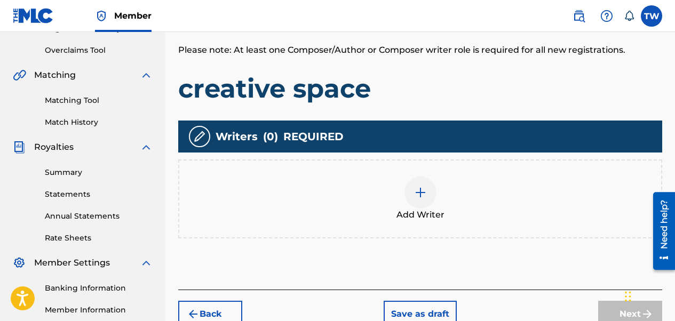
scroll to position [261, 0]
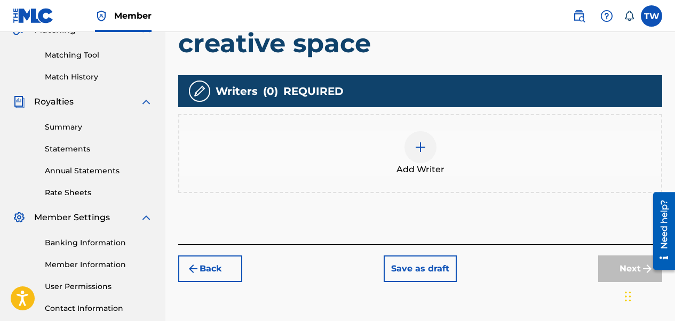
click at [424, 153] on img at bounding box center [420, 147] width 13 height 13
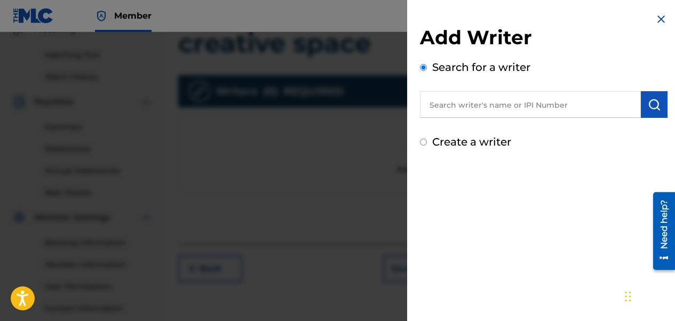
click at [487, 105] on input "text" at bounding box center [530, 104] width 221 height 27
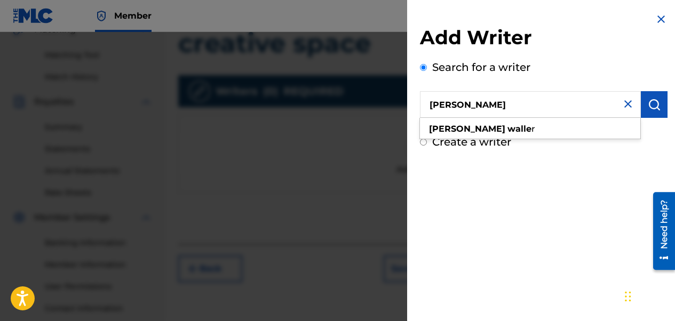
type input "[PERSON_NAME]"
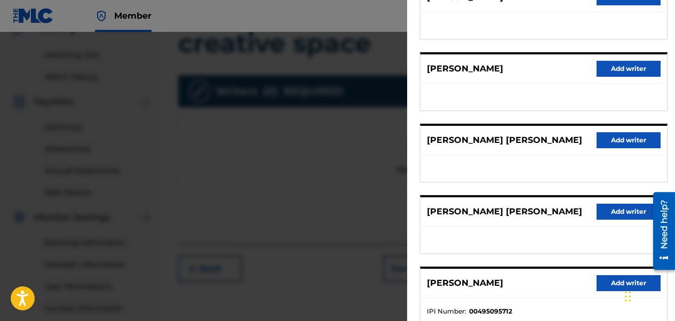
scroll to position [241, 0]
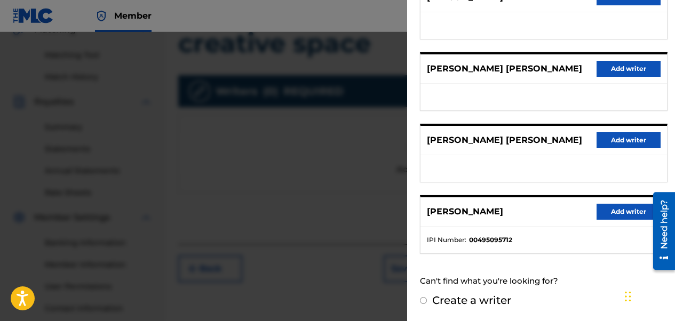
click at [605, 211] on button "Add writer" at bounding box center [628, 212] width 64 height 16
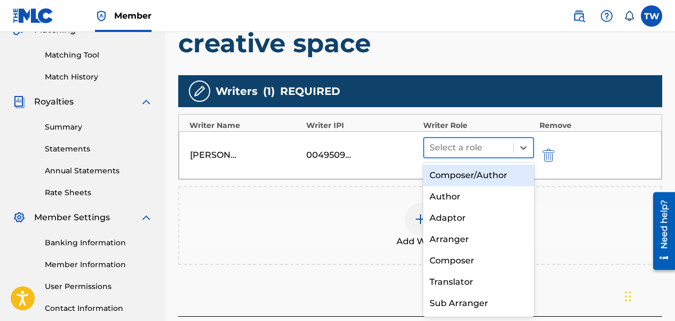
click at [474, 142] on div at bounding box center [468, 147] width 78 height 15
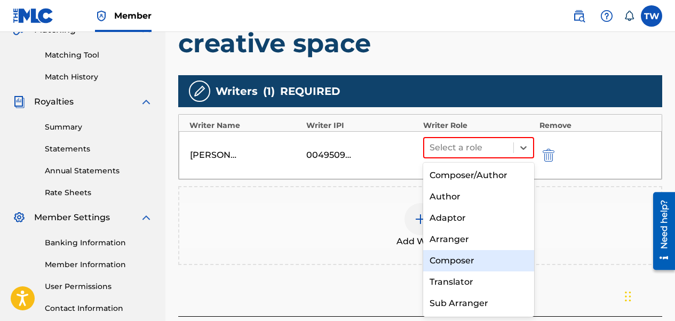
click at [444, 264] on div "Composer" at bounding box center [478, 260] width 111 height 21
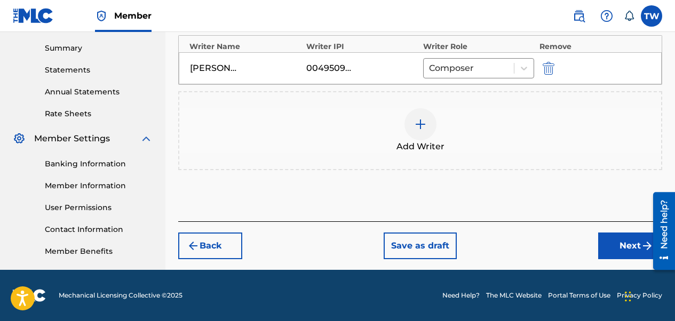
click at [618, 242] on button "Next" at bounding box center [630, 246] width 64 height 27
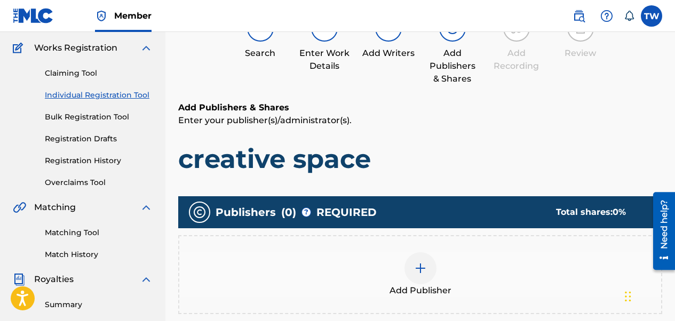
scroll to position [155, 0]
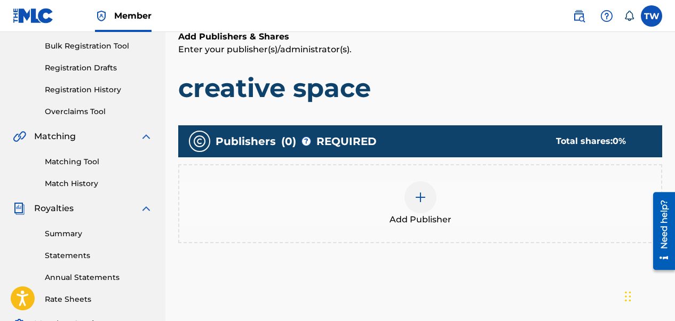
click at [417, 199] on img at bounding box center [420, 197] width 13 height 13
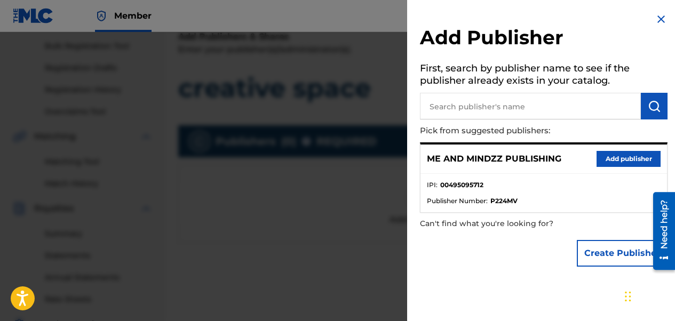
click at [617, 163] on button "Add publisher" at bounding box center [628, 159] width 64 height 16
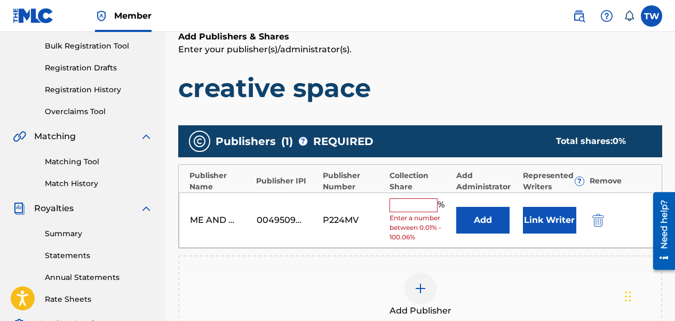
click at [417, 200] on input "text" at bounding box center [413, 205] width 48 height 14
type input "50"
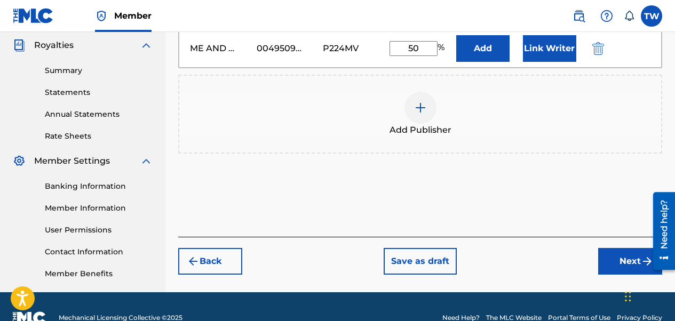
scroll to position [340, 0]
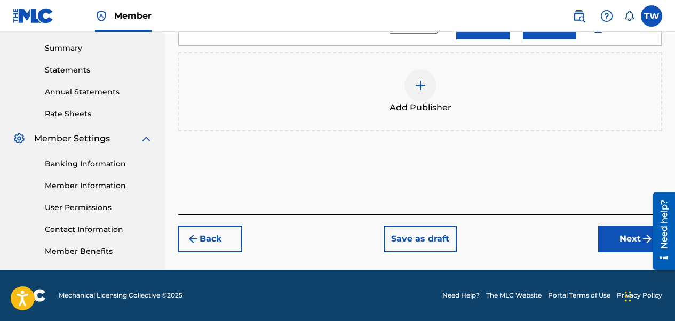
click at [616, 235] on button "Next" at bounding box center [630, 239] width 64 height 27
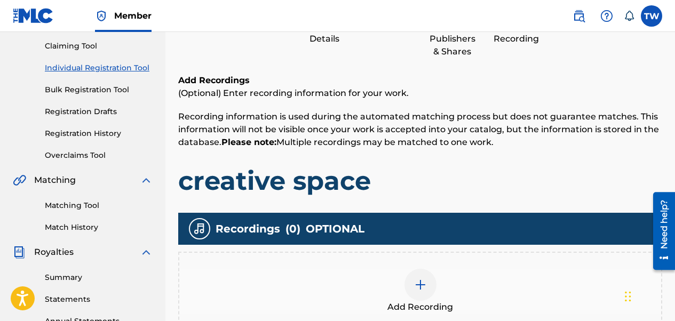
scroll to position [208, 0]
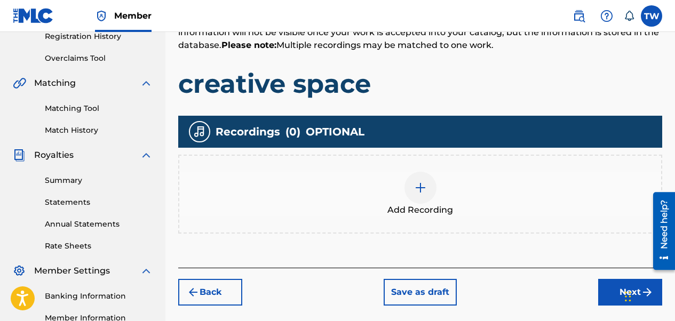
click at [423, 189] on img at bounding box center [420, 187] width 13 height 13
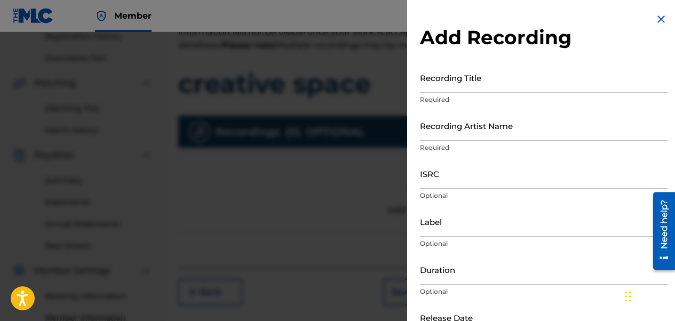
click at [448, 90] on input "Recording Title" at bounding box center [544, 77] width 248 height 30
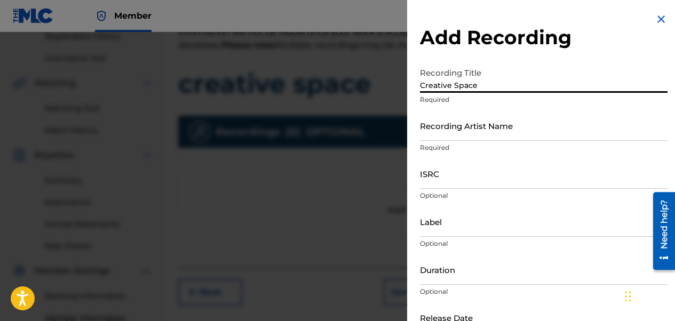
type input "Creative Space"
click at [450, 124] on input "Recording Artist Name" at bounding box center [544, 125] width 248 height 30
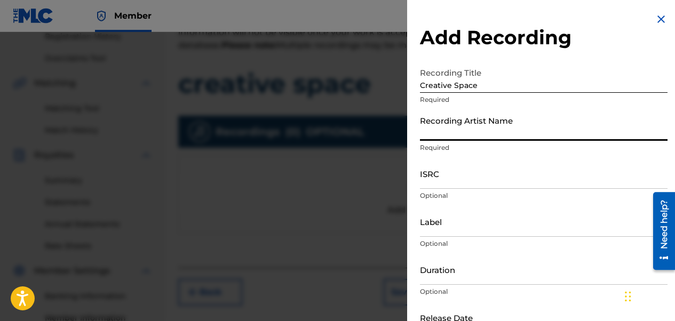
type input "A PRODUCER NAMED 2 & ACEWONDA"
type input "ME AND MINDZZ MUSIC / [PERSON_NAME] Alliance"
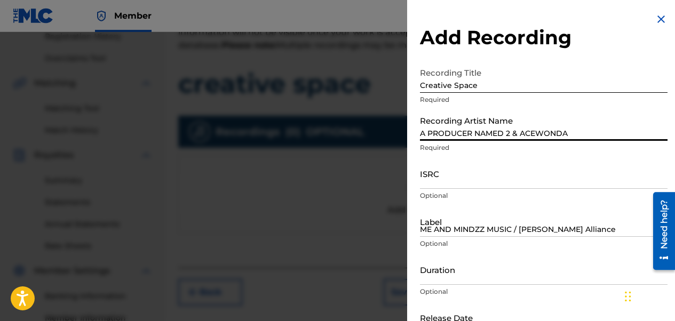
type input "08:16"
type input "[DATE]"
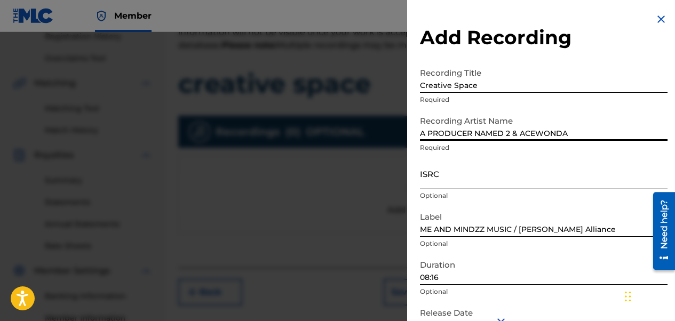
click at [448, 179] on input "ISRC" at bounding box center [544, 173] width 248 height 30
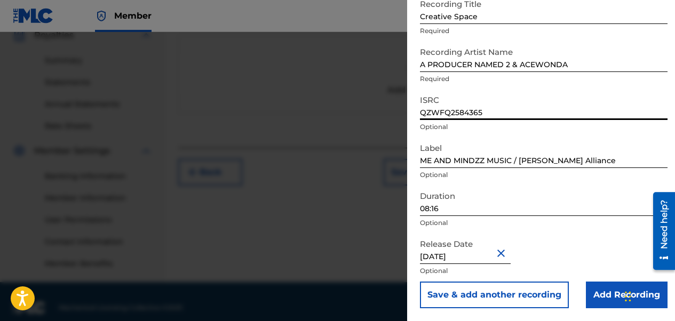
scroll to position [340, 0]
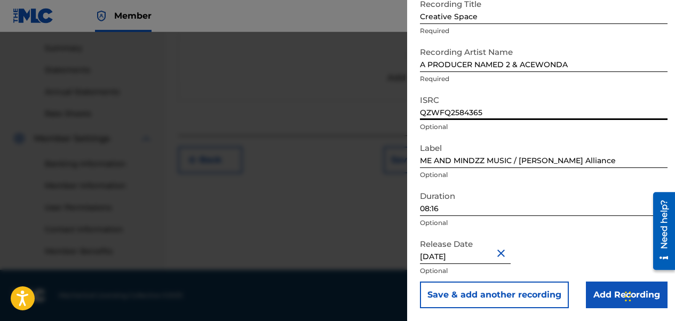
type input "QZWFQ2584365"
click at [452, 258] on input "[DATE]" at bounding box center [465, 249] width 91 height 30
select select "7"
select select "2025"
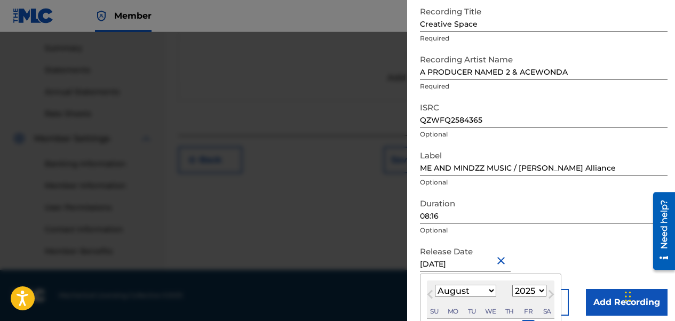
scroll to position [115, 0]
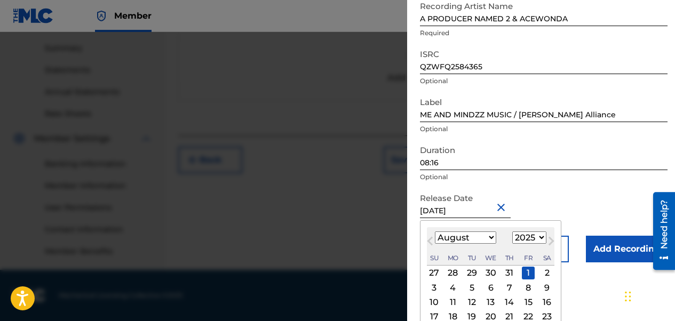
click at [477, 244] on div "August 2025 January February March April May June July August September October…" at bounding box center [491, 246] width 128 height 38
click at [476, 239] on select "January February March April May June July August September October November De…" at bounding box center [465, 238] width 61 height 12
select select "6"
click at [435, 232] on select "January February March April May June July August September October November De…" at bounding box center [465, 238] width 61 height 12
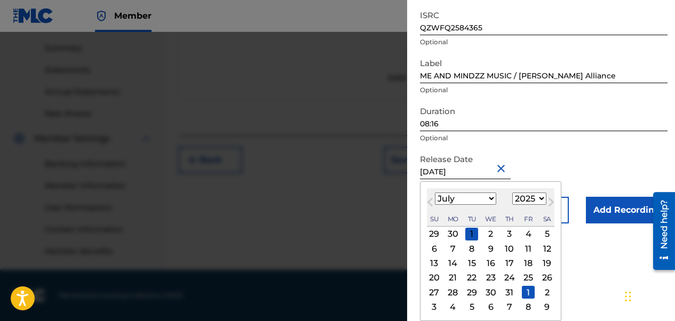
click at [511, 293] on div "31" at bounding box center [509, 292] width 13 height 13
type input "July 31 2025"
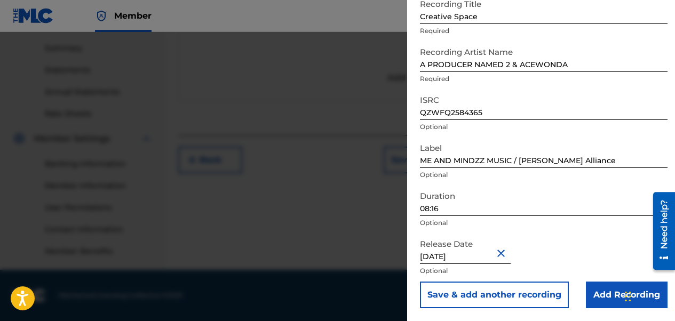
scroll to position [69, 0]
click at [429, 209] on input "08:16" at bounding box center [544, 201] width 248 height 30
click at [441, 207] on input "02:16" at bounding box center [544, 201] width 248 height 30
type input "02:50"
click at [604, 295] on input "Add Recording" at bounding box center [627, 295] width 82 height 27
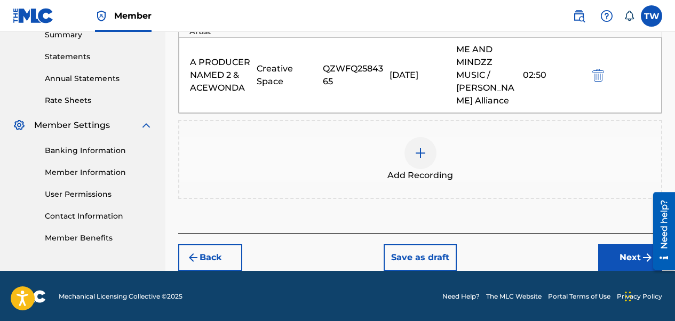
scroll to position [355, 0]
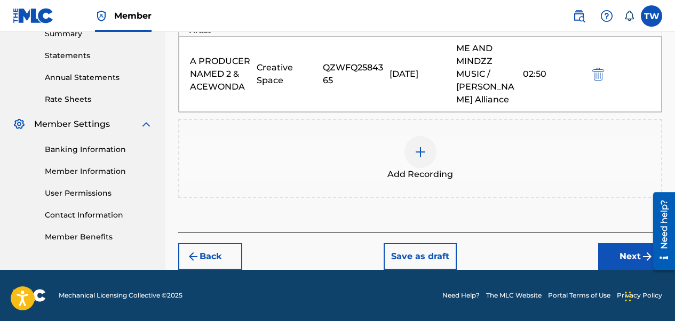
click at [610, 261] on button "Next" at bounding box center [630, 256] width 64 height 27
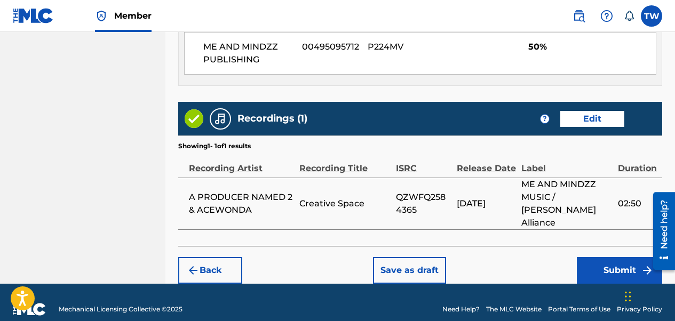
scroll to position [618, 0]
click at [606, 257] on button "Submit" at bounding box center [619, 270] width 85 height 27
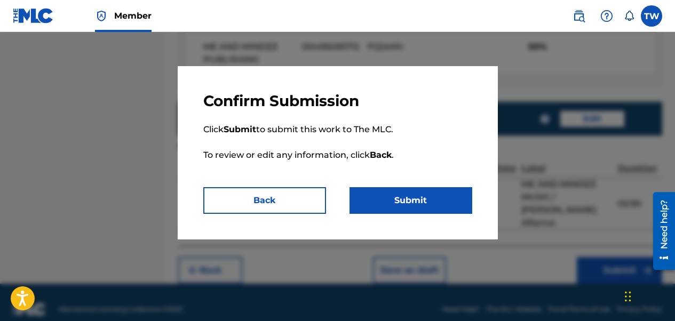
click at [304, 200] on button "Back" at bounding box center [264, 200] width 123 height 27
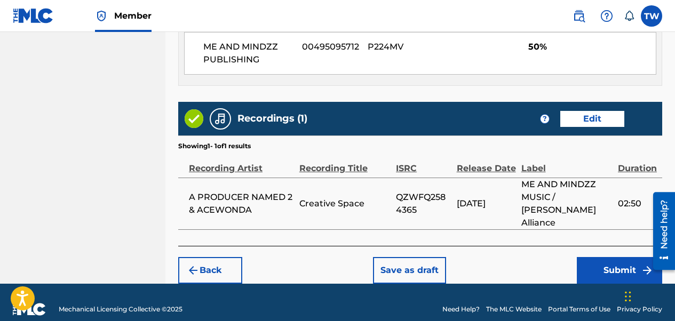
click at [617, 257] on button "Submit" at bounding box center [619, 270] width 85 height 27
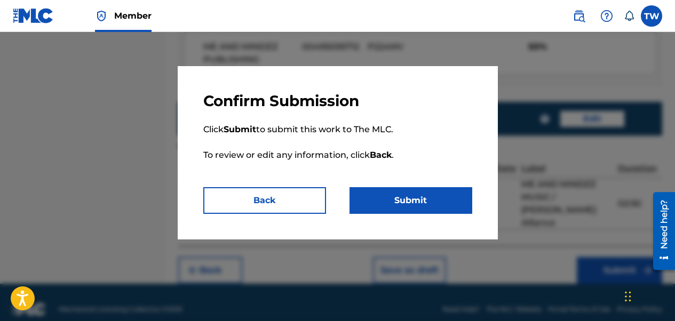
click at [452, 205] on button "Submit" at bounding box center [410, 200] width 123 height 27
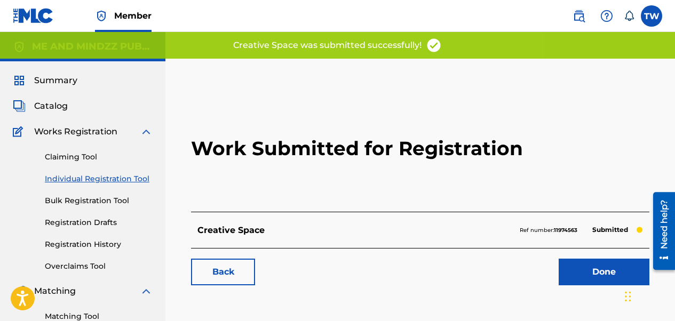
click at [584, 280] on link "Done" at bounding box center [604, 272] width 91 height 27
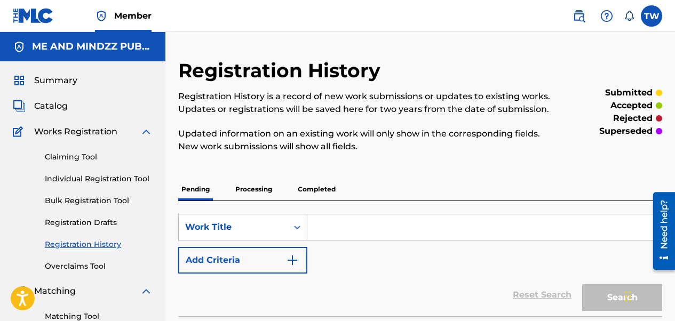
click at [66, 177] on link "Individual Registration Tool" at bounding box center [99, 178] width 108 height 11
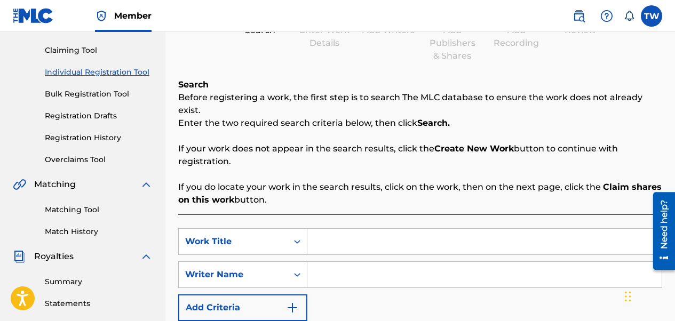
scroll to position [53, 0]
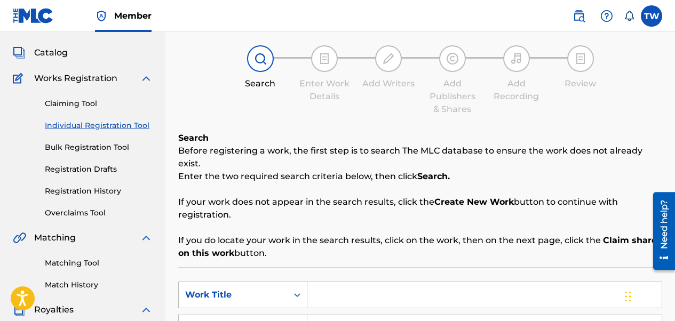
click at [97, 129] on link "Individual Registration Tool" at bounding box center [99, 125] width 108 height 11
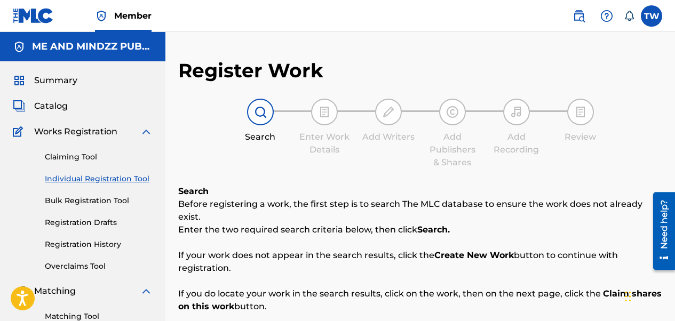
scroll to position [213, 0]
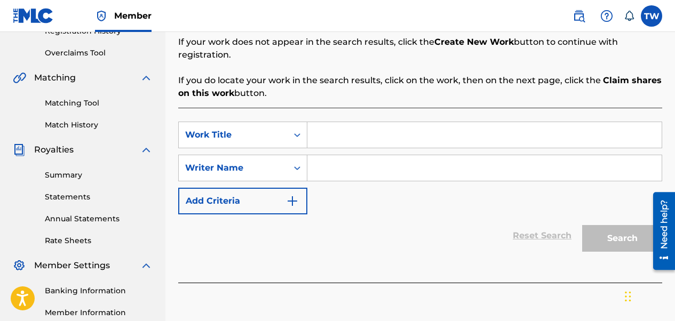
click at [438, 131] on input "Search Form" at bounding box center [484, 135] width 354 height 26
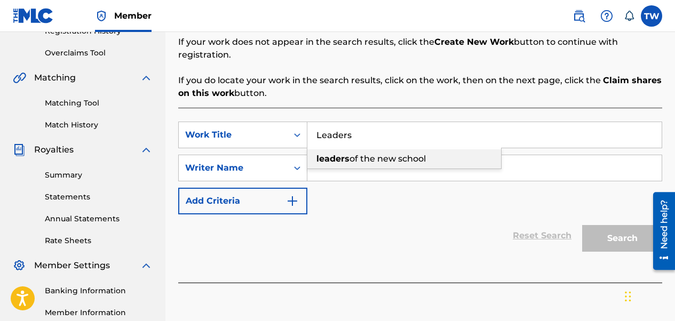
click at [411, 154] on span "of the new school" at bounding box center [387, 159] width 76 height 10
type input "leaders of the new school"
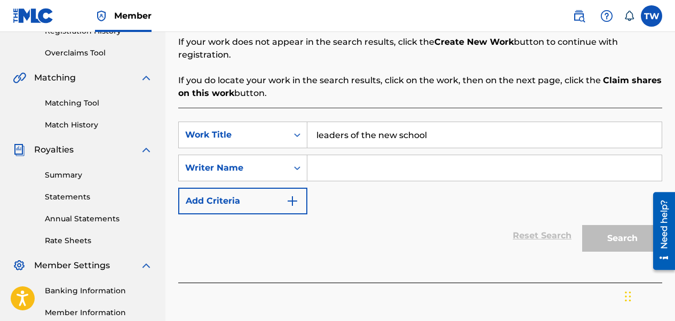
click at [404, 160] on input "Search Form" at bounding box center [484, 168] width 354 height 26
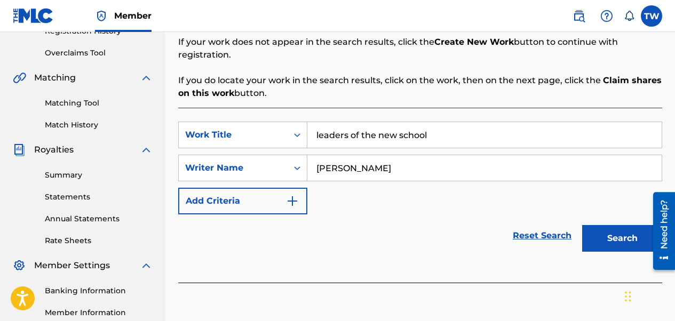
type input "[PERSON_NAME]"
click at [582, 225] on button "Search" at bounding box center [622, 238] width 80 height 27
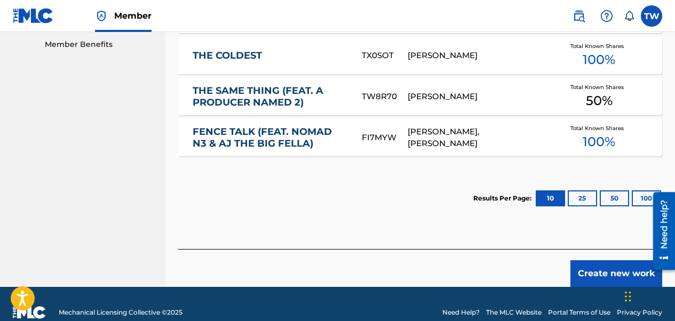
scroll to position [552, 0]
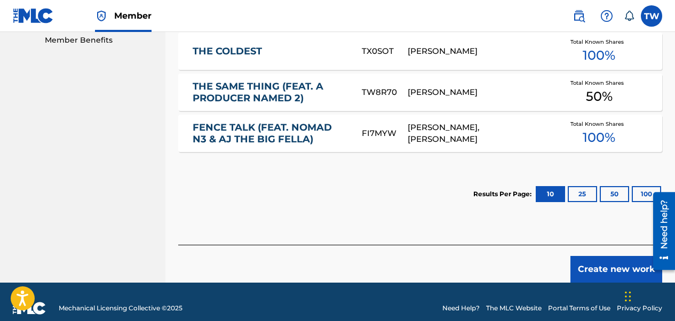
click at [581, 187] on button "25" at bounding box center [582, 194] width 29 height 16
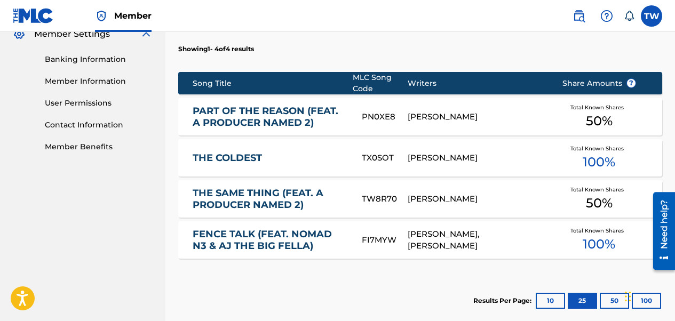
click at [546, 293] on button "10" at bounding box center [550, 301] width 29 height 16
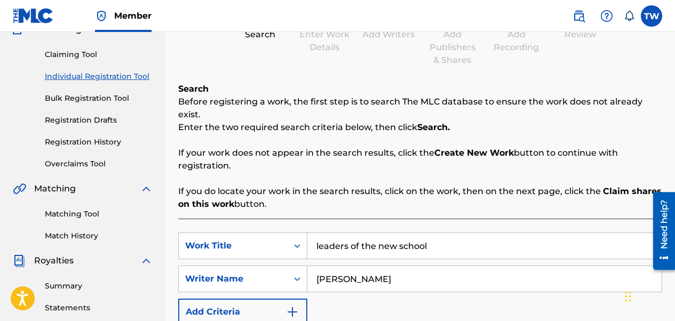
scroll to position [71, 0]
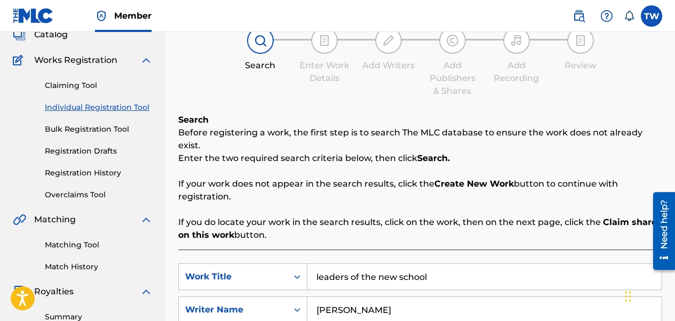
click at [105, 104] on link "Individual Registration Tool" at bounding box center [99, 107] width 108 height 11
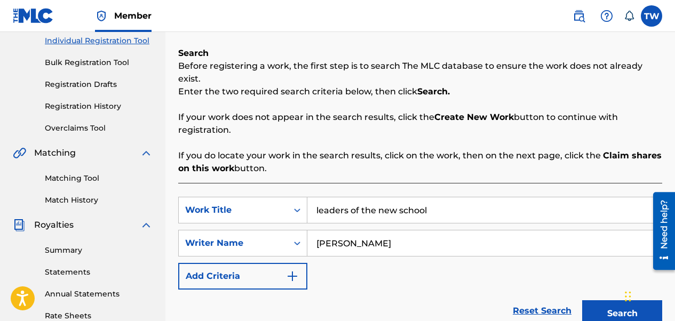
scroll to position [107, 0]
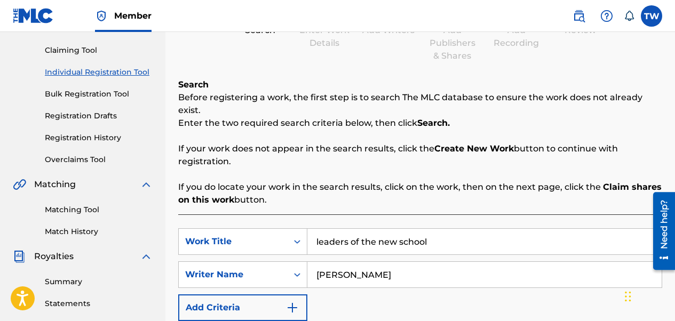
click at [104, 140] on link "Registration History" at bounding box center [99, 137] width 108 height 11
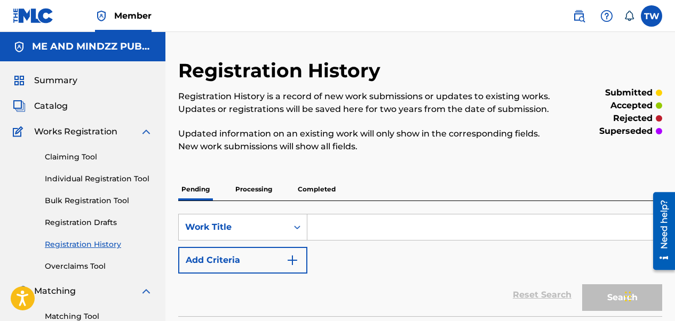
click at [129, 182] on link "Individual Registration Tool" at bounding box center [99, 178] width 108 height 11
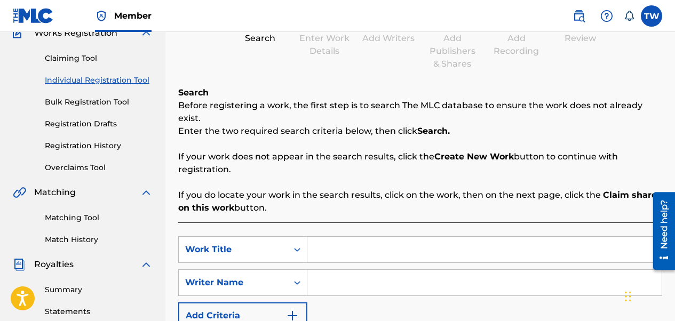
scroll to position [160, 0]
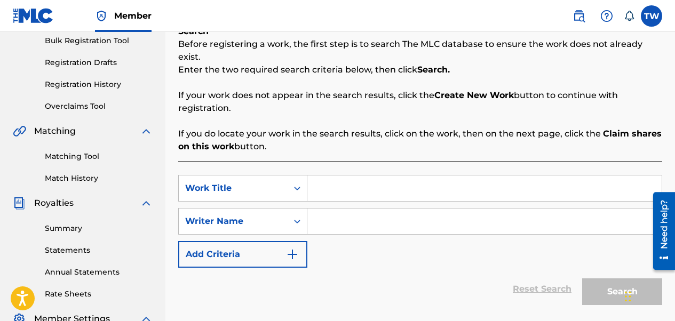
click at [355, 178] on input "Search Form" at bounding box center [484, 189] width 354 height 26
drag, startPoint x: 355, startPoint y: 178, endPoint x: 324, endPoint y: 179, distance: 31.0
click at [324, 179] on input "Search Form" at bounding box center [484, 189] width 354 height 26
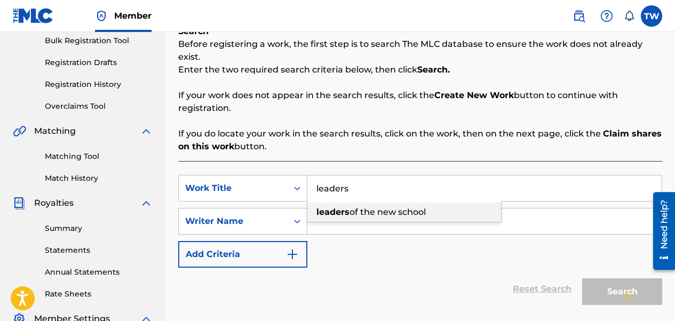
click at [342, 207] on strong "leaders" at bounding box center [332, 212] width 33 height 10
type input "leaders of the new school"
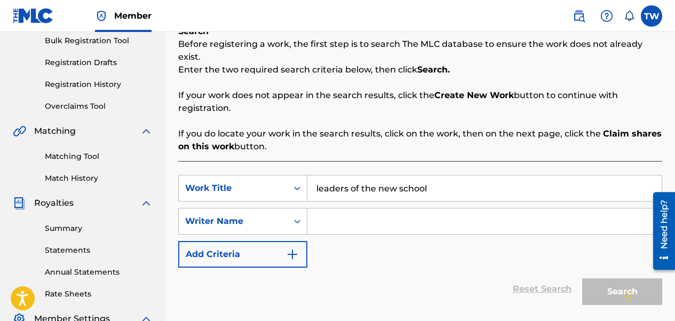
click at [336, 216] on input "Search Form" at bounding box center [484, 222] width 354 height 26
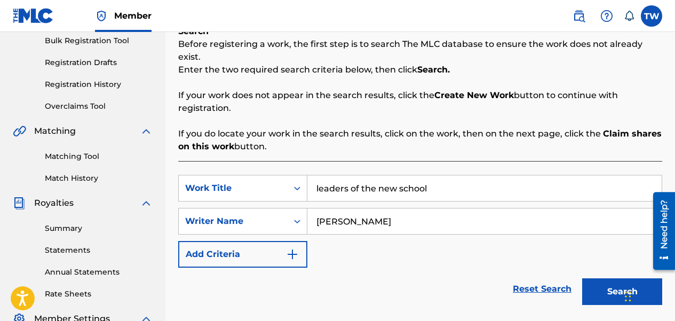
type input "[PERSON_NAME]"
click at [582, 278] on button "Search" at bounding box center [622, 291] width 80 height 27
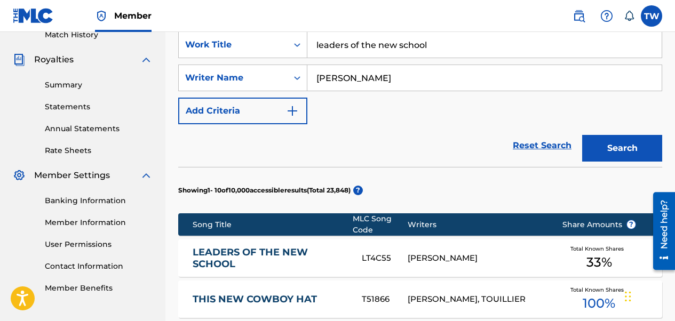
scroll to position [373, 0]
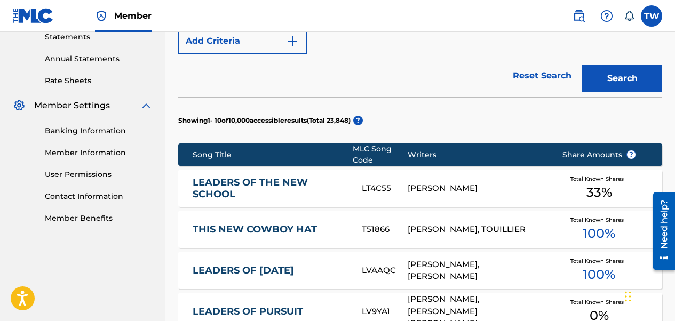
click at [463, 182] on div "[PERSON_NAME]" at bounding box center [477, 188] width 138 height 12
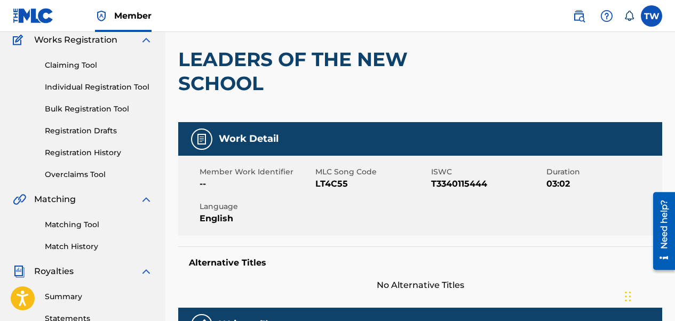
scroll to position [54, 0]
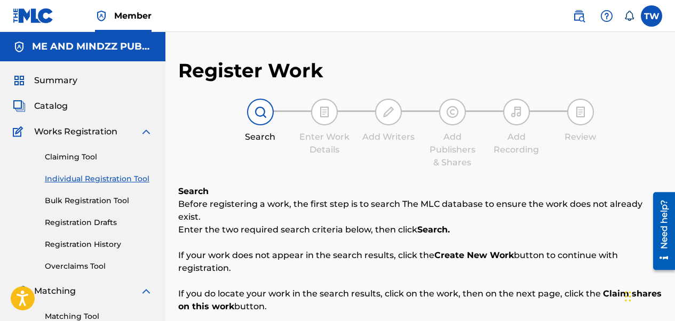
click at [109, 182] on link "Individual Registration Tool" at bounding box center [99, 178] width 108 height 11
click at [111, 179] on link "Individual Registration Tool" at bounding box center [99, 178] width 108 height 11
click at [99, 178] on link "Individual Registration Tool" at bounding box center [99, 178] width 108 height 11
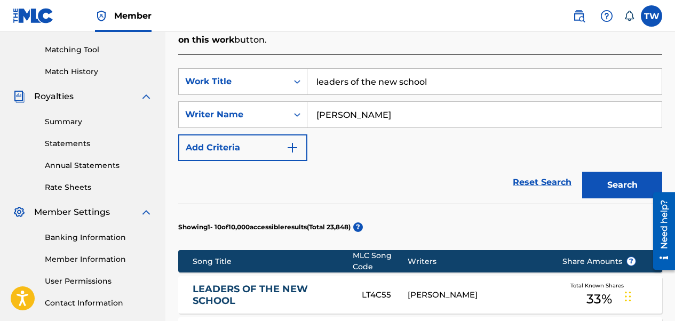
scroll to position [213, 0]
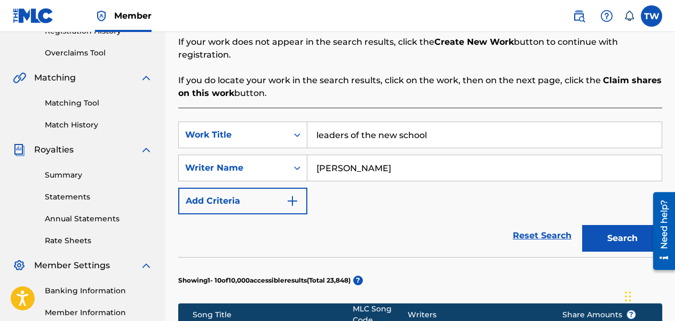
type input "tim waller"
click at [582, 225] on button "Search" at bounding box center [622, 238] width 80 height 27
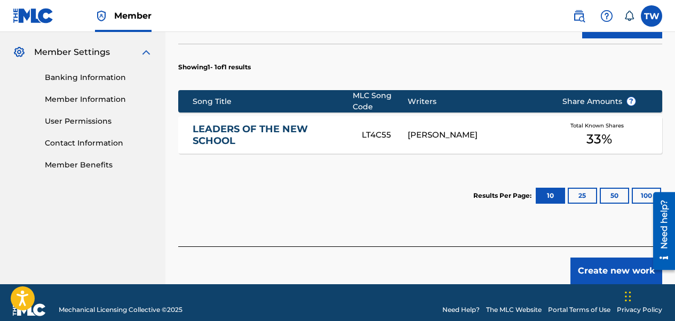
scroll to position [428, 0]
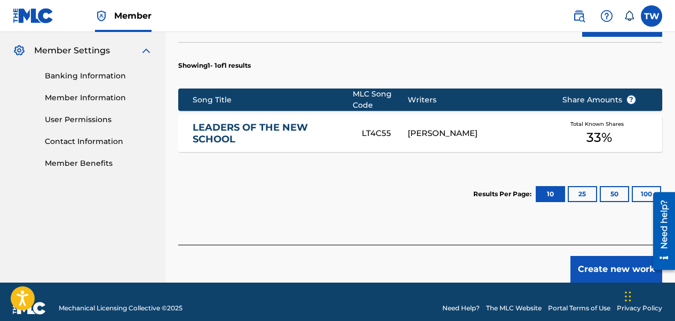
click at [618, 260] on button "Create new work" at bounding box center [616, 269] width 92 height 27
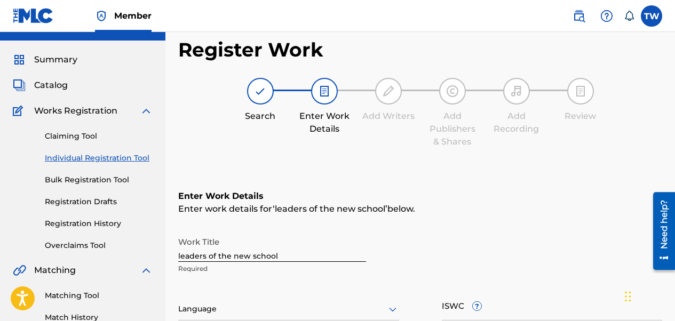
scroll to position [0, 0]
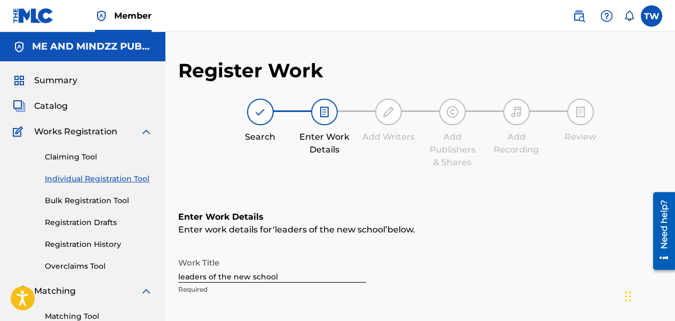
click at [82, 182] on link "Individual Registration Tool" at bounding box center [99, 178] width 108 height 11
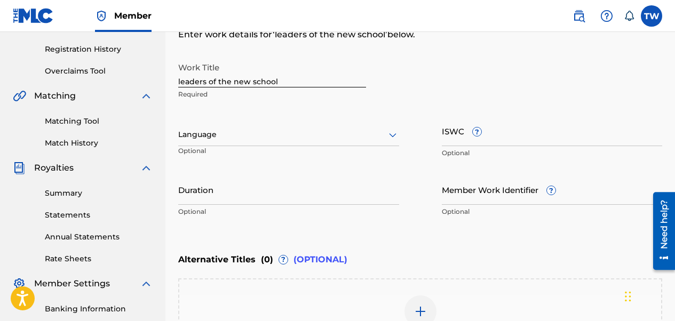
scroll to position [213, 0]
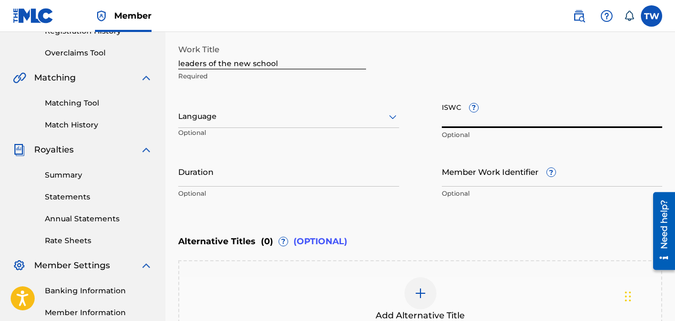
paste input "T3340115444"
type input "T3340115444"
click at [210, 178] on input "Duration" at bounding box center [288, 171] width 221 height 30
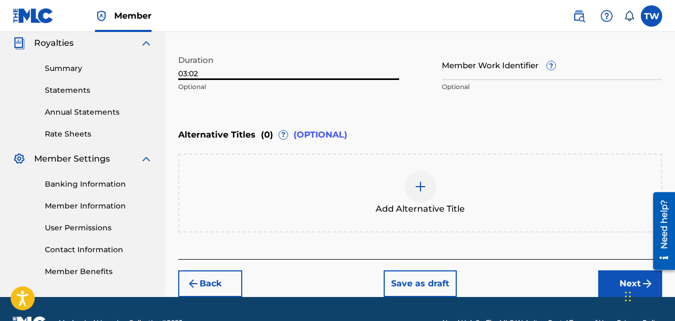
scroll to position [347, 0]
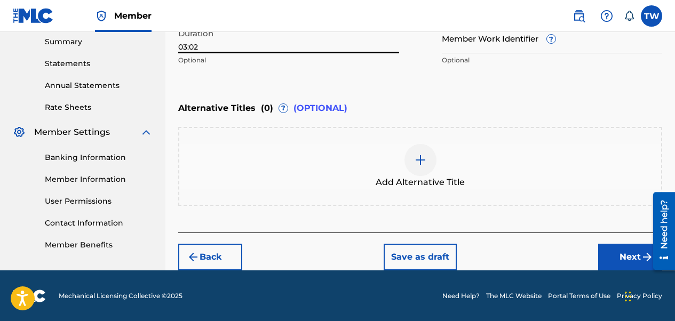
type input "03:02"
click at [618, 253] on button "Next" at bounding box center [630, 257] width 64 height 27
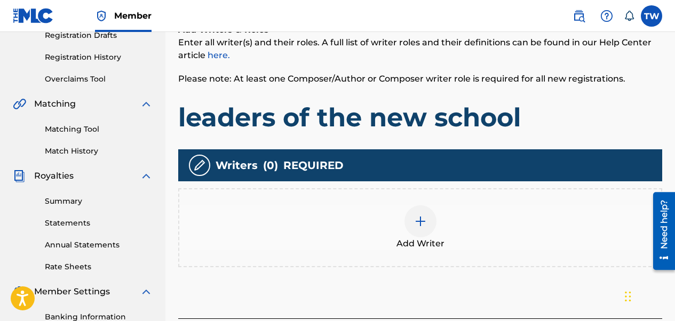
scroll to position [208, 0]
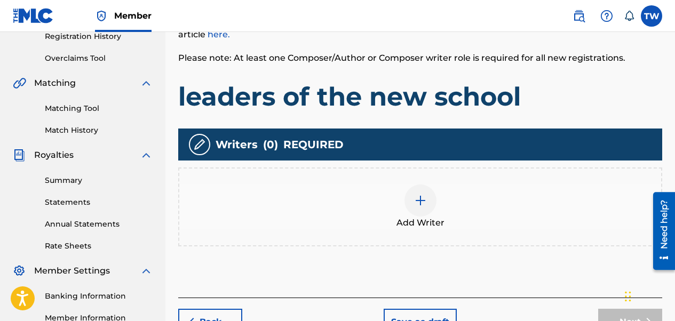
click at [420, 198] on img at bounding box center [420, 200] width 13 height 13
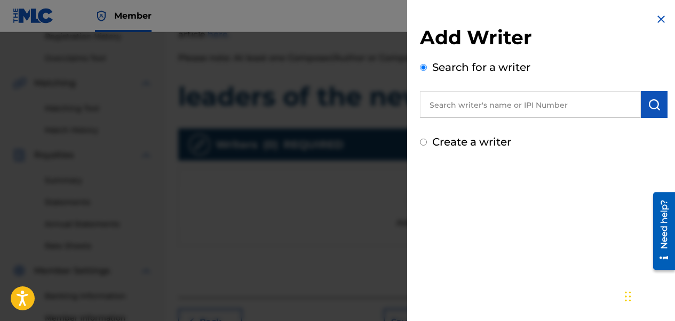
click at [468, 100] on input "text" at bounding box center [530, 104] width 221 height 27
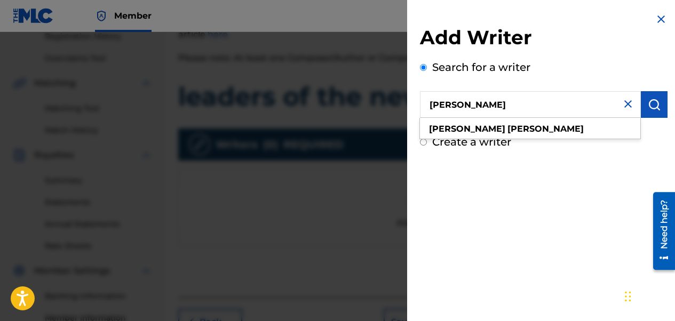
type input "[PERSON_NAME]"
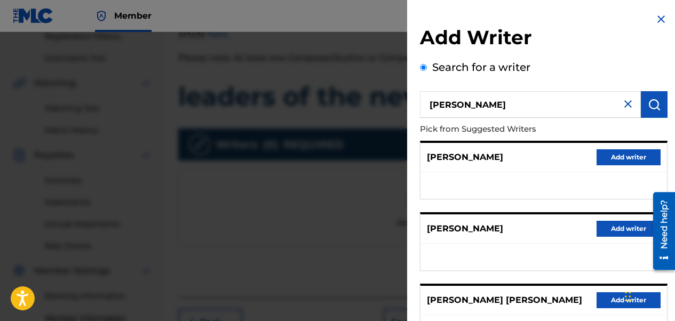
scroll to position [213, 0]
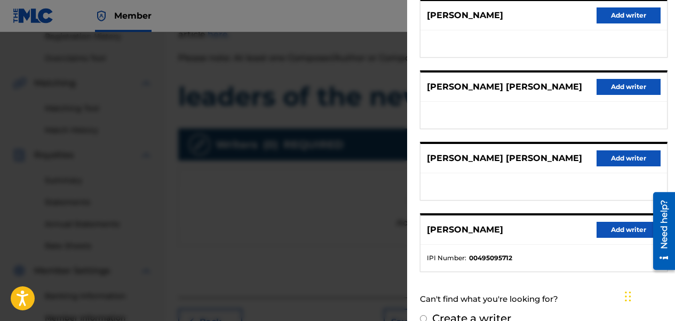
click at [625, 237] on button "Add writer" at bounding box center [628, 230] width 64 height 16
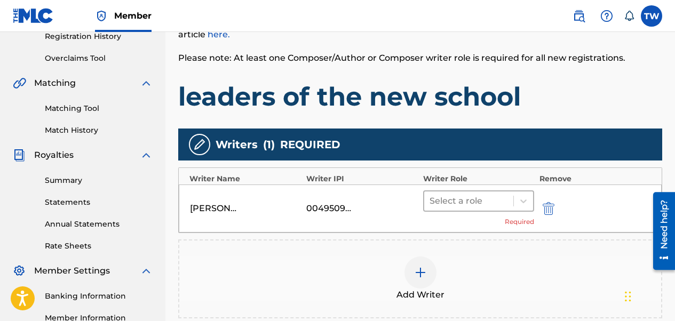
click at [465, 194] on div at bounding box center [468, 201] width 78 height 15
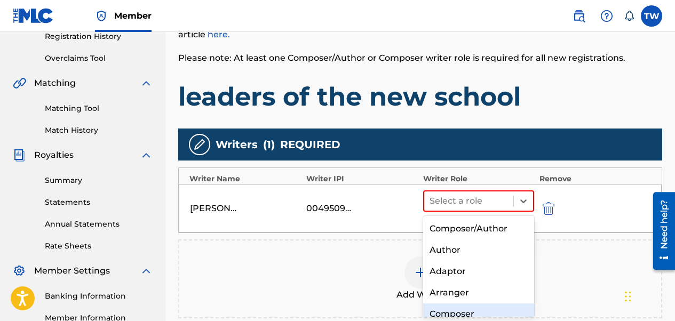
click at [456, 314] on div "Composer" at bounding box center [478, 314] width 111 height 21
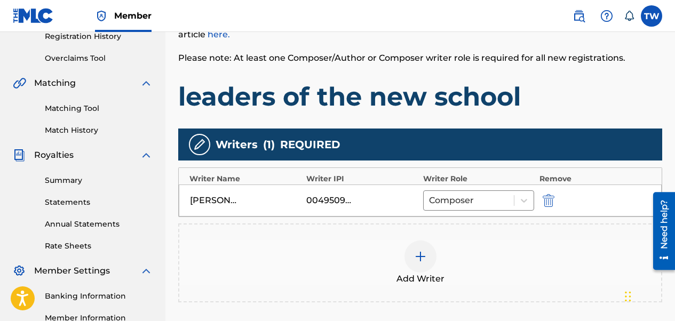
scroll to position [340, 0]
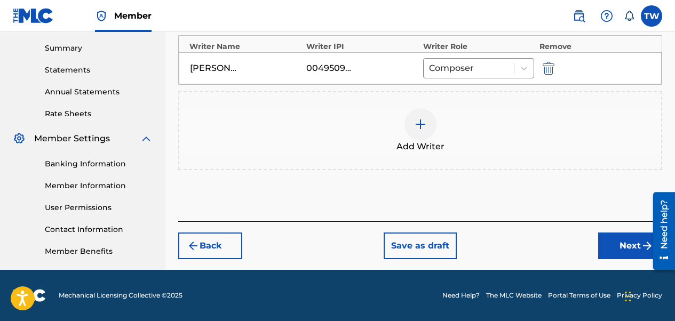
click at [615, 248] on button "Next" at bounding box center [630, 246] width 64 height 27
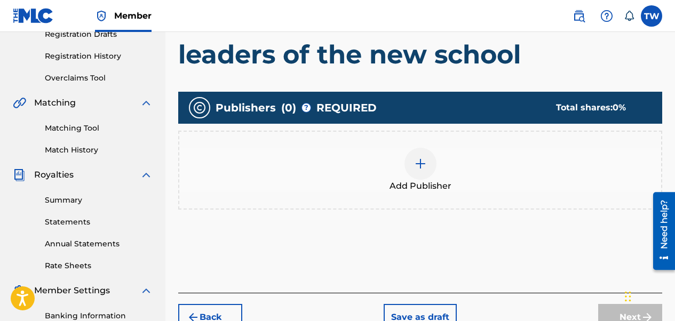
scroll to position [261, 0]
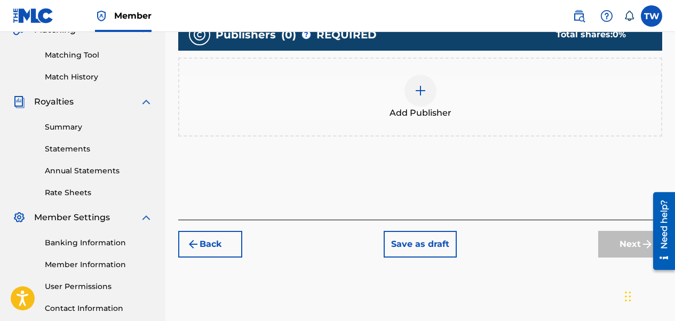
click at [421, 97] on div at bounding box center [420, 91] width 32 height 32
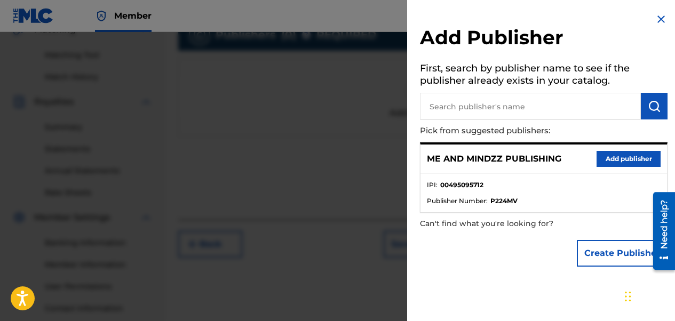
click at [624, 153] on button "Add publisher" at bounding box center [628, 159] width 64 height 16
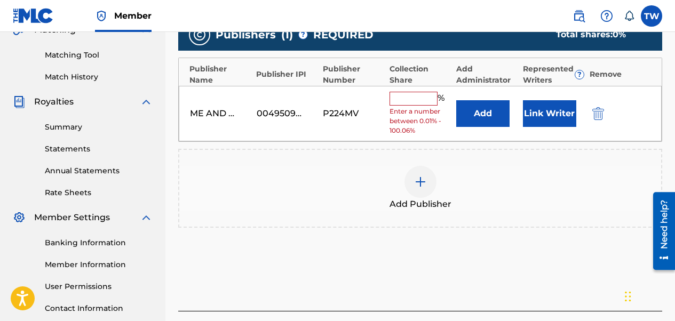
click at [411, 101] on input "text" at bounding box center [413, 99] width 48 height 14
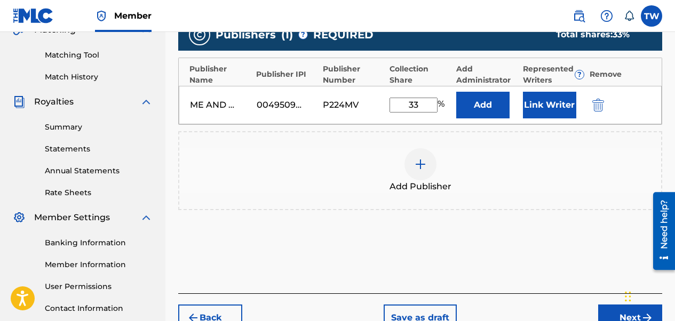
type input "33"
click at [424, 157] on div at bounding box center [420, 164] width 32 height 32
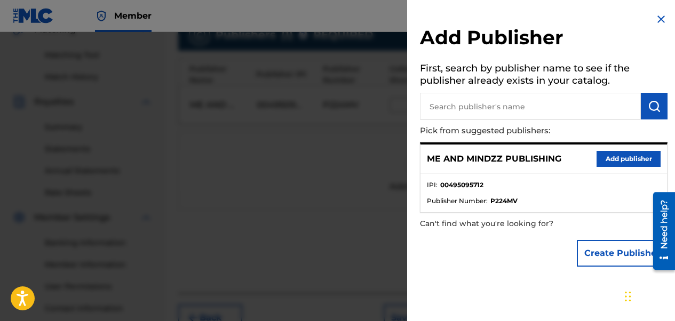
click at [611, 160] on button "Add publisher" at bounding box center [628, 159] width 64 height 16
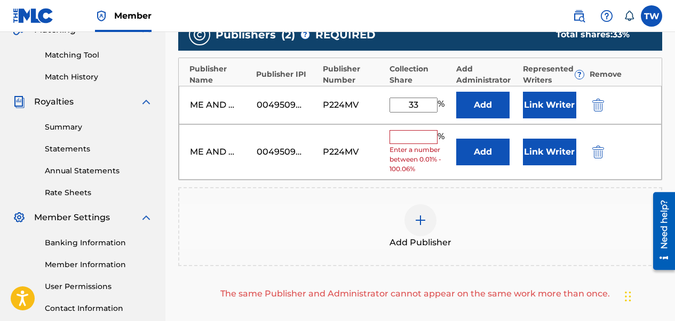
click at [601, 154] on img "submit" at bounding box center [598, 152] width 12 height 13
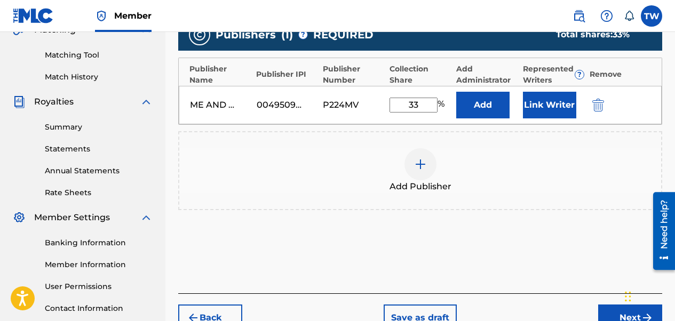
click at [613, 316] on button "Next" at bounding box center [630, 318] width 64 height 27
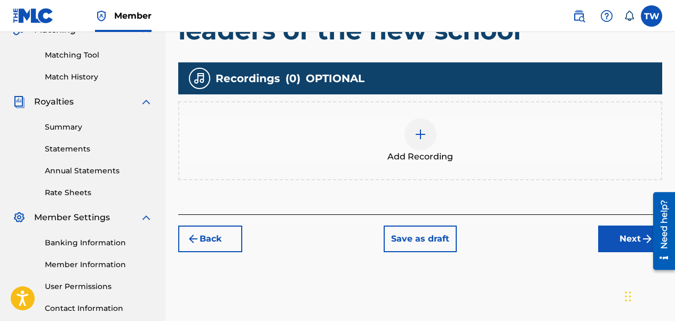
click at [413, 137] on div at bounding box center [420, 134] width 32 height 32
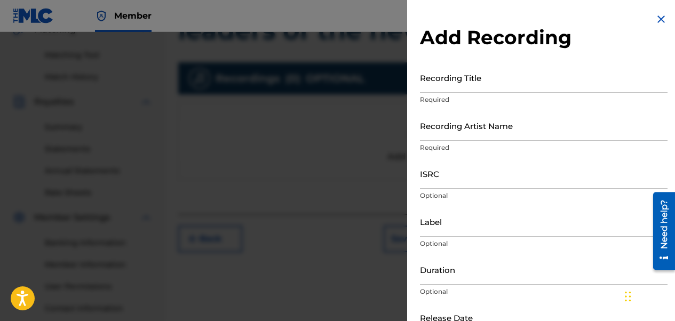
click at [437, 86] on input "Recording Title" at bounding box center [544, 77] width 248 height 30
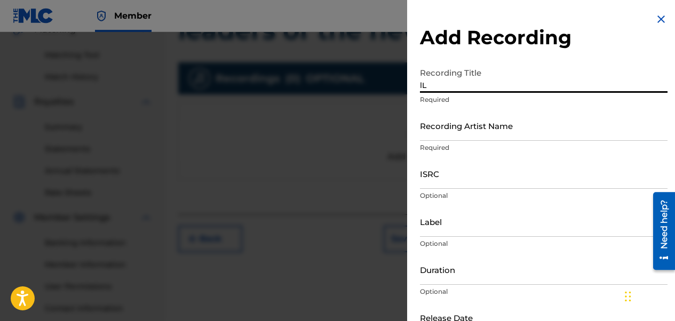
type input "l"
drag, startPoint x: 471, startPoint y: 82, endPoint x: 582, endPoint y: 65, distance: 112.8
click at [582, 65] on input "Leaders Of The New School" at bounding box center [544, 77] width 248 height 30
type input "Leaders Of The New School"
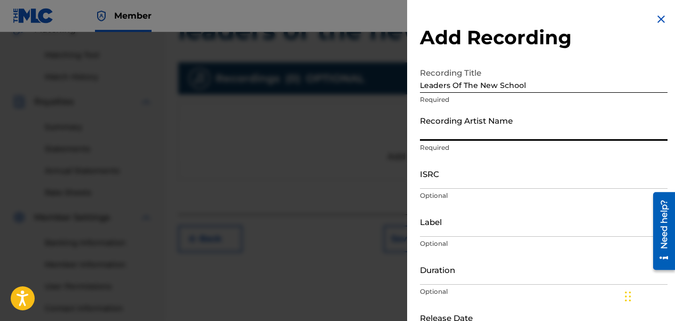
click at [460, 127] on input "Recording Artist Name" at bounding box center [544, 125] width 248 height 30
type input "semi six & A Producer Named 2 featuring Stretch Money"
type input "B.M.B.R Music / ME AND MINDZ MUSIC/ Rebel Nation the Label"
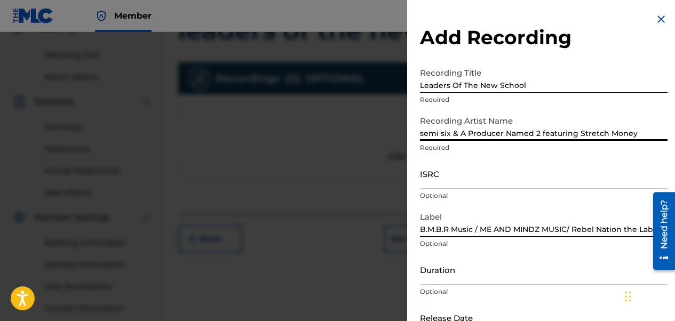
click at [433, 183] on input "ISRC" at bounding box center [544, 173] width 248 height 30
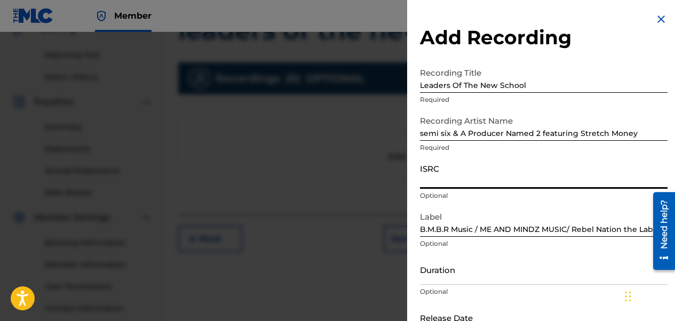
paste input "TCAJW2530398"
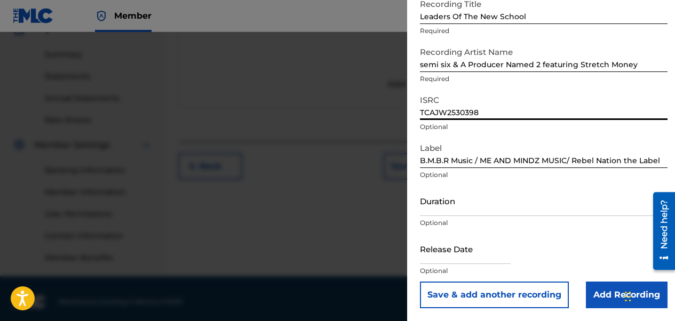
scroll to position [340, 0]
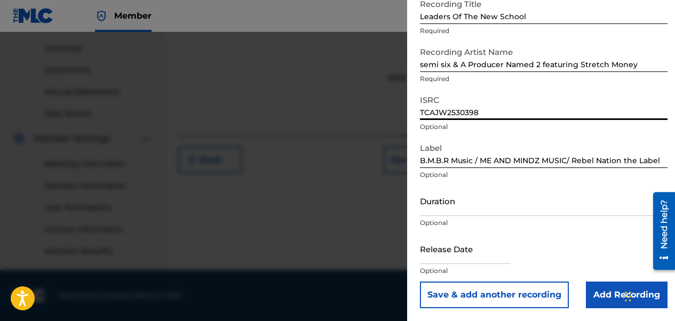
type input "TCAJW2530398"
click at [441, 207] on input "Duration" at bounding box center [544, 201] width 248 height 30
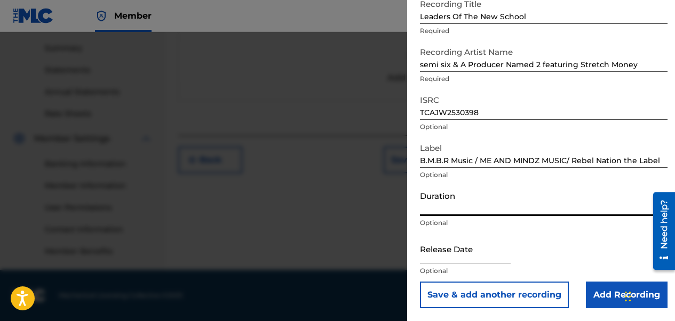
click at [443, 247] on input "text" at bounding box center [465, 249] width 91 height 30
select select "7"
select select "2025"
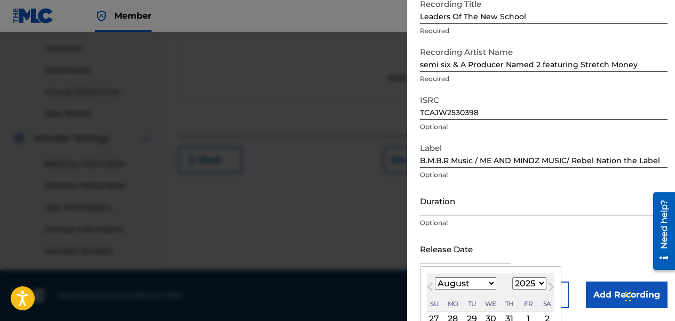
click at [416, 169] on div "Add Recording Recording Title Leaders Of The New School Required Recording Arti…" at bounding box center [543, 126] width 273 height 390
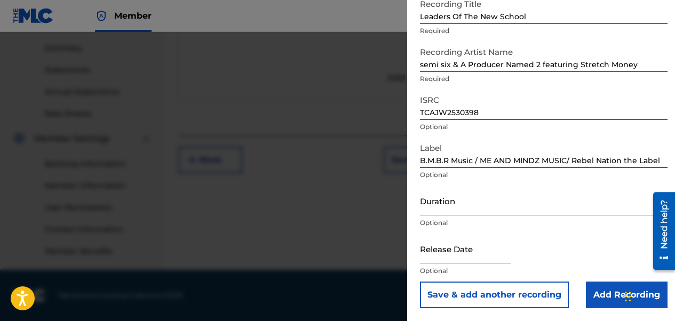
click at [444, 213] on input "Duration" at bounding box center [544, 201] width 248 height 30
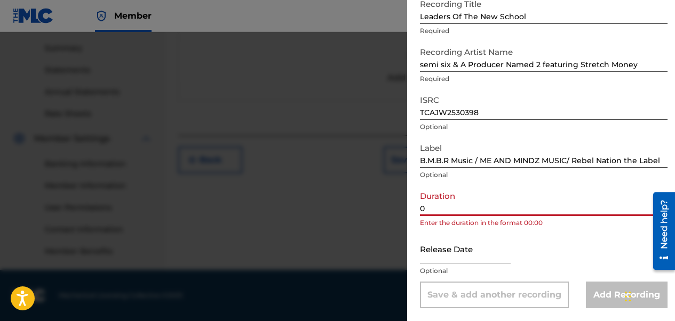
type input "03:02"
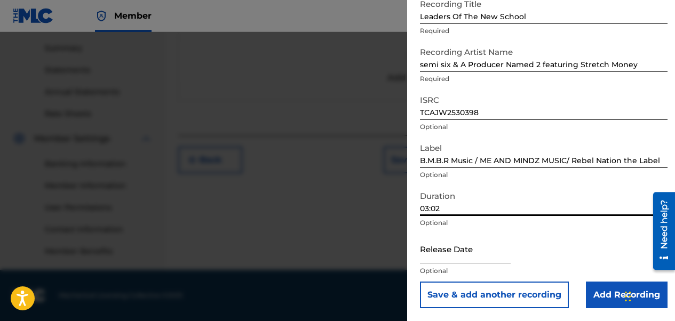
click at [449, 257] on input "text" at bounding box center [465, 249] width 91 height 30
select select "7"
select select "2025"
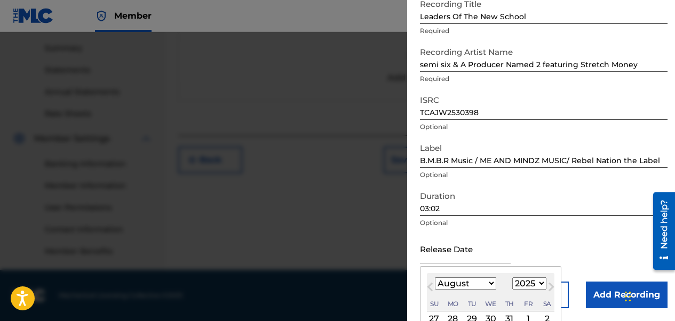
type input "July 18 2025"
select select "6"
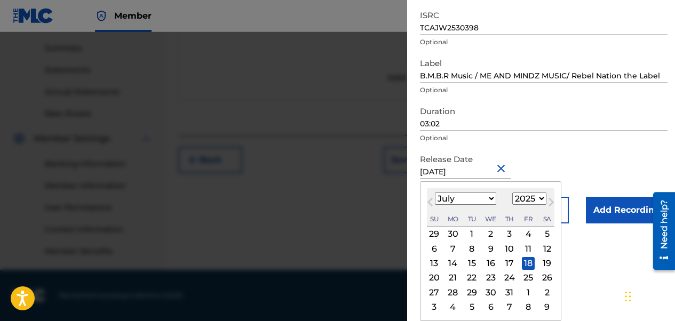
scroll to position [69, 0]
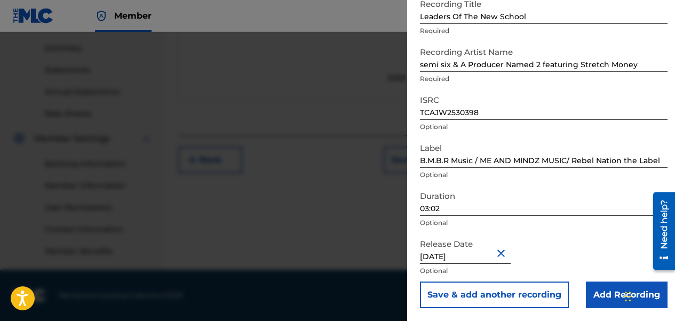
click at [587, 300] on input "Add Recording" at bounding box center [627, 295] width 82 height 27
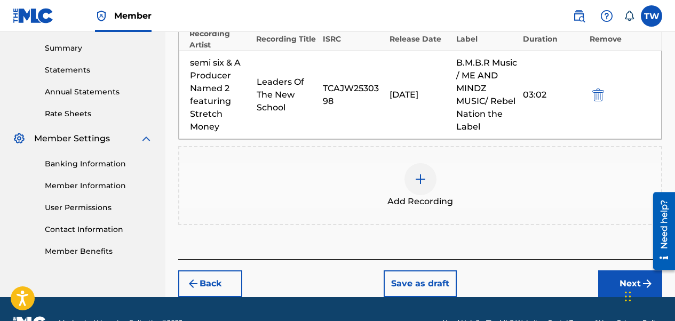
click at [615, 285] on button "Next" at bounding box center [630, 283] width 64 height 27
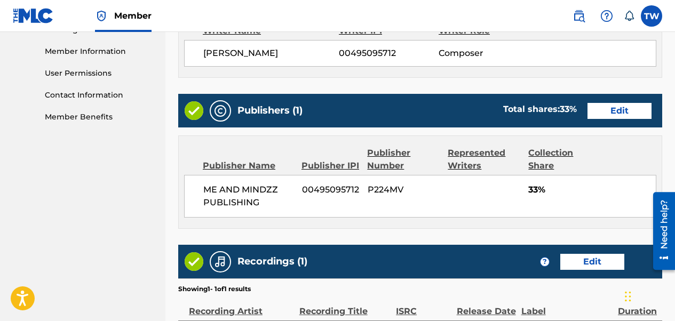
scroll to position [631, 0]
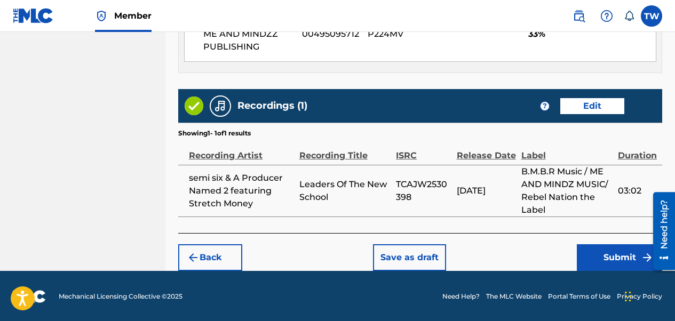
click at [593, 265] on button "Submit" at bounding box center [619, 257] width 85 height 27
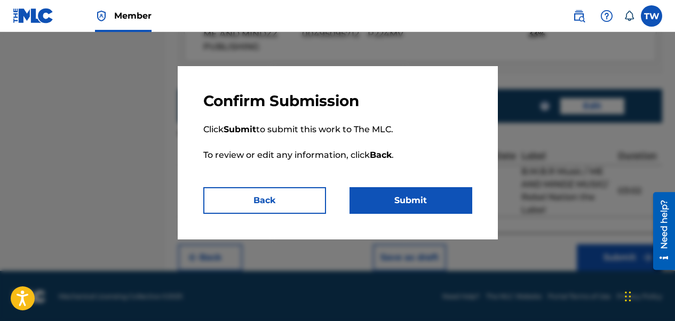
click at [450, 205] on button "Submit" at bounding box center [410, 200] width 123 height 27
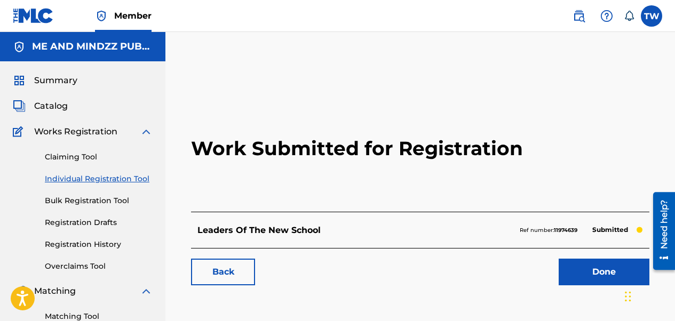
click at [77, 179] on link "Individual Registration Tool" at bounding box center [99, 178] width 108 height 11
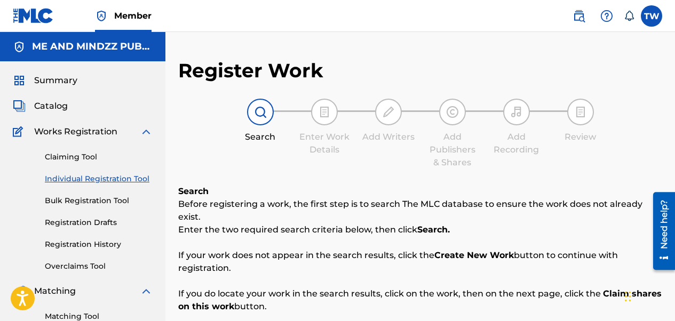
click at [82, 181] on link "Individual Registration Tool" at bounding box center [99, 178] width 108 height 11
click at [82, 180] on link "Individual Registration Tool" at bounding box center [99, 178] width 108 height 11
click at [85, 179] on link "Individual Registration Tool" at bounding box center [99, 178] width 108 height 11
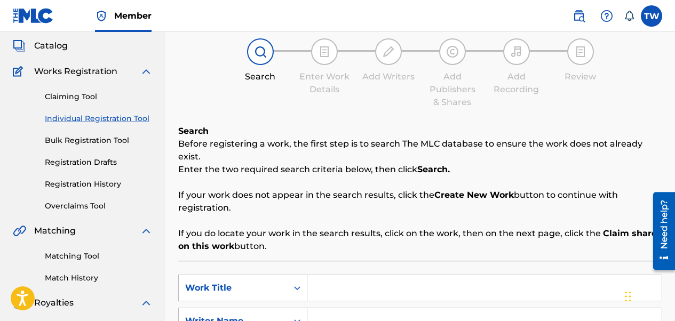
scroll to position [213, 0]
